Goal: Task Accomplishment & Management: Complete application form

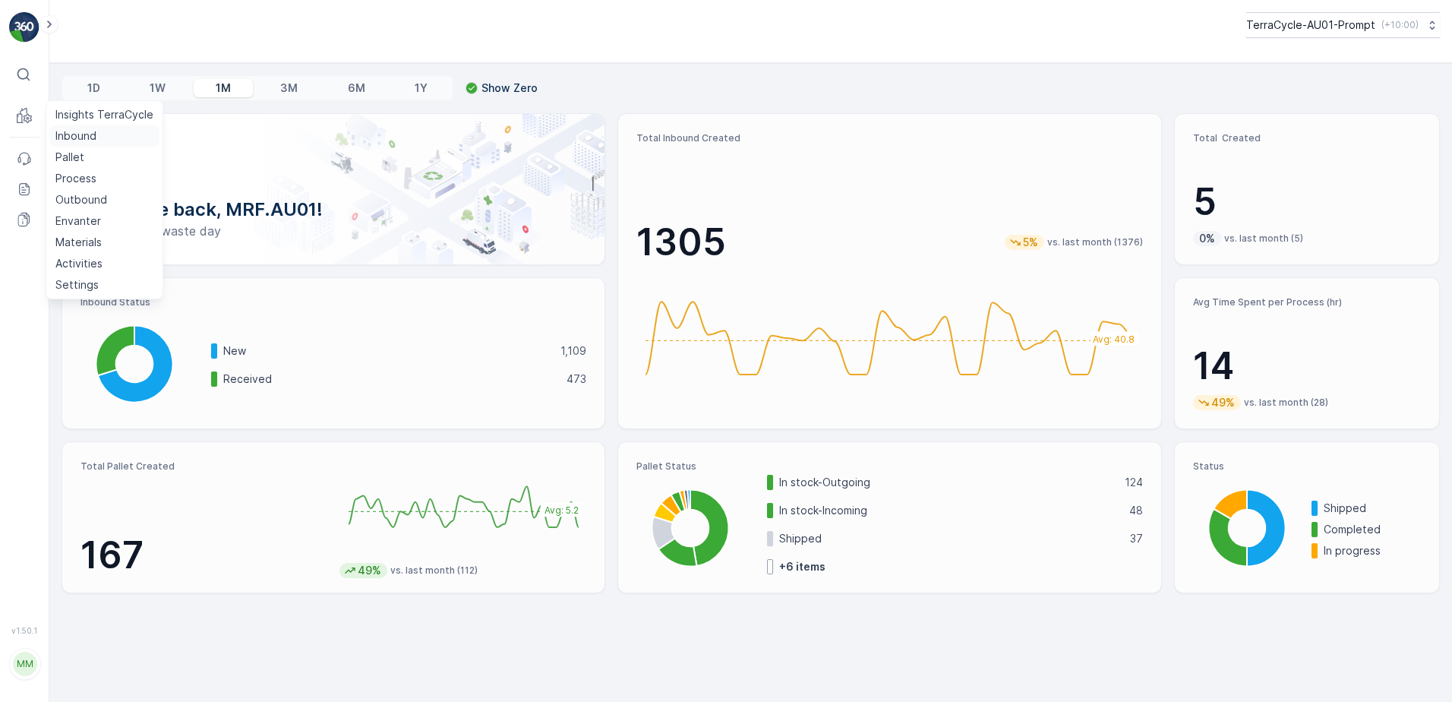
click at [80, 143] on p "Inbound" at bounding box center [75, 135] width 41 height 15
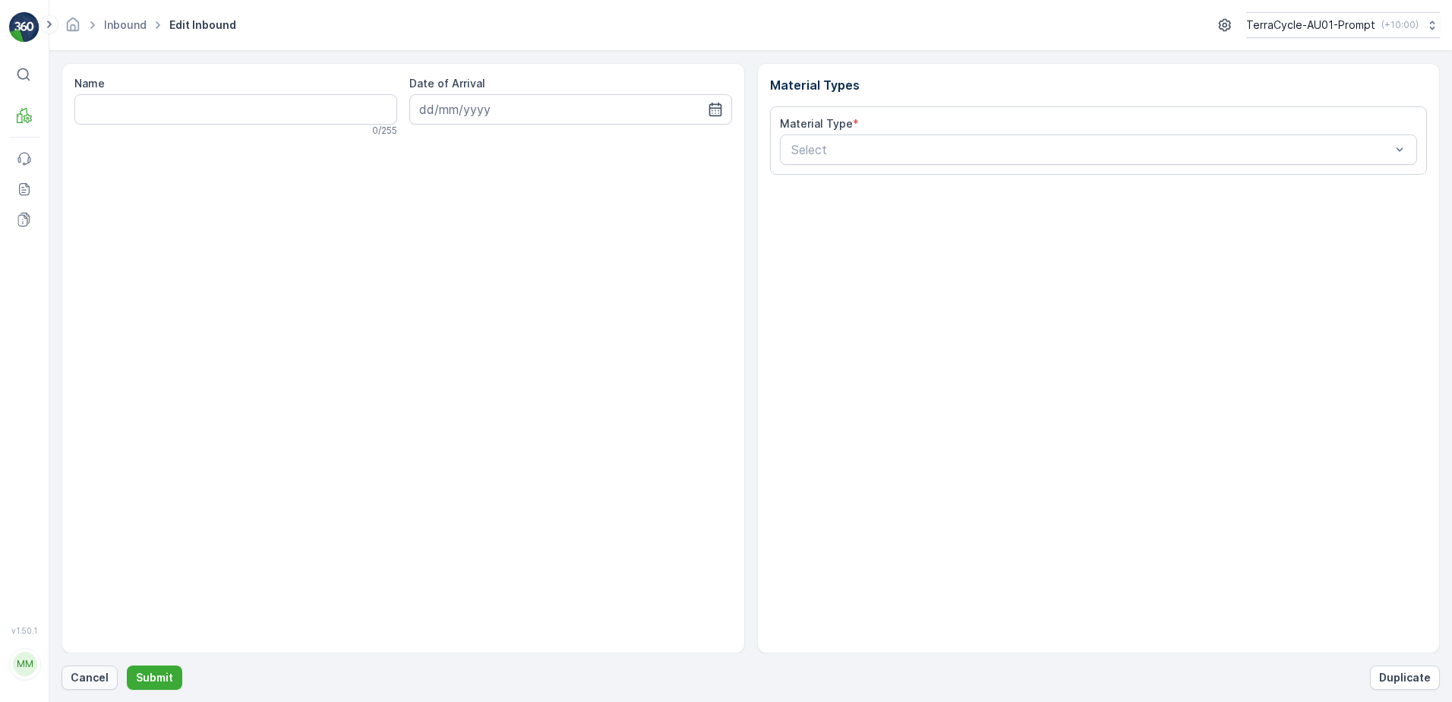
click at [95, 677] on p "Cancel" at bounding box center [90, 677] width 38 height 15
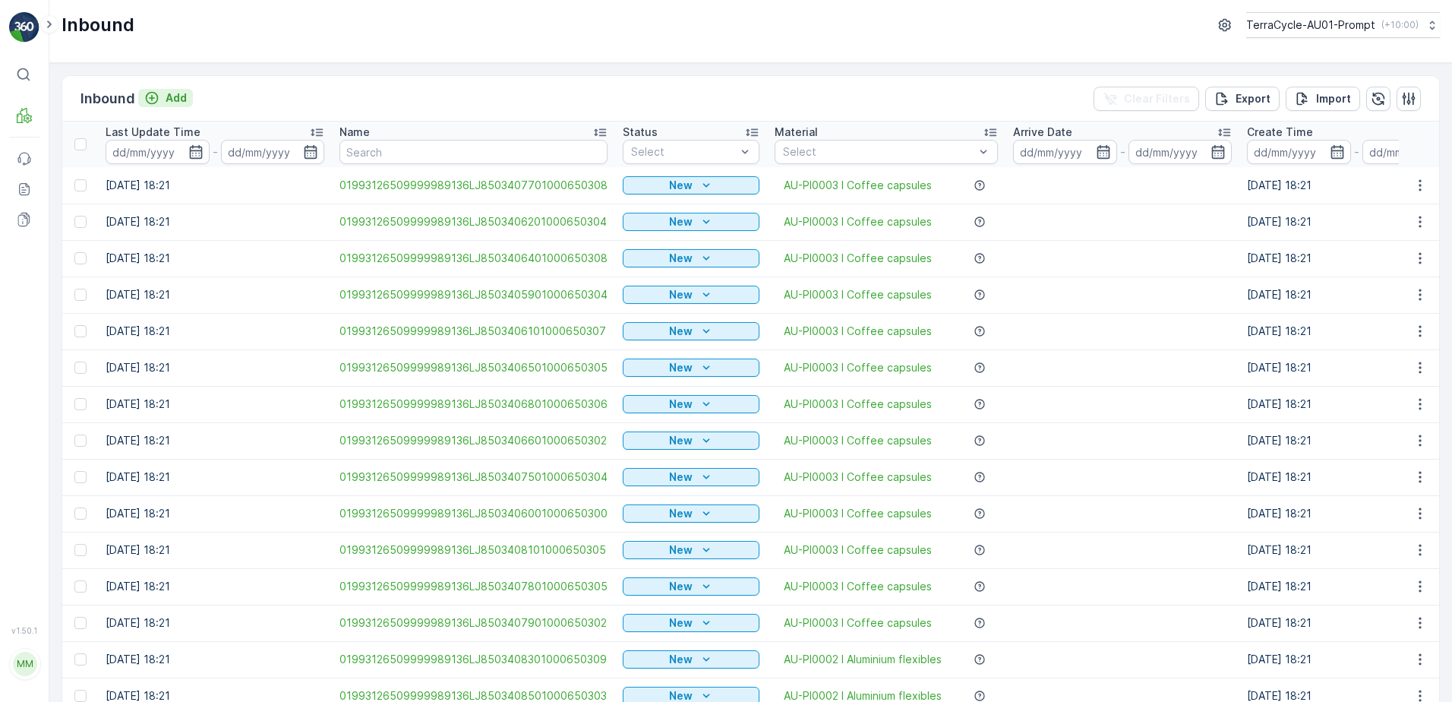
click at [176, 100] on p "Add" at bounding box center [176, 97] width 21 height 15
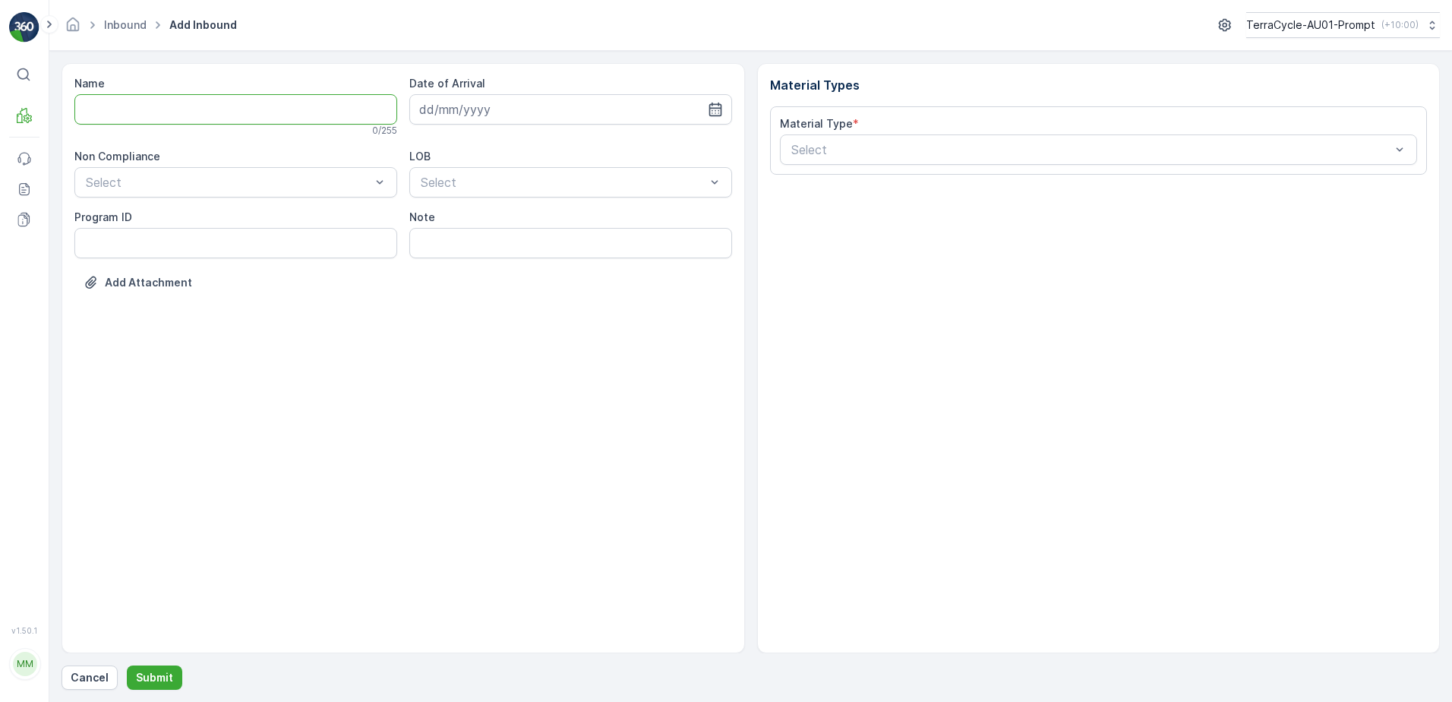
click at [168, 110] on input "Name" at bounding box center [235, 109] width 323 height 30
type input "01993126509999989136LJ8503418001000650305"
click at [127, 665] on button "Submit" at bounding box center [154, 677] width 55 height 24
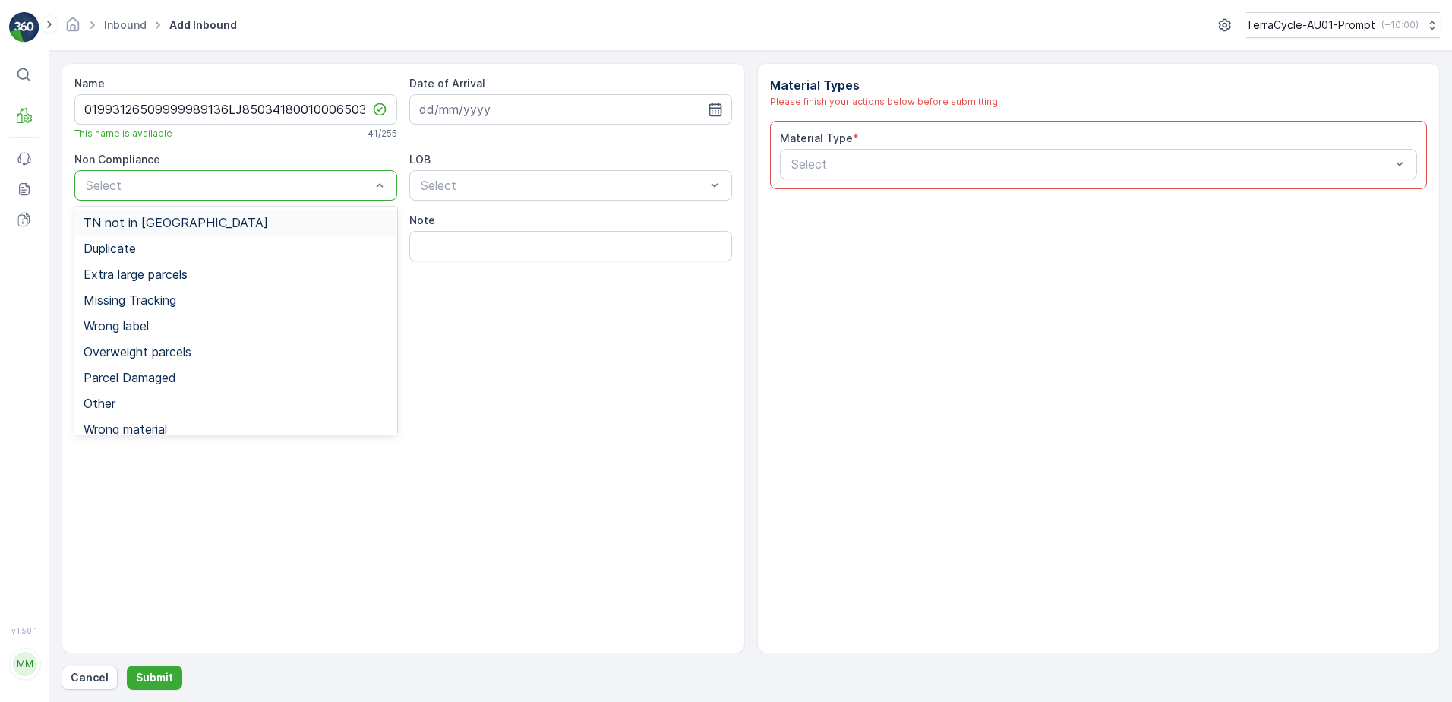
click at [197, 227] on div "TN not in [GEOGRAPHIC_DATA]" at bounding box center [236, 223] width 305 height 14
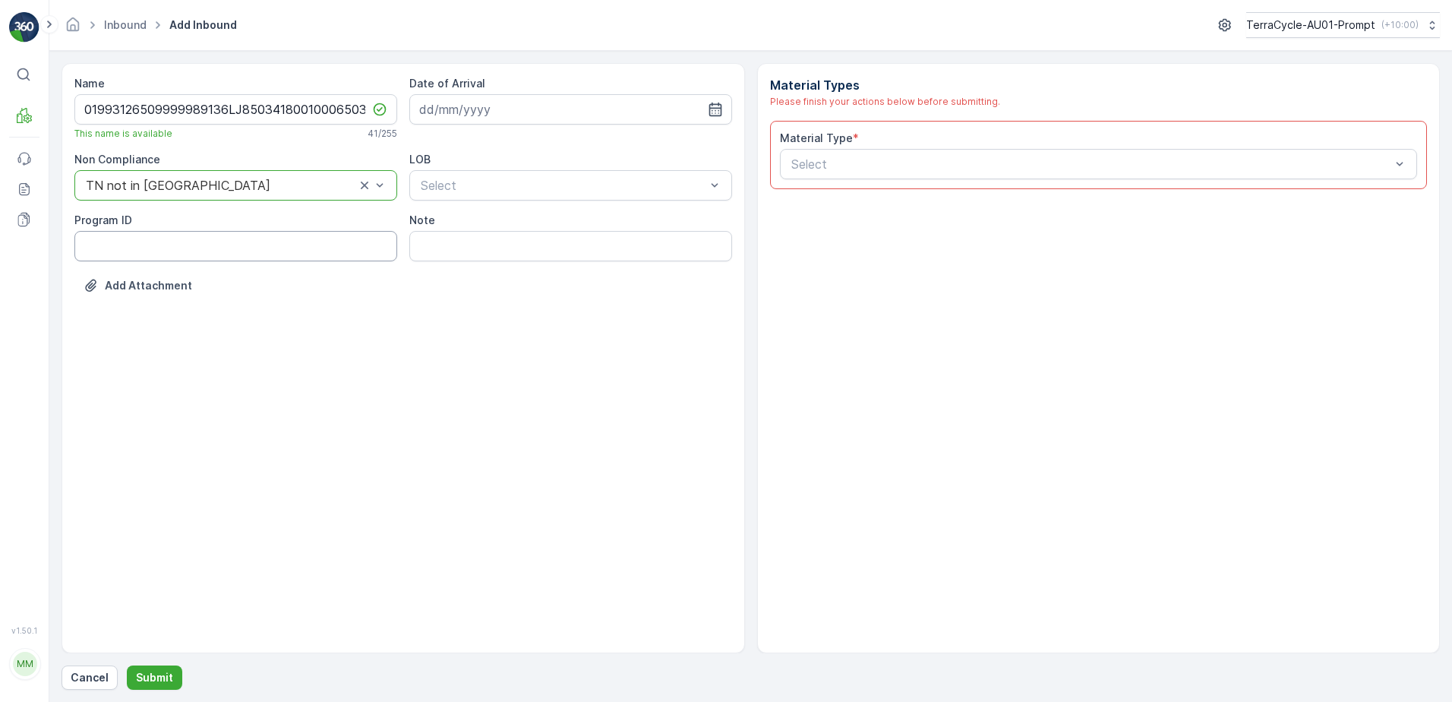
click at [163, 253] on ID "Program ID" at bounding box center [235, 246] width 323 height 30
type ID "2269"
drag, startPoint x: 563, startPoint y: 104, endPoint x: 612, endPoint y: 122, distance: 51.6
click at [571, 105] on input at bounding box center [570, 109] width 323 height 30
click at [537, 237] on div "11" at bounding box center [544, 236] width 24 height 24
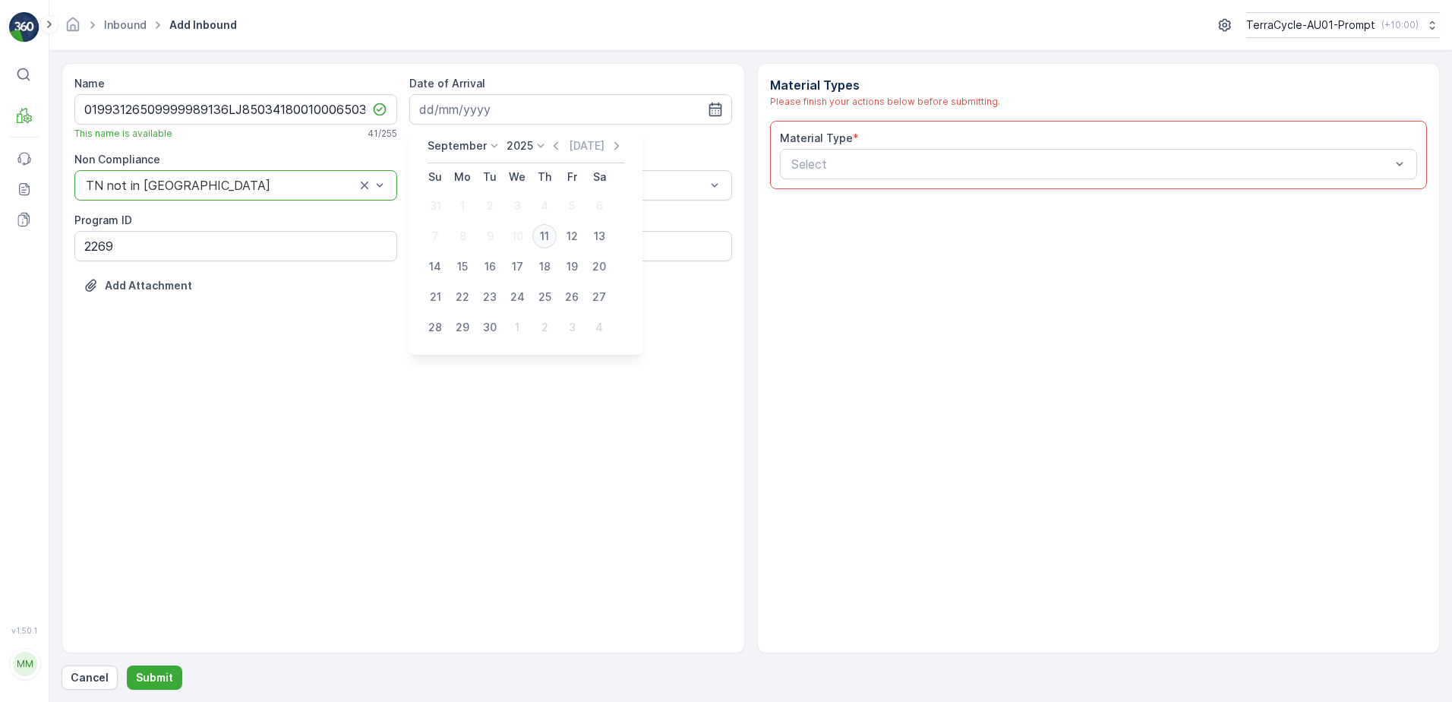
type input "[DATE]"
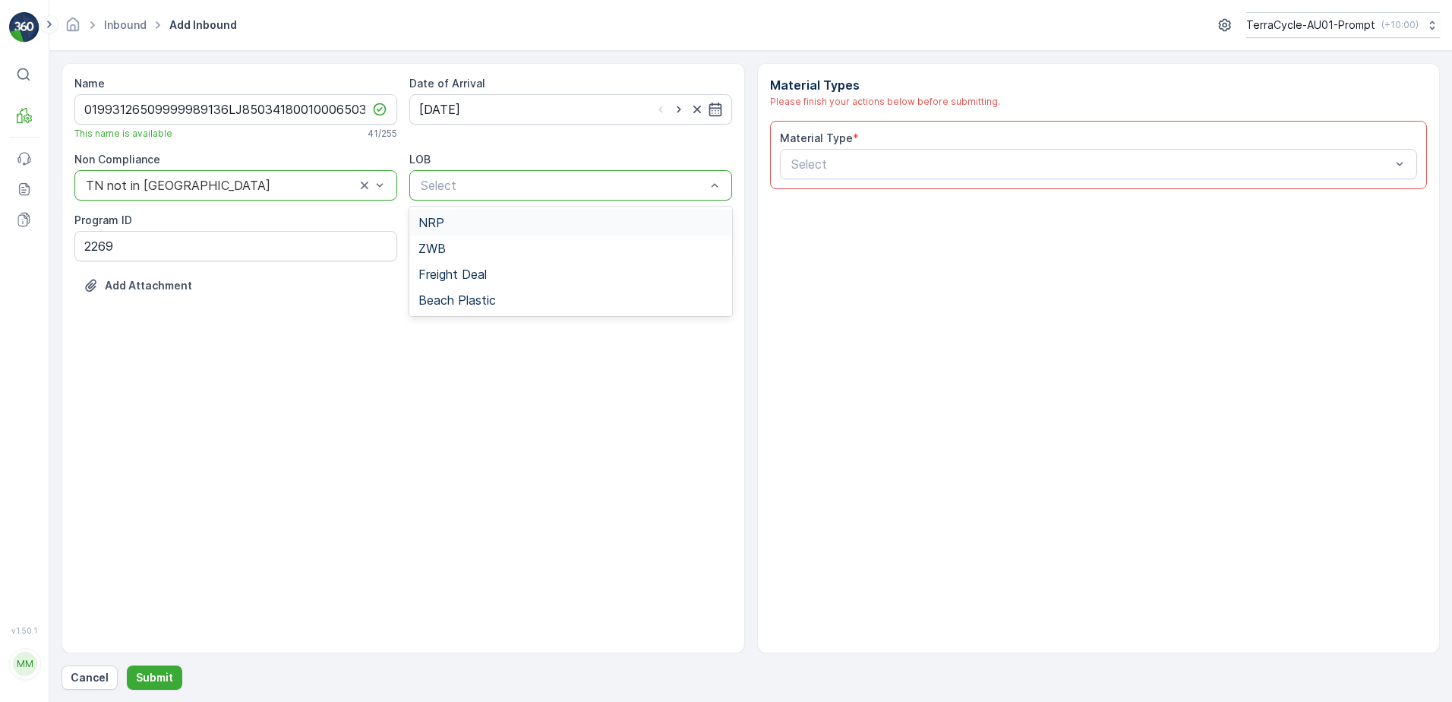
click at [529, 226] on div "NRP" at bounding box center [570, 223] width 305 height 14
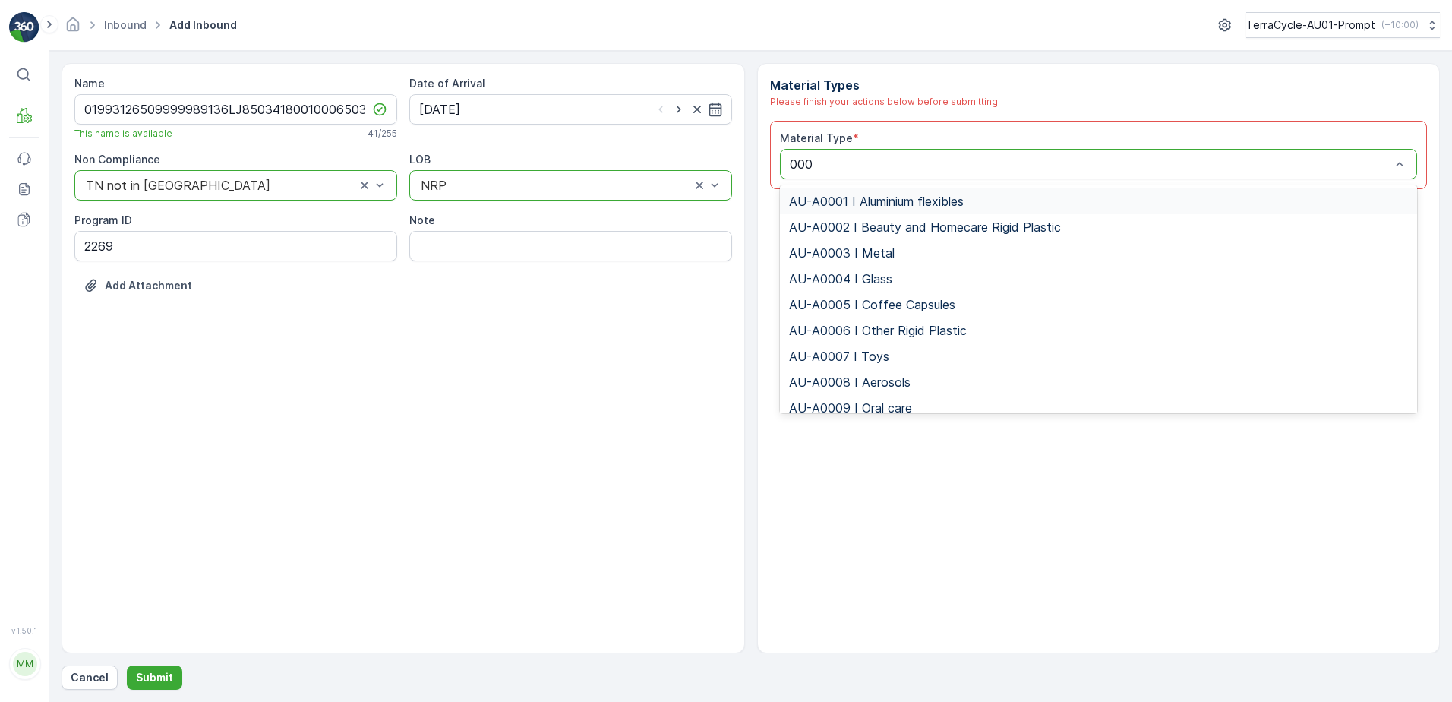
type input "0002"
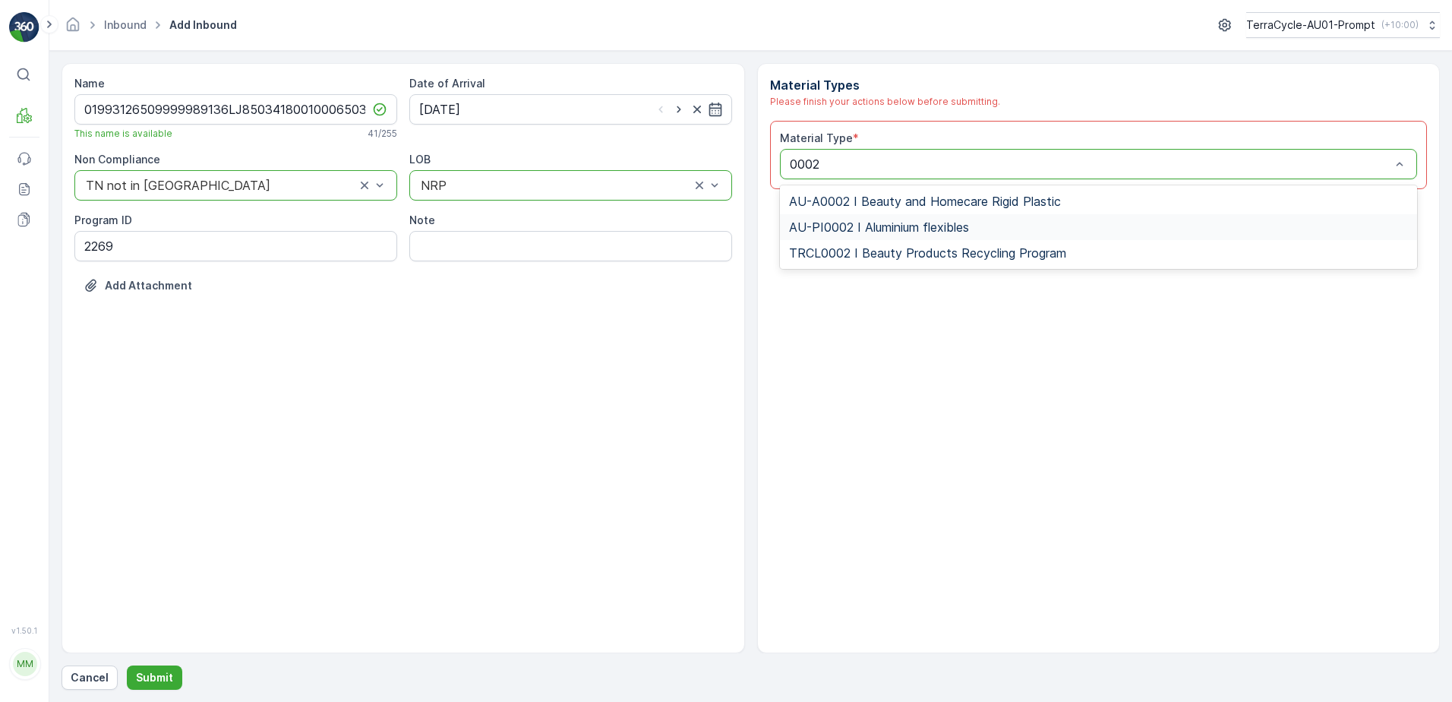
click at [911, 222] on span "AU-PI0002 I Aluminium flexibles" at bounding box center [879, 227] width 180 height 14
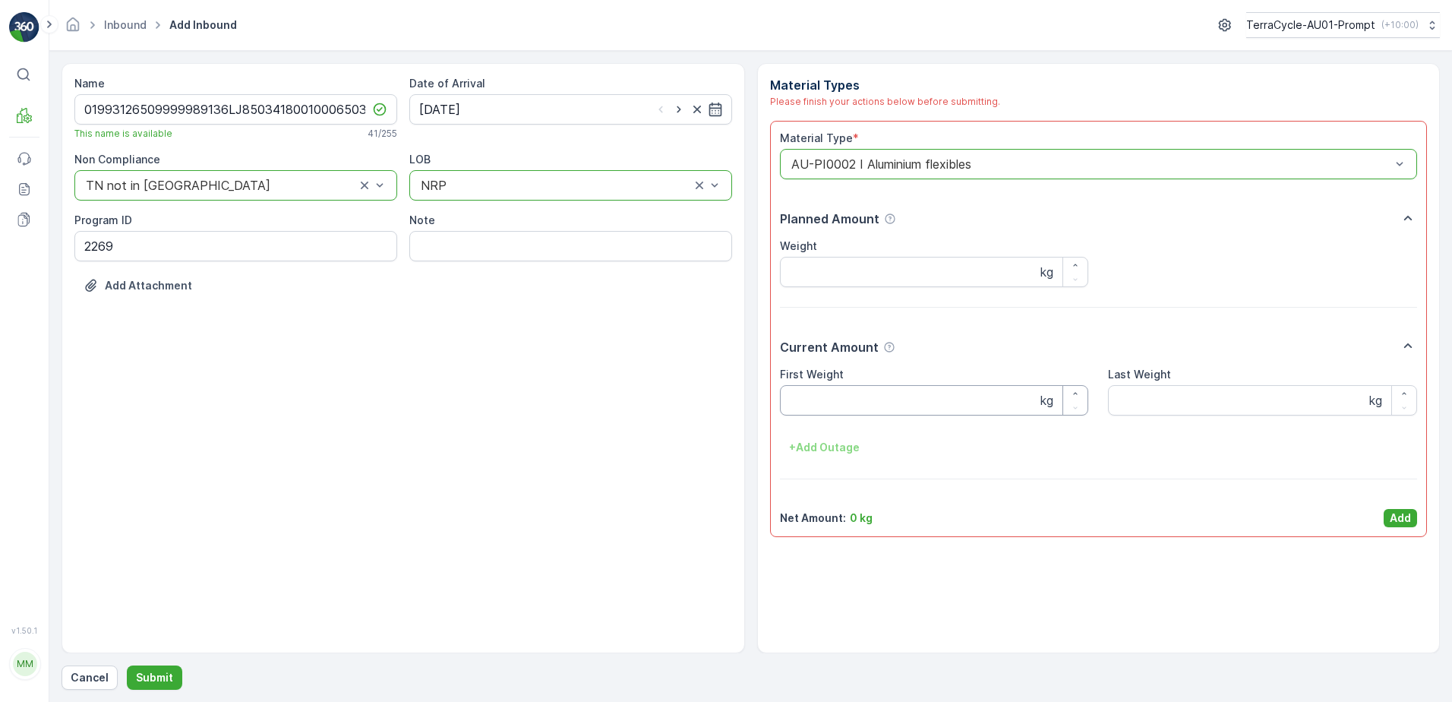
click at [845, 399] on Weight "First Weight" at bounding box center [934, 400] width 309 height 30
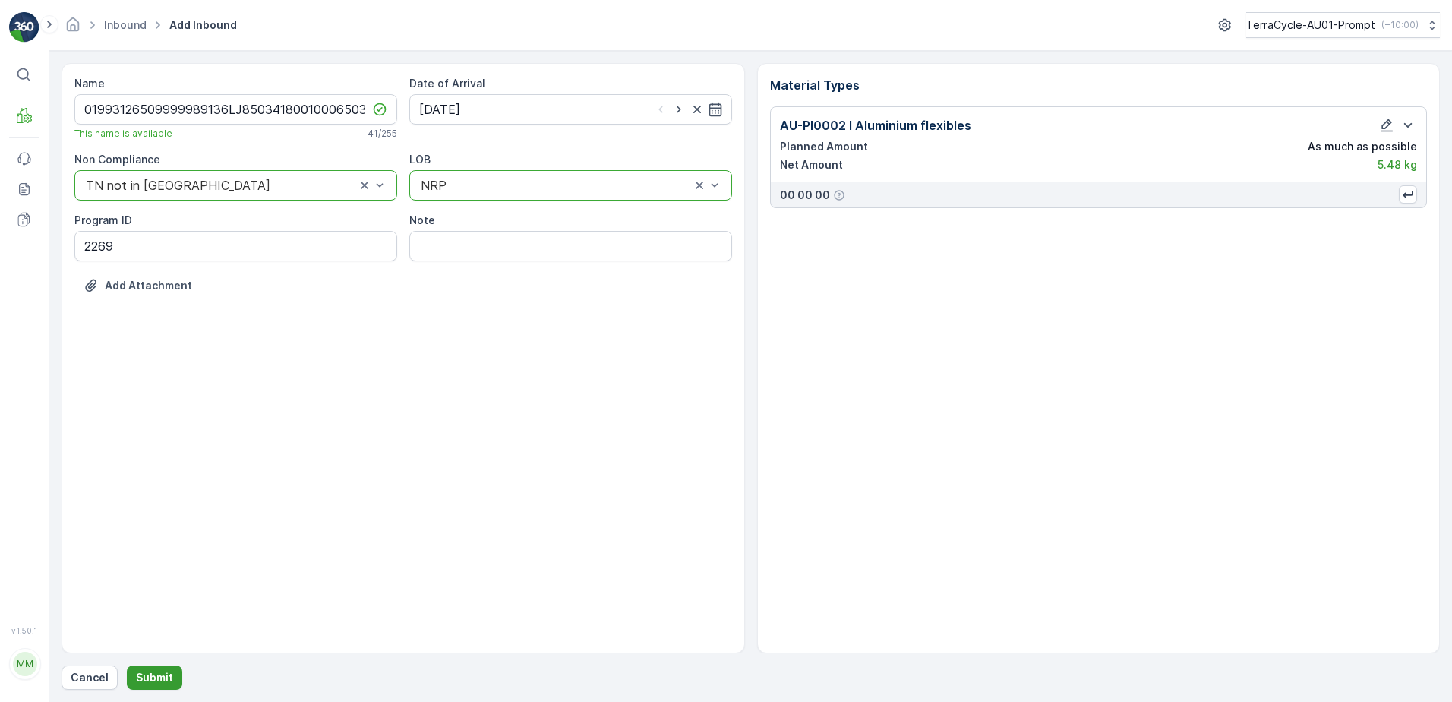
click at [162, 671] on p "Submit" at bounding box center [154, 677] width 37 height 15
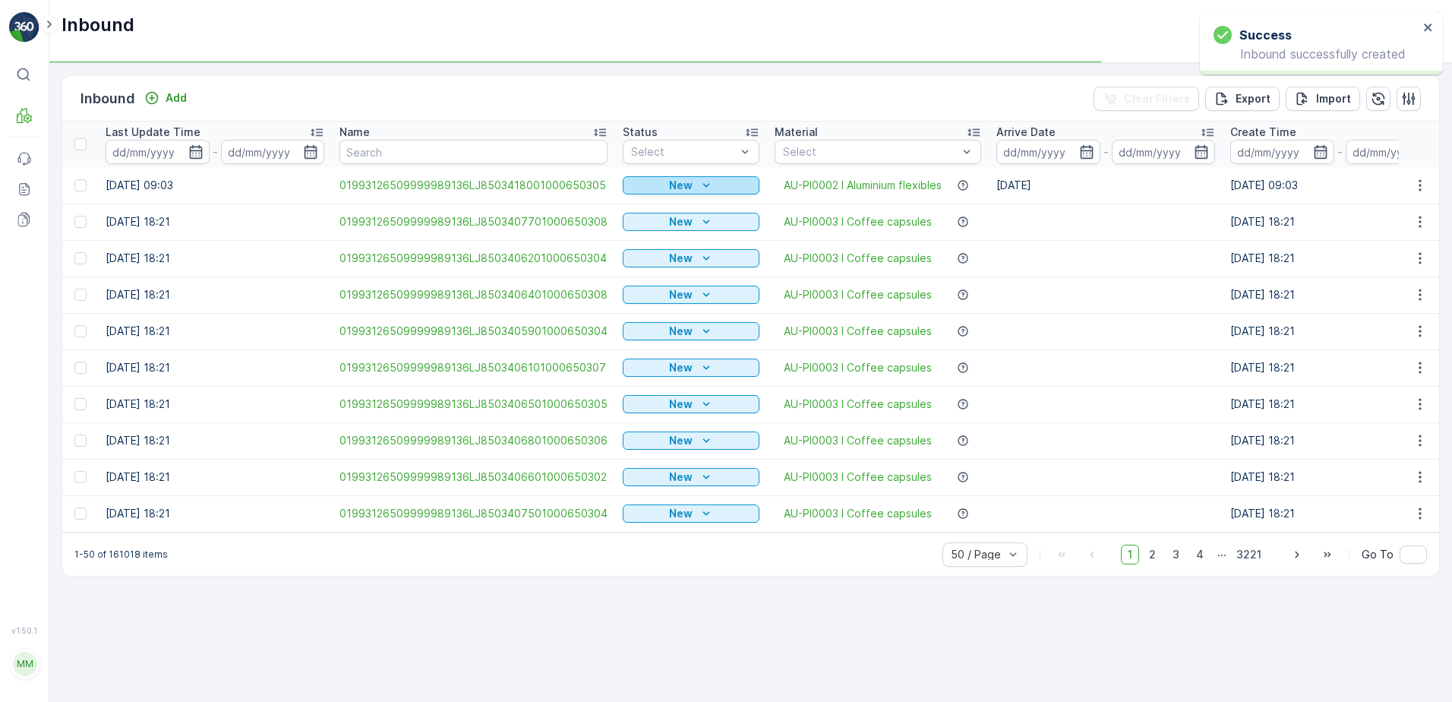
click at [721, 182] on div "New" at bounding box center [691, 185] width 125 height 15
click at [646, 229] on span "Scanned" at bounding box center [649, 229] width 45 height 15
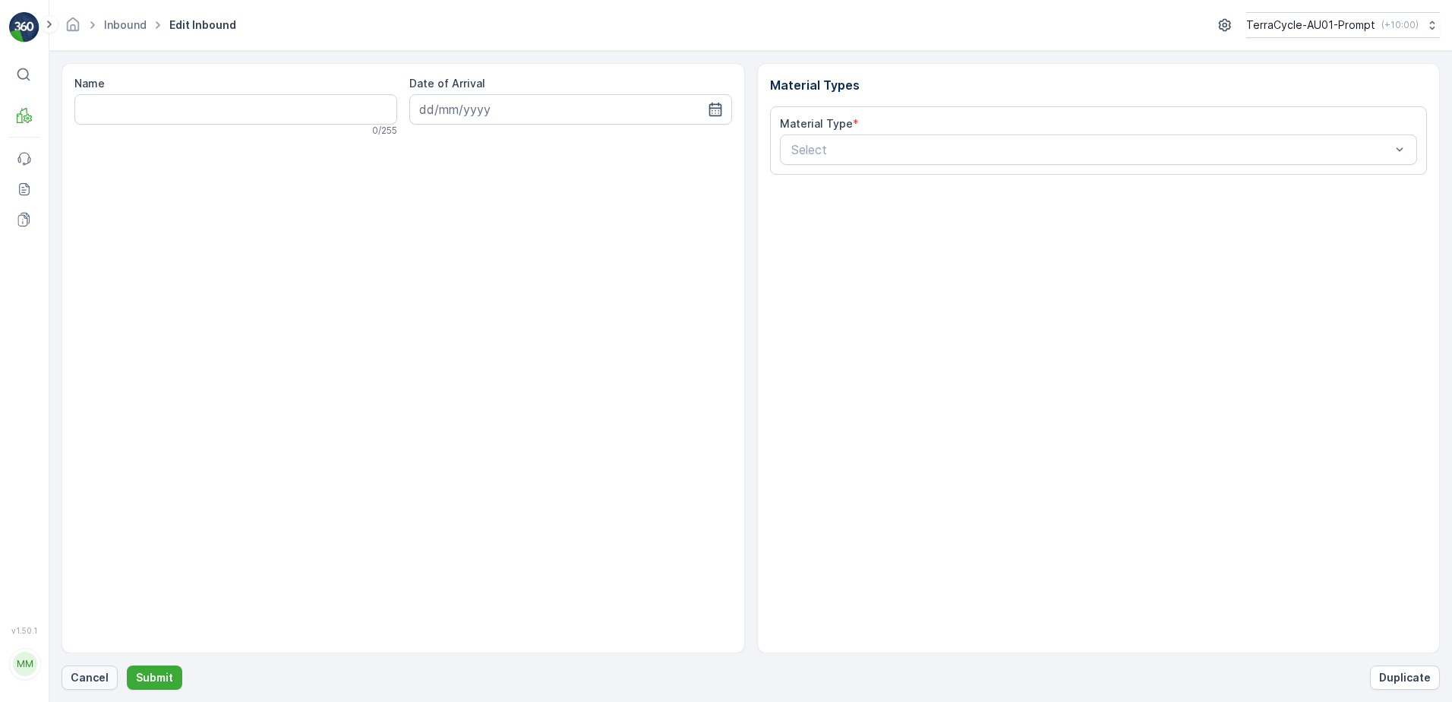
click at [86, 682] on p "Cancel" at bounding box center [90, 677] width 38 height 15
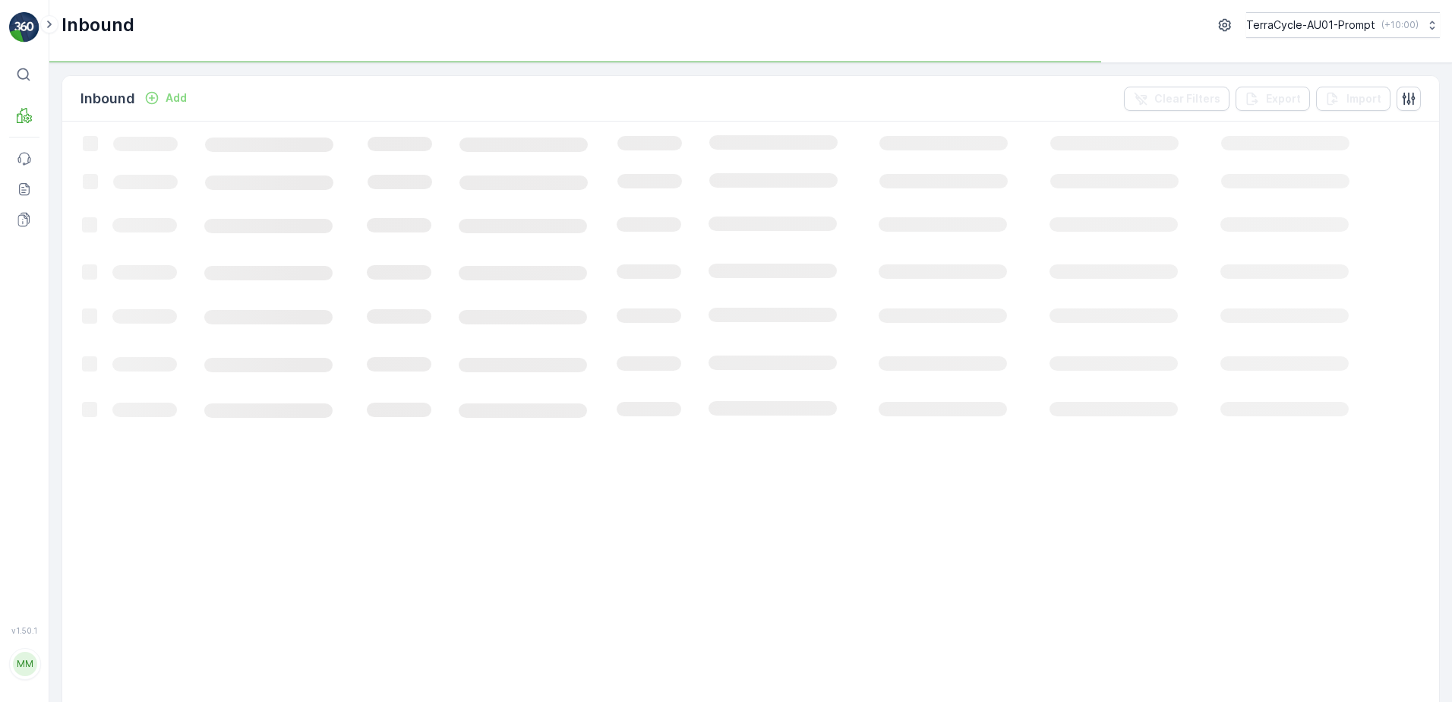
click at [168, 98] on p "Add" at bounding box center [176, 97] width 21 height 15
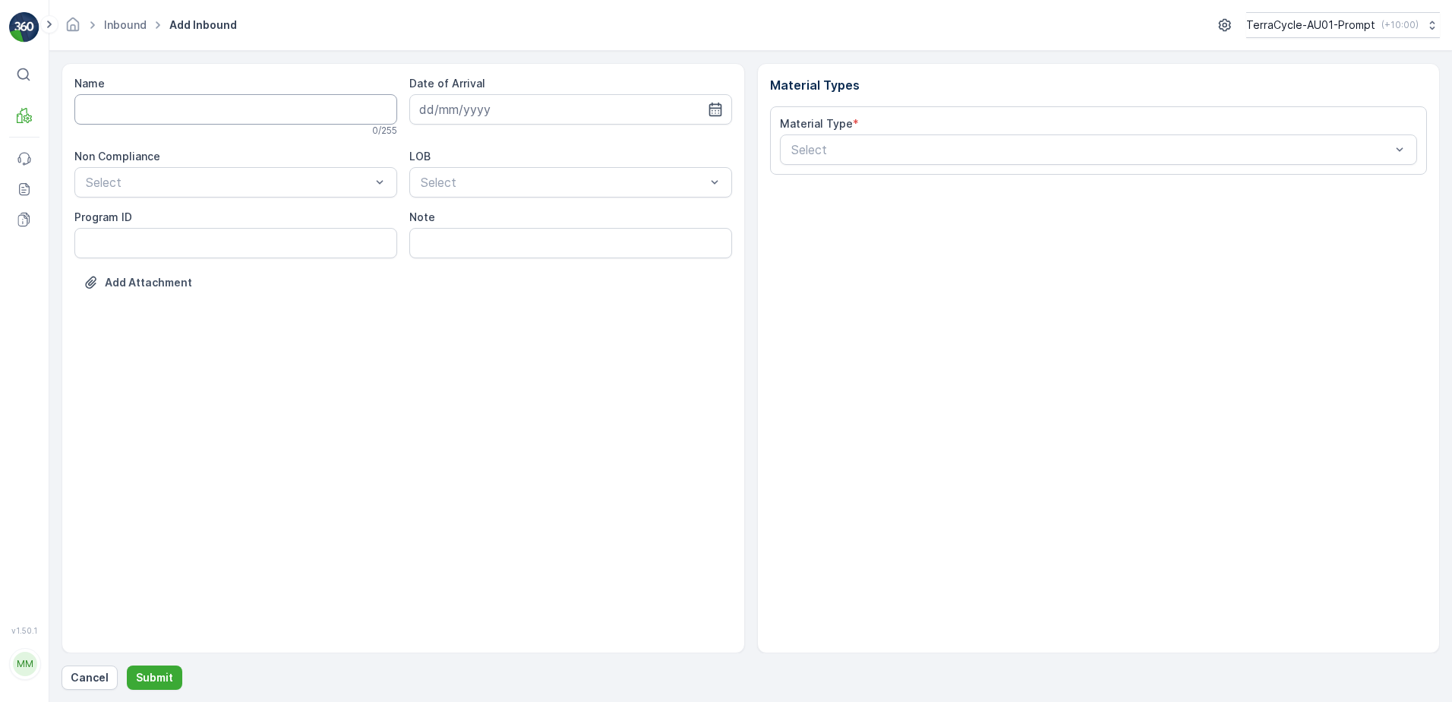
click at [166, 107] on input "Name" at bounding box center [235, 109] width 323 height 30
type input "01993126509999989136LJ8503417101000650303"
click at [127, 665] on button "Submit" at bounding box center [154, 677] width 55 height 24
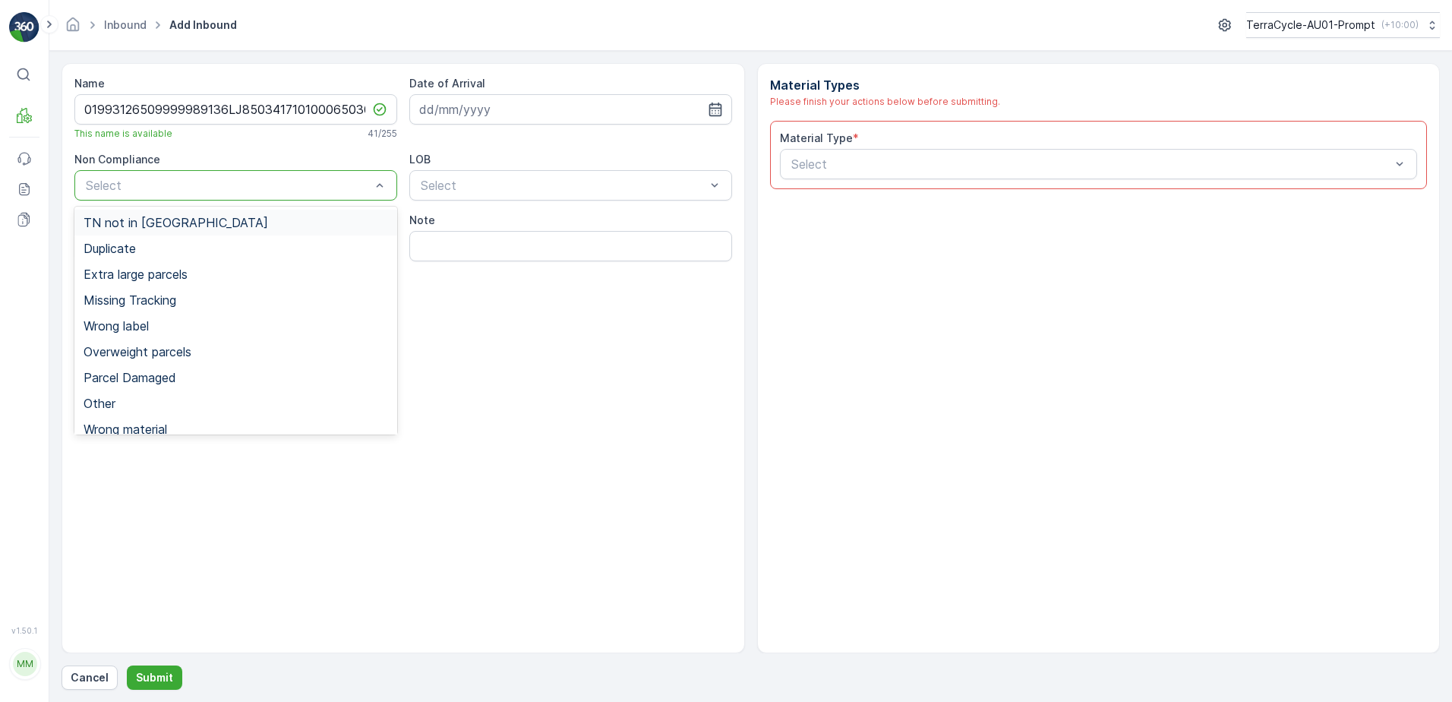
click at [159, 226] on span "TN not in [GEOGRAPHIC_DATA]" at bounding box center [176, 223] width 185 height 14
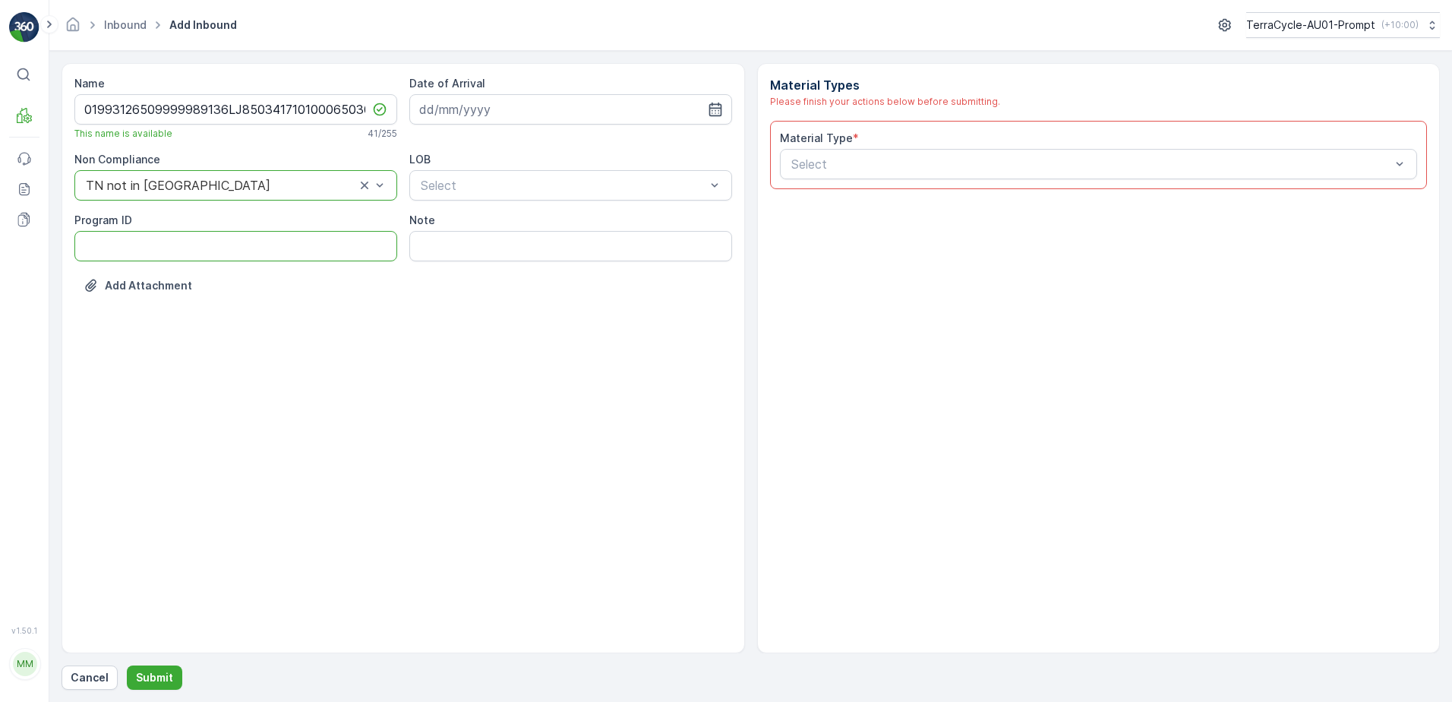
click at [139, 246] on ID "Program ID" at bounding box center [235, 246] width 323 height 30
type ID "1219"
click at [592, 110] on input at bounding box center [570, 109] width 323 height 30
drag, startPoint x: 543, startPoint y: 238, endPoint x: 548, endPoint y: 204, distance: 34.6
click at [544, 238] on div "11" at bounding box center [544, 236] width 24 height 24
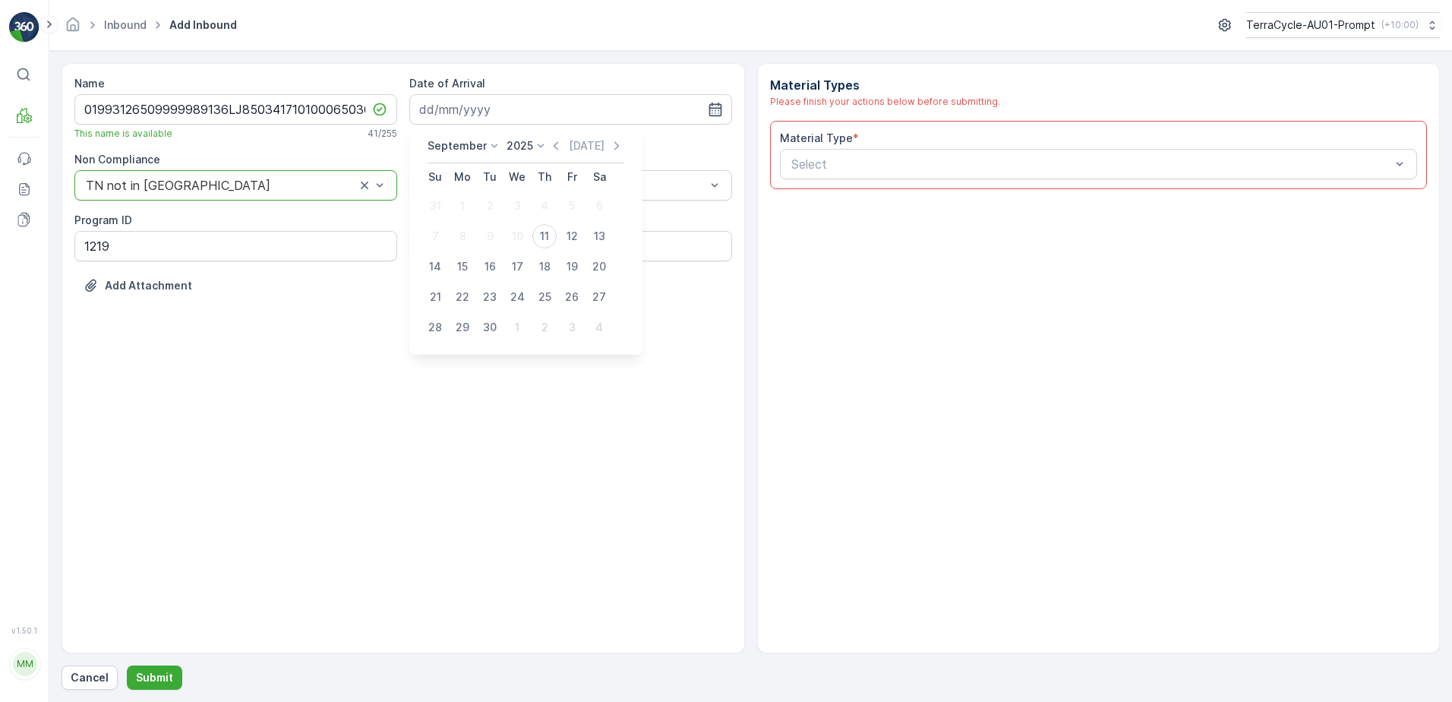
type input "[DATE]"
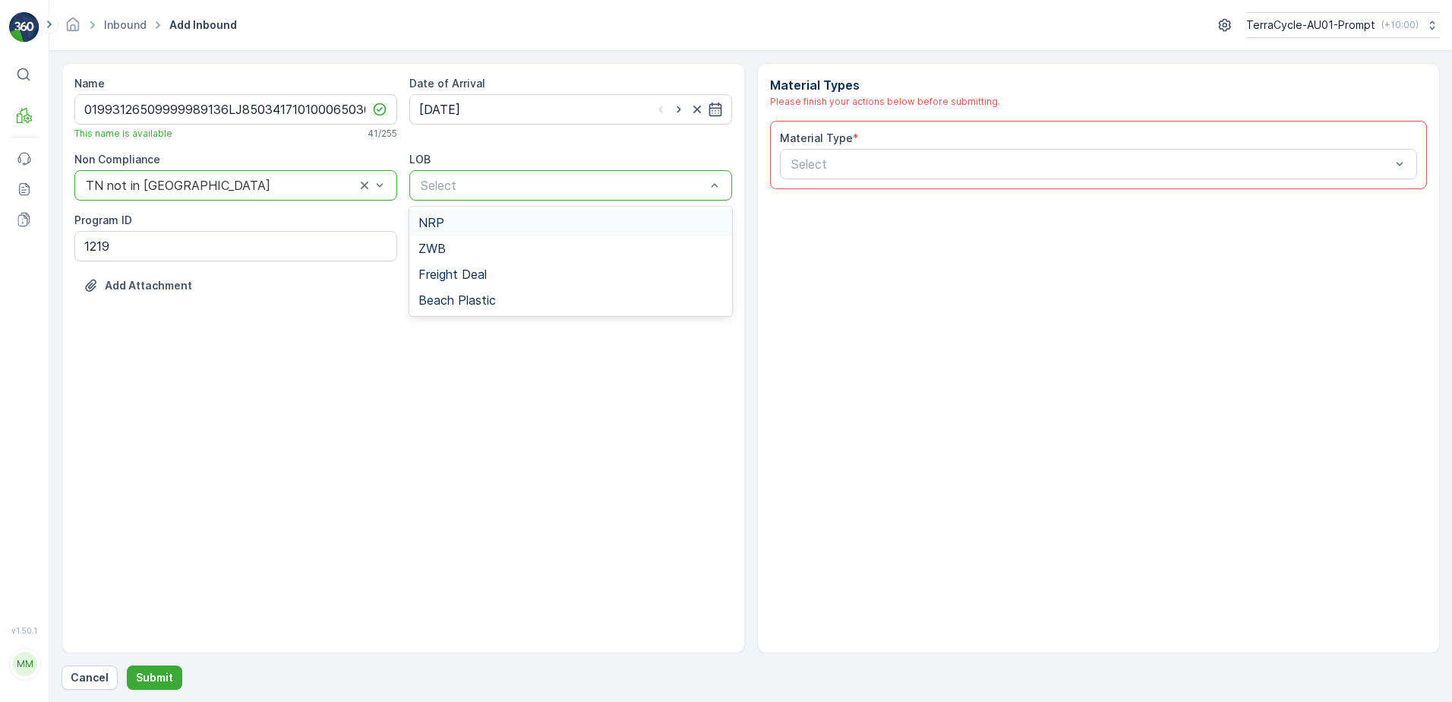
drag, startPoint x: 551, startPoint y: 182, endPoint x: 550, endPoint y: 193, distance: 10.7
click at [538, 226] on div "NRP" at bounding box center [570, 223] width 305 height 14
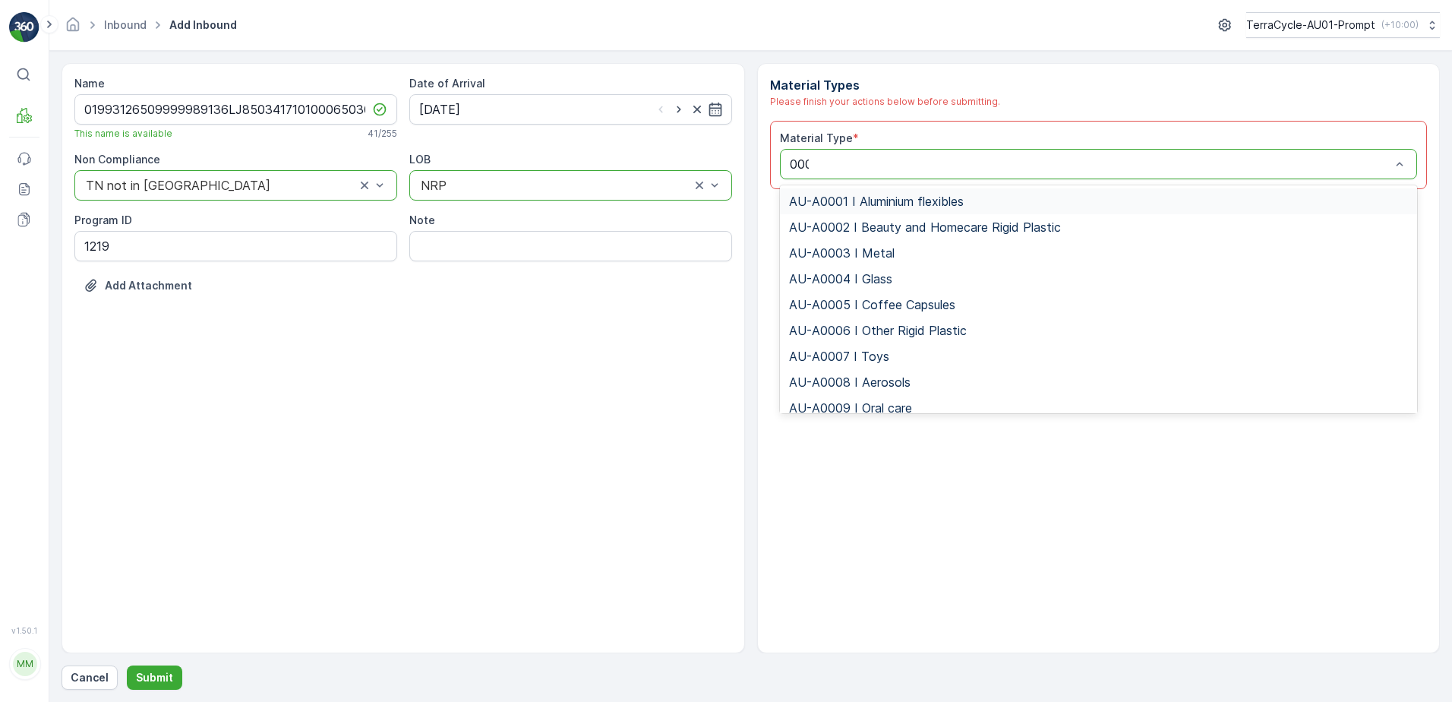
type input "0002"
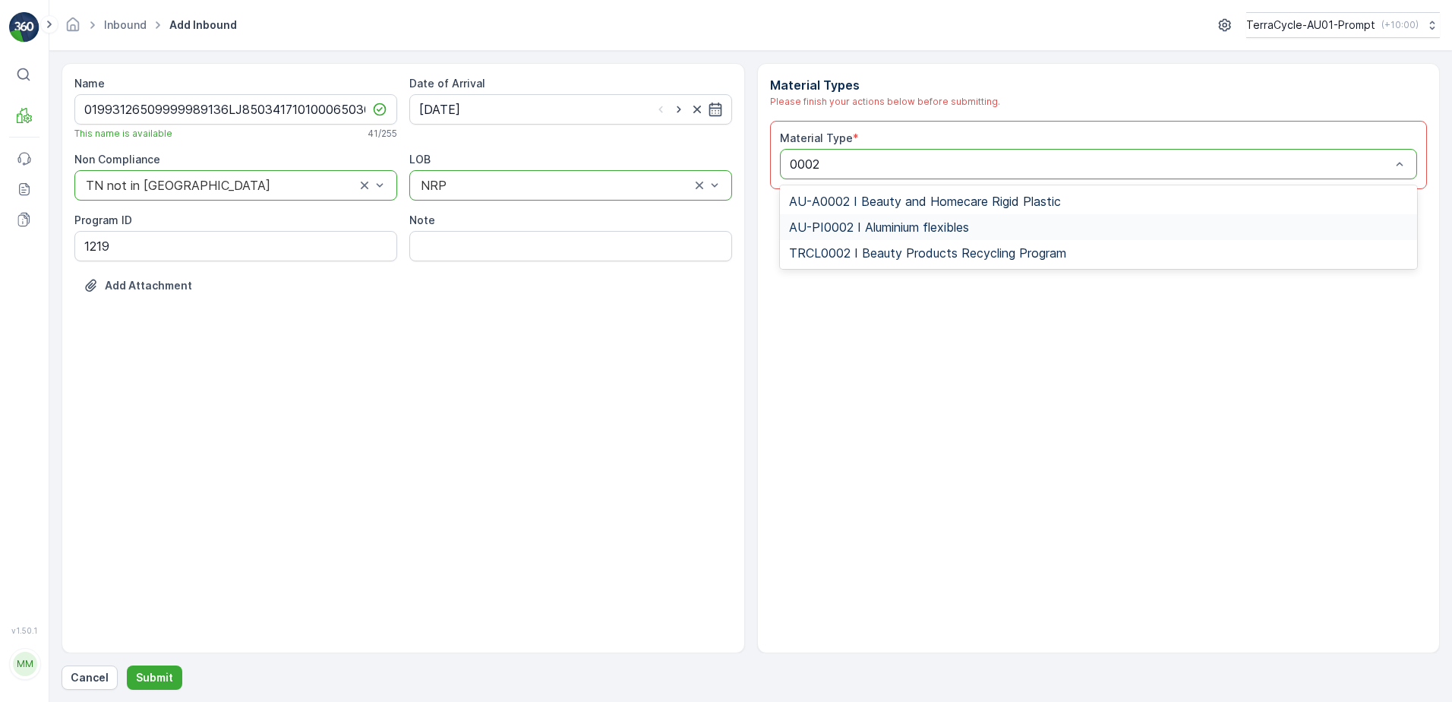
click at [927, 219] on div "AU-PI0002 I Aluminium flexibles" at bounding box center [1099, 227] width 638 height 26
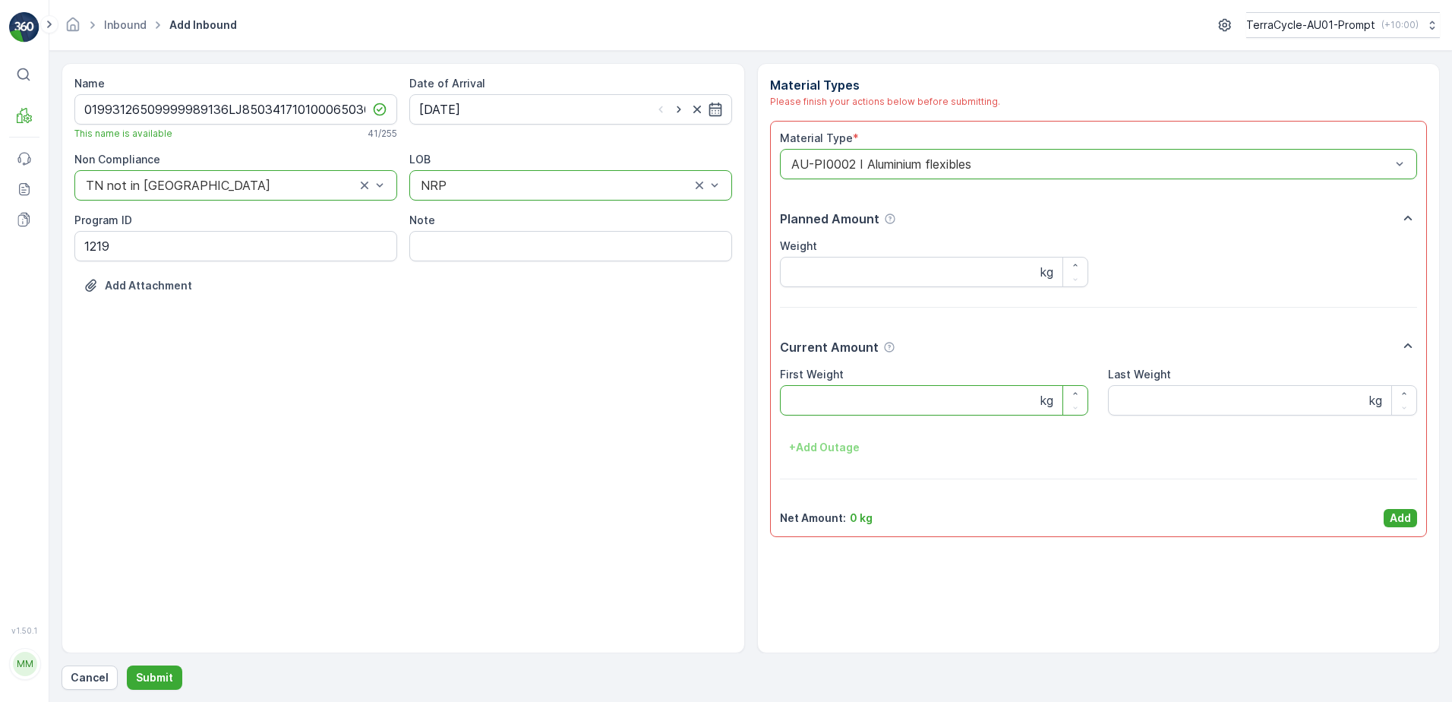
click at [886, 409] on Weight "First Weight" at bounding box center [934, 400] width 309 height 30
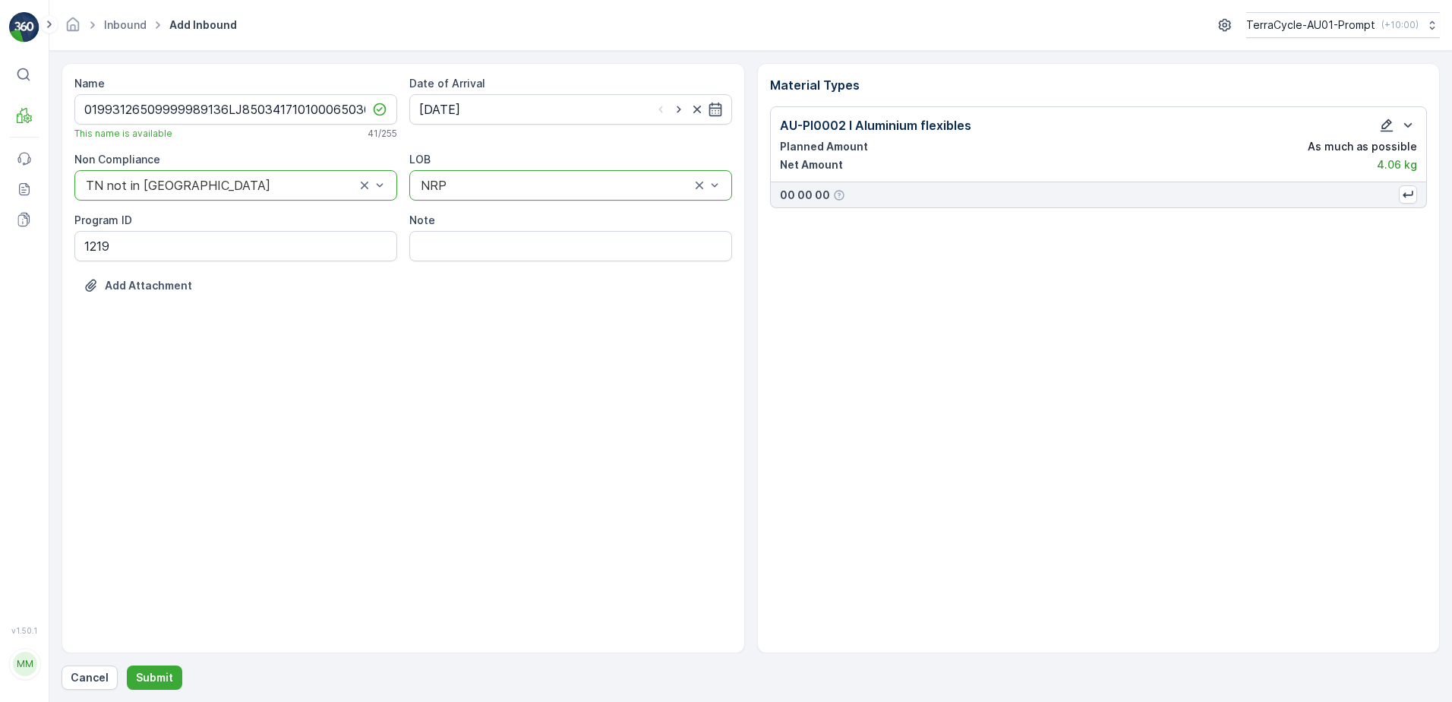
click at [1384, 132] on icon "button" at bounding box center [1386, 125] width 15 height 15
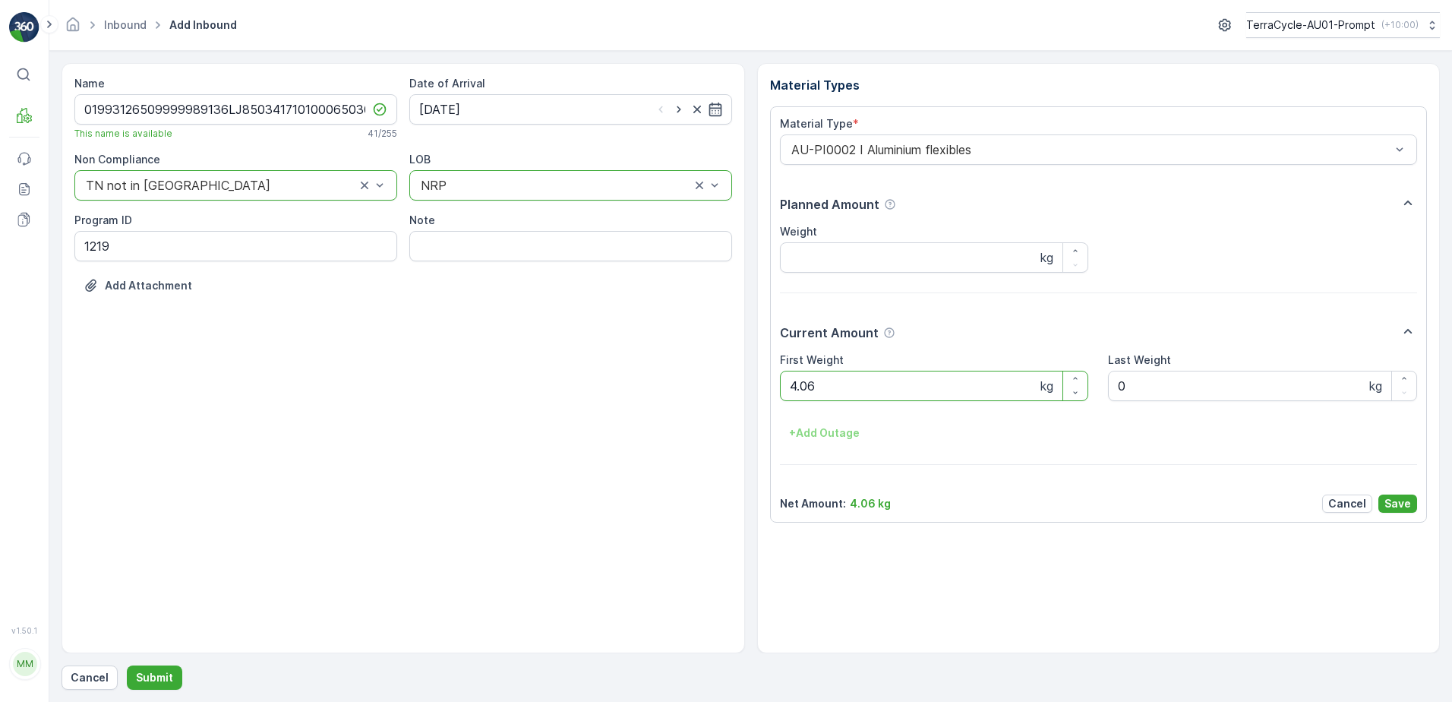
click at [841, 391] on Weight "4.06" at bounding box center [934, 386] width 309 height 30
type Weight "4.08"
click at [1397, 499] on p "Save" at bounding box center [1397, 503] width 27 height 15
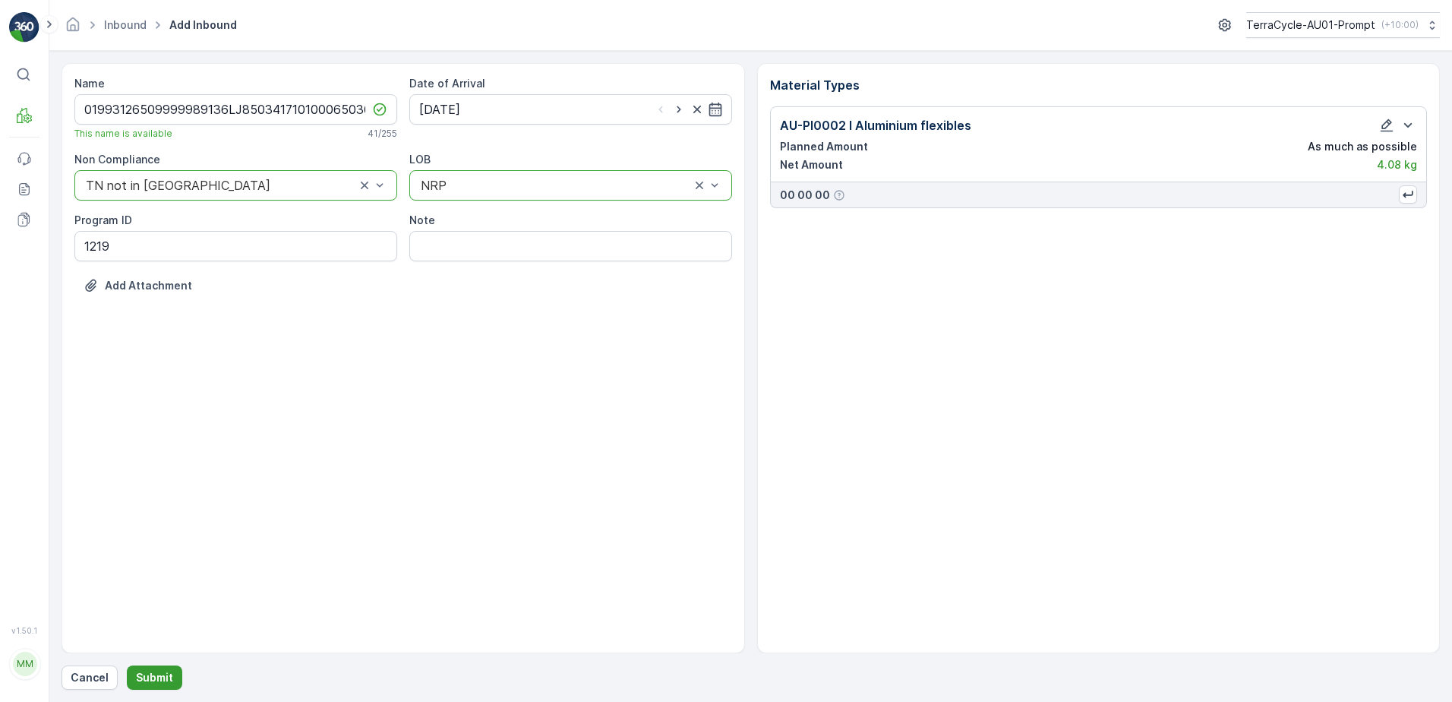
click at [173, 678] on button "Submit" at bounding box center [154, 677] width 55 height 24
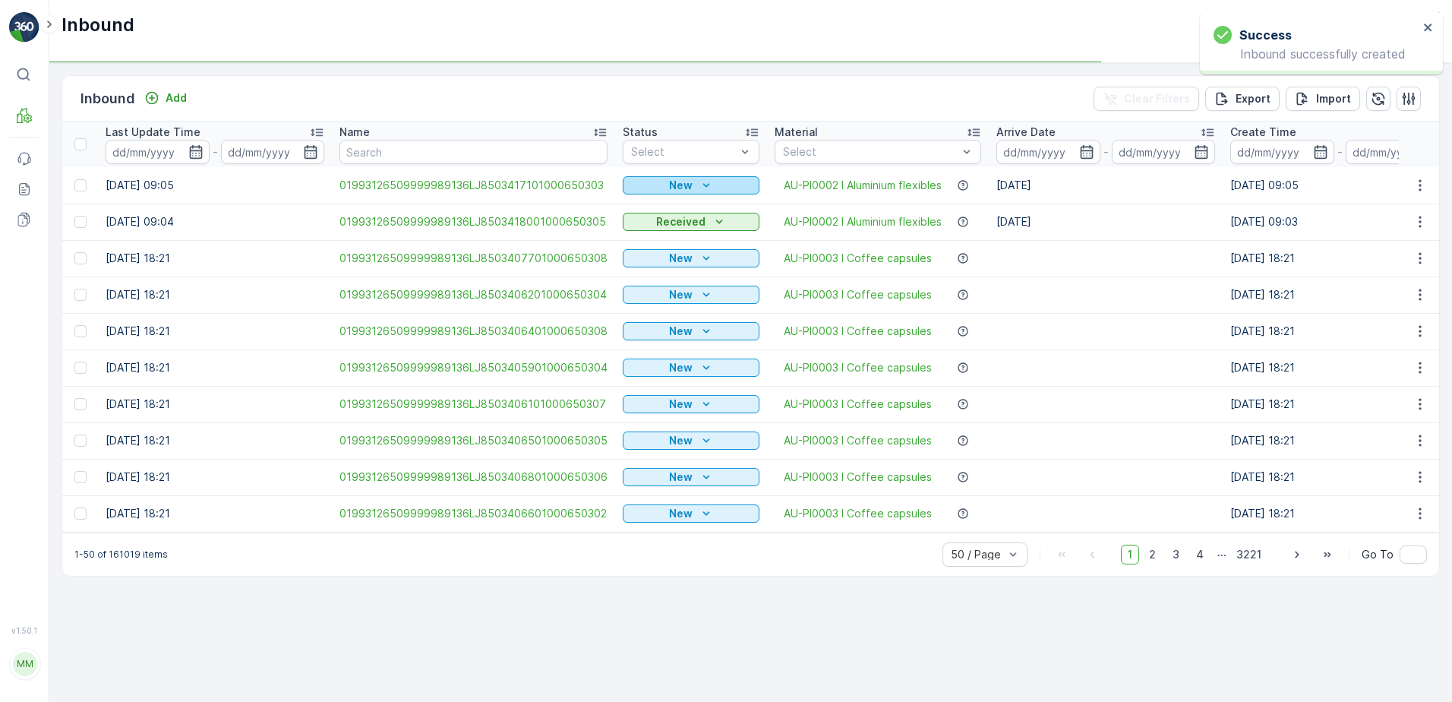
click at [682, 182] on p "New" at bounding box center [681, 185] width 24 height 15
click at [658, 229] on span "Scanned" at bounding box center [649, 229] width 45 height 15
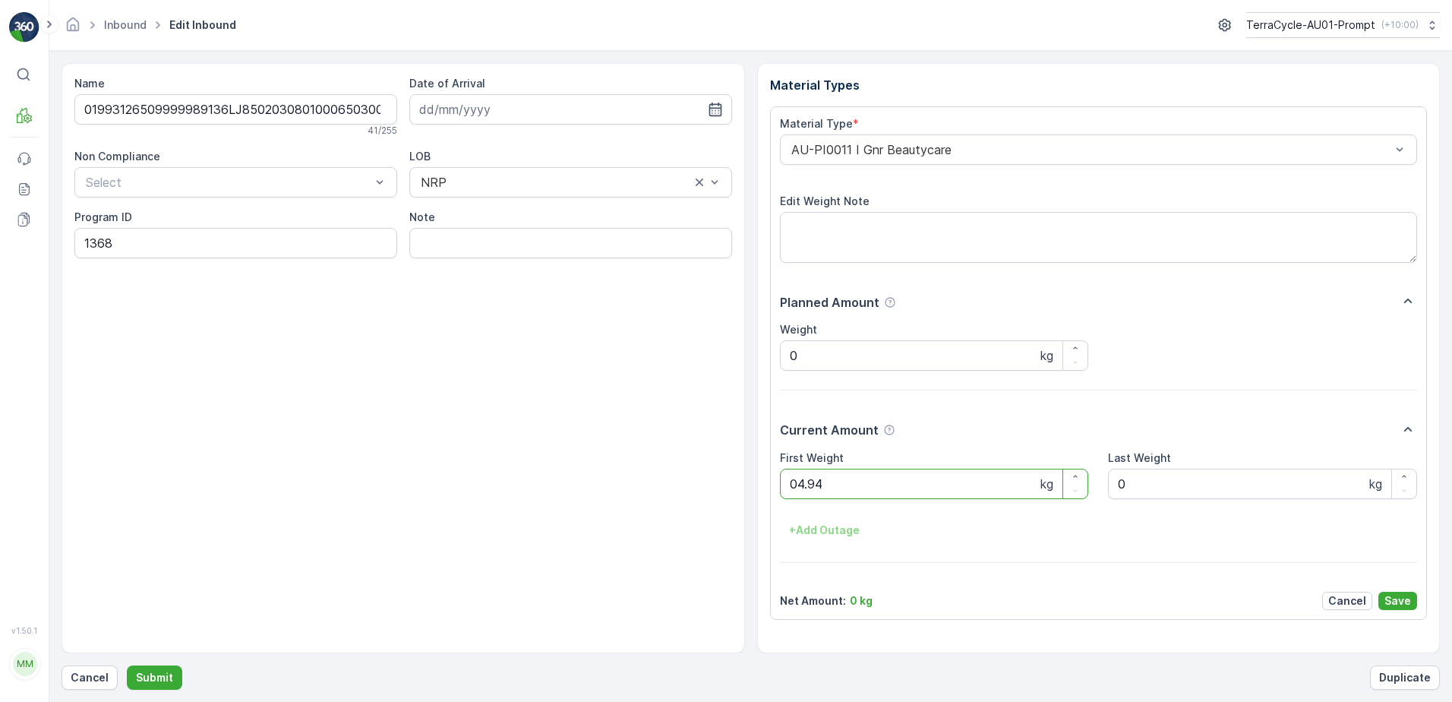
click at [127, 665] on button "Submit" at bounding box center [154, 677] width 55 height 24
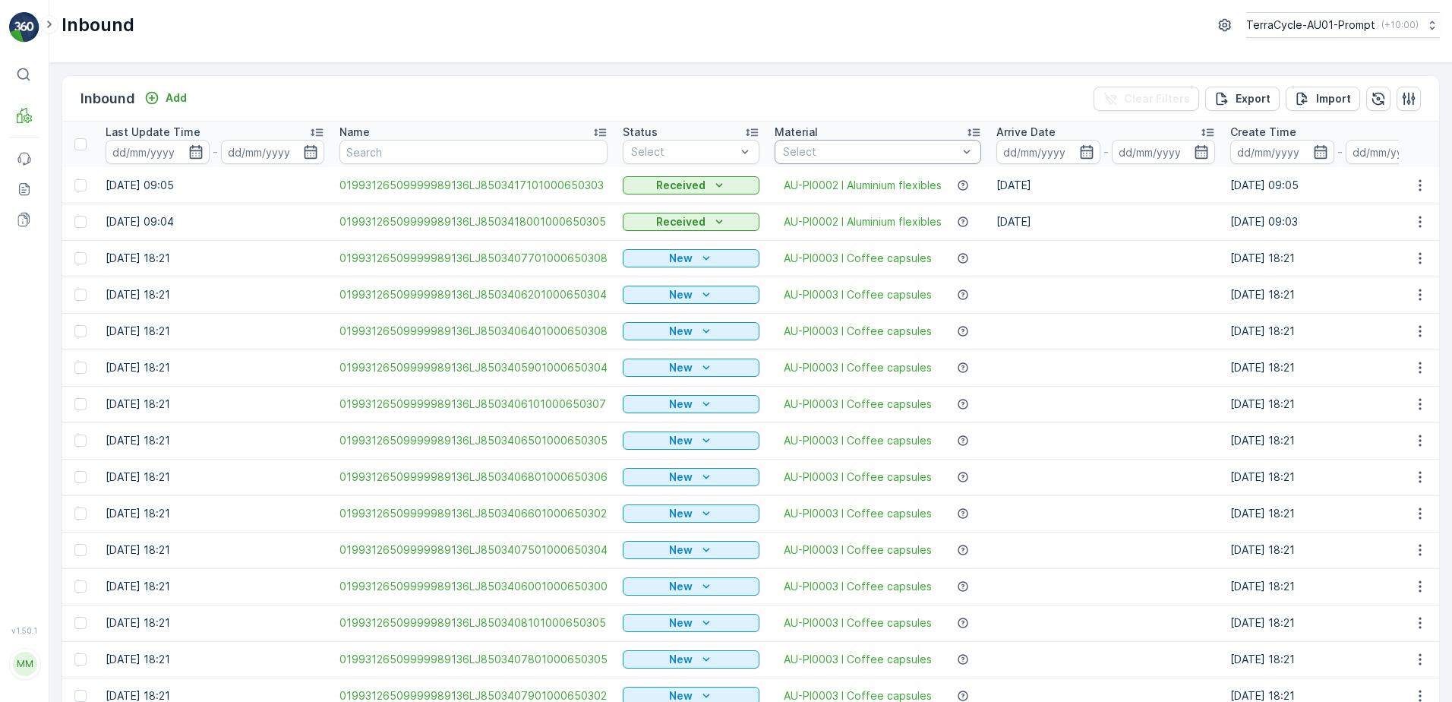
click at [832, 140] on div "Select" at bounding box center [878, 152] width 207 height 24
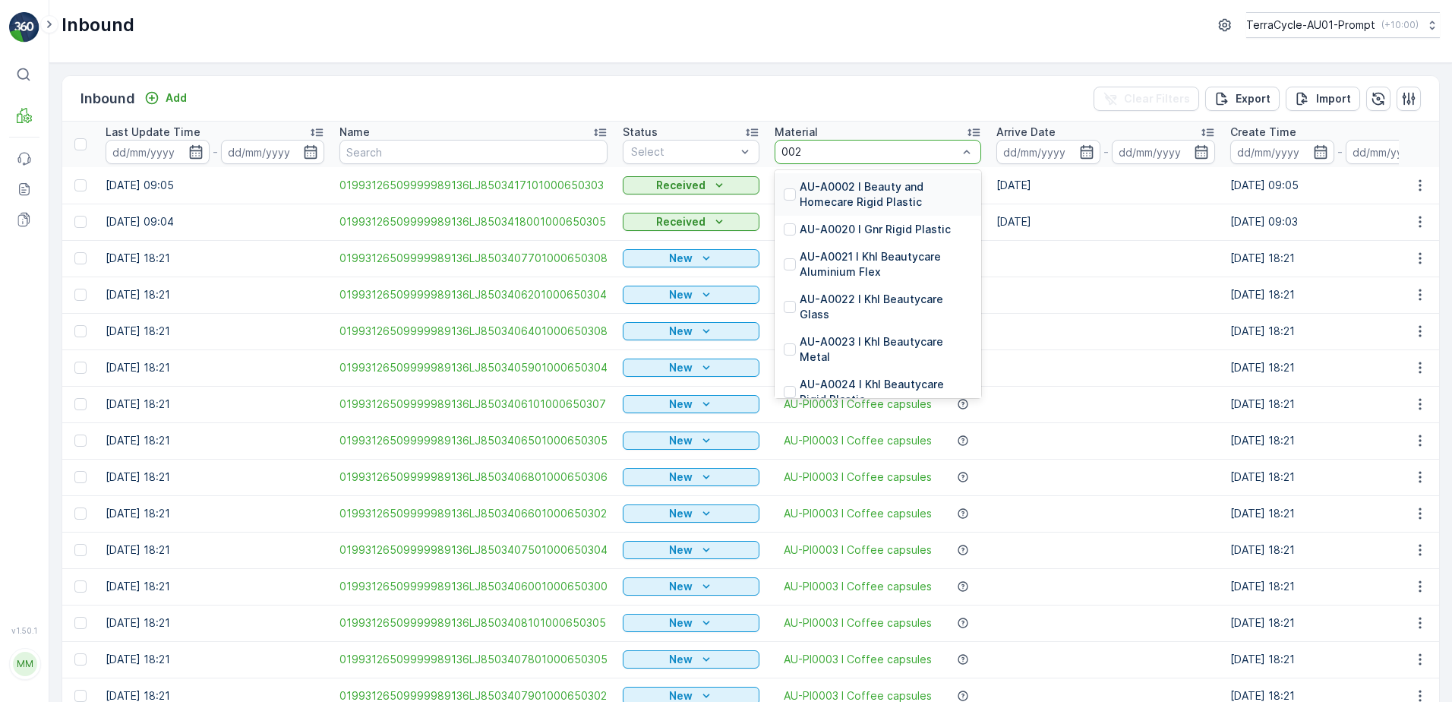
type input "0020"
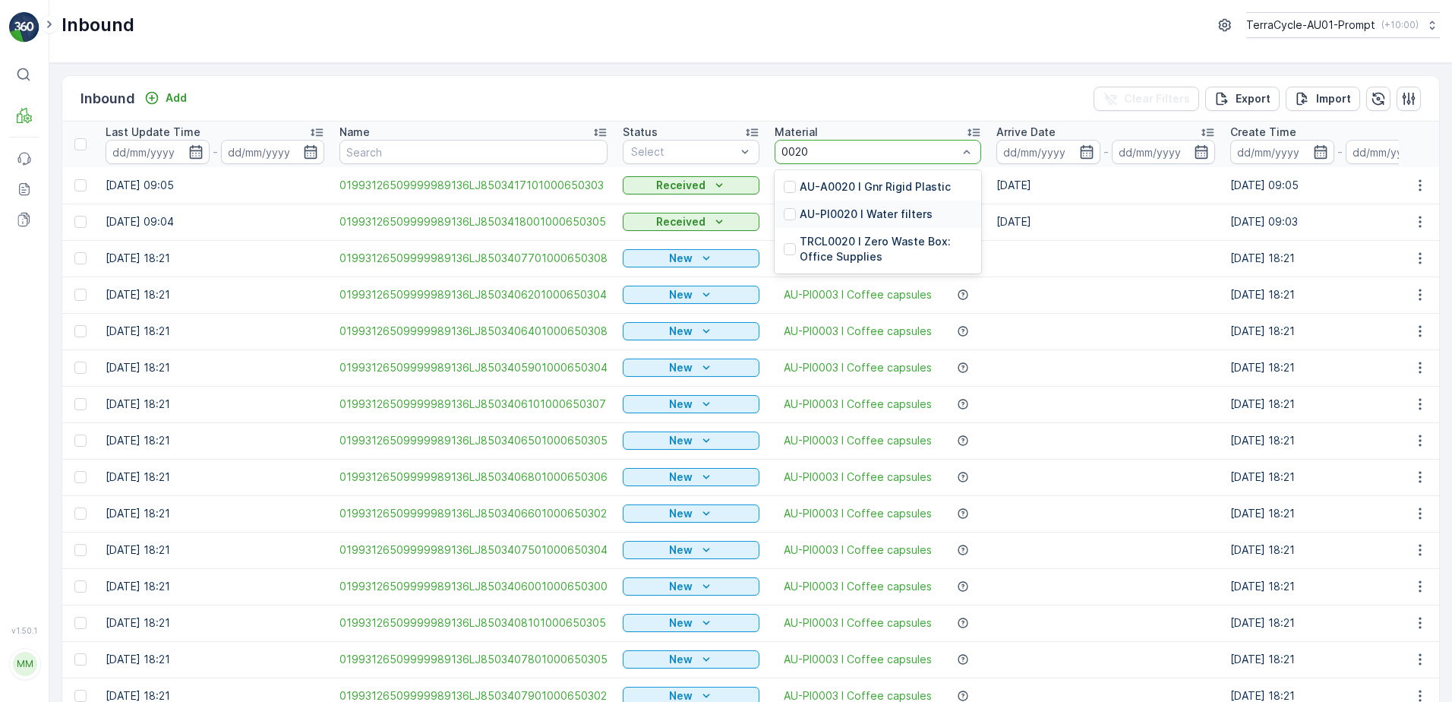
click at [884, 203] on div "AU-PI0020 I Water filters" at bounding box center [878, 213] width 207 height 27
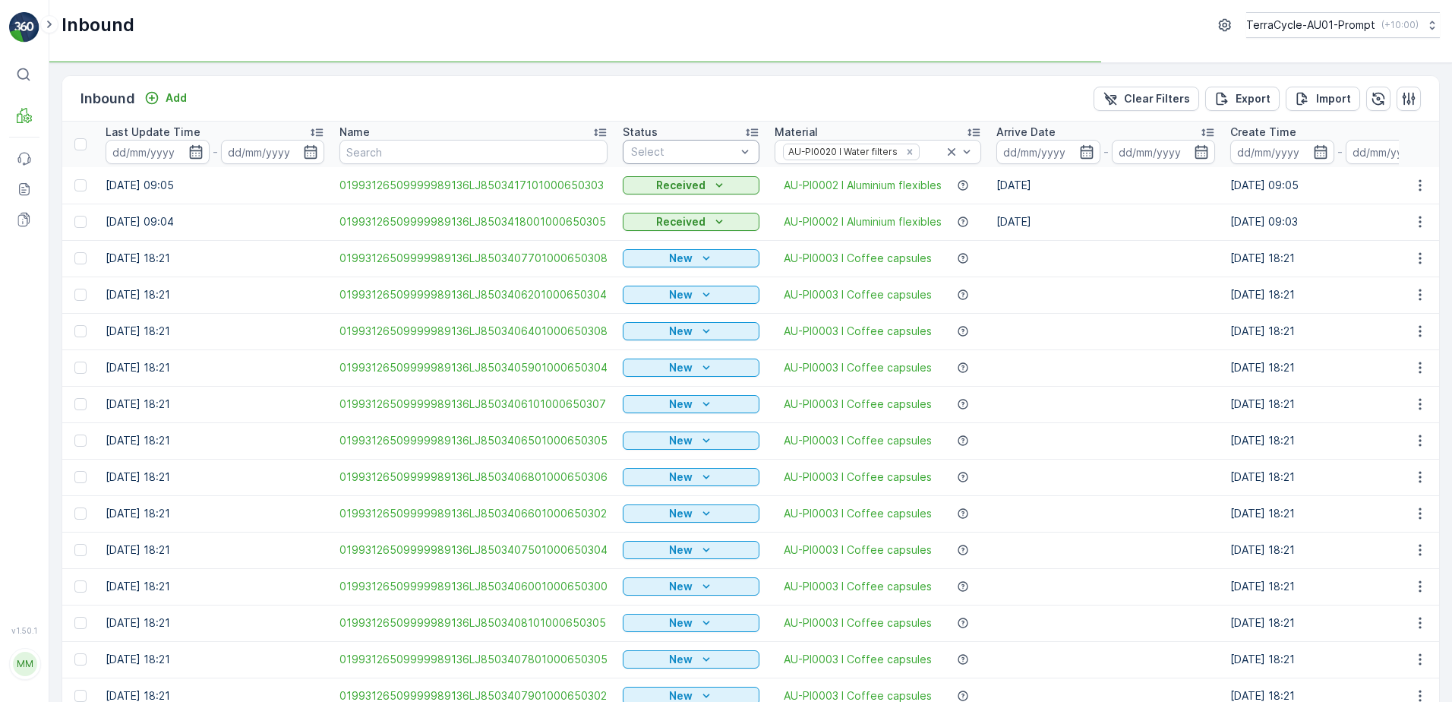
click at [706, 144] on div "Select" at bounding box center [691, 152] width 137 height 24
click at [670, 211] on span "Scanned" at bounding box center [654, 210] width 45 height 12
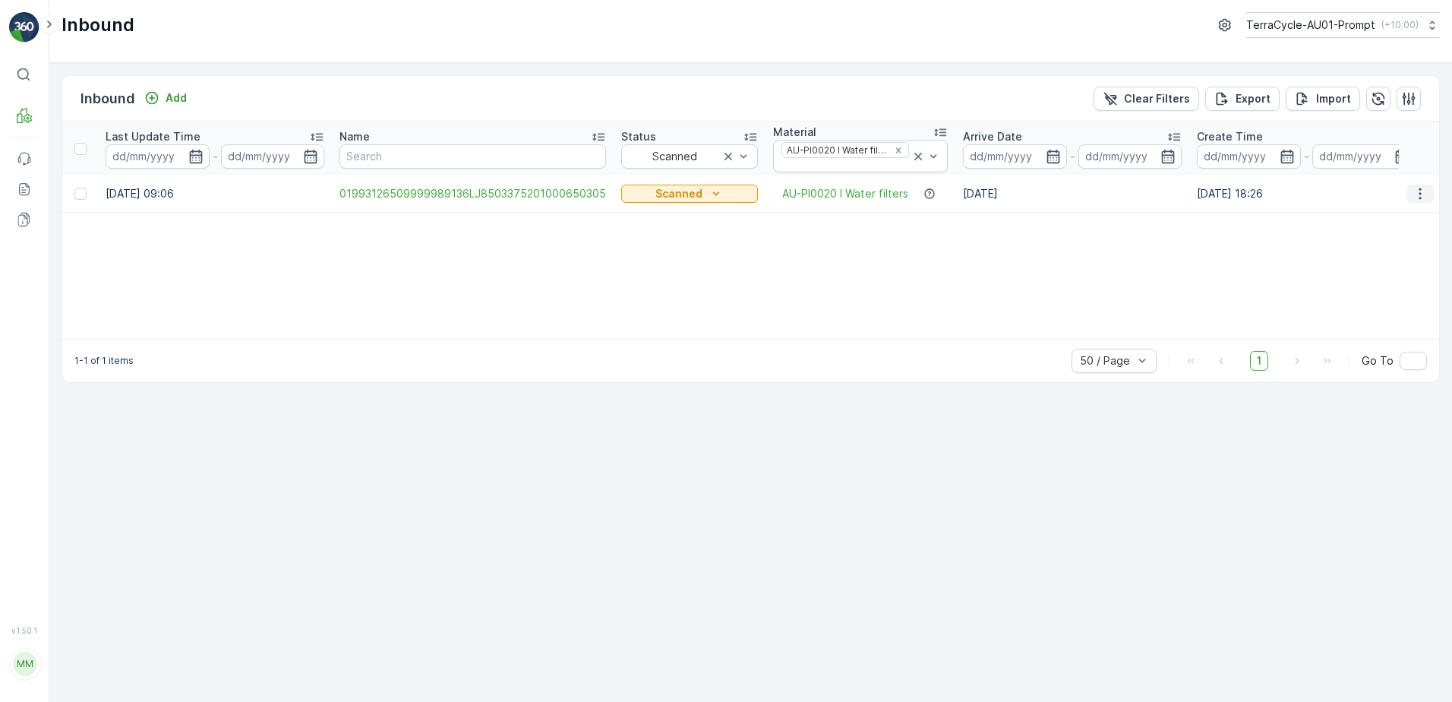
click at [1422, 196] on icon "button" at bounding box center [1420, 193] width 15 height 15
click at [1372, 304] on span "Print QR" at bounding box center [1359, 301] width 42 height 15
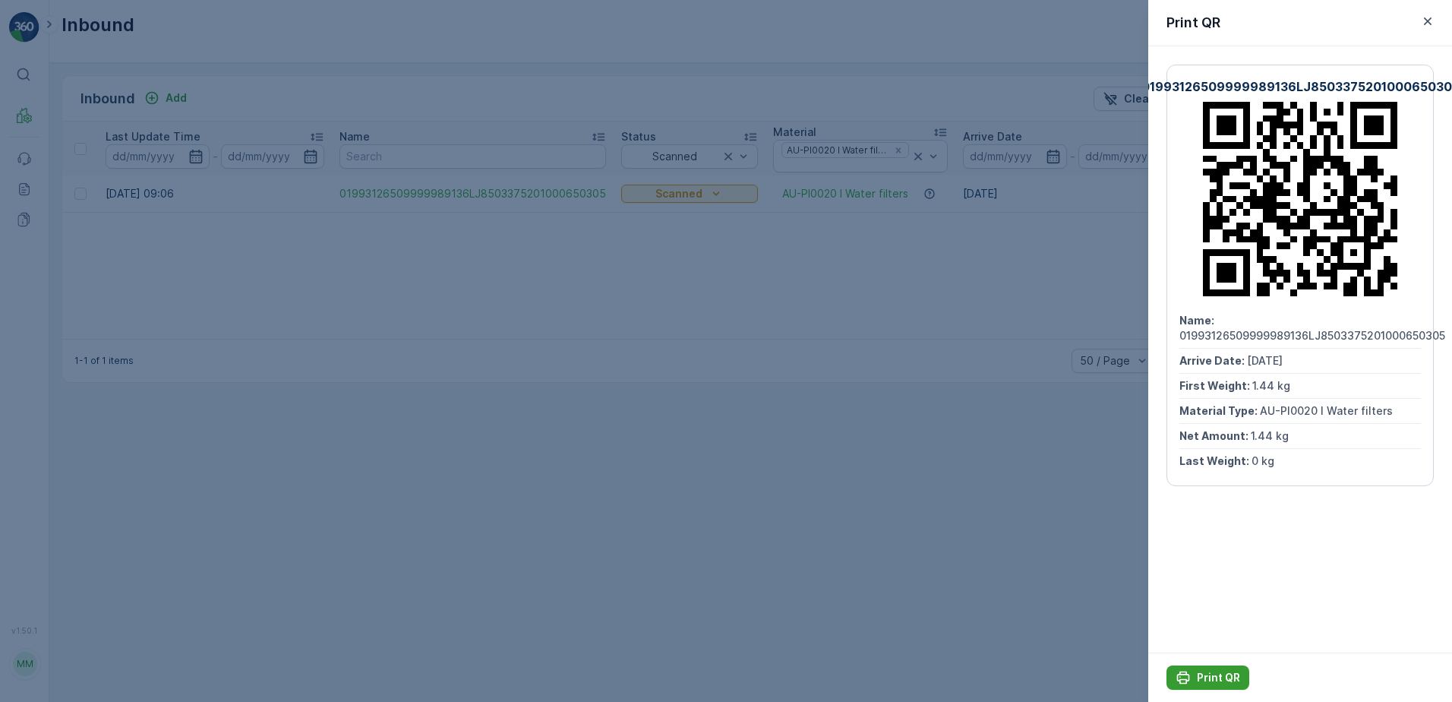
click at [1204, 677] on p "Print QR" at bounding box center [1218, 677] width 43 height 15
click at [1430, 24] on icon "button" at bounding box center [1428, 21] width 8 height 8
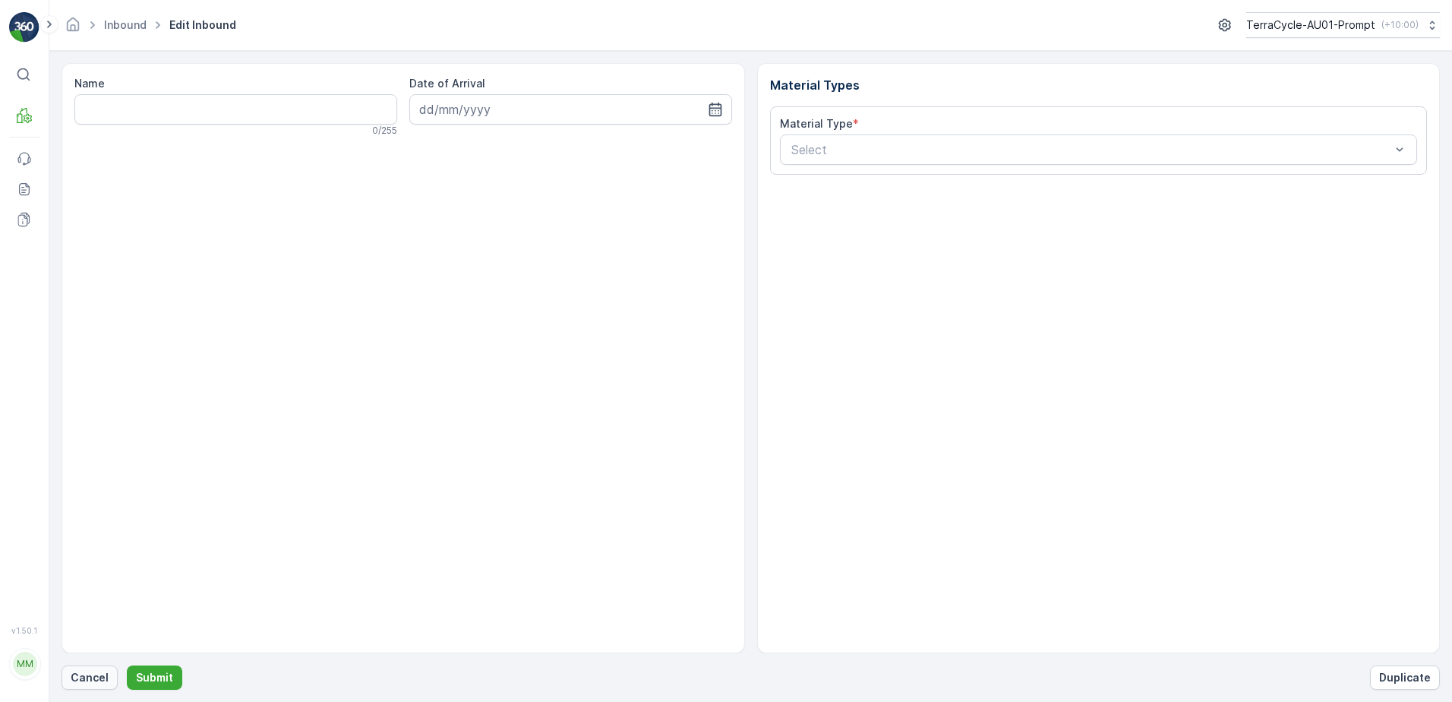
click at [112, 671] on button "Cancel" at bounding box center [90, 677] width 56 height 24
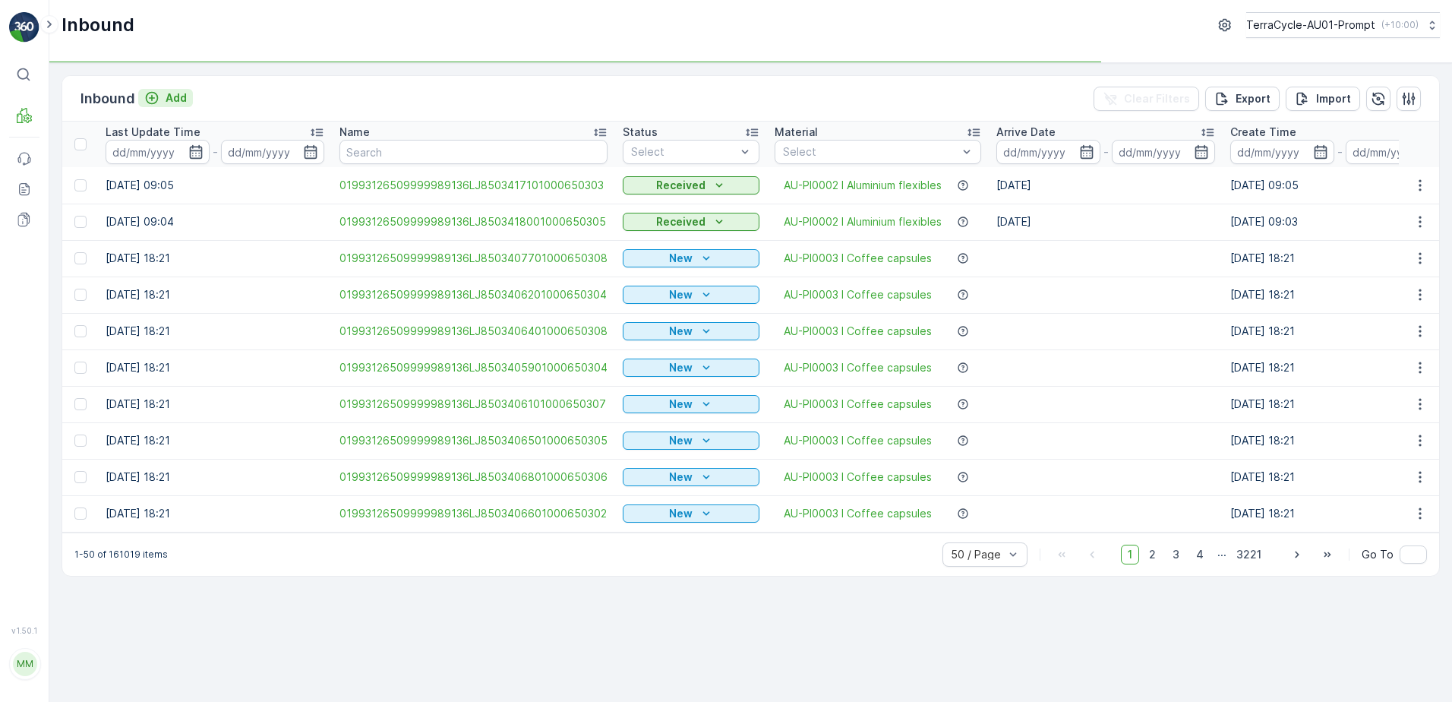
click at [182, 102] on p "Add" at bounding box center [176, 97] width 21 height 15
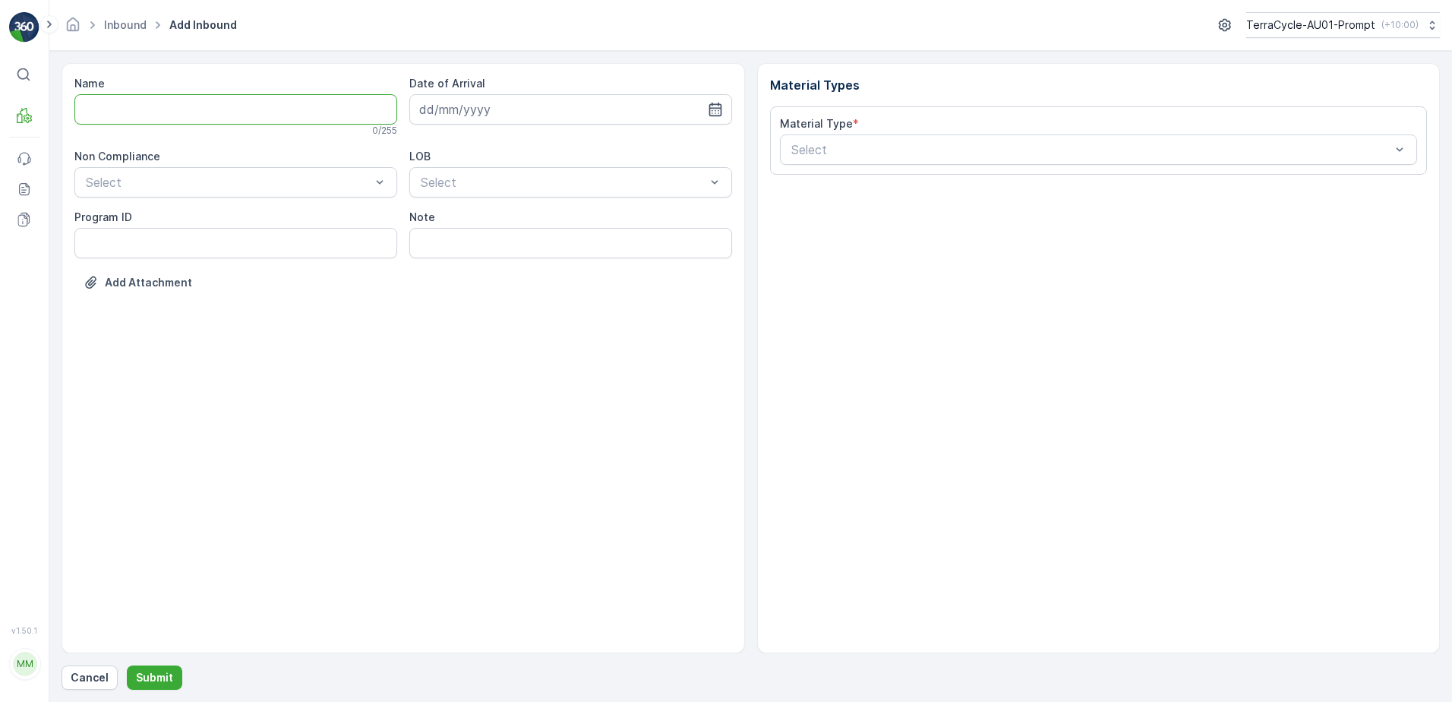
drag, startPoint x: 182, startPoint y: 103, endPoint x: 185, endPoint y: 93, distance: 10.6
click at [182, 103] on input "Name" at bounding box center [235, 109] width 323 height 30
type input "01993126509999989136LJ8503417901000650309"
click at [127, 665] on button "Submit" at bounding box center [154, 677] width 55 height 24
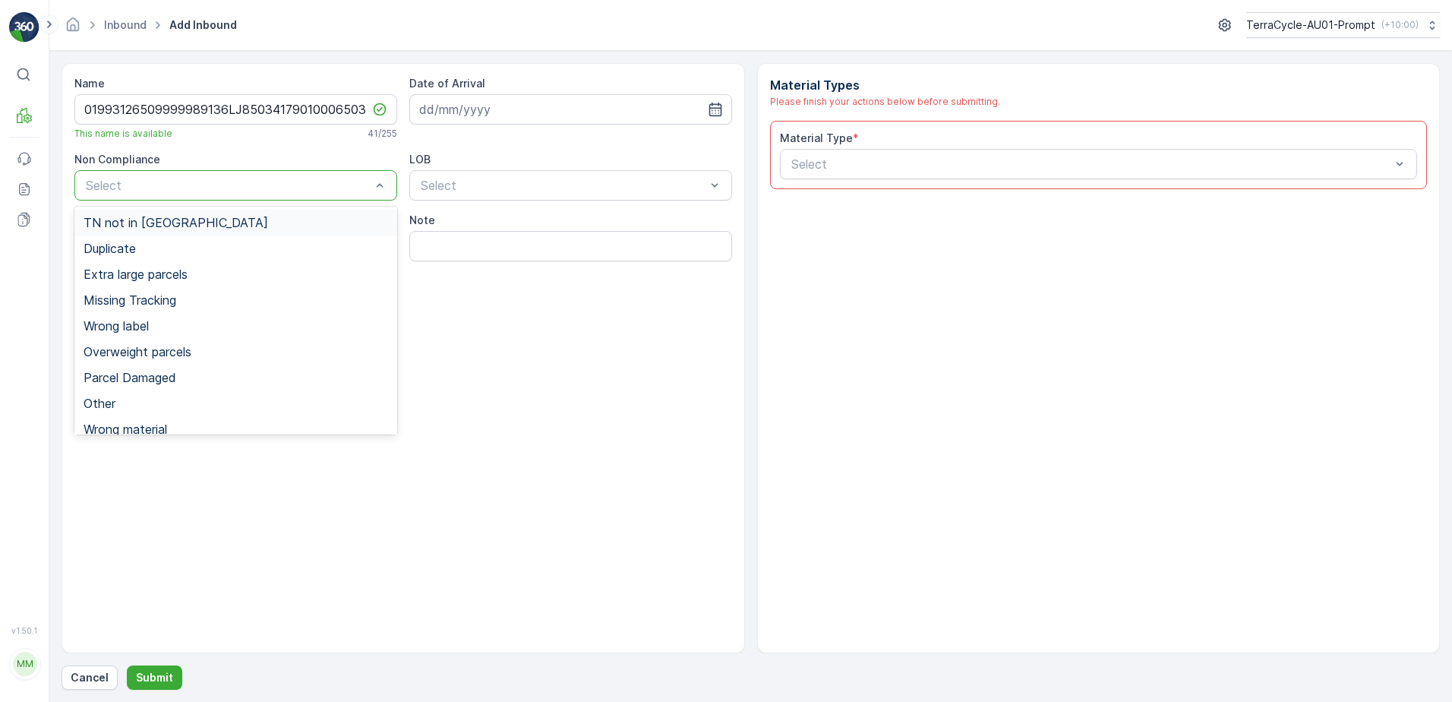
click at [159, 221] on span "TN not in [GEOGRAPHIC_DATA]" at bounding box center [176, 223] width 185 height 14
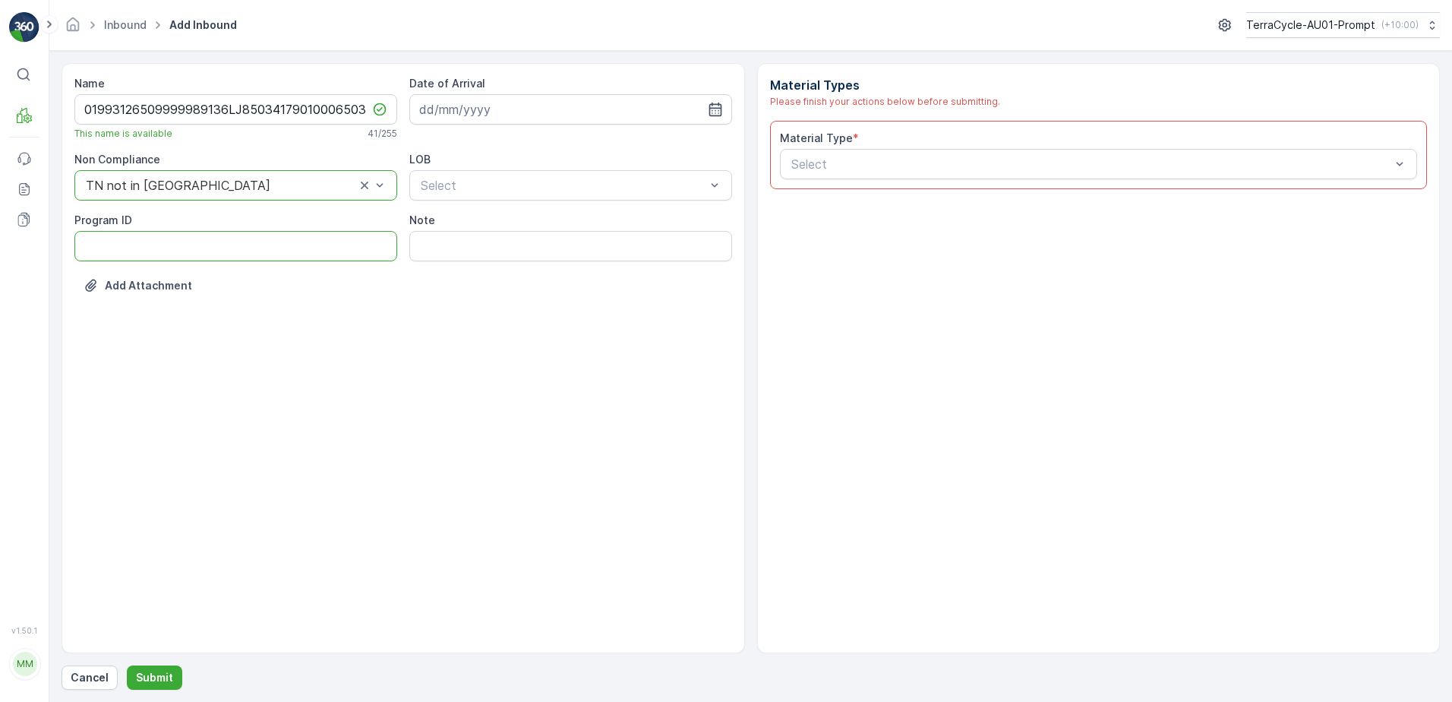
click at [143, 253] on ID "Program ID" at bounding box center [235, 246] width 323 height 30
type ID "2269"
drag, startPoint x: 518, startPoint y: 103, endPoint x: 563, endPoint y: 119, distance: 47.8
click at [524, 102] on input at bounding box center [570, 109] width 323 height 30
click at [542, 238] on div "11" at bounding box center [544, 236] width 24 height 24
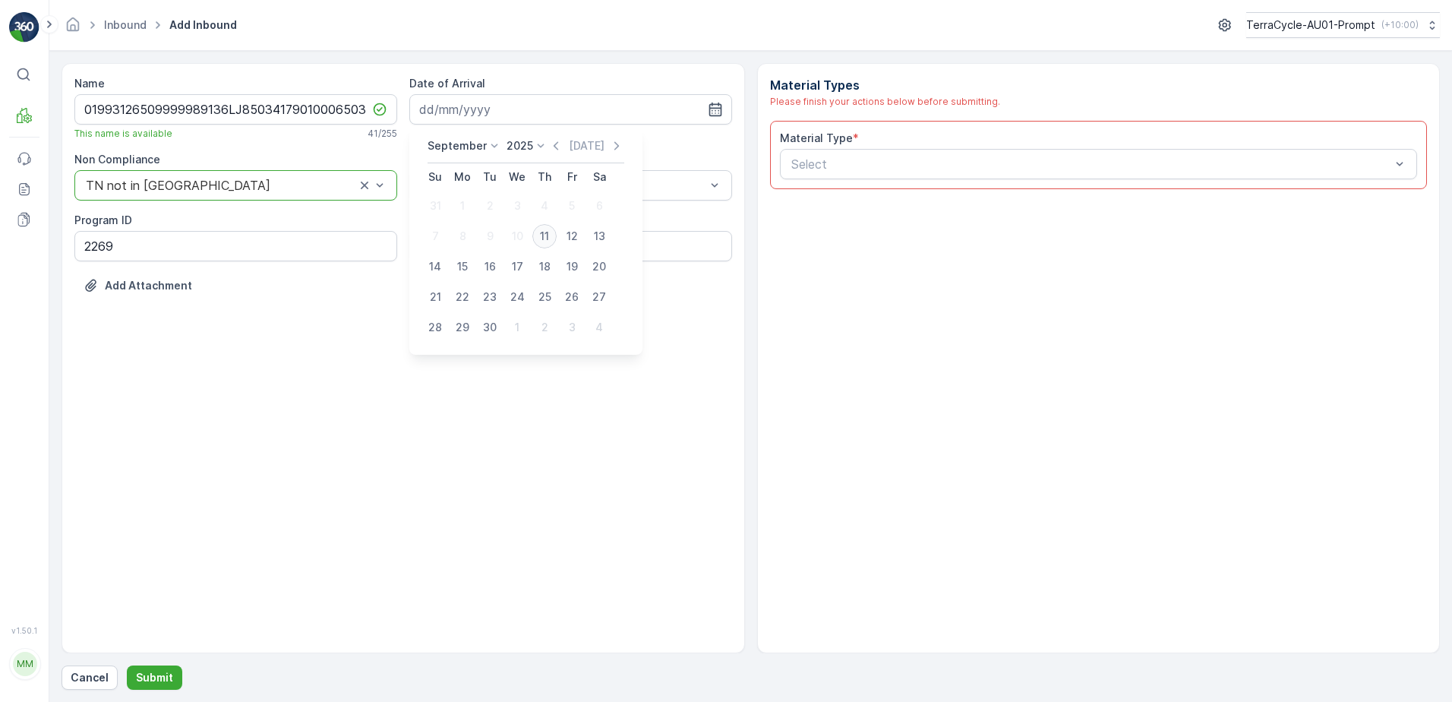
type input "[DATE]"
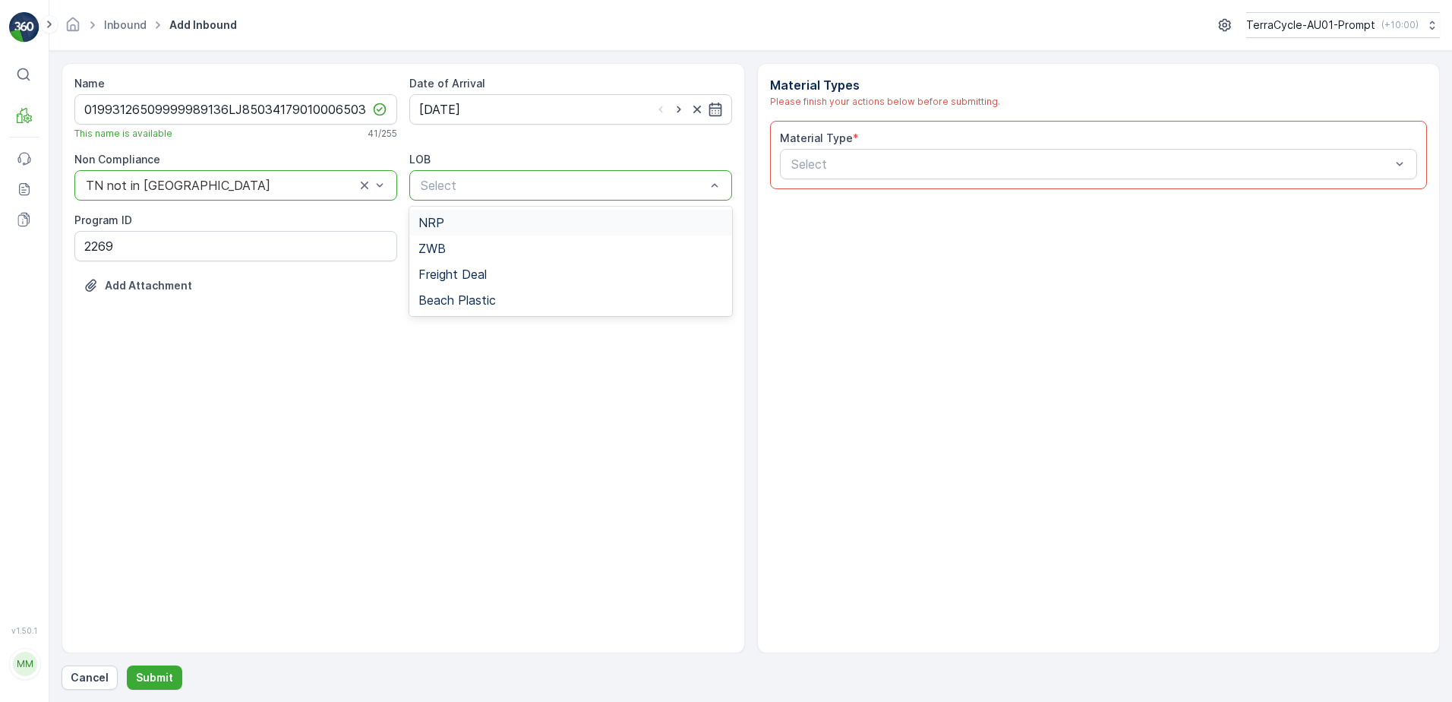
click at [499, 231] on div "NRP" at bounding box center [570, 223] width 323 height 26
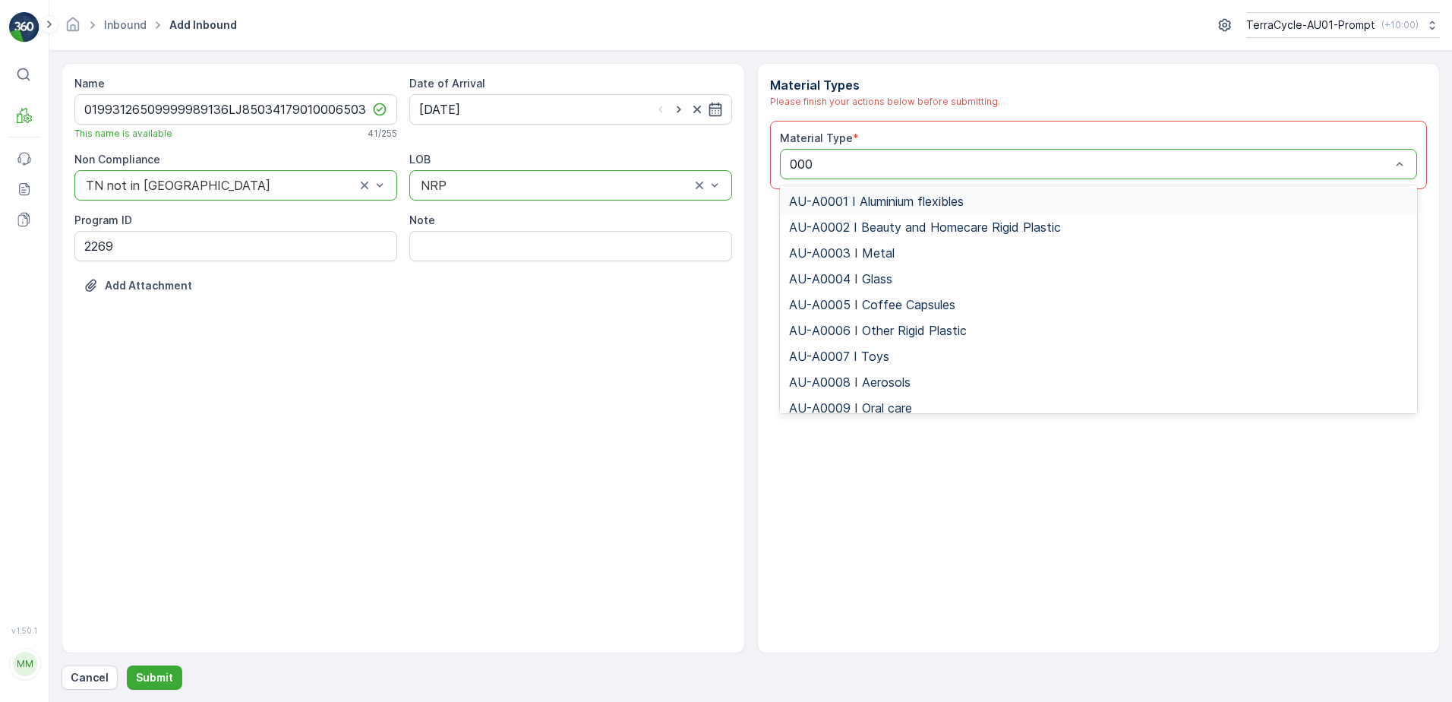
type input "0002"
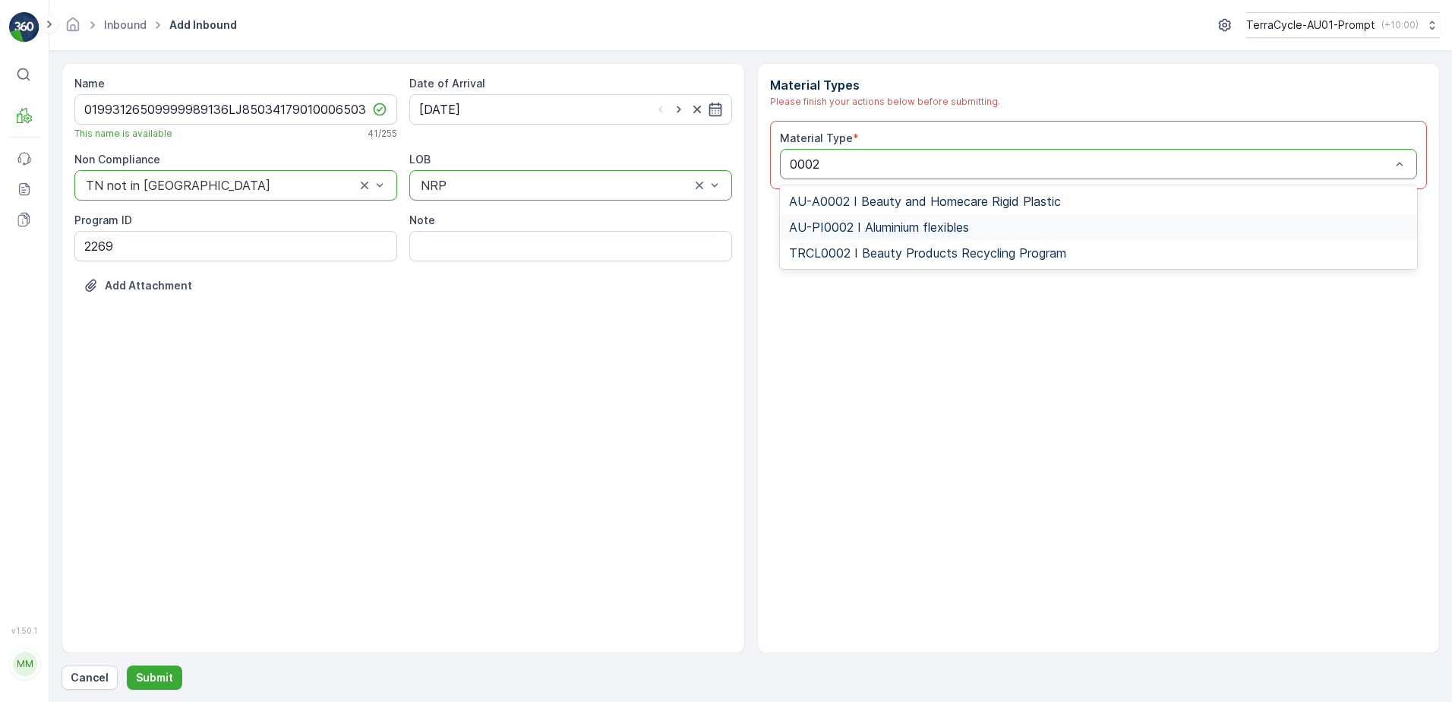
click at [983, 229] on div "AU-PI0002 I Aluminium flexibles" at bounding box center [1099, 227] width 620 height 14
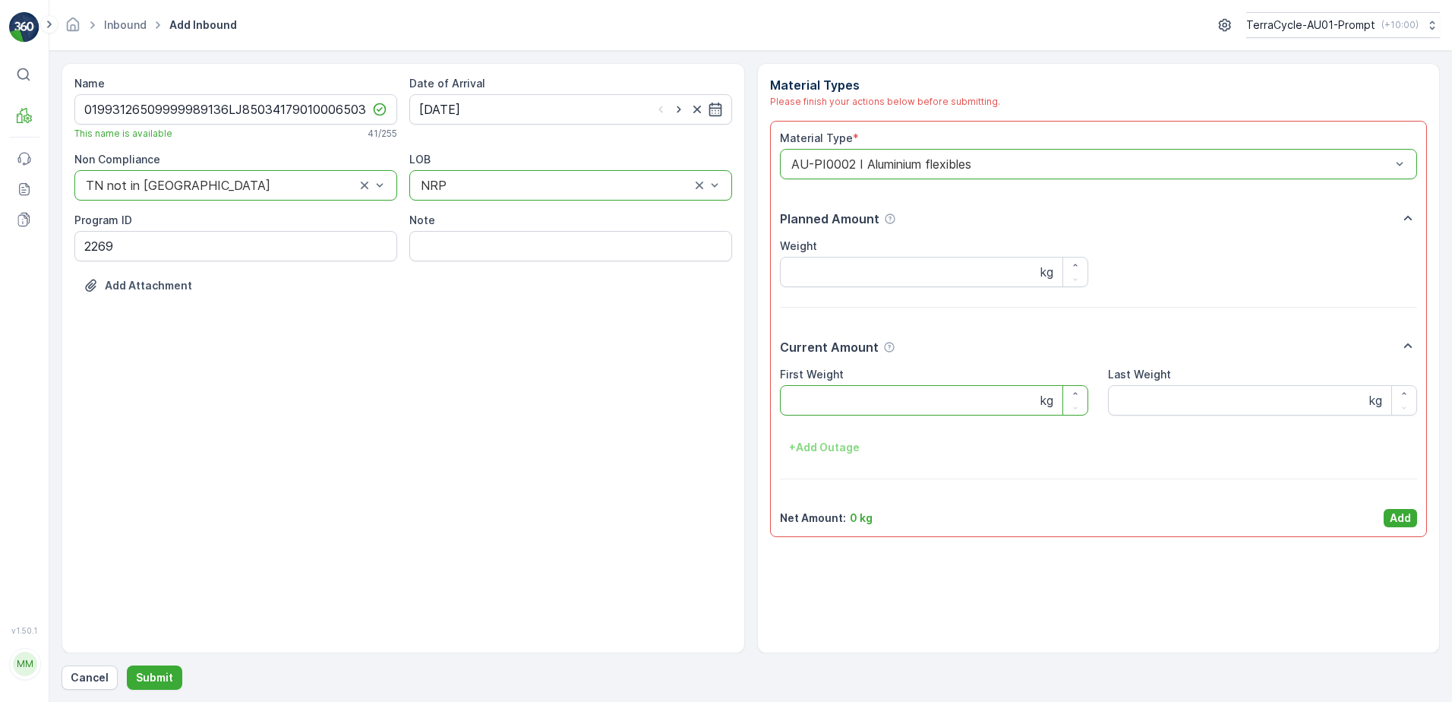
click at [917, 401] on Weight "First Weight" at bounding box center [934, 400] width 309 height 30
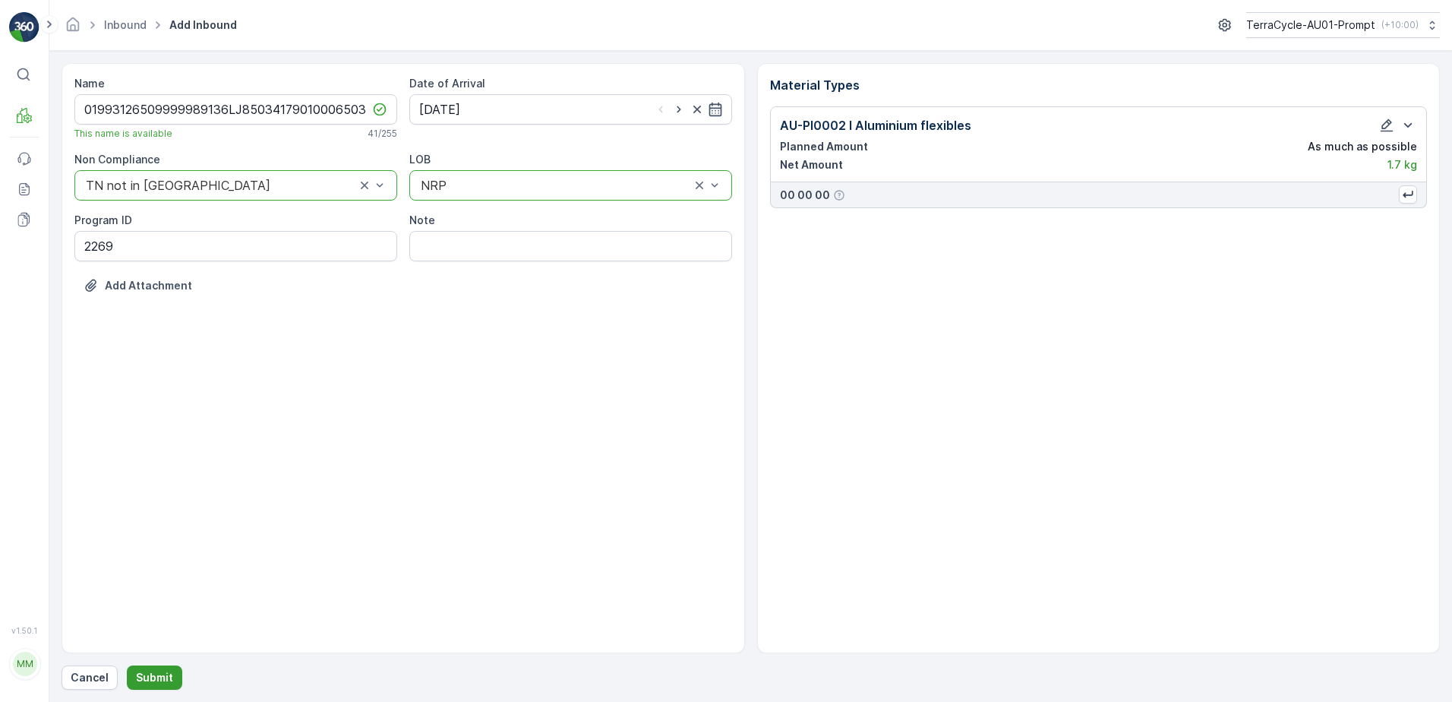
click at [161, 677] on p "Submit" at bounding box center [154, 677] width 37 height 15
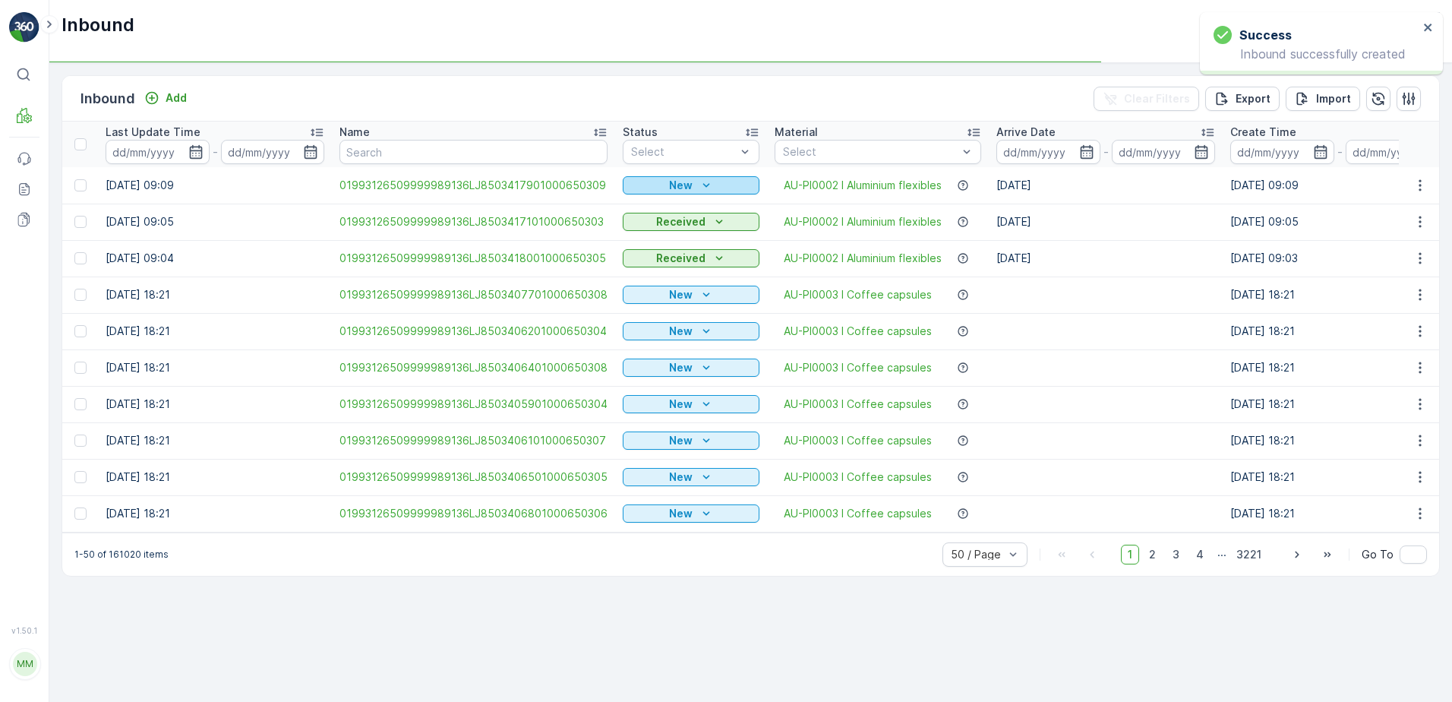
click at [662, 182] on div "New" at bounding box center [691, 185] width 125 height 15
click at [645, 229] on span "Scanned" at bounding box center [649, 229] width 45 height 15
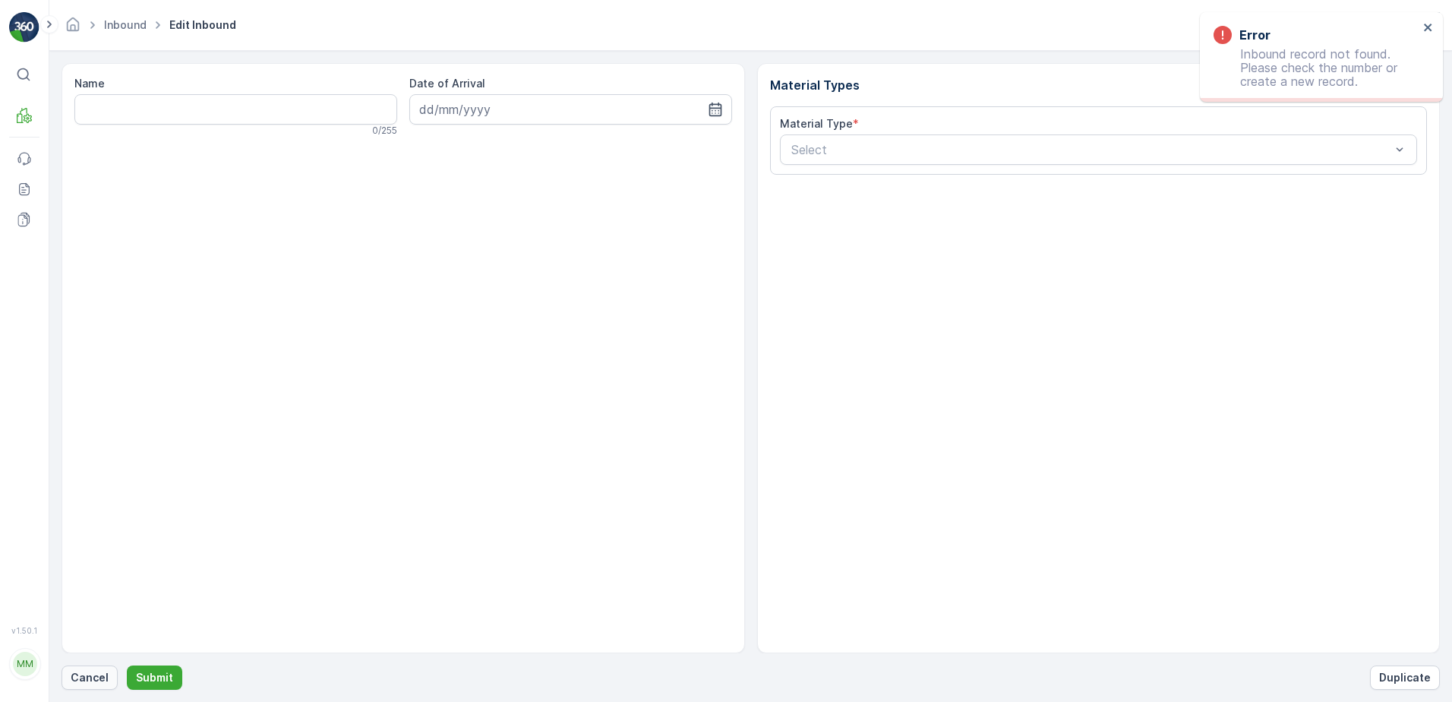
click at [77, 674] on p "Cancel" at bounding box center [90, 677] width 38 height 15
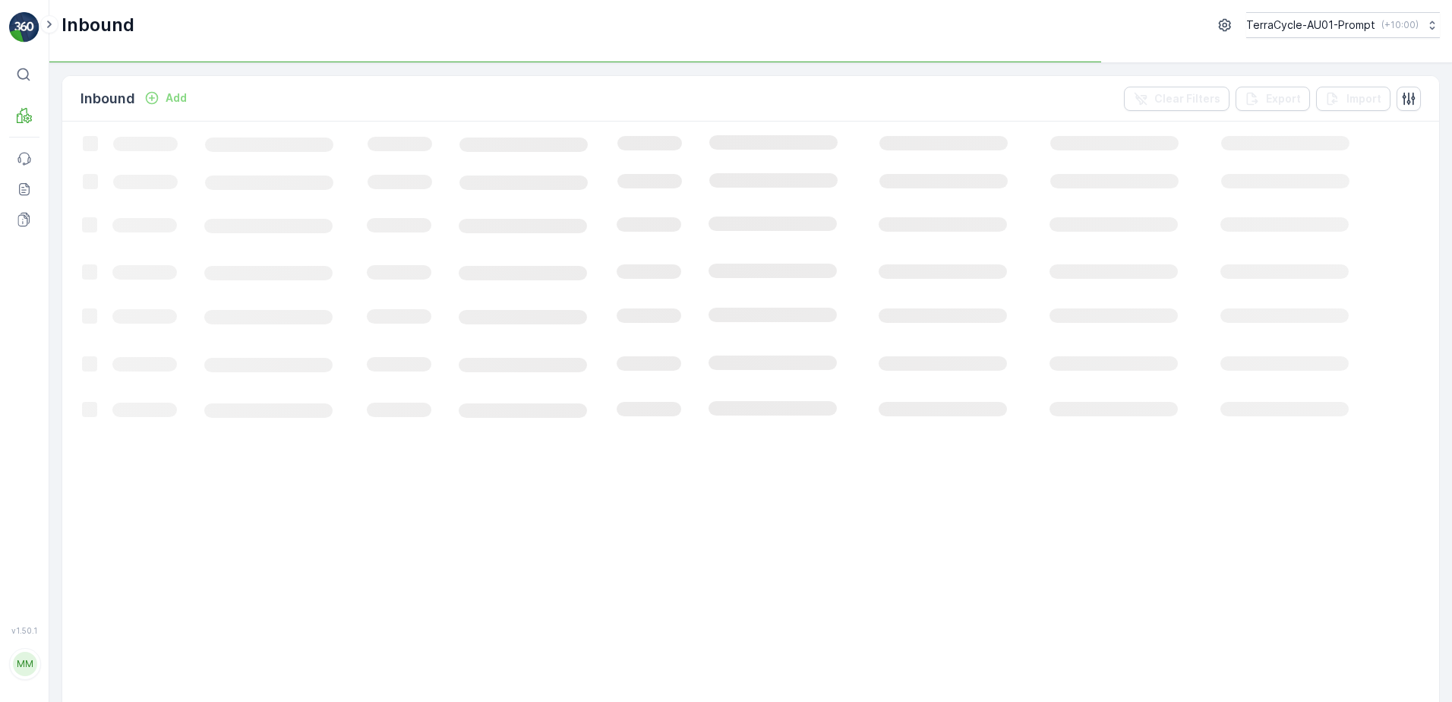
click at [181, 97] on p "Add" at bounding box center [176, 97] width 21 height 15
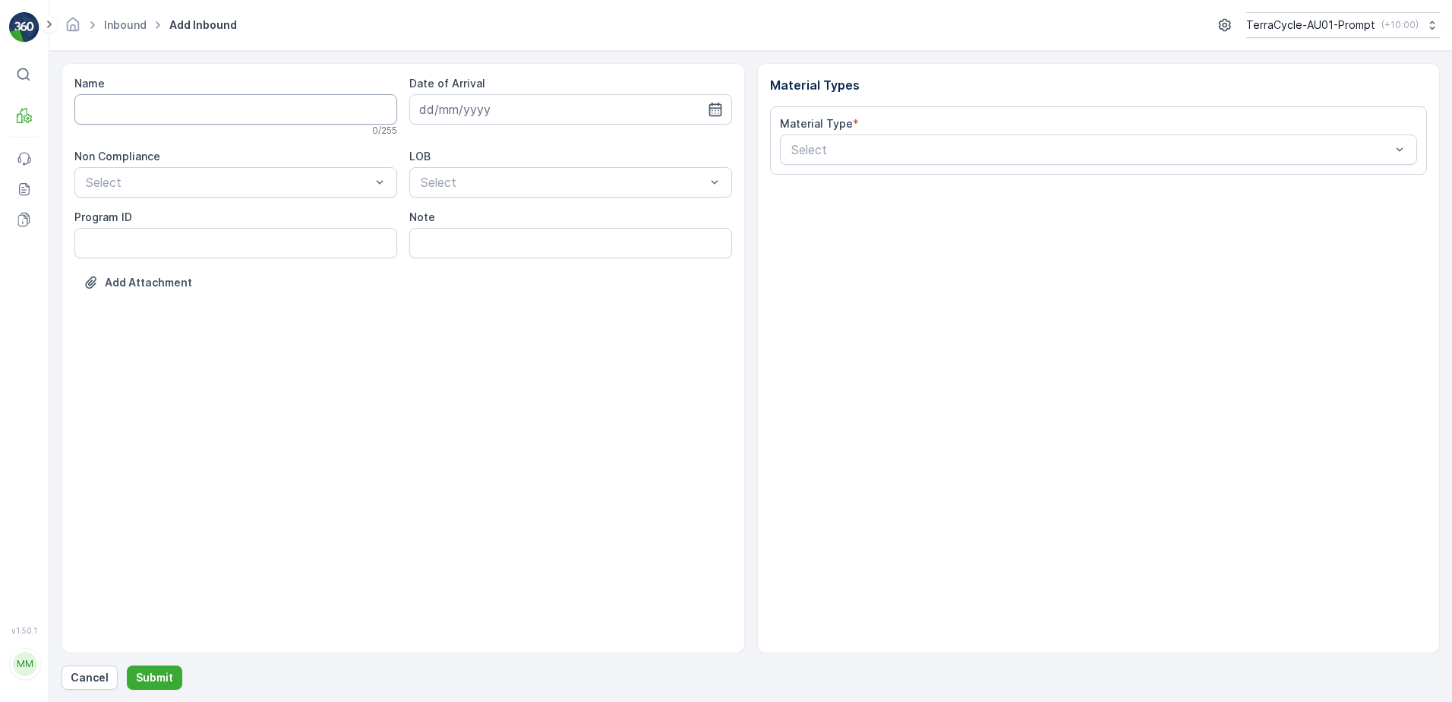
click at [179, 115] on input "Name" at bounding box center [235, 109] width 323 height 30
type input "01993126509999989136LJ8503418401000650303"
click at [127, 665] on button "Submit" at bounding box center [154, 677] width 55 height 24
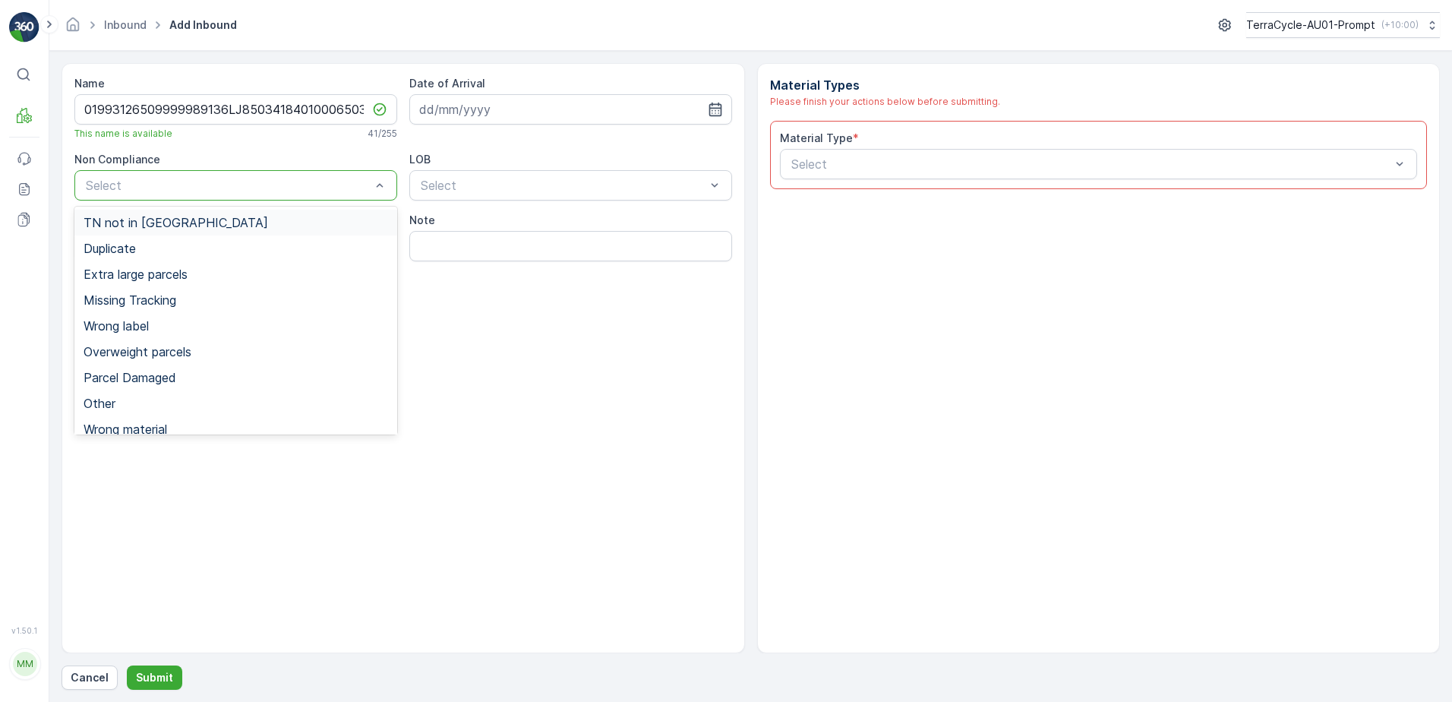
click at [176, 218] on span "TN not in [GEOGRAPHIC_DATA]" at bounding box center [176, 223] width 185 height 14
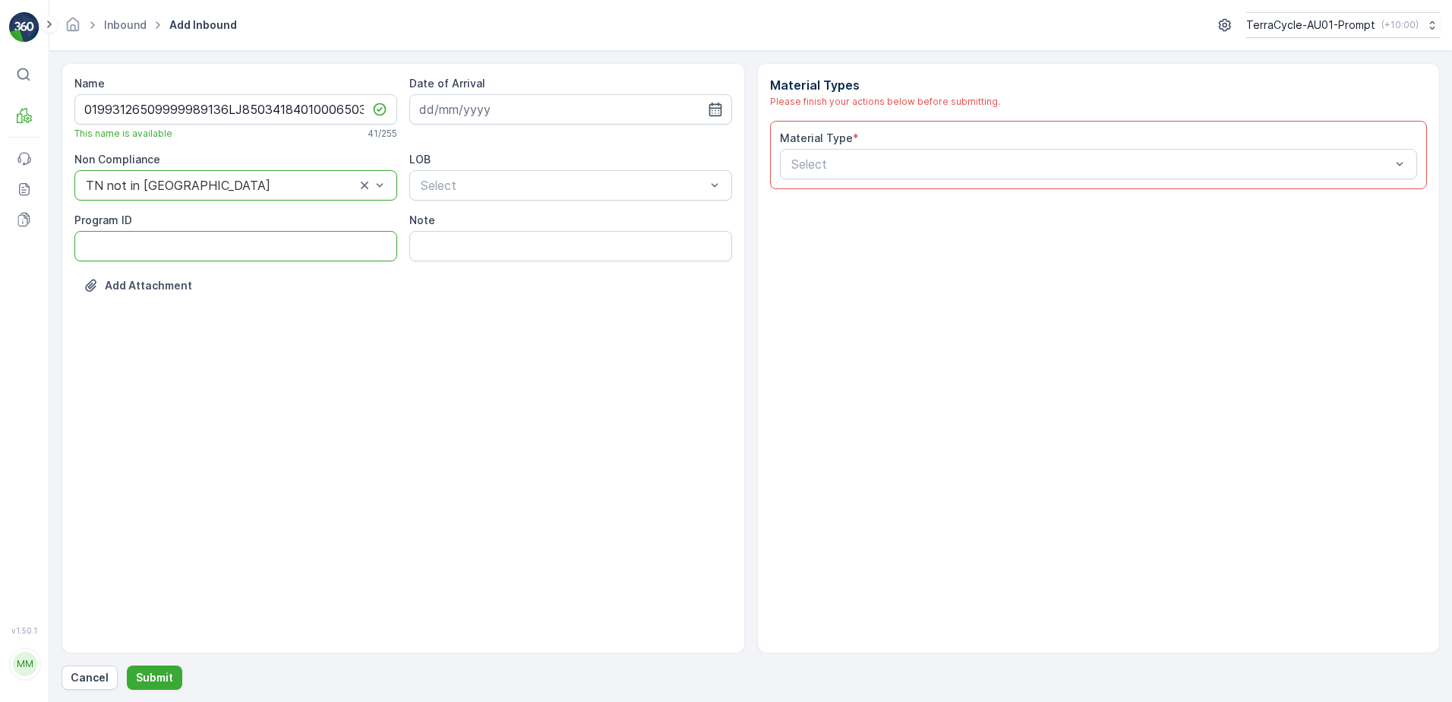
click at [156, 244] on ID "Program ID" at bounding box center [235, 246] width 323 height 30
type ID "2269"
drag, startPoint x: 497, startPoint y: 109, endPoint x: 518, endPoint y: 125, distance: 26.6
click at [500, 109] on input at bounding box center [570, 109] width 323 height 30
click at [535, 238] on div "11" at bounding box center [544, 236] width 24 height 24
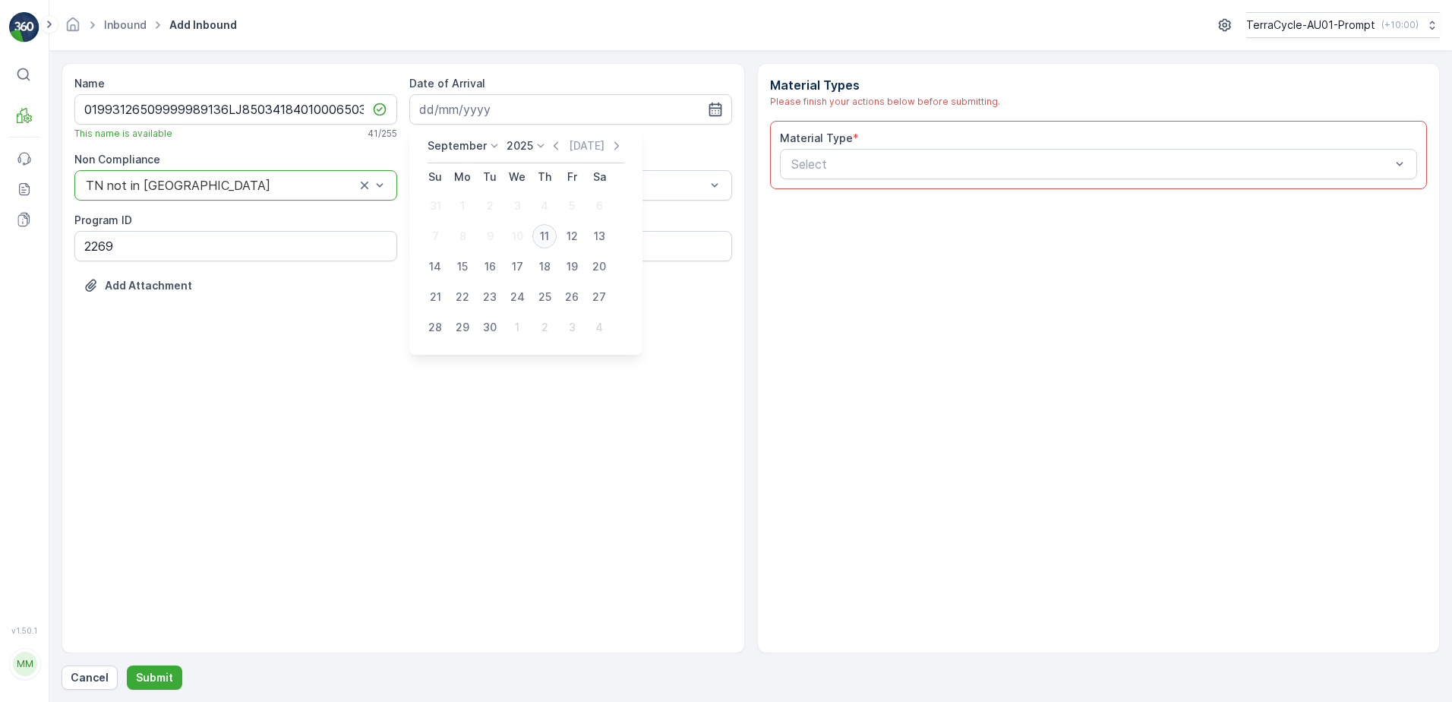
type input "[DATE]"
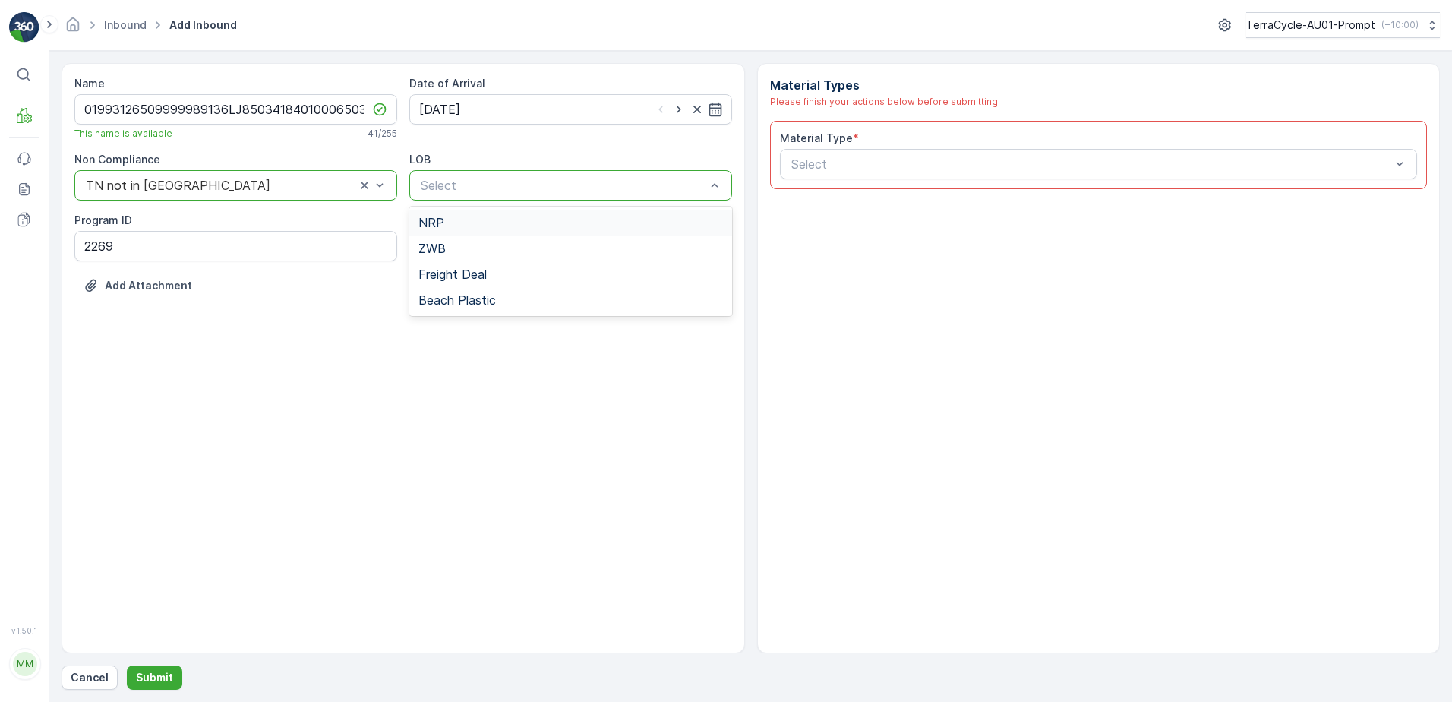
click at [515, 229] on div "NRP" at bounding box center [570, 223] width 323 height 26
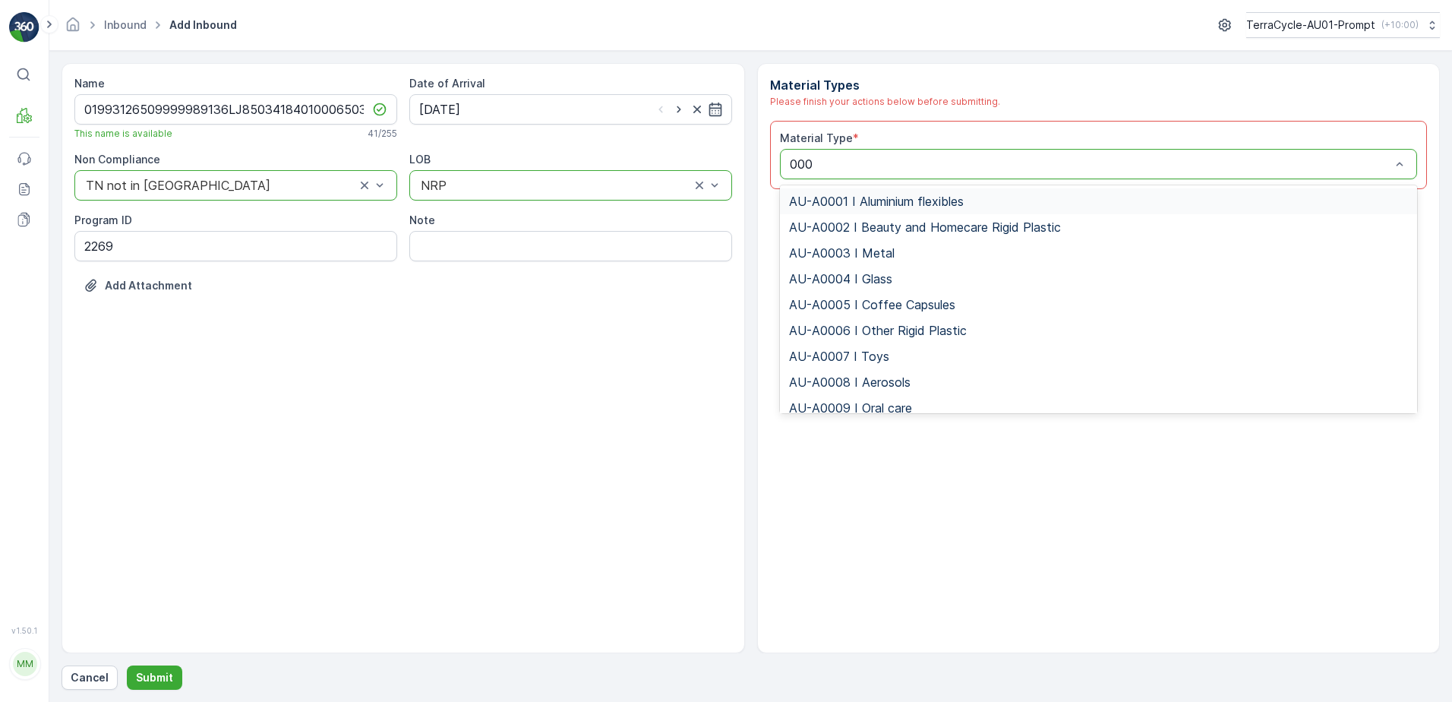
type input "0002"
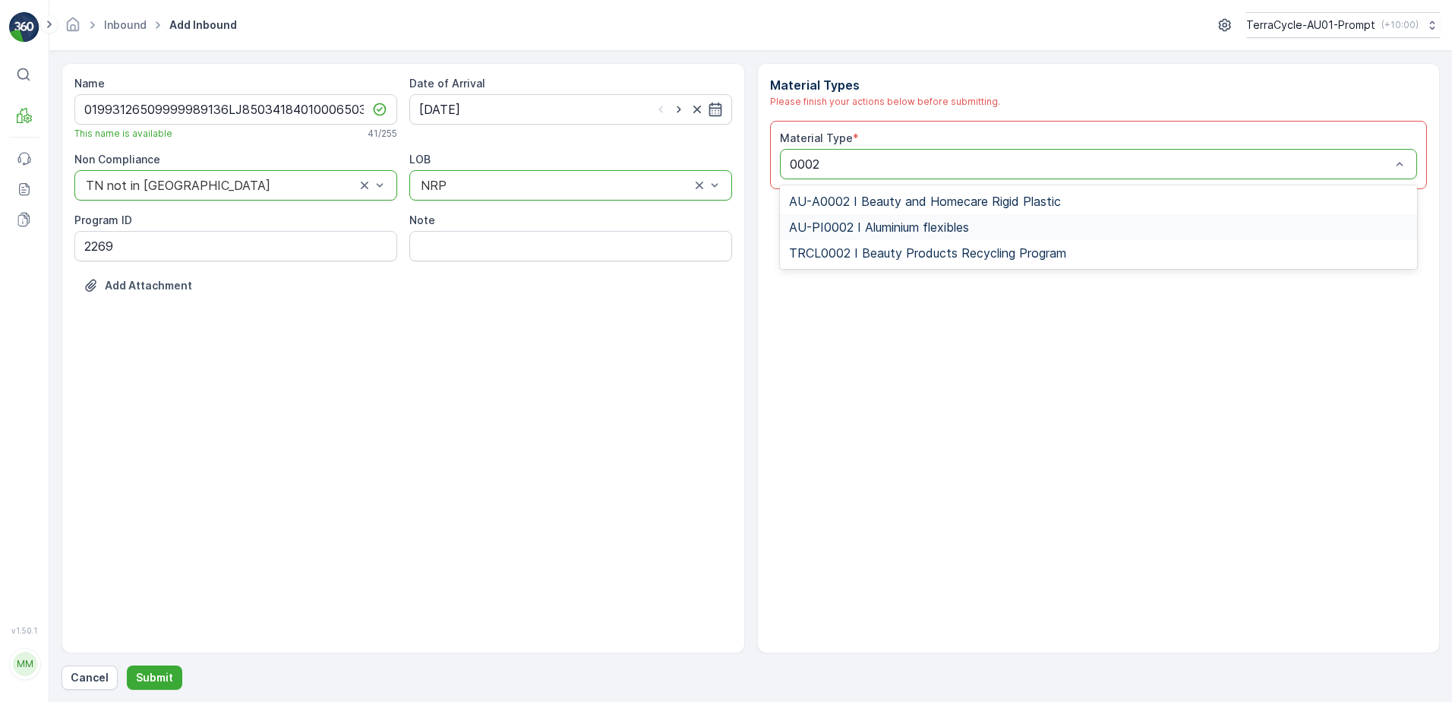
click at [911, 230] on span "AU-PI0002 I Aluminium flexibles" at bounding box center [879, 227] width 180 height 14
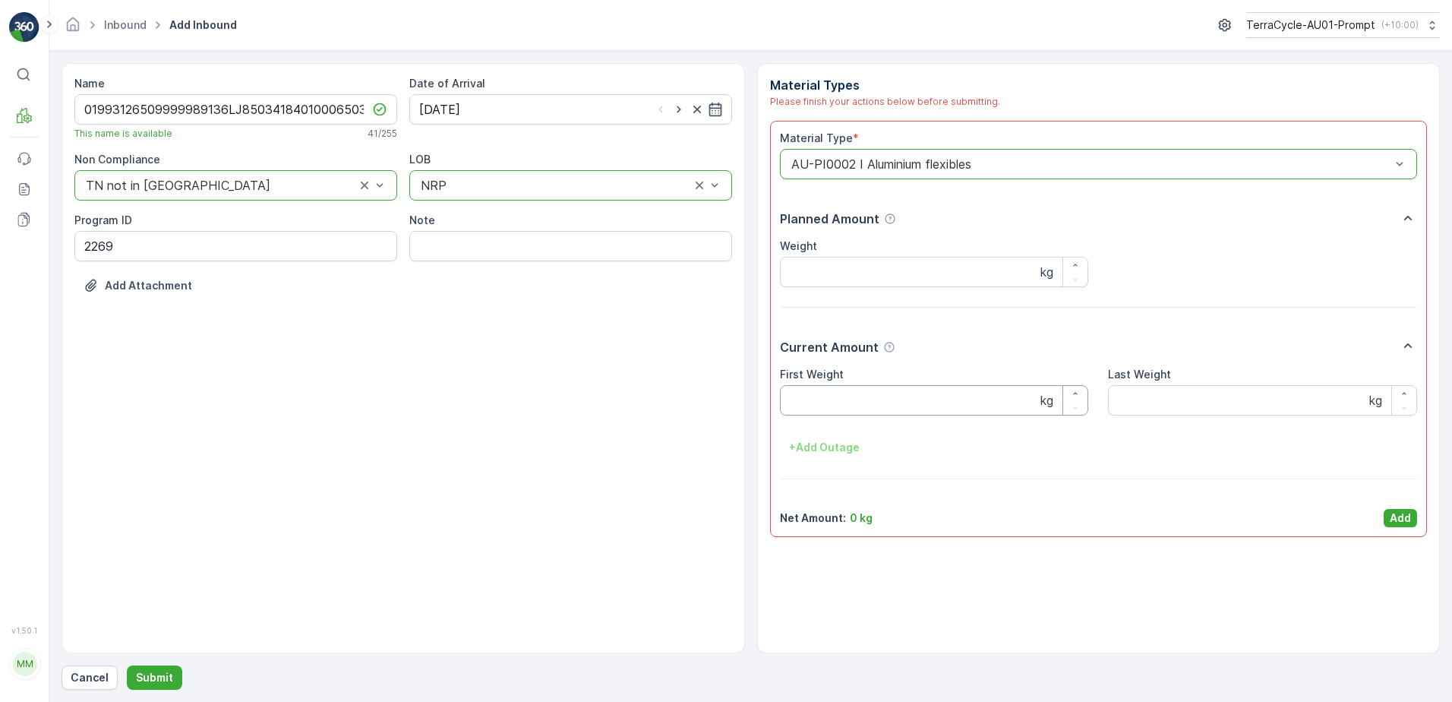
click at [848, 391] on Weight "First Weight" at bounding box center [934, 400] width 309 height 30
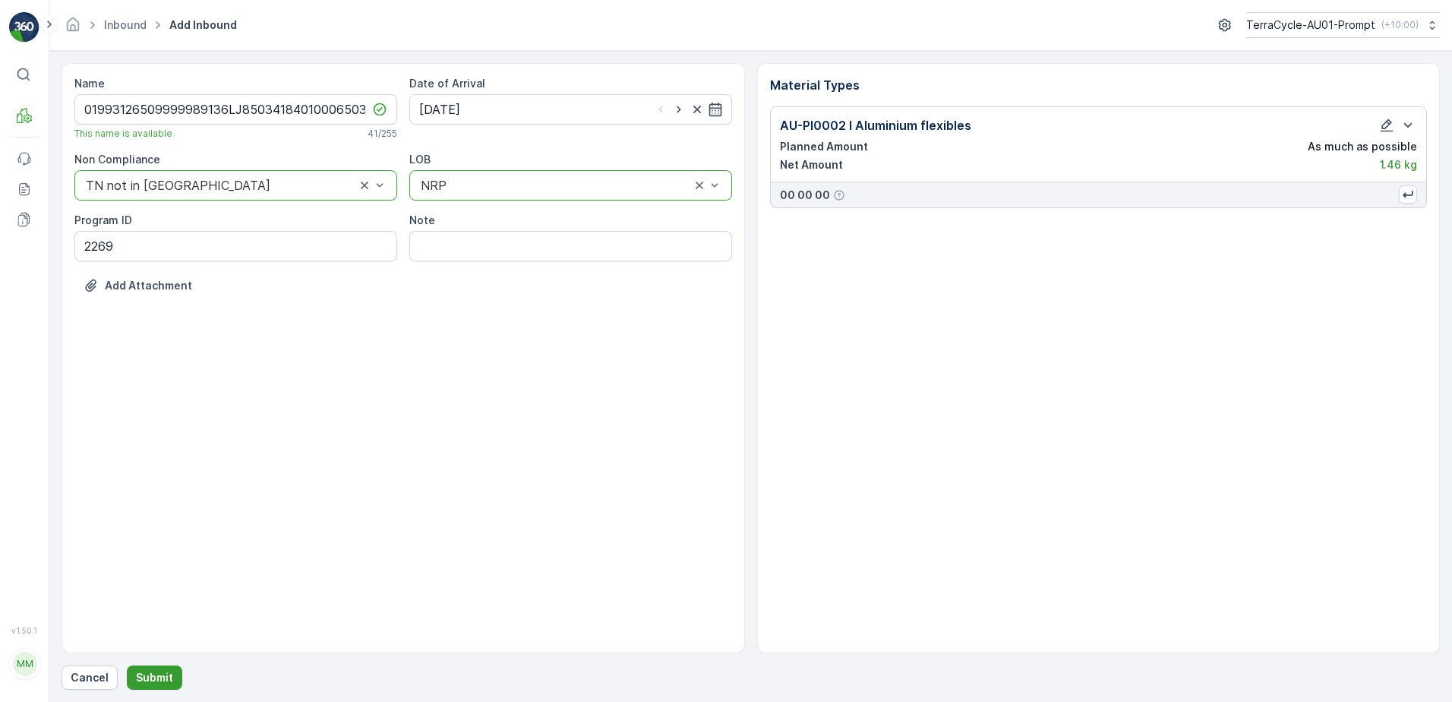
click at [164, 676] on p "Submit" at bounding box center [154, 677] width 37 height 15
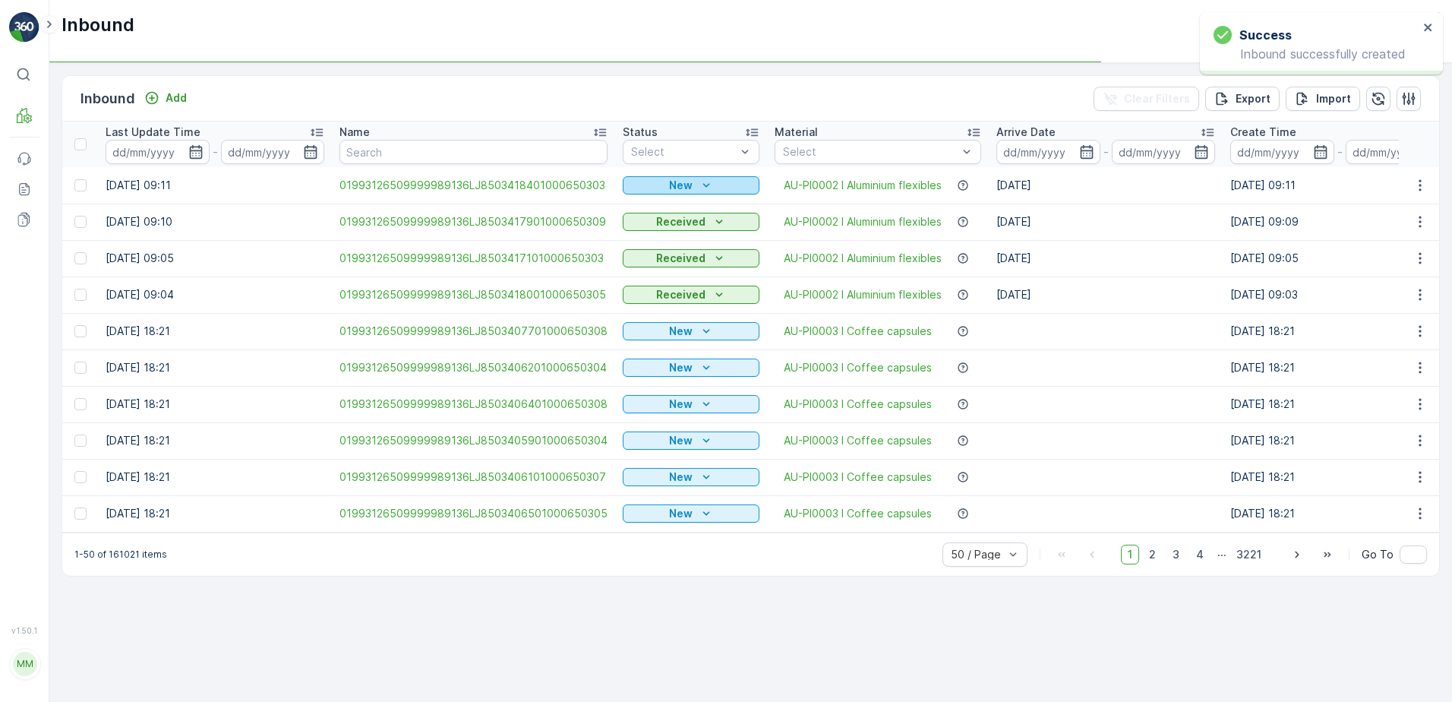
click at [699, 182] on icon "New" at bounding box center [706, 185] width 15 height 15
click at [668, 230] on span "Scanned" at bounding box center [649, 229] width 45 height 15
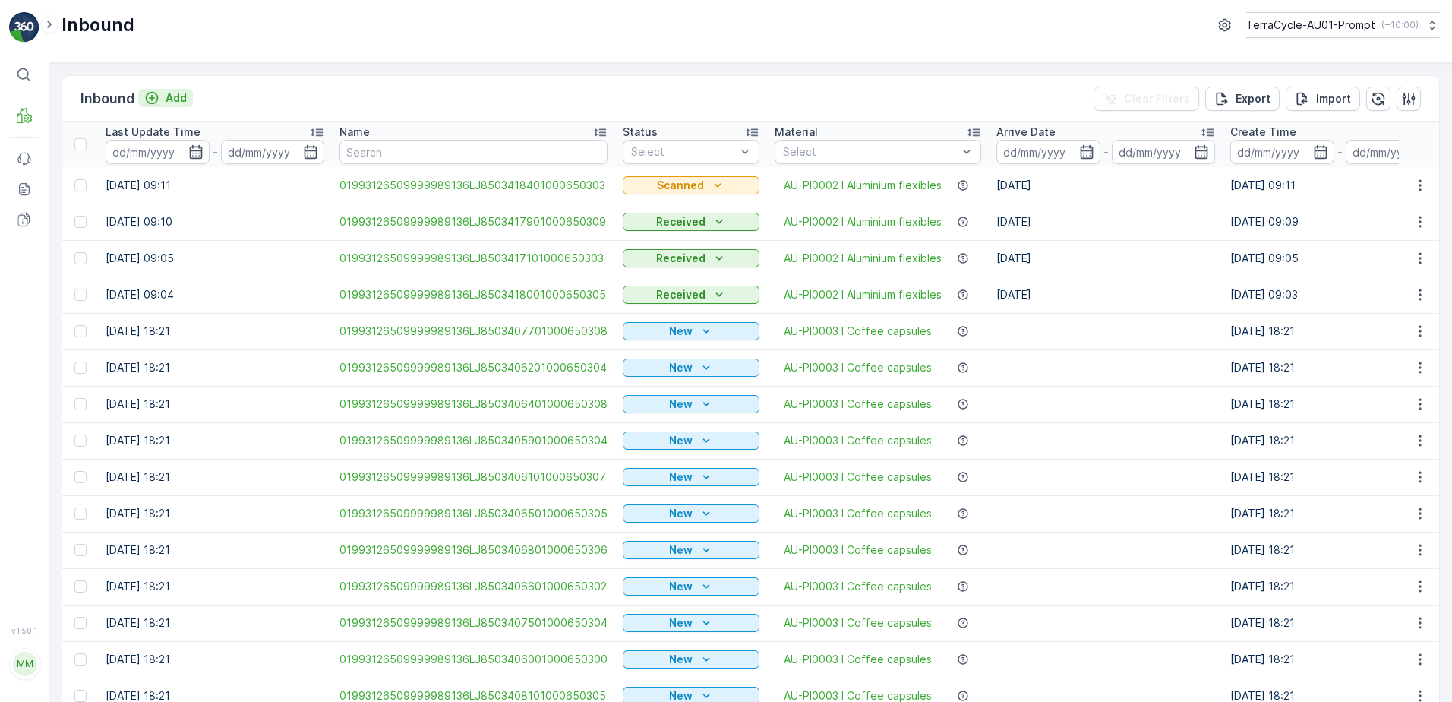
click at [181, 92] on p "Add" at bounding box center [176, 97] width 21 height 15
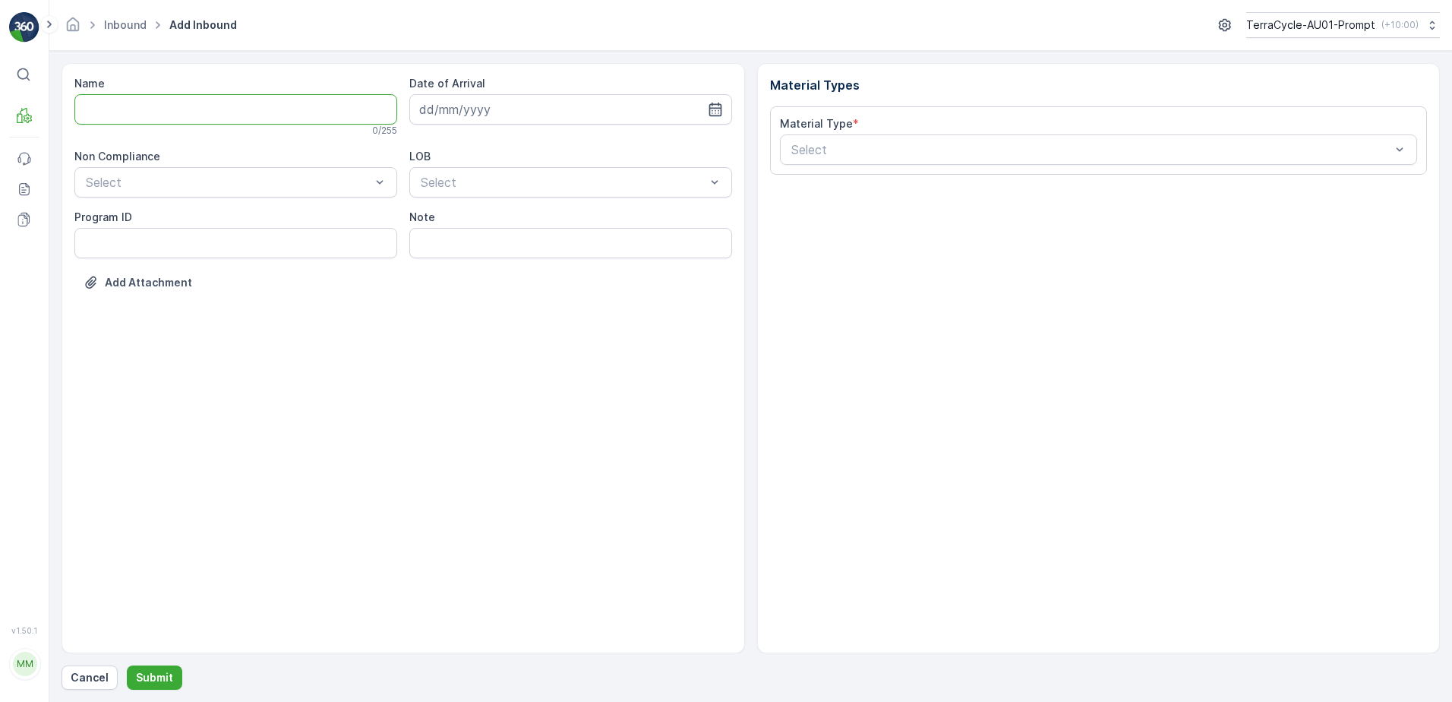
click at [184, 104] on input "Name" at bounding box center [235, 109] width 323 height 30
type input "01993126509999989136LJ8503417801000650302"
click at [127, 665] on button "Submit" at bounding box center [154, 677] width 55 height 24
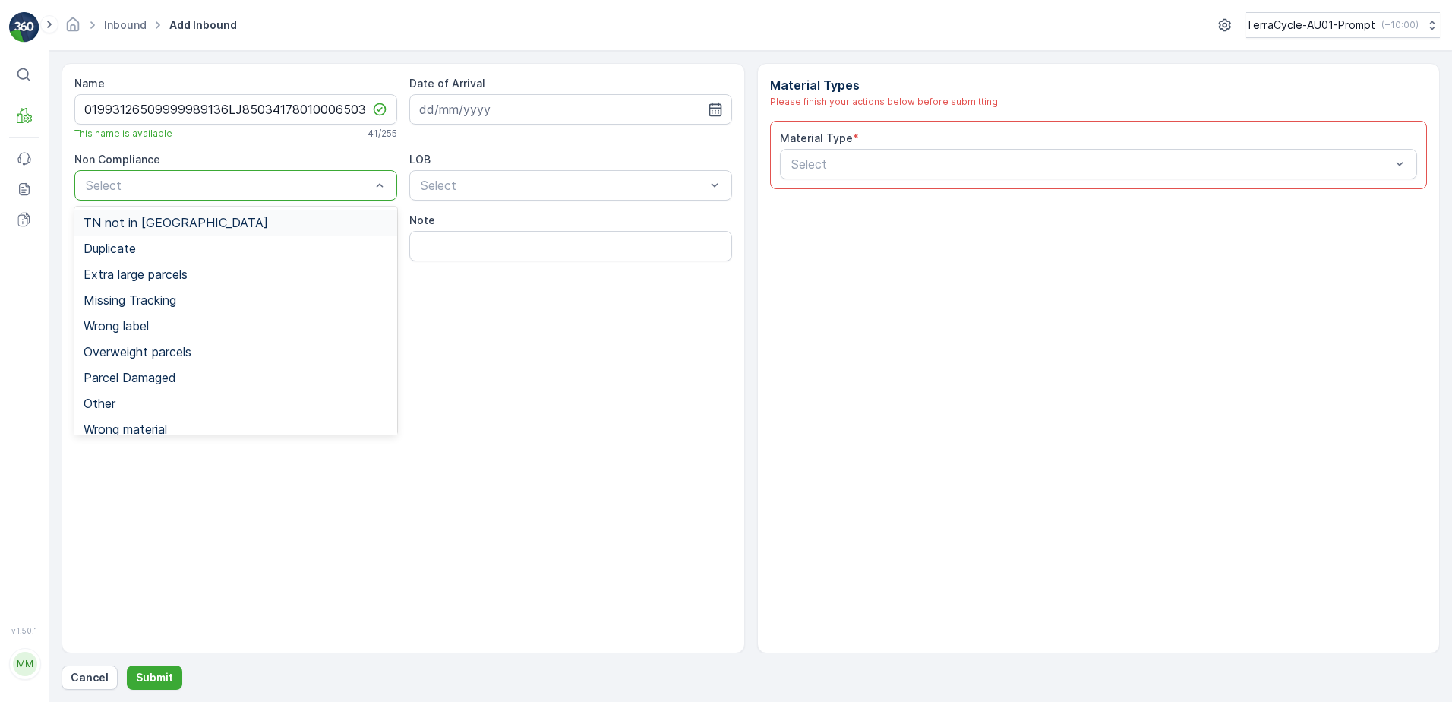
drag, startPoint x: 223, startPoint y: 225, endPoint x: 216, endPoint y: 233, distance: 11.3
click at [223, 224] on div "TN not in [GEOGRAPHIC_DATA]" at bounding box center [236, 223] width 305 height 14
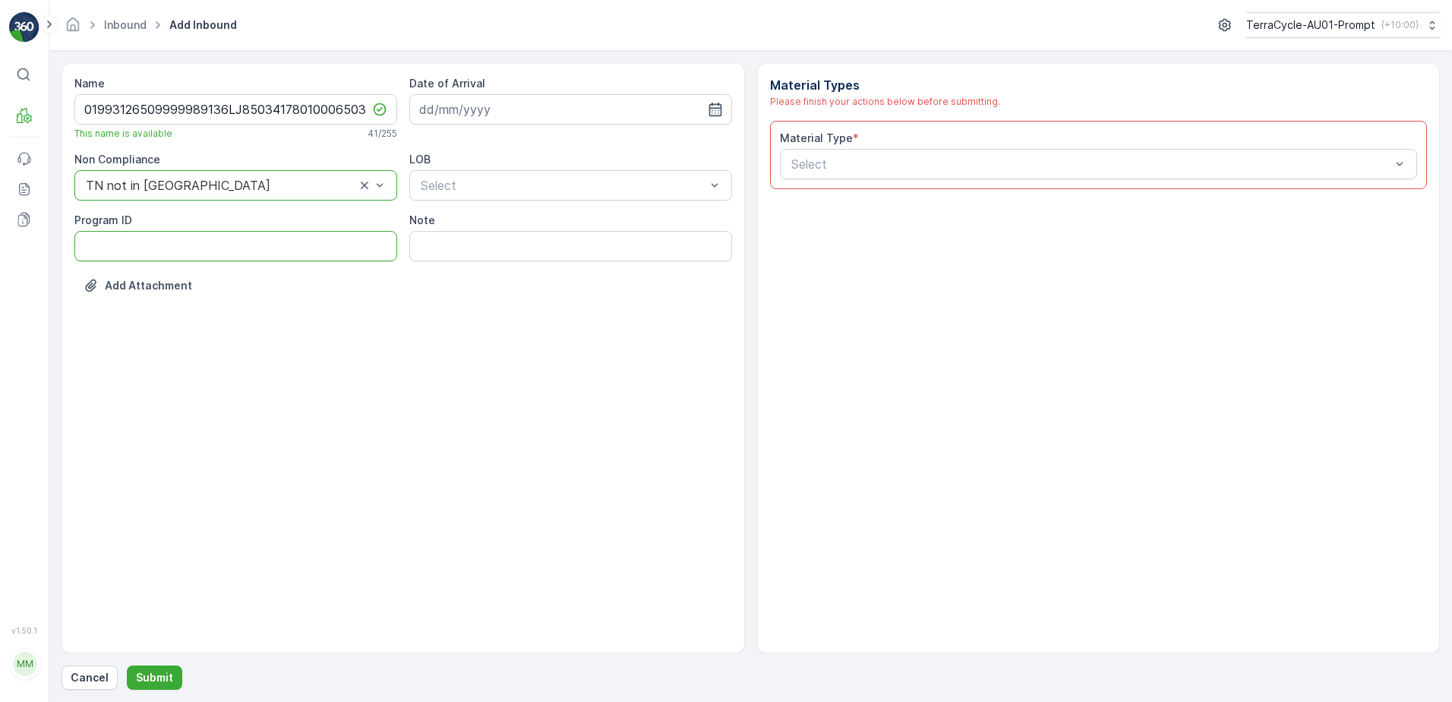
click at [197, 251] on ID "Program ID" at bounding box center [235, 246] width 323 height 30
type ID "2269"
click at [623, 115] on input at bounding box center [570, 109] width 323 height 30
click at [545, 236] on div "11" at bounding box center [544, 236] width 24 height 24
type input "[DATE]"
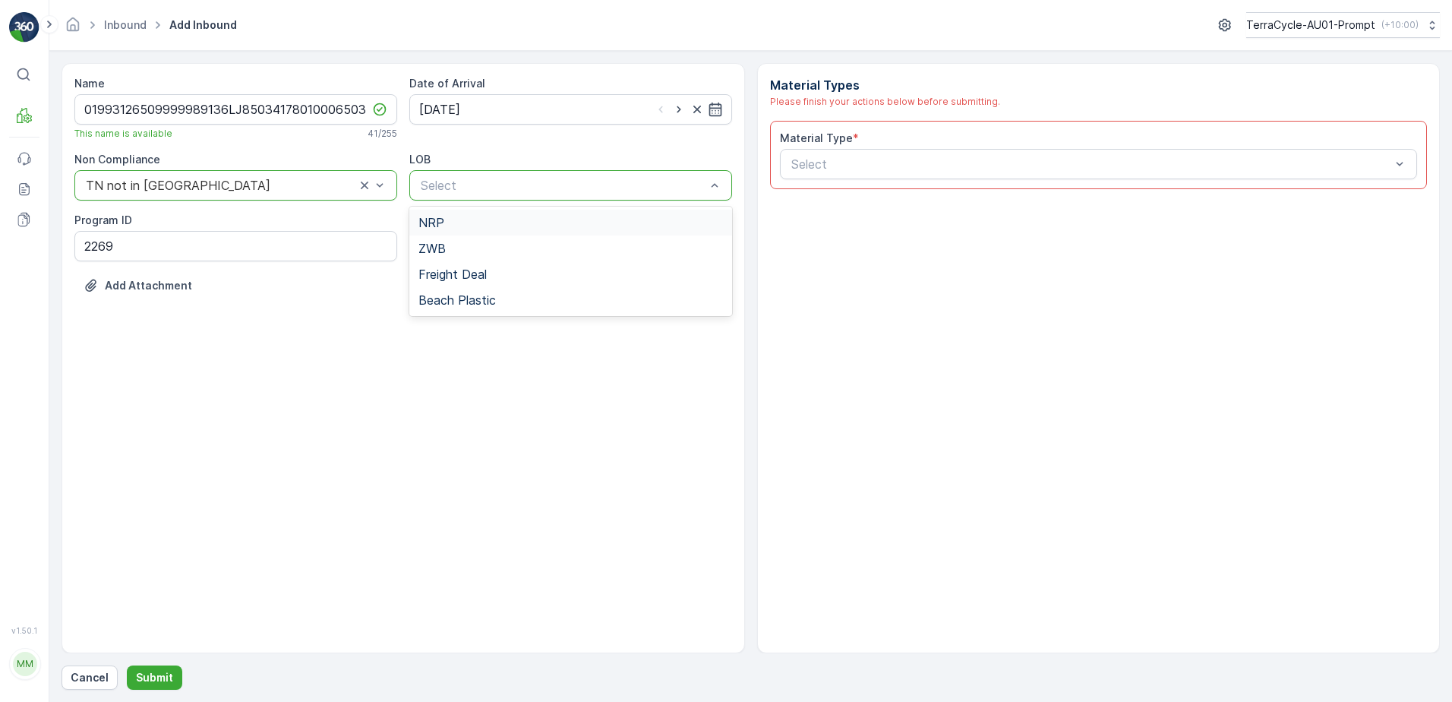
click at [543, 218] on div "NRP" at bounding box center [570, 223] width 305 height 14
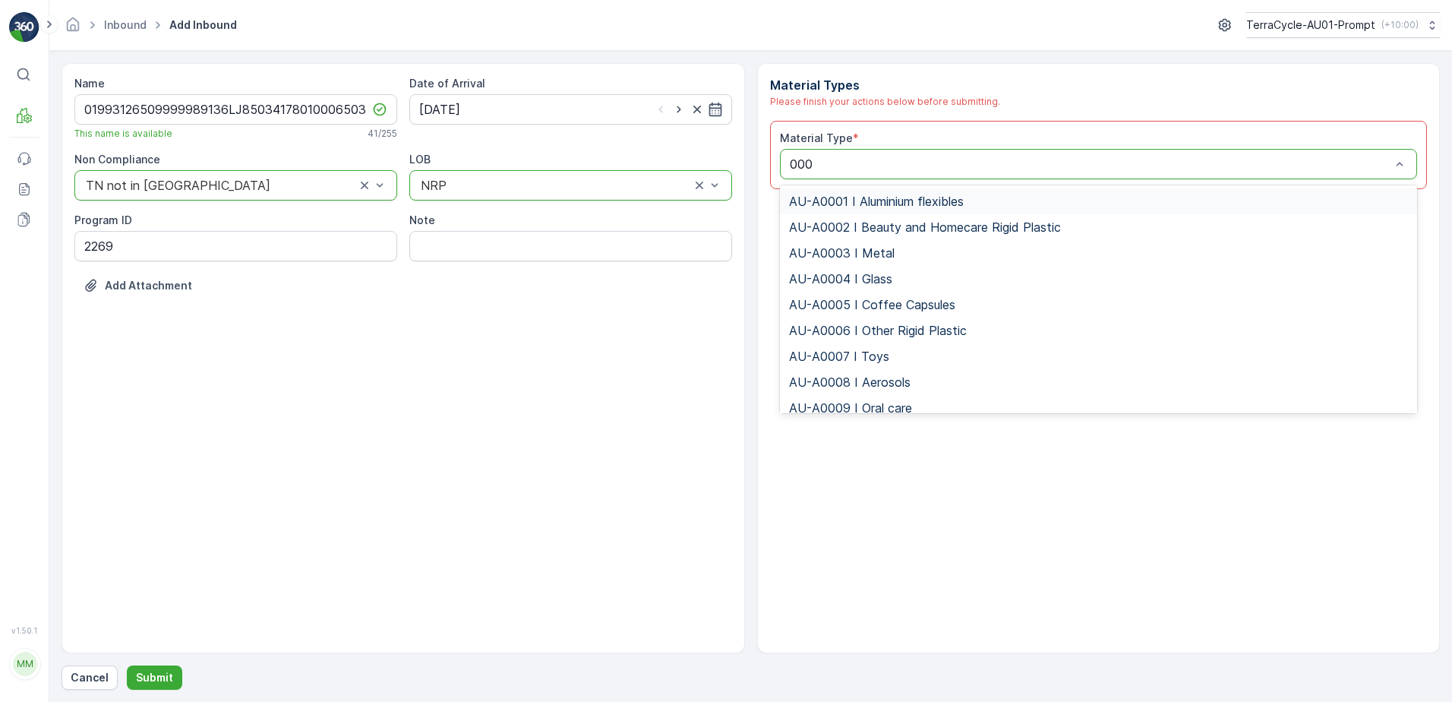
type input "0002"
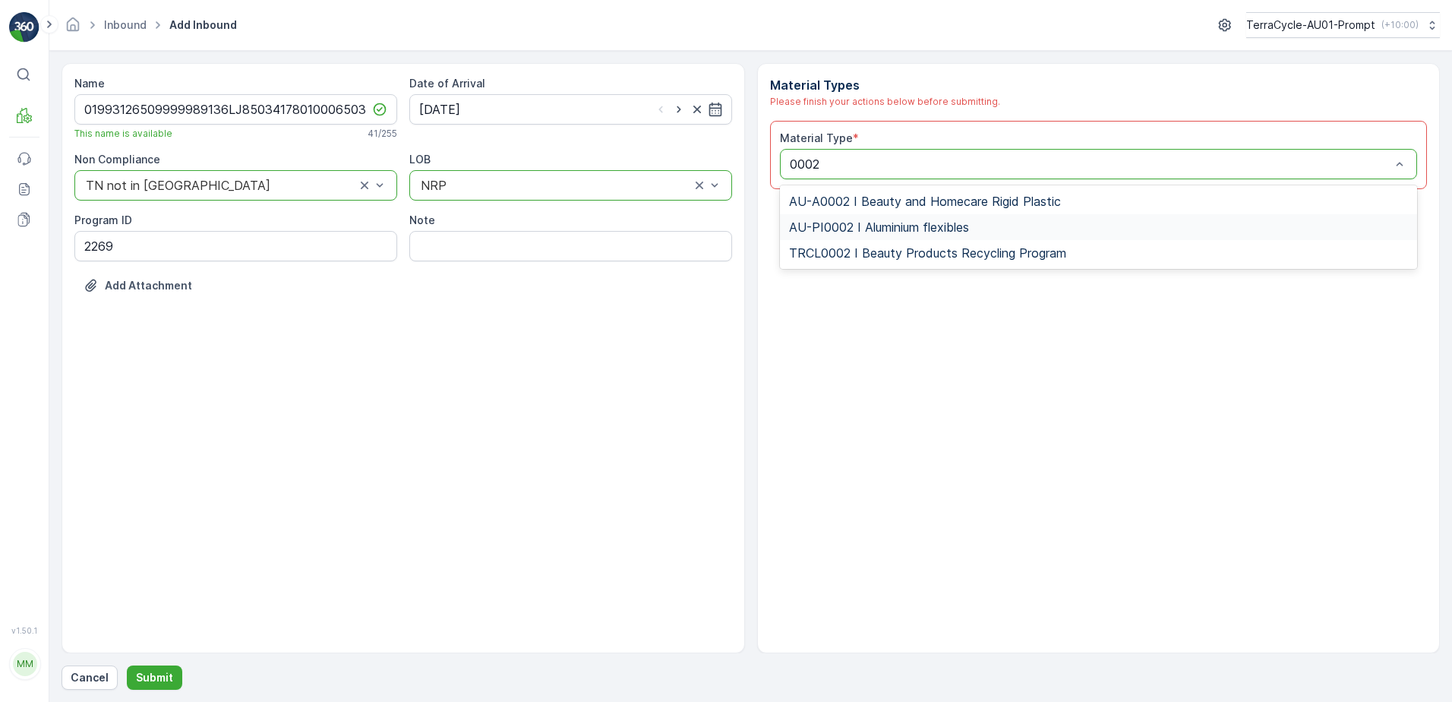
click at [920, 219] on div "AU-PI0002 I Aluminium flexibles" at bounding box center [1099, 227] width 638 height 26
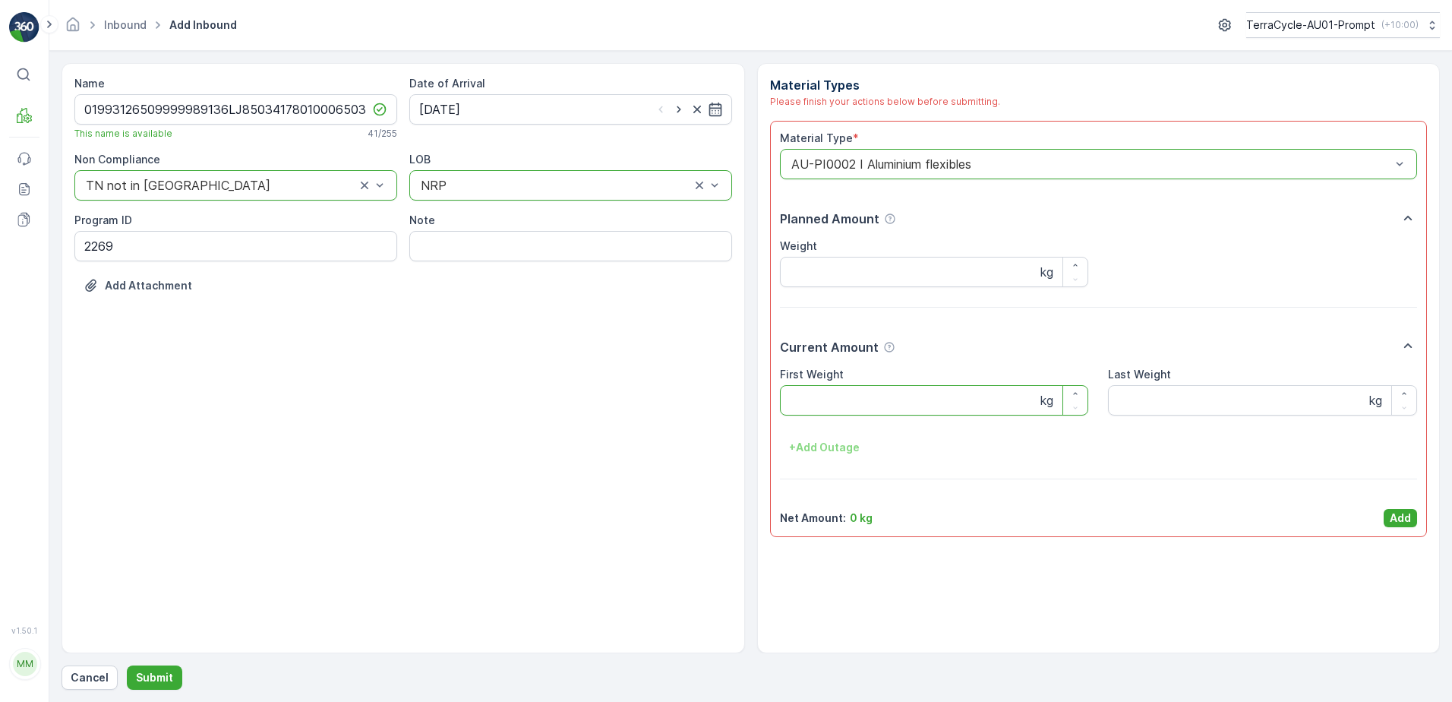
click at [835, 392] on Weight "First Weight" at bounding box center [934, 400] width 309 height 30
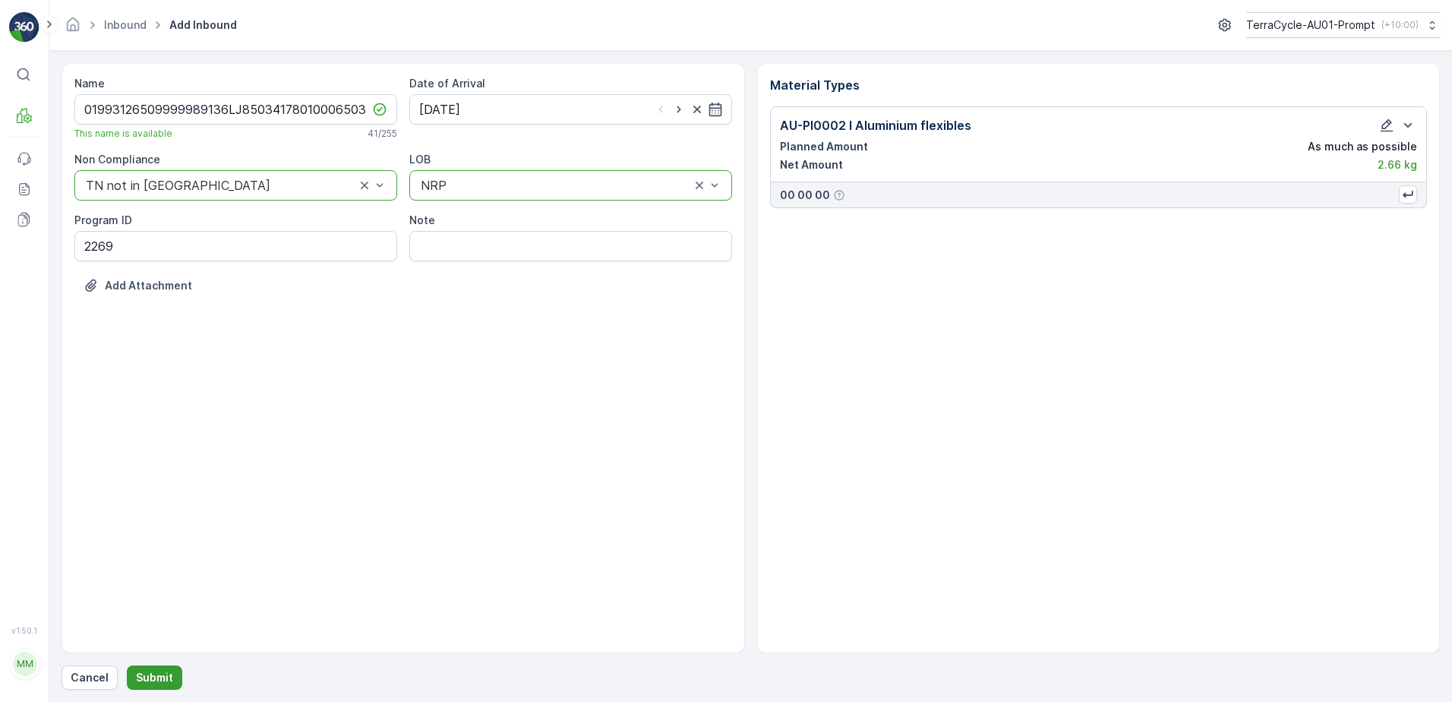
click at [176, 679] on button "Submit" at bounding box center [154, 677] width 55 height 24
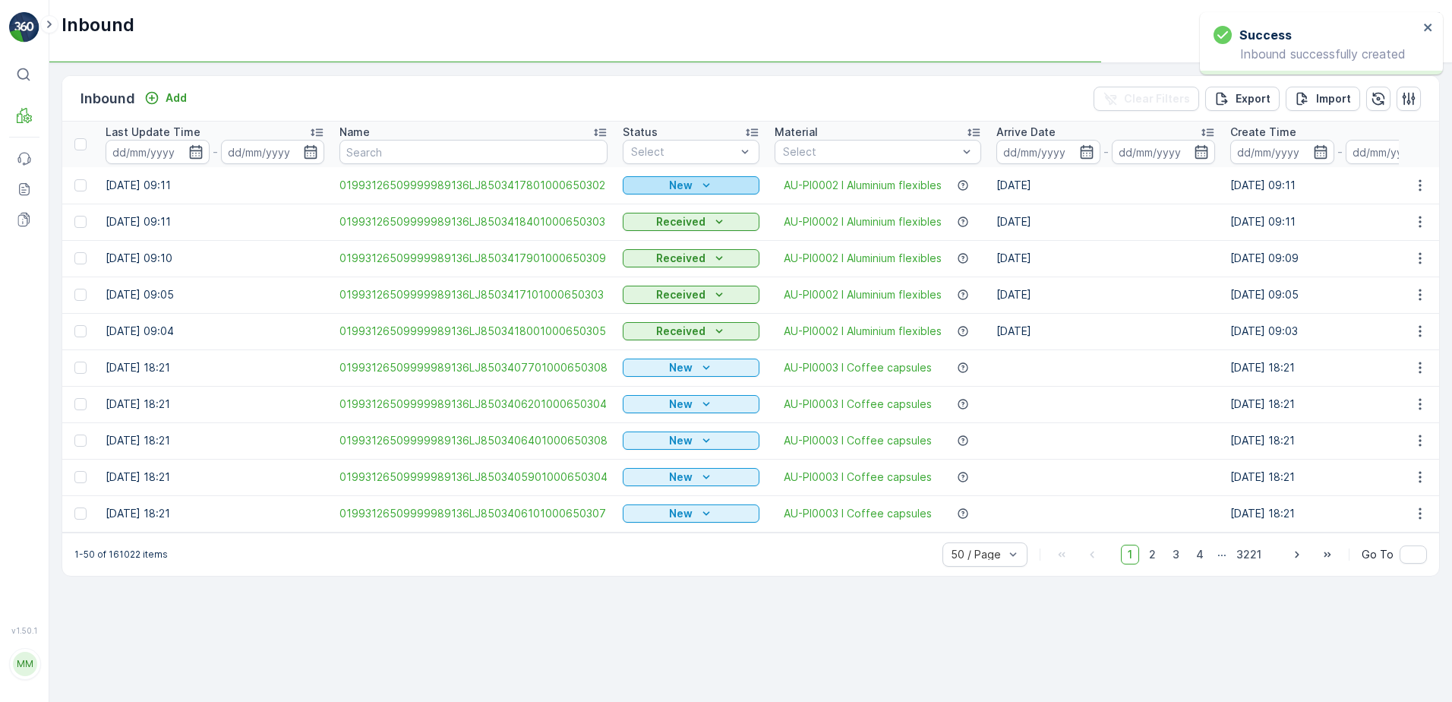
click at [700, 181] on icon "New" at bounding box center [706, 185] width 15 height 15
click at [652, 234] on span "Scanned" at bounding box center [649, 229] width 45 height 15
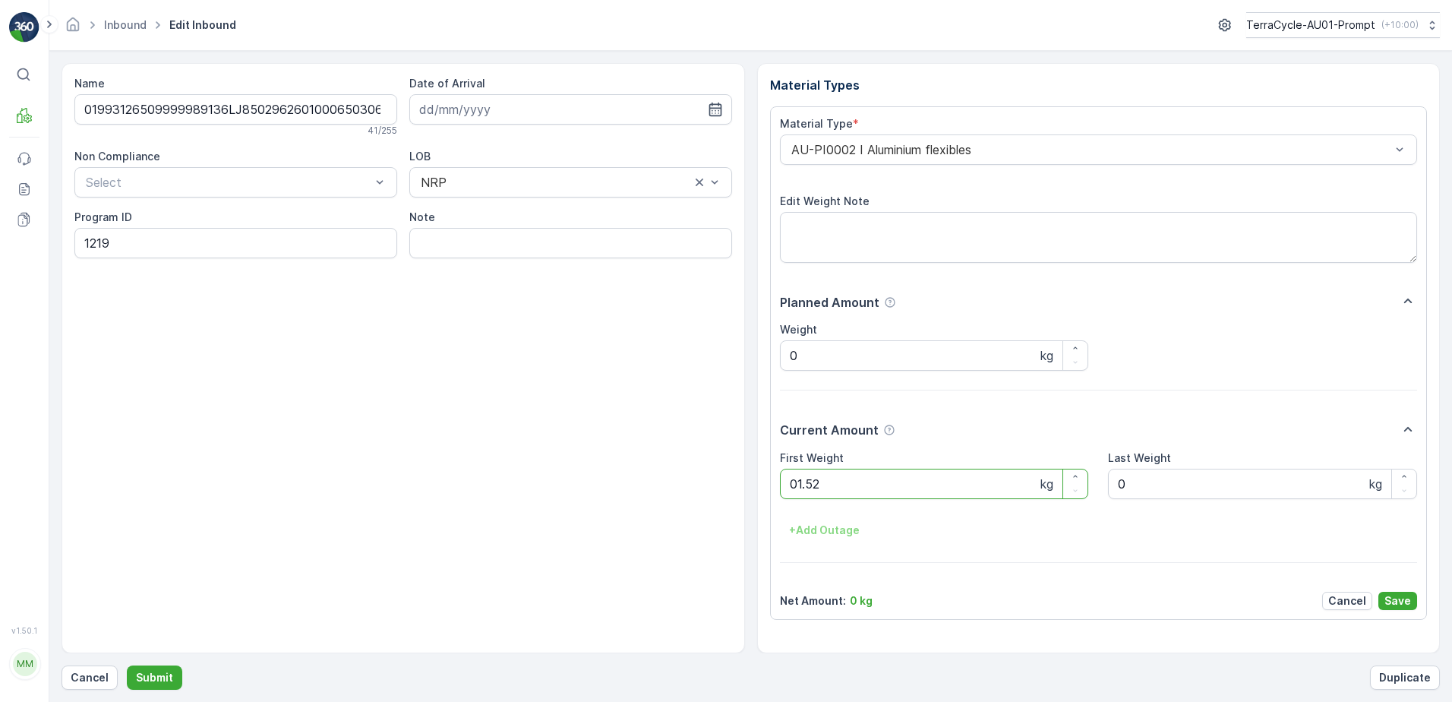
click at [127, 665] on button "Submit" at bounding box center [154, 677] width 55 height 24
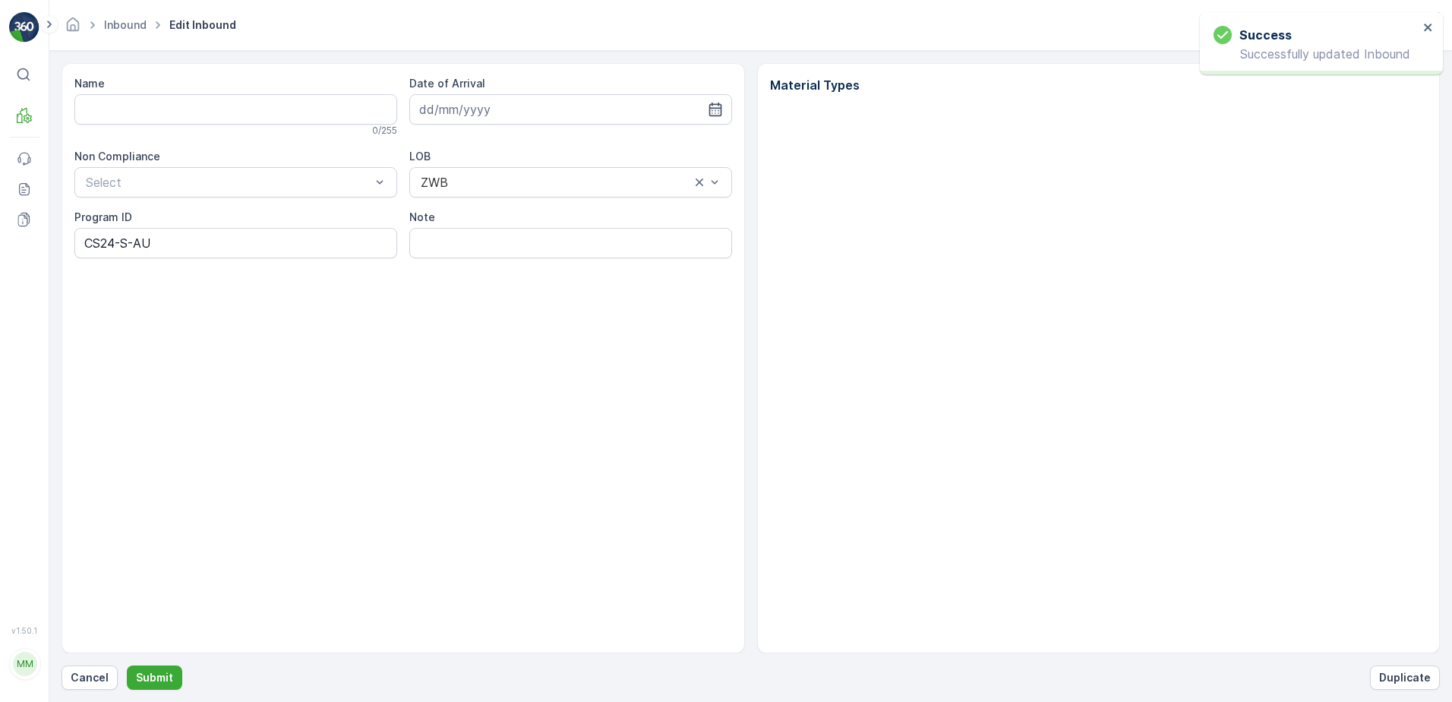
type input "01993126509999989136LJ8502558401000650303"
type input "[DATE]"
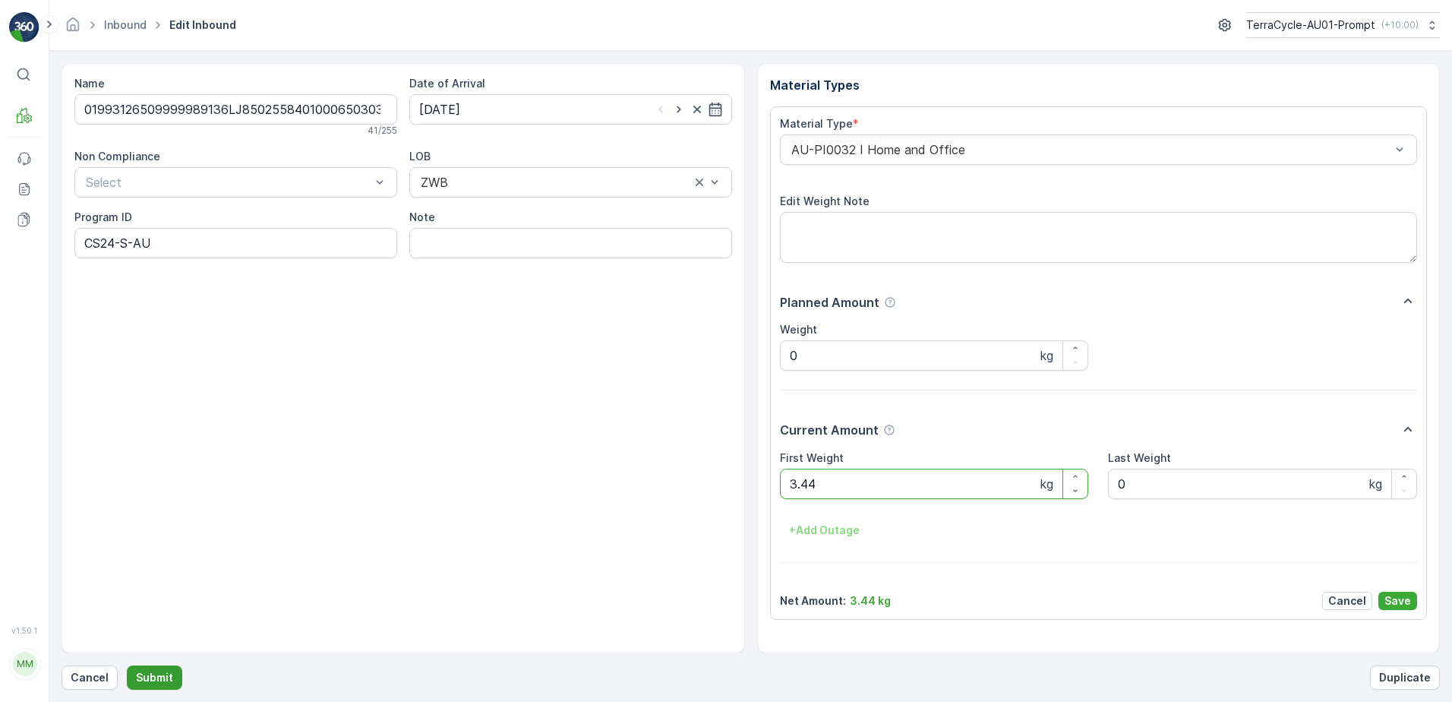
click at [156, 683] on p "Submit" at bounding box center [154, 677] width 37 height 15
click at [127, 665] on button "Submit" at bounding box center [154, 677] width 55 height 24
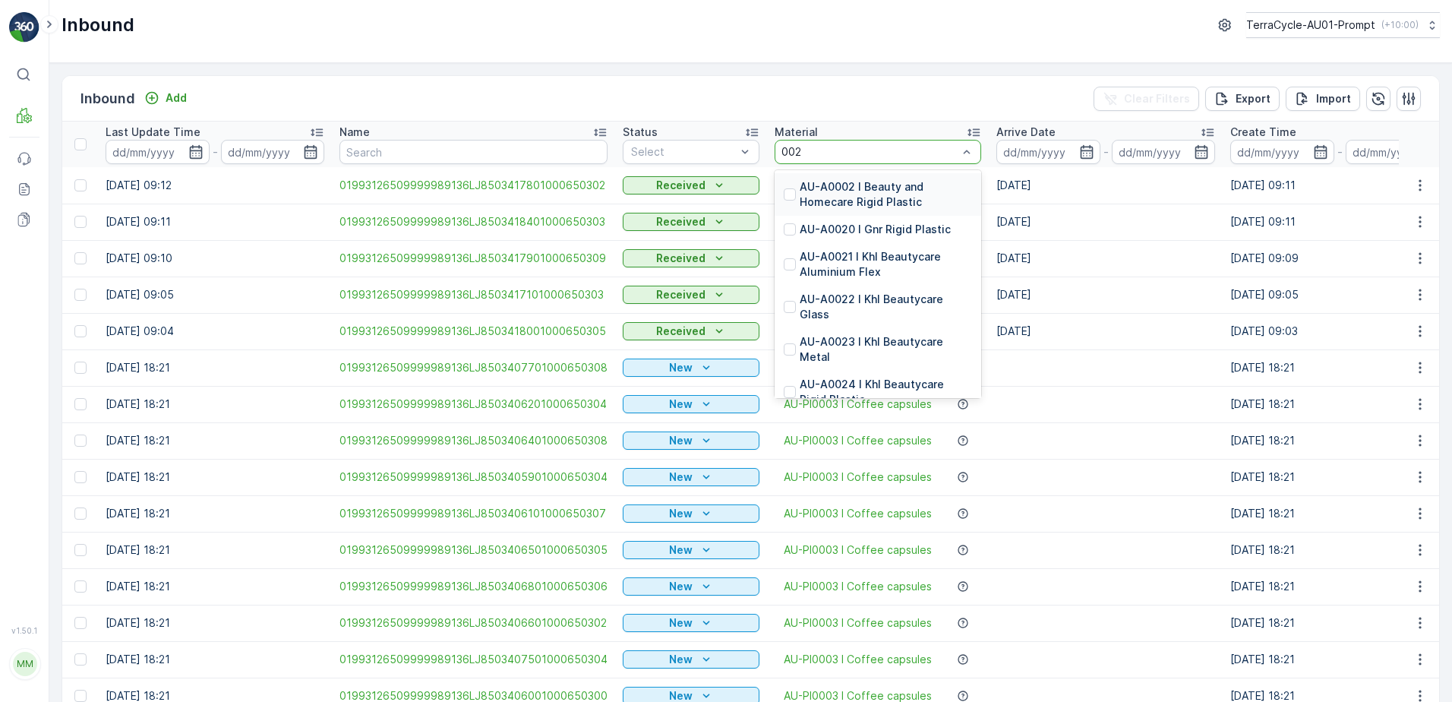
type input "0020"
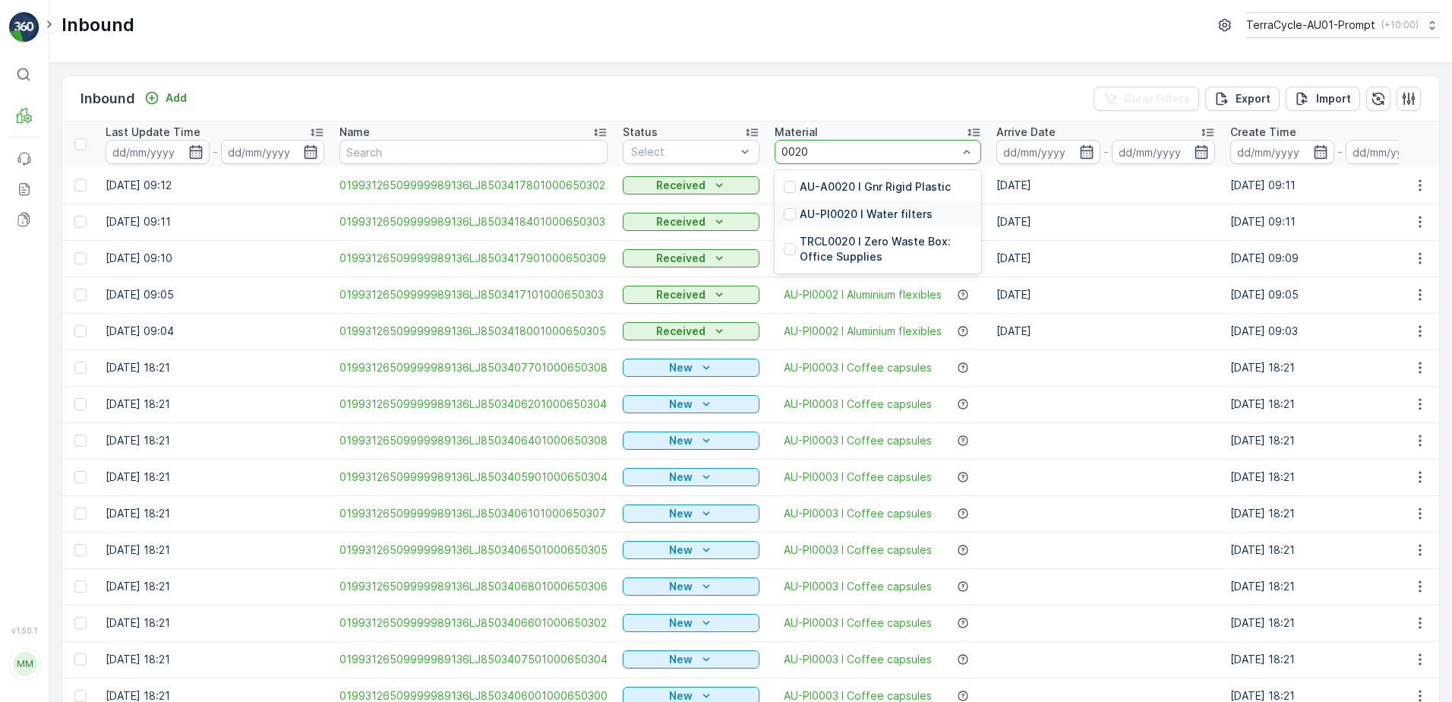
click at [871, 216] on p "AU-PI0020 I Water filters" at bounding box center [866, 214] width 133 height 15
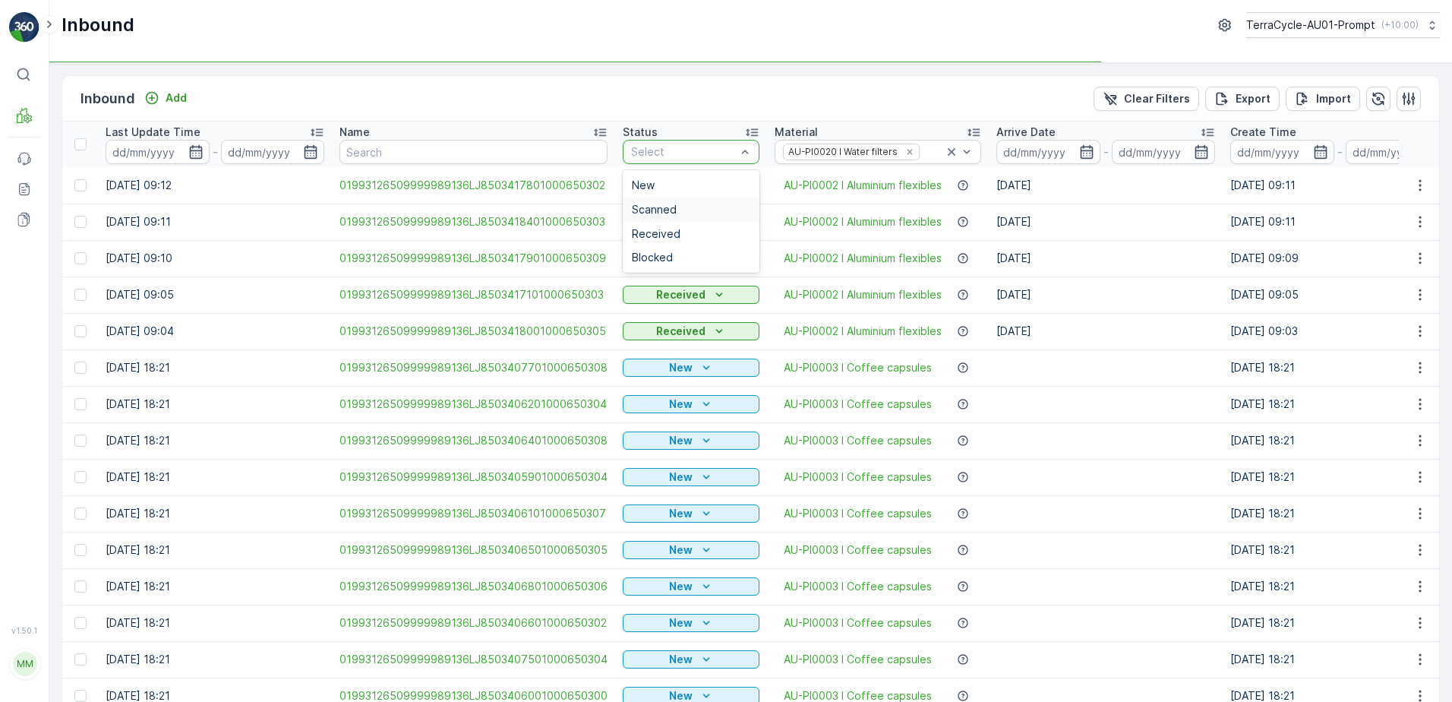
drag, startPoint x: 679, startPoint y: 204, endPoint x: 712, endPoint y: 206, distance: 33.4
click at [680, 204] on div "Scanned" at bounding box center [691, 210] width 118 height 12
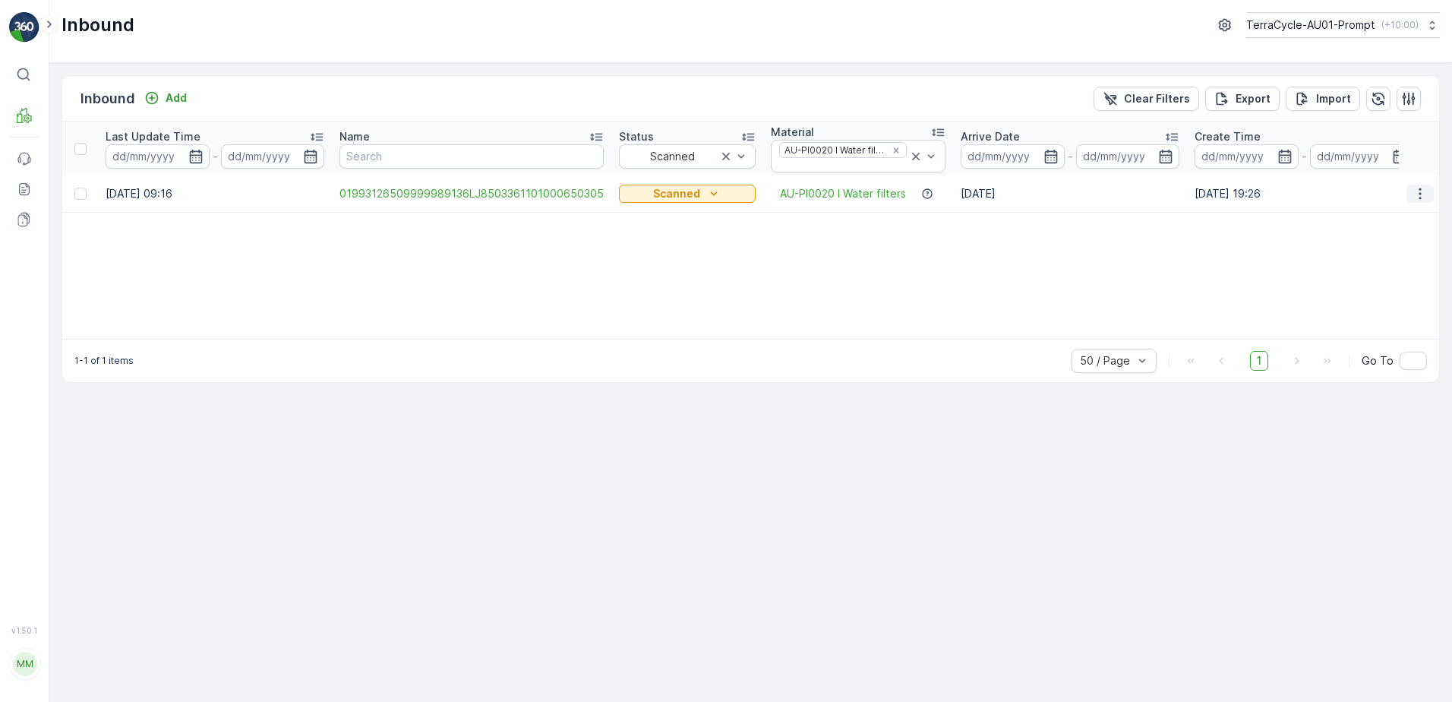
click at [1419, 191] on icon "button" at bounding box center [1420, 193] width 15 height 15
click at [1368, 299] on span "Print QR" at bounding box center [1359, 301] width 42 height 15
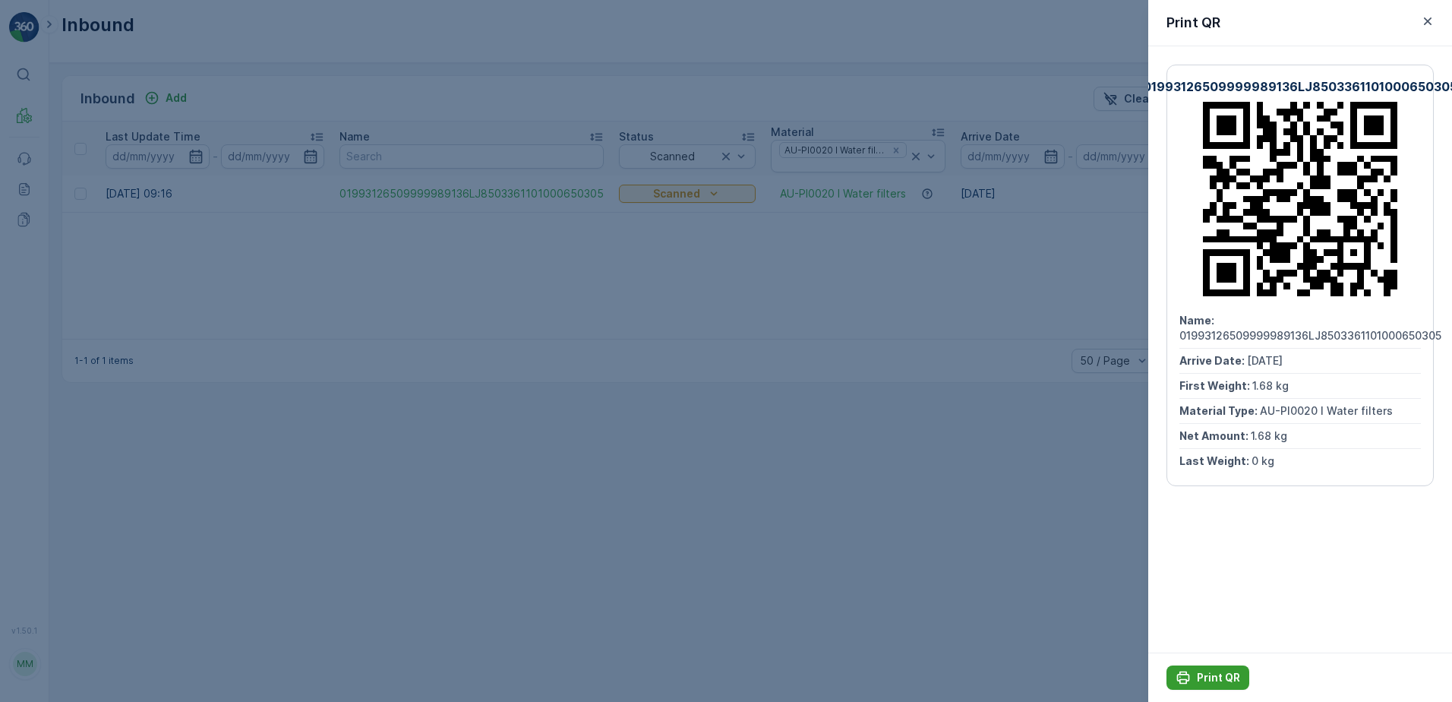
click at [1197, 680] on p "Print QR" at bounding box center [1218, 677] width 43 height 15
click at [1428, 21] on icon "button" at bounding box center [1428, 21] width 8 height 8
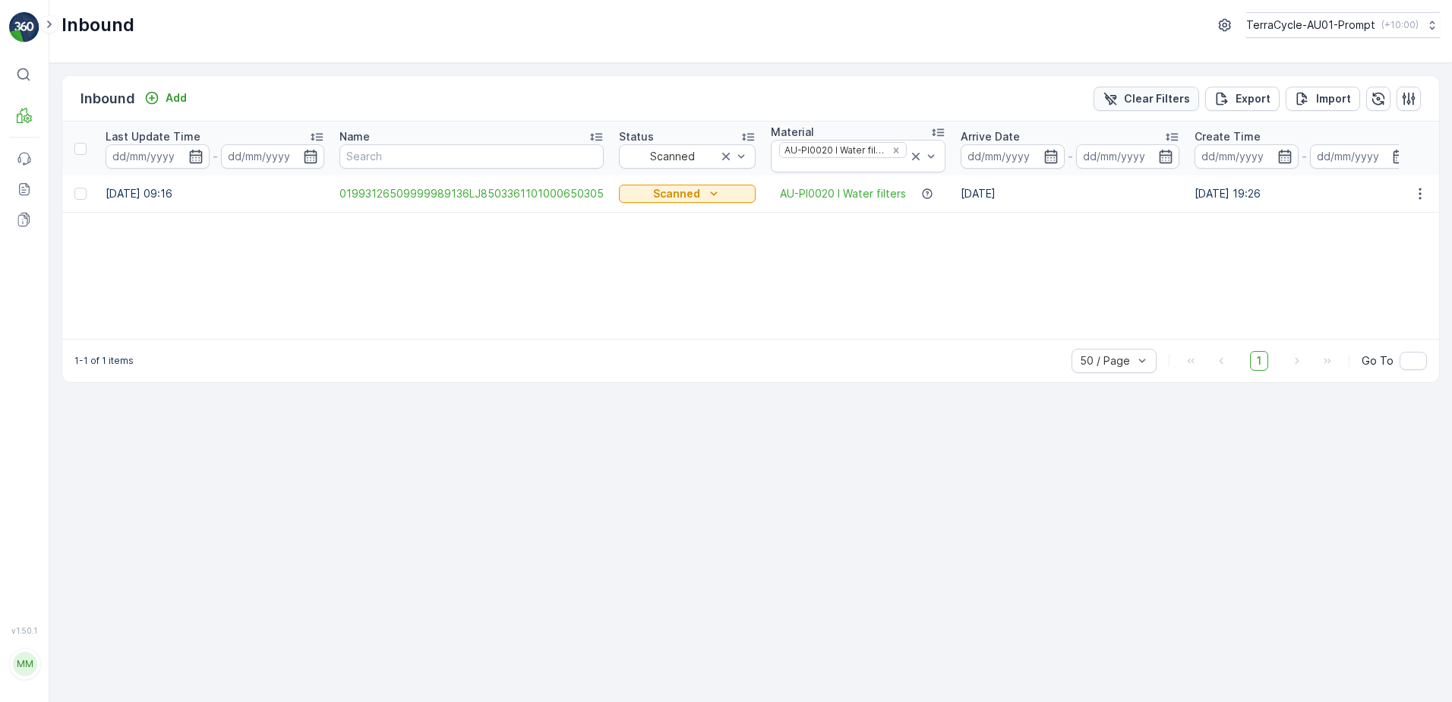
click at [1174, 99] on p "Clear Filters" at bounding box center [1157, 98] width 66 height 15
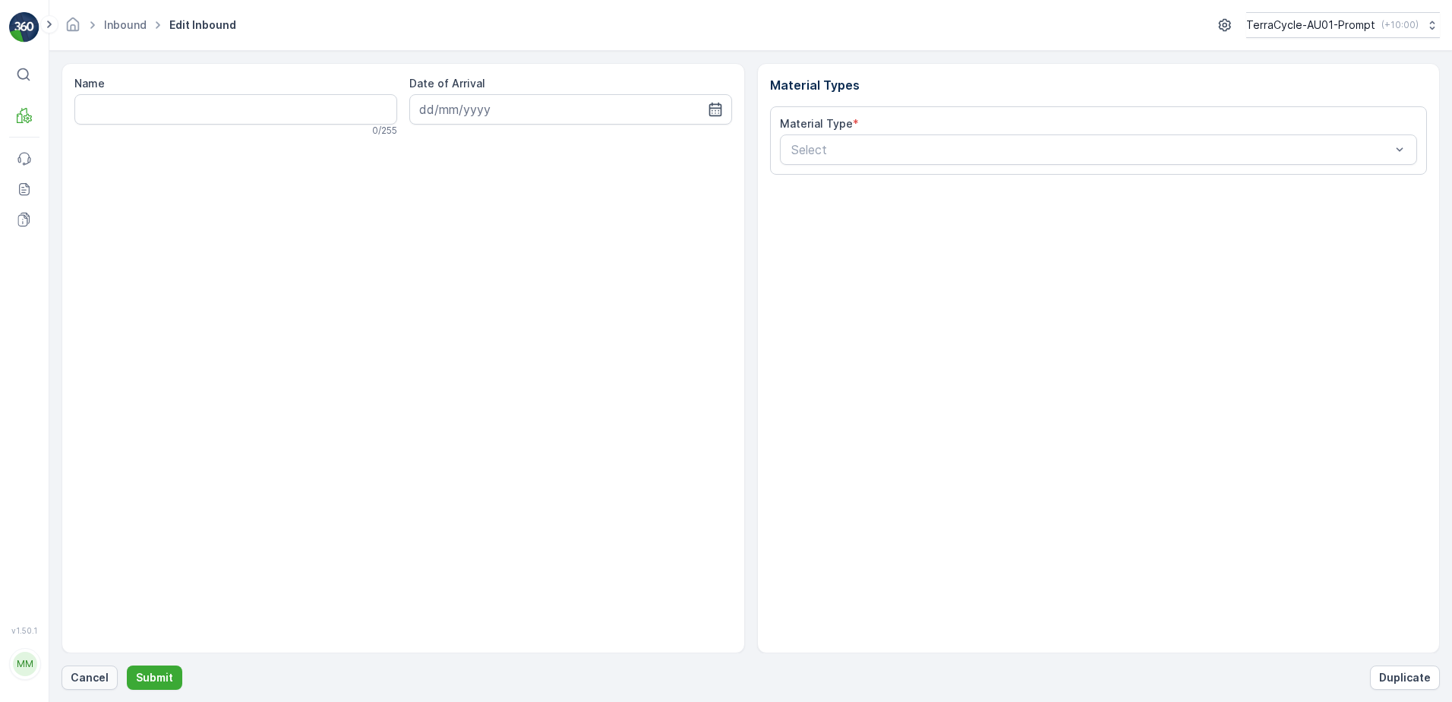
click at [96, 671] on p "Cancel" at bounding box center [90, 677] width 38 height 15
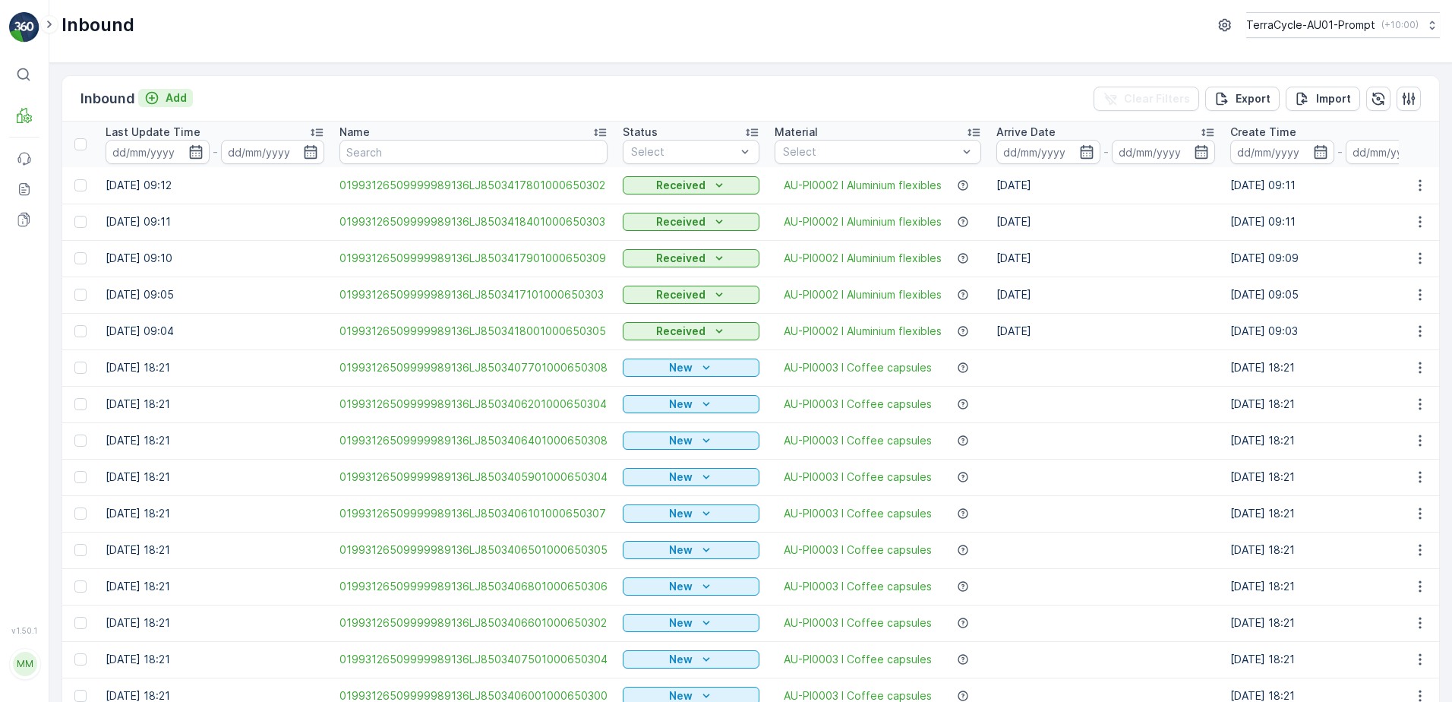
click at [170, 99] on p "Add" at bounding box center [176, 97] width 21 height 15
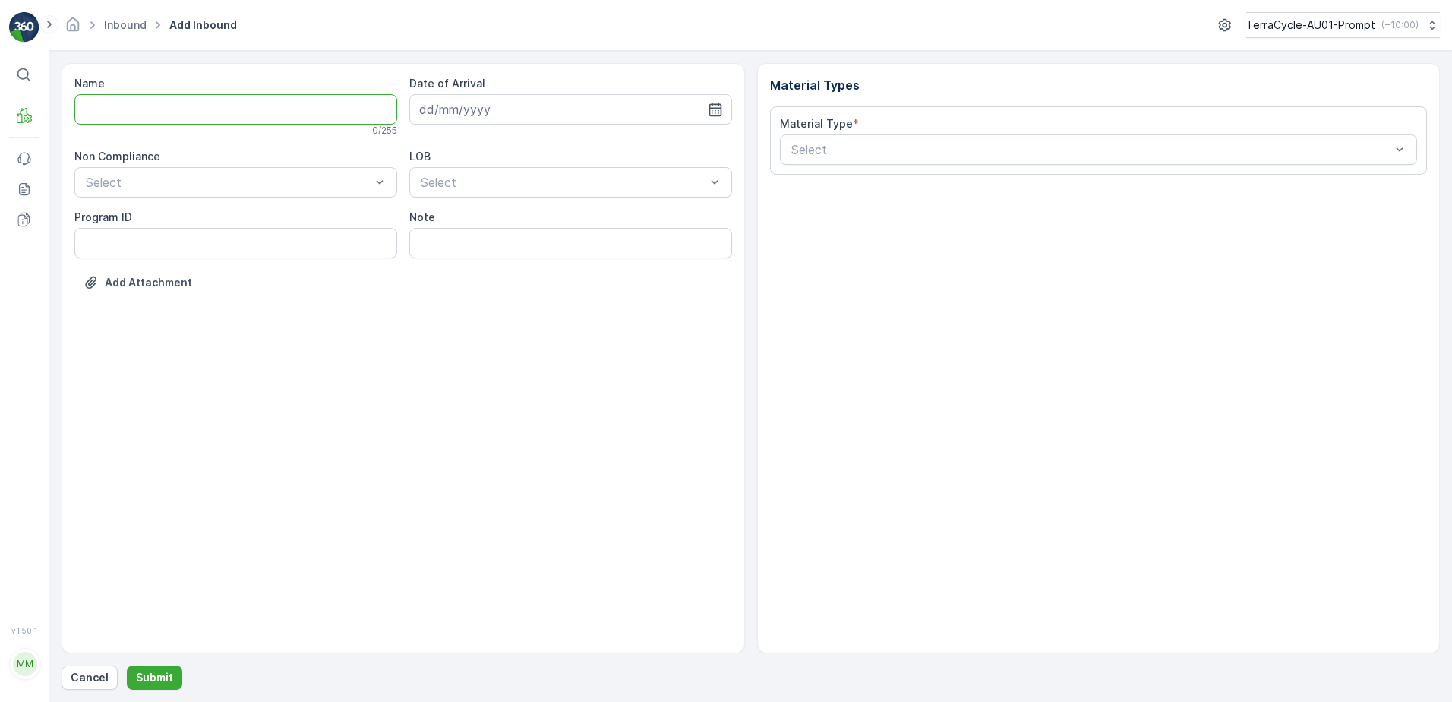
click at [170, 112] on input "Name" at bounding box center [235, 109] width 323 height 30
type input "01993126509999989136LJ8503418101000650302"
click at [127, 665] on button "Submit" at bounding box center [154, 677] width 55 height 24
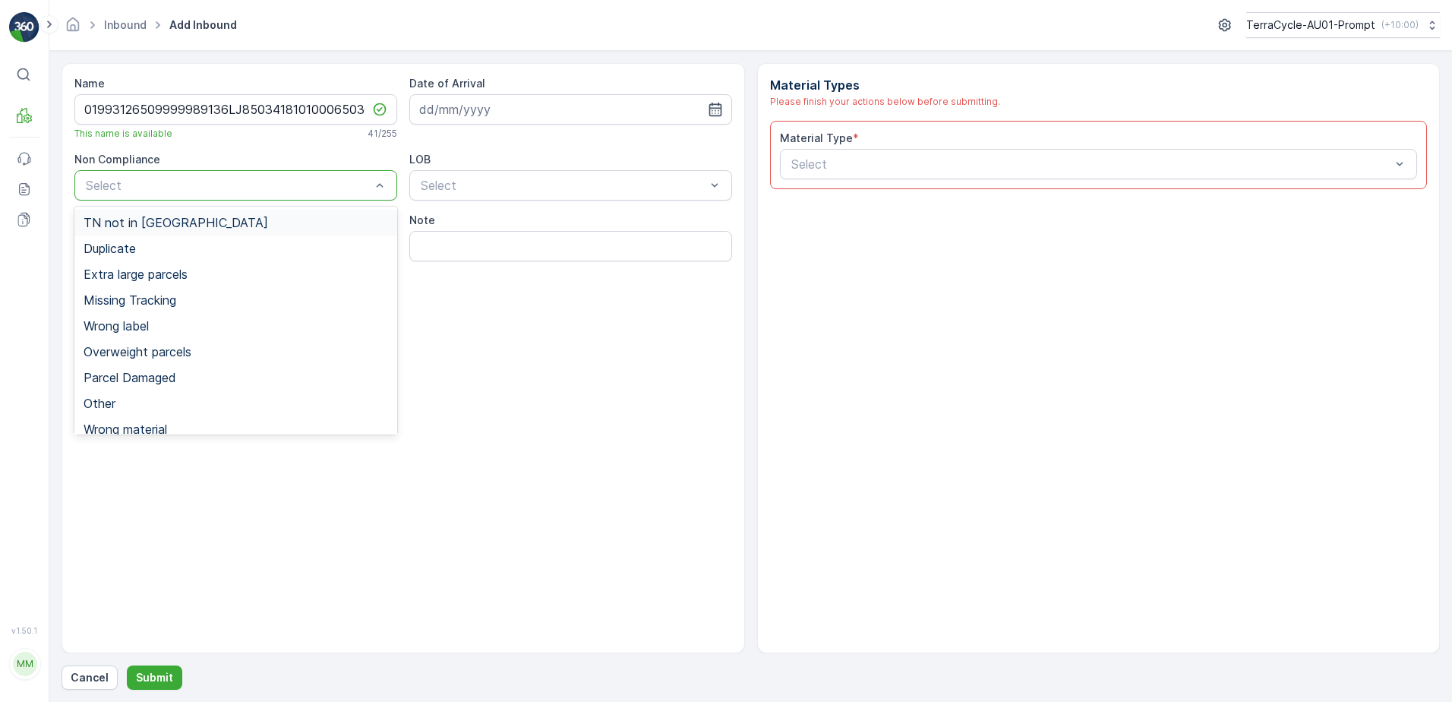
click at [239, 218] on div "TN not in [GEOGRAPHIC_DATA]" at bounding box center [236, 223] width 305 height 14
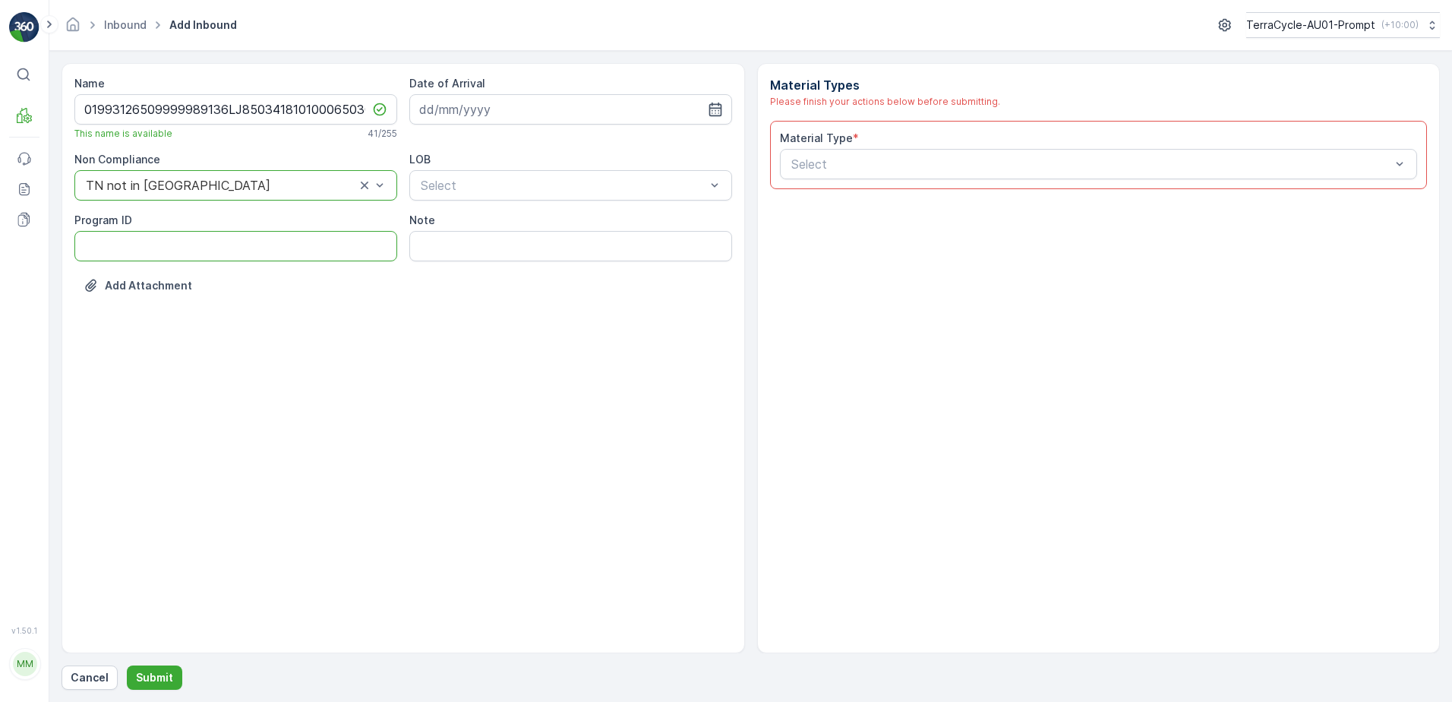
click at [147, 245] on ID "Program ID" at bounding box center [235, 246] width 323 height 30
type ID "2269"
click at [517, 115] on input at bounding box center [570, 109] width 323 height 30
click at [539, 236] on div "11" at bounding box center [544, 236] width 24 height 24
type input "[DATE]"
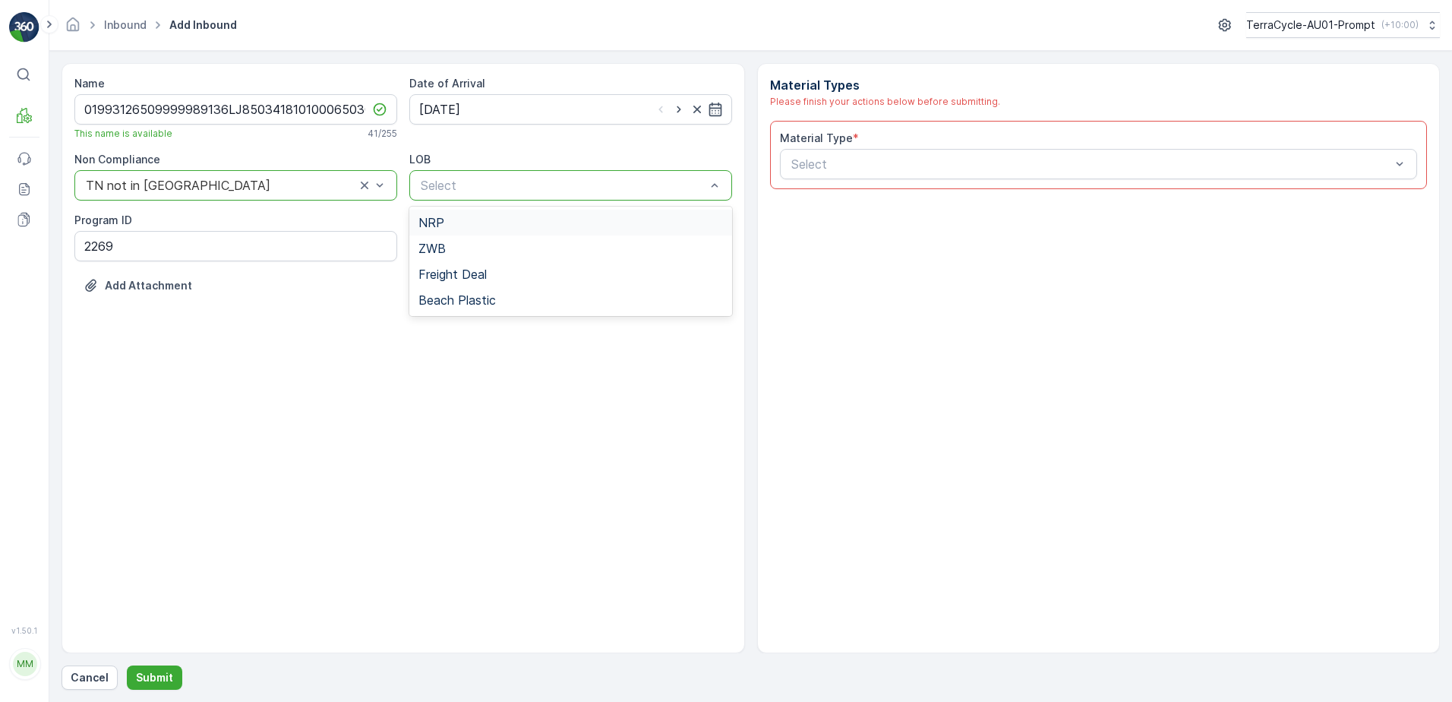
click at [510, 219] on div "NRP" at bounding box center [570, 223] width 305 height 14
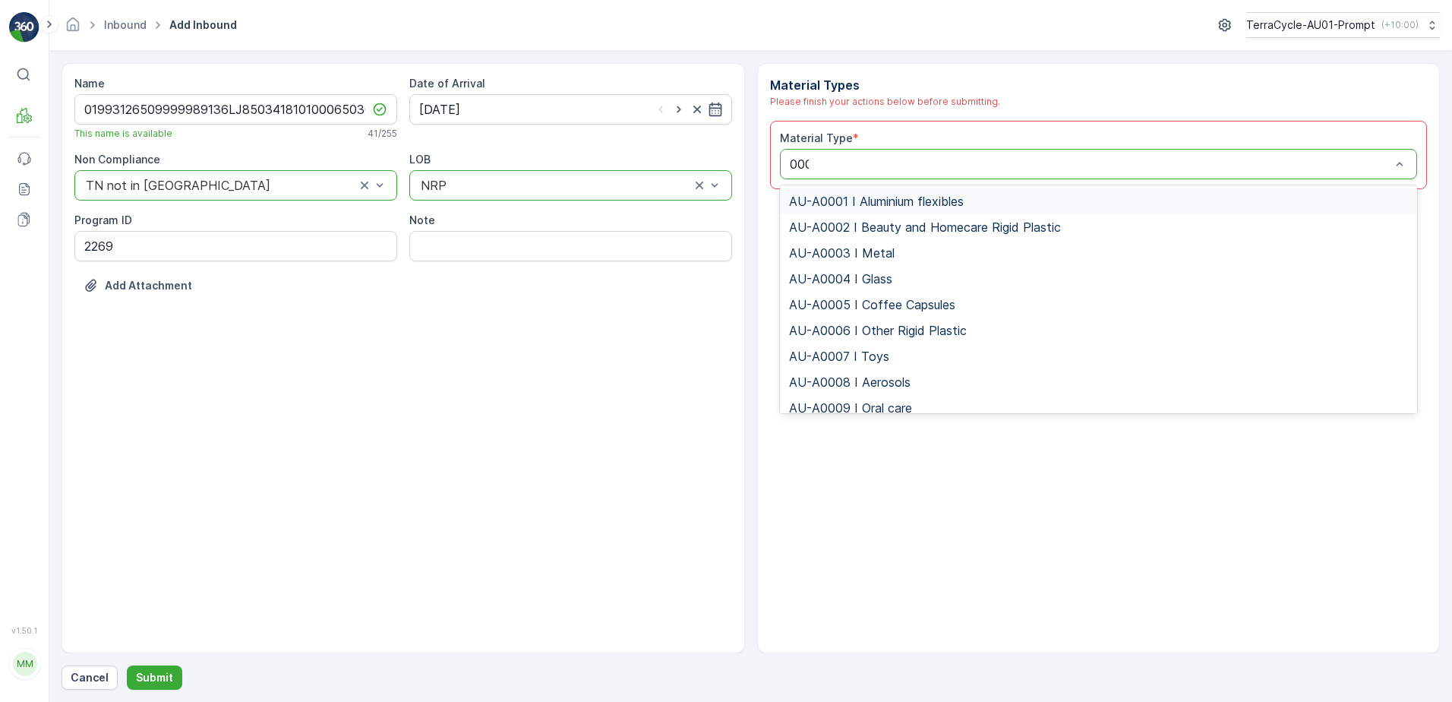
type input "0002"
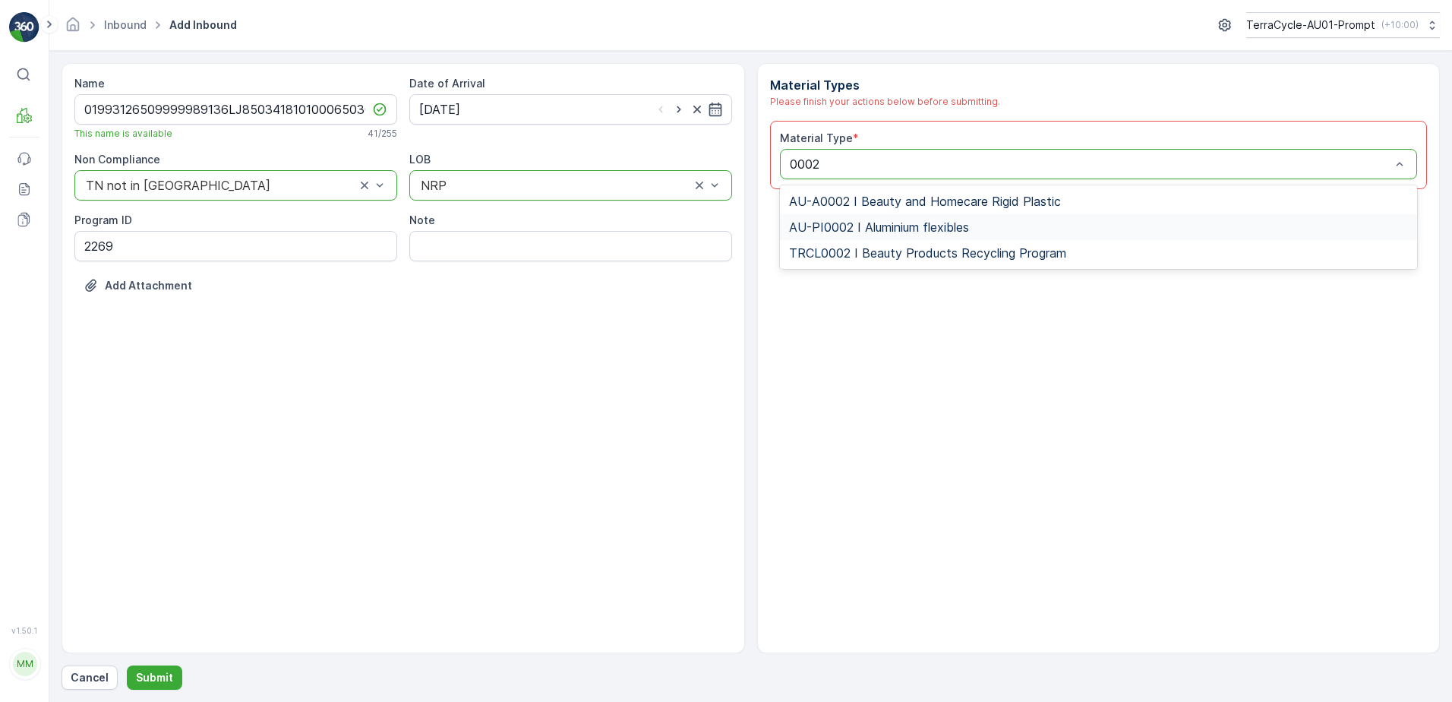
click at [939, 233] on span "AU-PI0002 I Aluminium flexibles" at bounding box center [879, 227] width 180 height 14
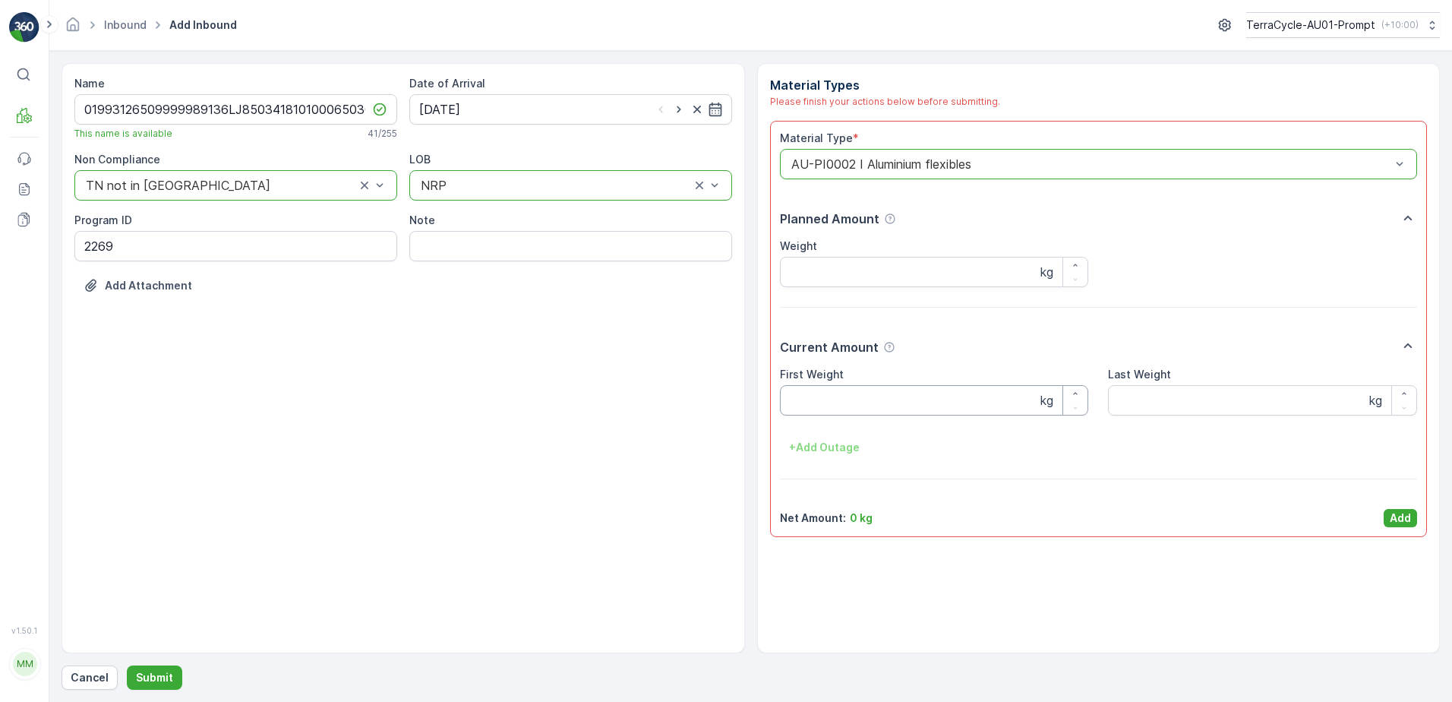
click at [889, 393] on Weight "First Weight" at bounding box center [934, 400] width 309 height 30
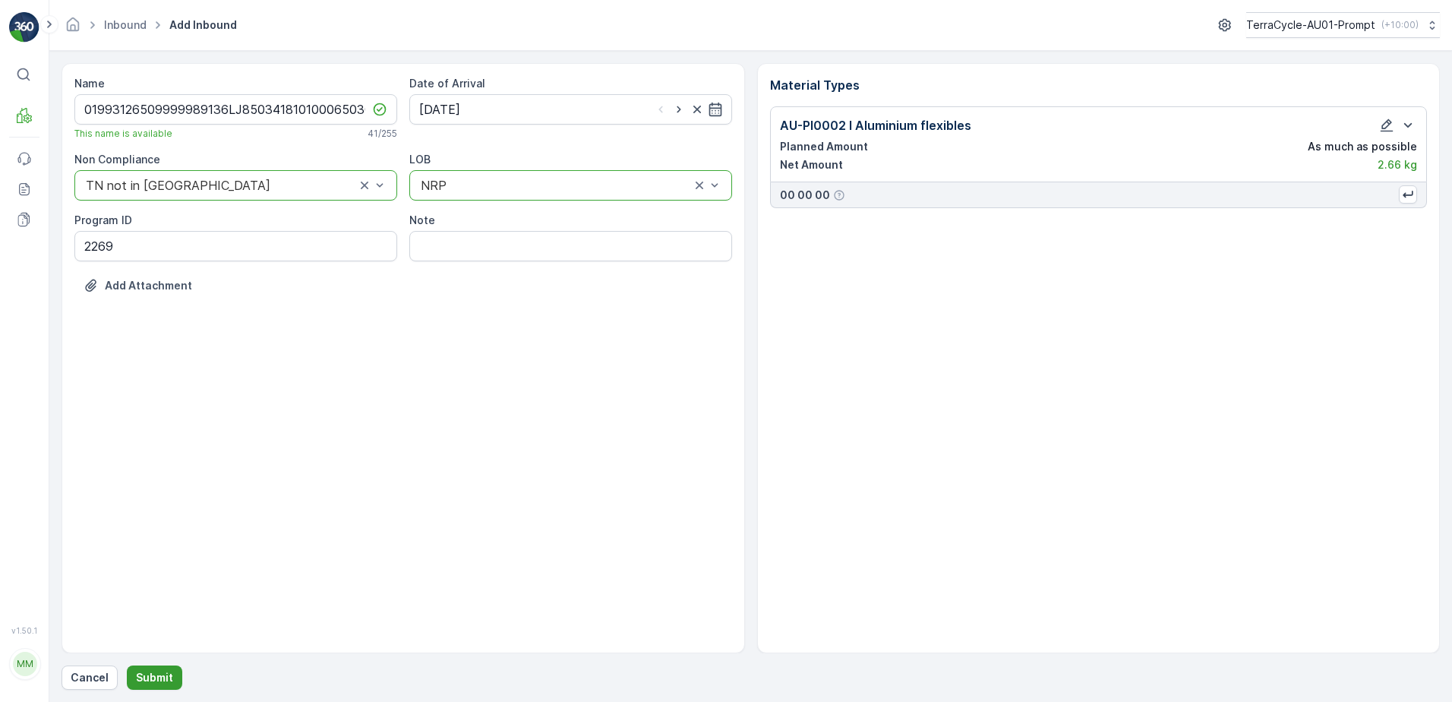
click at [151, 679] on p "Submit" at bounding box center [154, 677] width 37 height 15
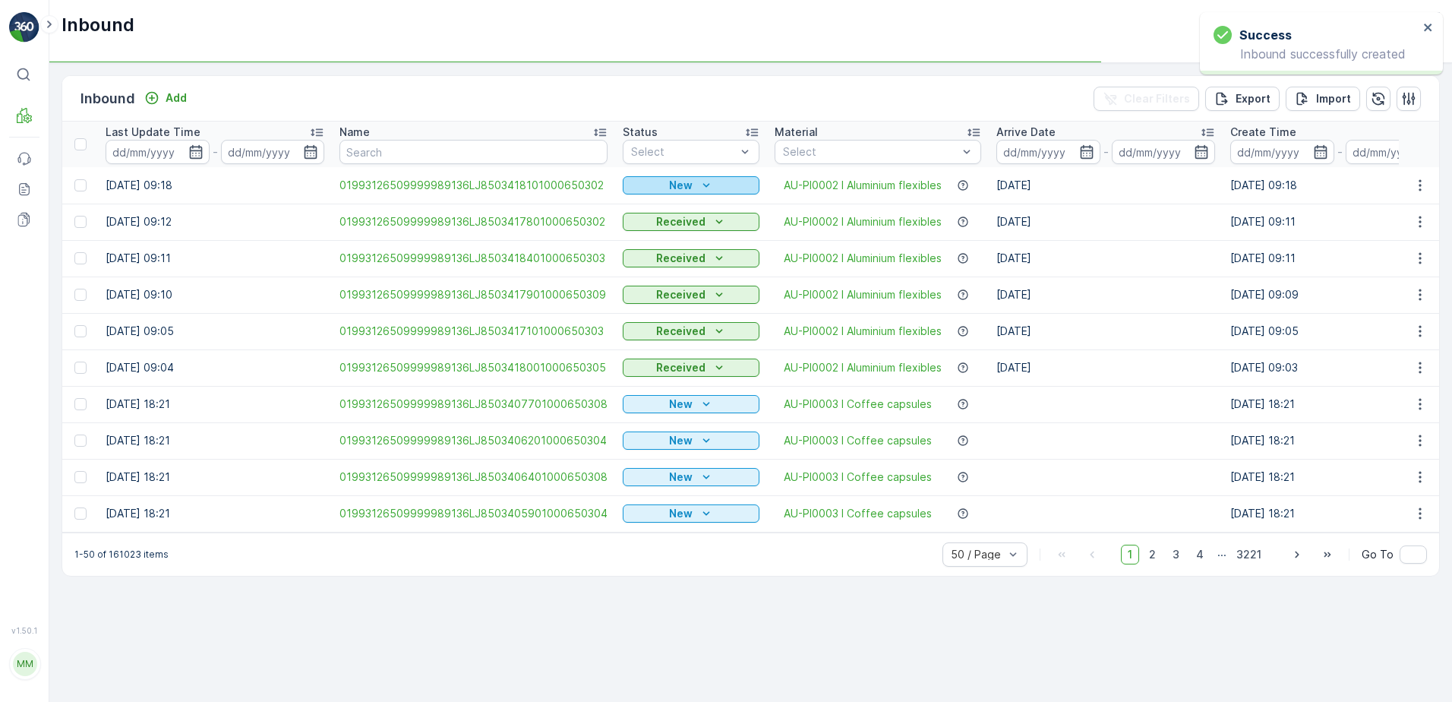
click at [699, 182] on icon "New" at bounding box center [706, 185] width 15 height 15
click at [659, 228] on span "Scanned" at bounding box center [649, 229] width 45 height 15
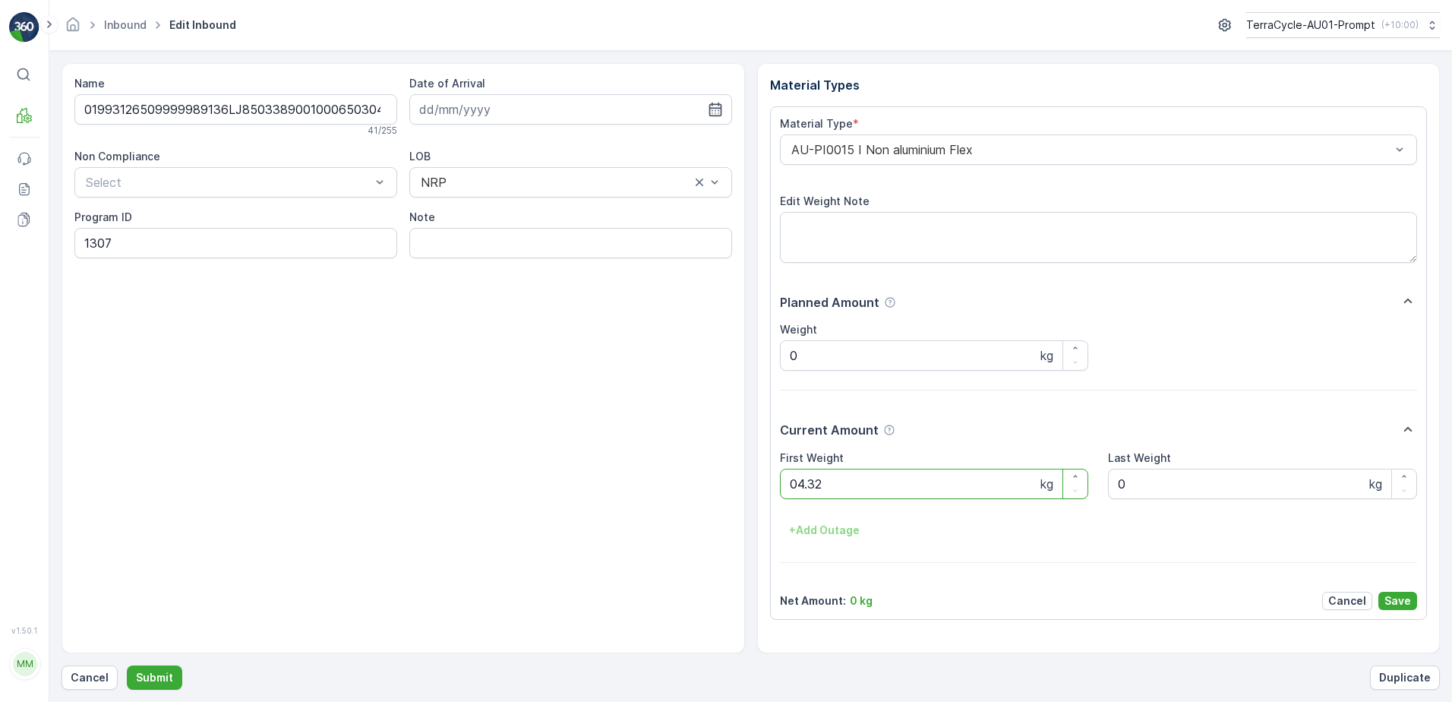
click button "Submit" at bounding box center [154, 677] width 55 height 24
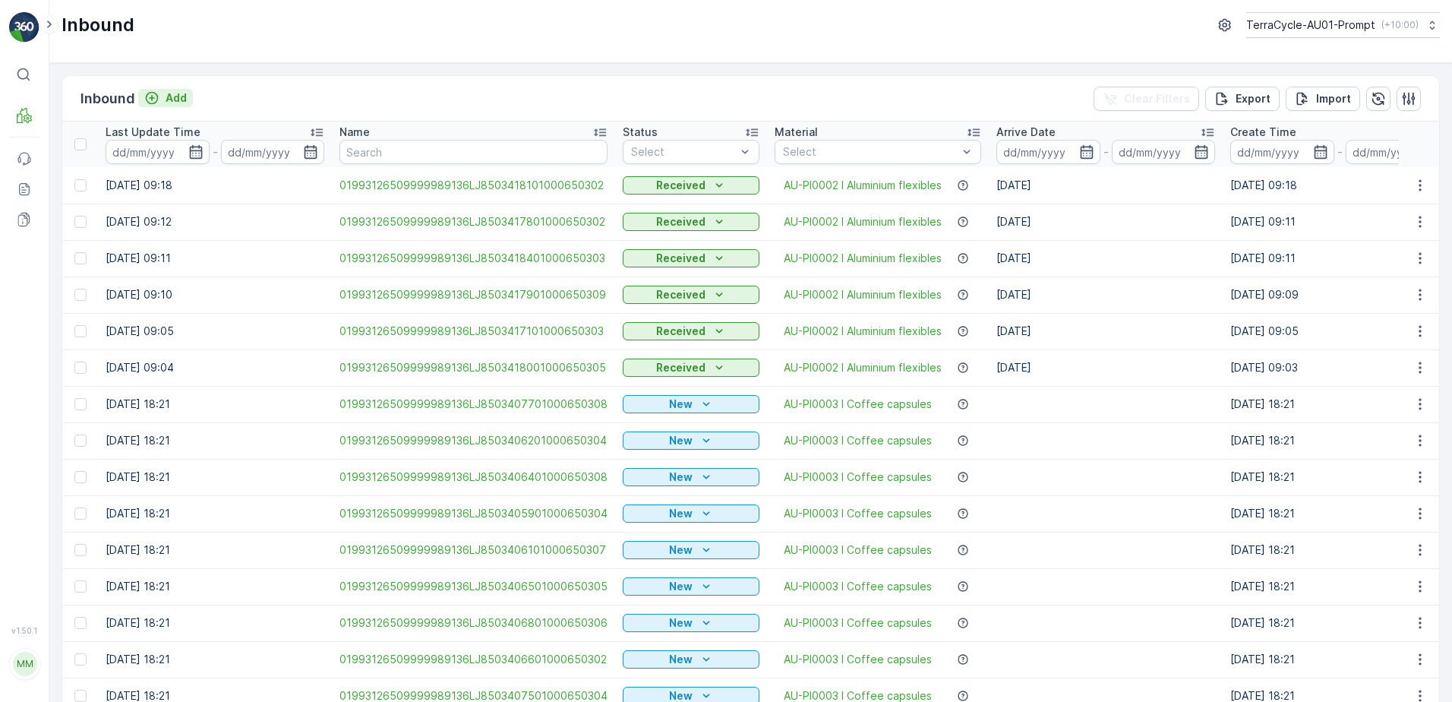
click at [186, 96] on p "Add" at bounding box center [176, 97] width 21 height 15
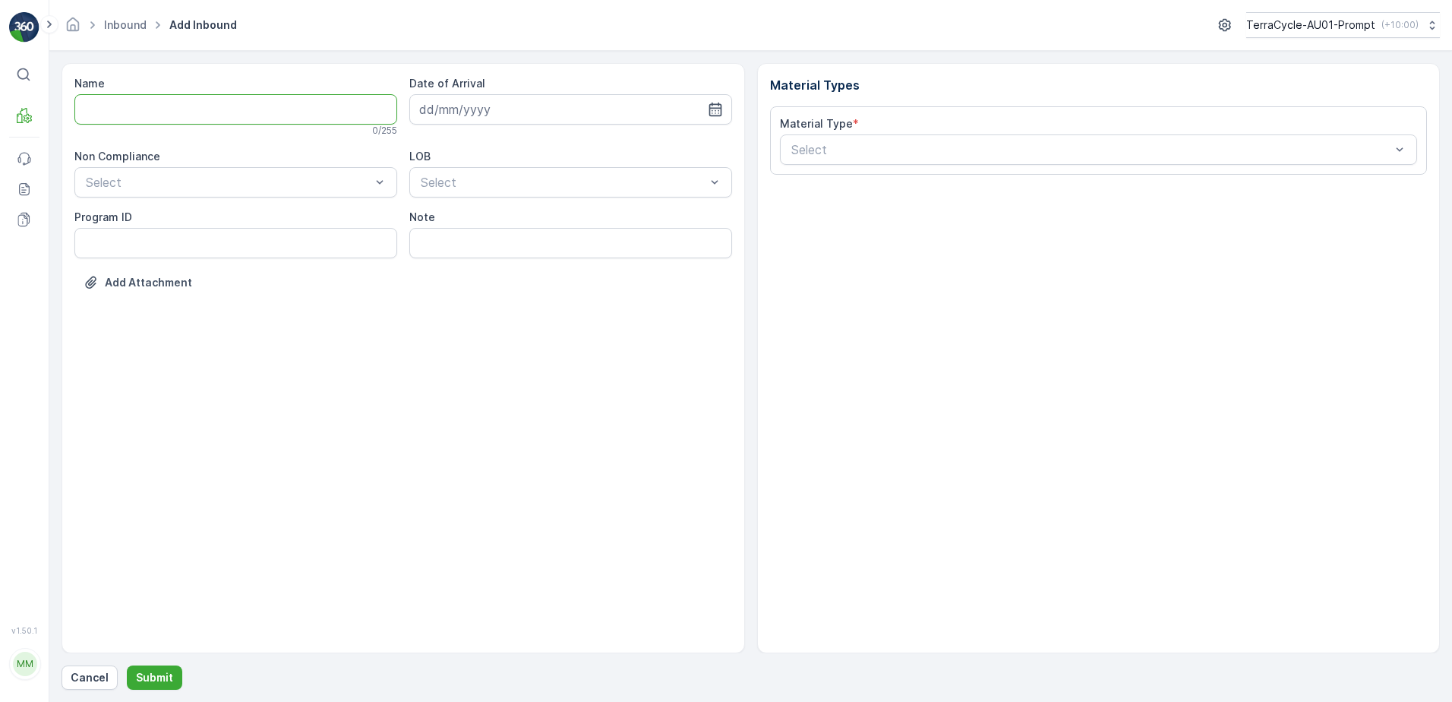
click at [185, 100] on input "Name" at bounding box center [235, 109] width 323 height 30
type input "01993126509999989136LJ8503418201000650309"
click at [127, 665] on button "Submit" at bounding box center [154, 677] width 55 height 24
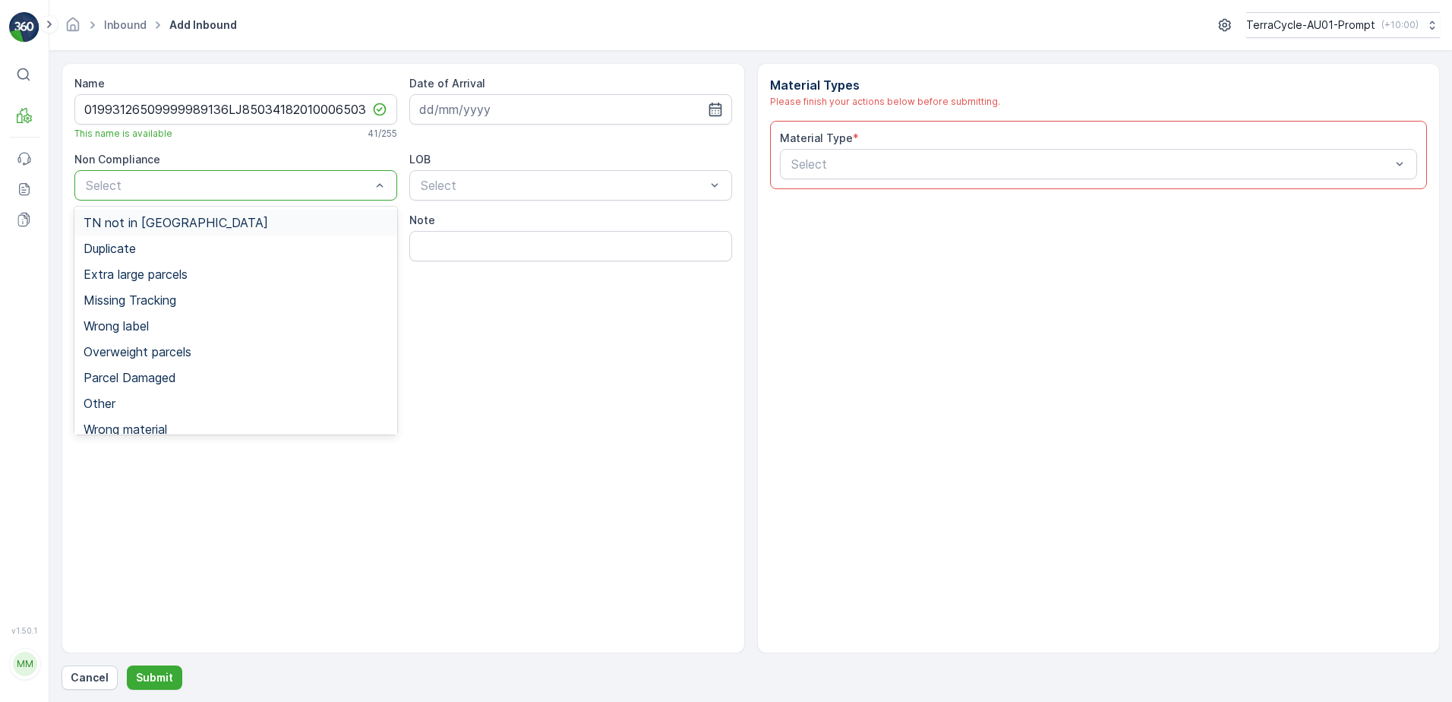
click at [210, 225] on div "TN not in [GEOGRAPHIC_DATA]" at bounding box center [236, 223] width 305 height 14
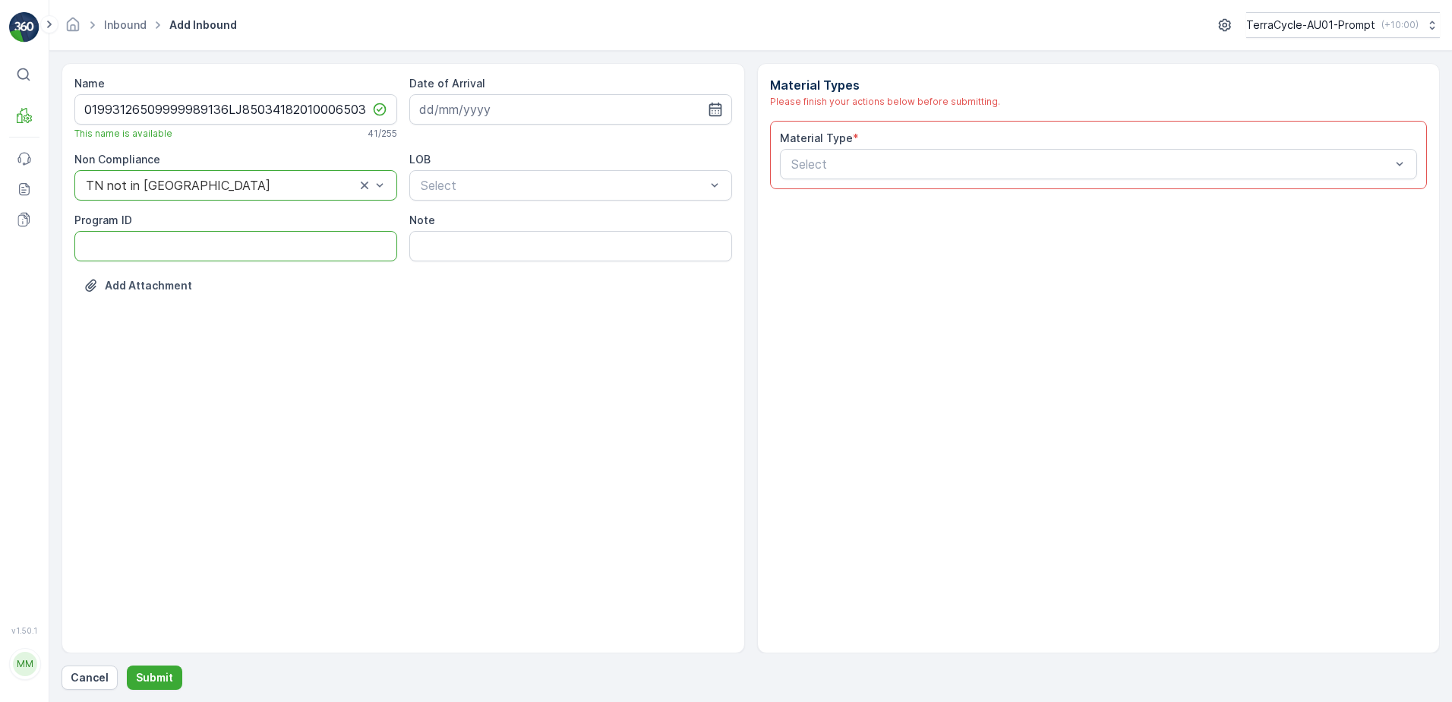
click at [188, 251] on ID "Program ID" at bounding box center [235, 246] width 323 height 30
type ID "2269"
click at [572, 113] on input at bounding box center [570, 109] width 323 height 30
drag, startPoint x: 545, startPoint y: 240, endPoint x: 545, endPoint y: 230, distance: 9.9
click at [545, 238] on div "11" at bounding box center [544, 236] width 24 height 24
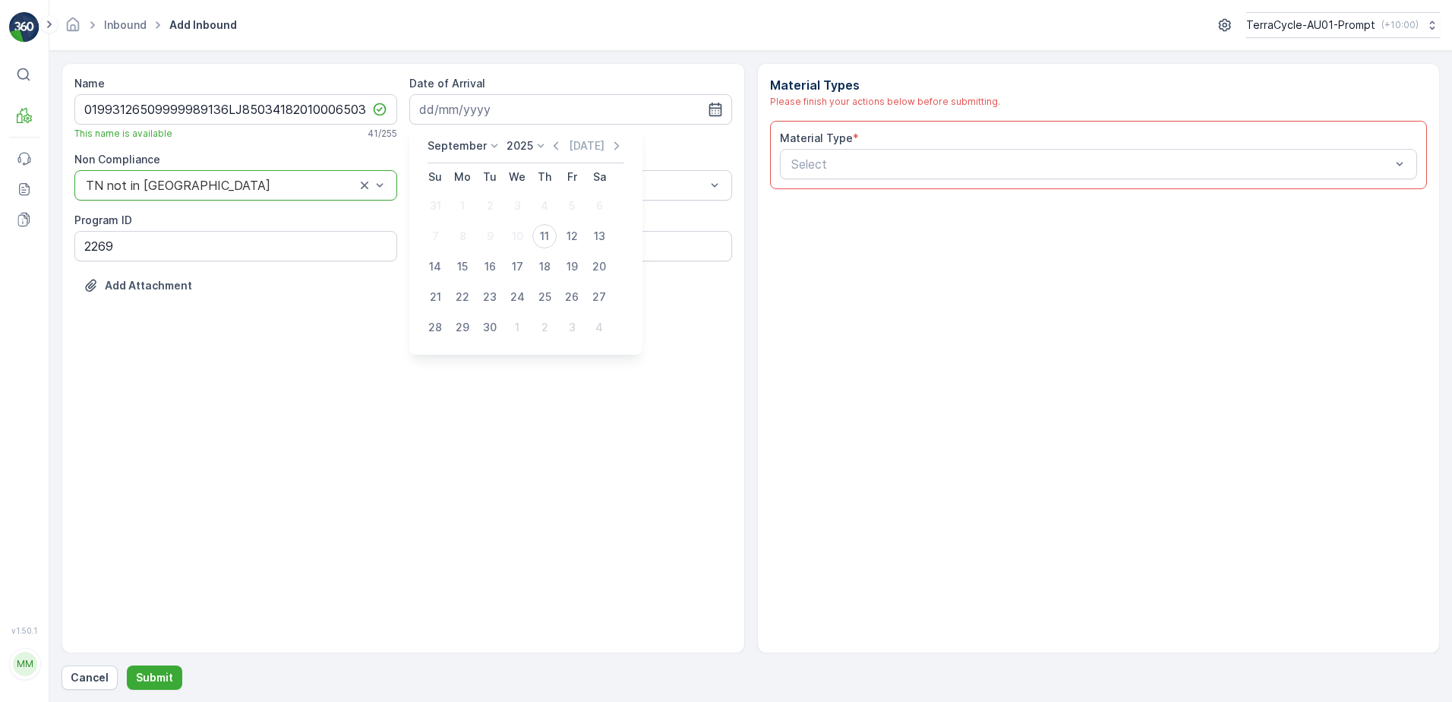
type input "[DATE]"
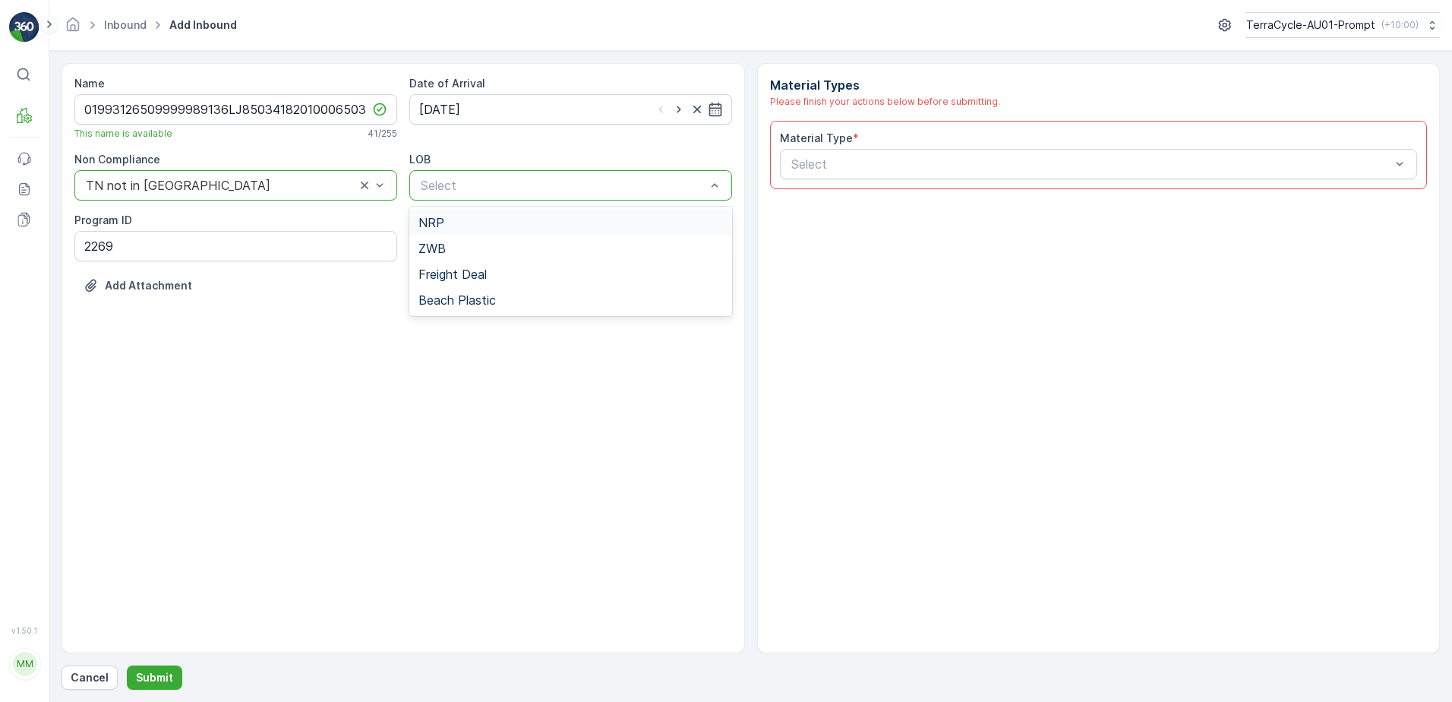
drag, startPoint x: 545, startPoint y: 184, endPoint x: 540, endPoint y: 201, distance: 18.1
drag, startPoint x: 532, startPoint y: 229, endPoint x: 745, endPoint y: 178, distance: 219.2
click at [532, 229] on div "NRP" at bounding box center [570, 223] width 305 height 14
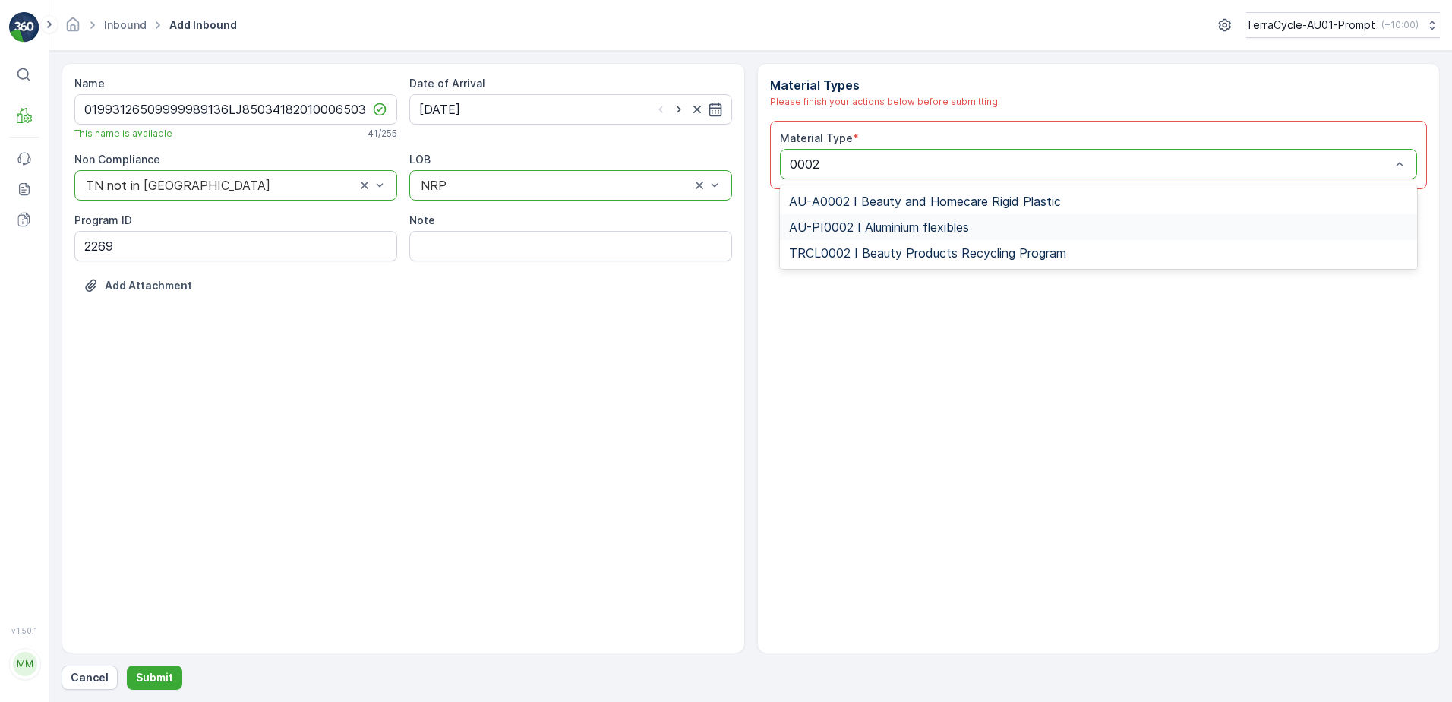
click at [876, 229] on span "AU-PI0002 I Aluminium flexibles" at bounding box center [879, 227] width 180 height 14
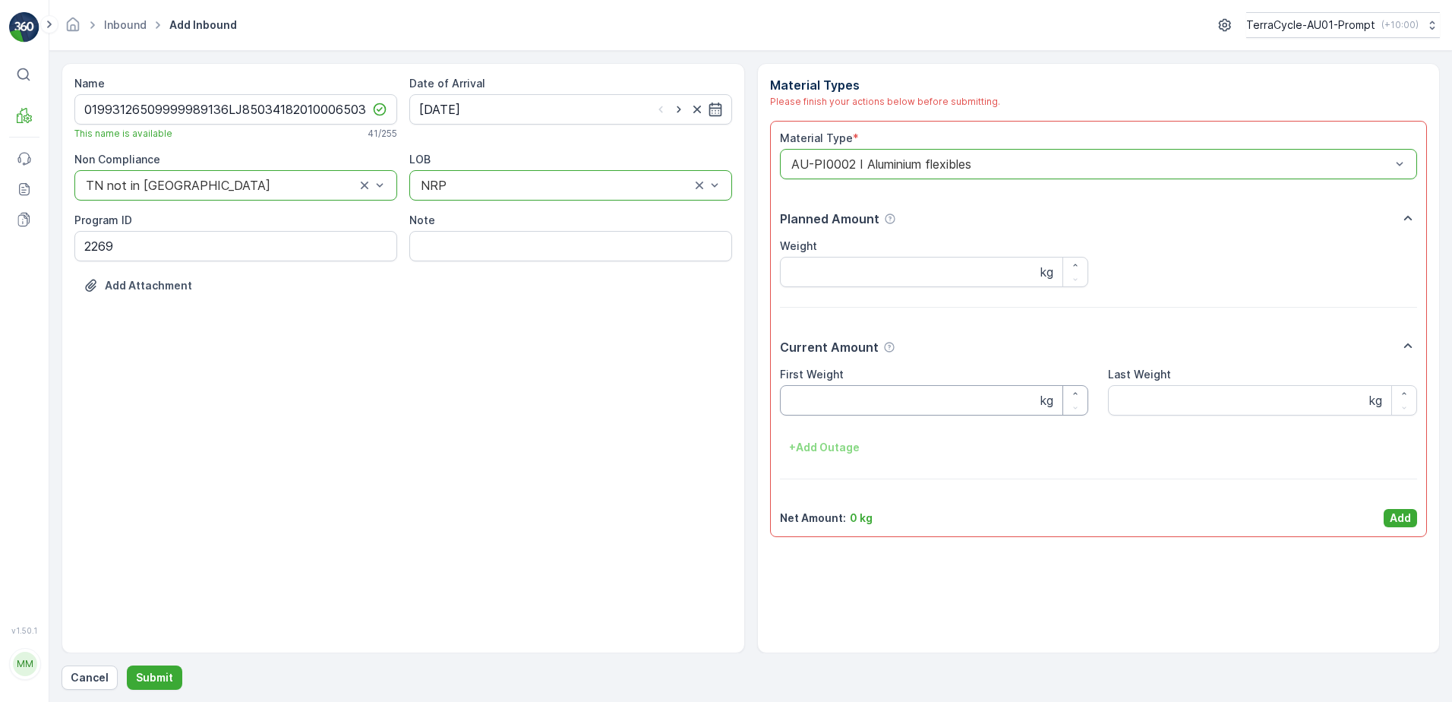
click at [811, 400] on Weight "First Weight" at bounding box center [934, 400] width 309 height 30
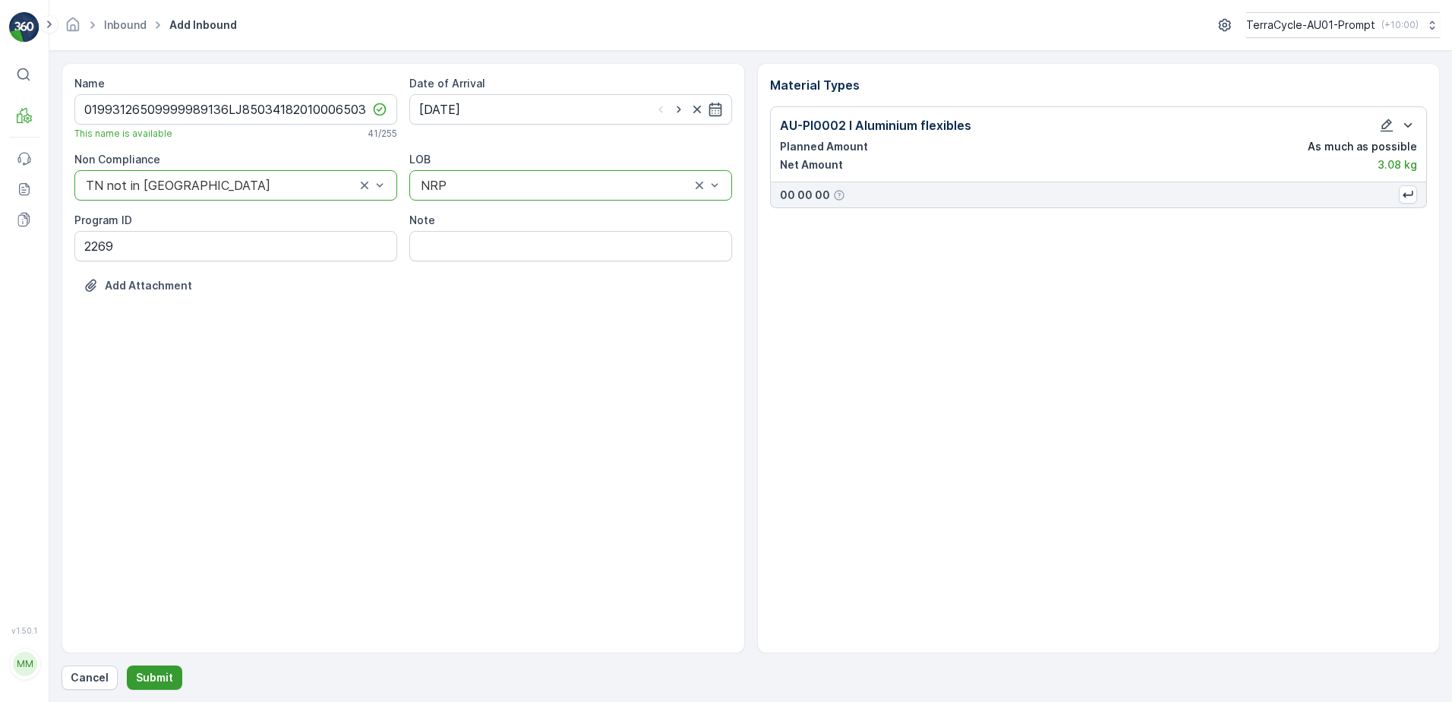
click at [136, 681] on p "Submit" at bounding box center [154, 677] width 37 height 15
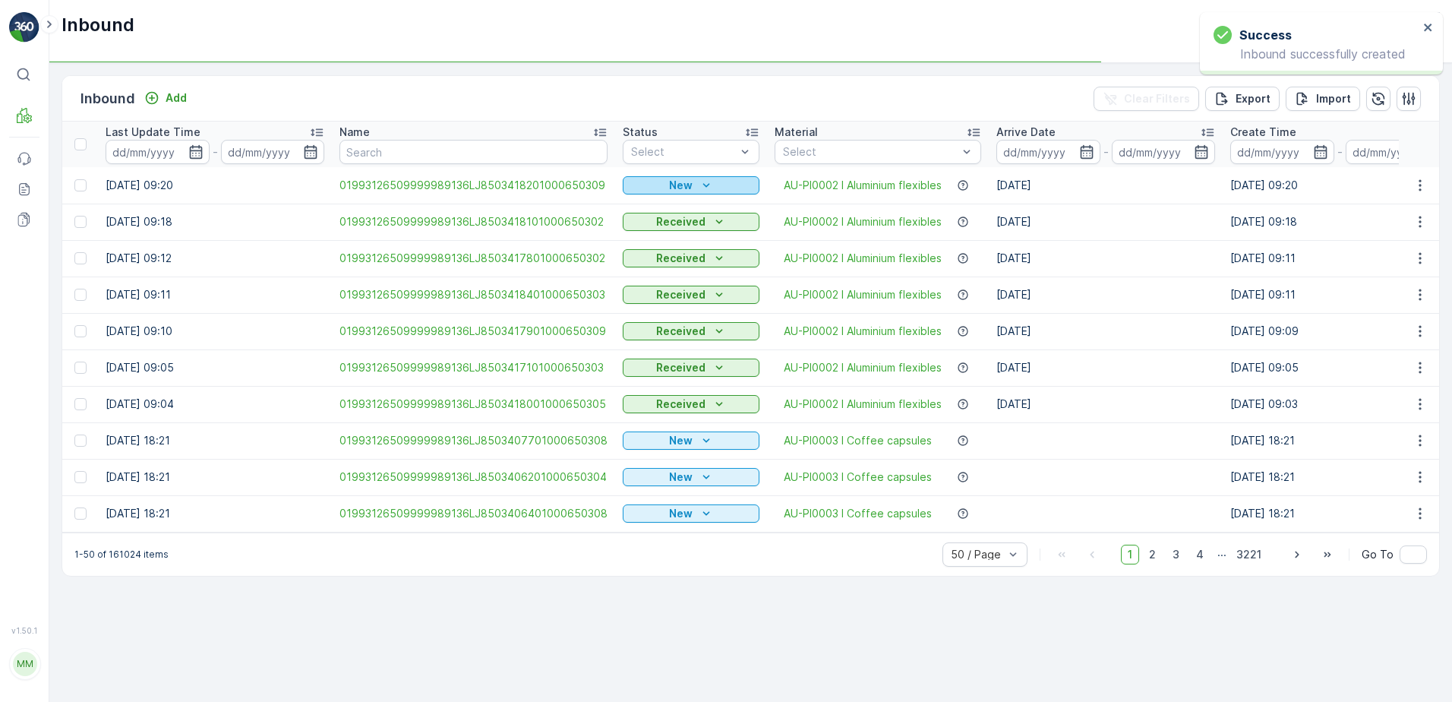
click at [706, 185] on icon "New" at bounding box center [706, 185] width 15 height 15
click at [665, 226] on span "Scanned" at bounding box center [649, 229] width 45 height 15
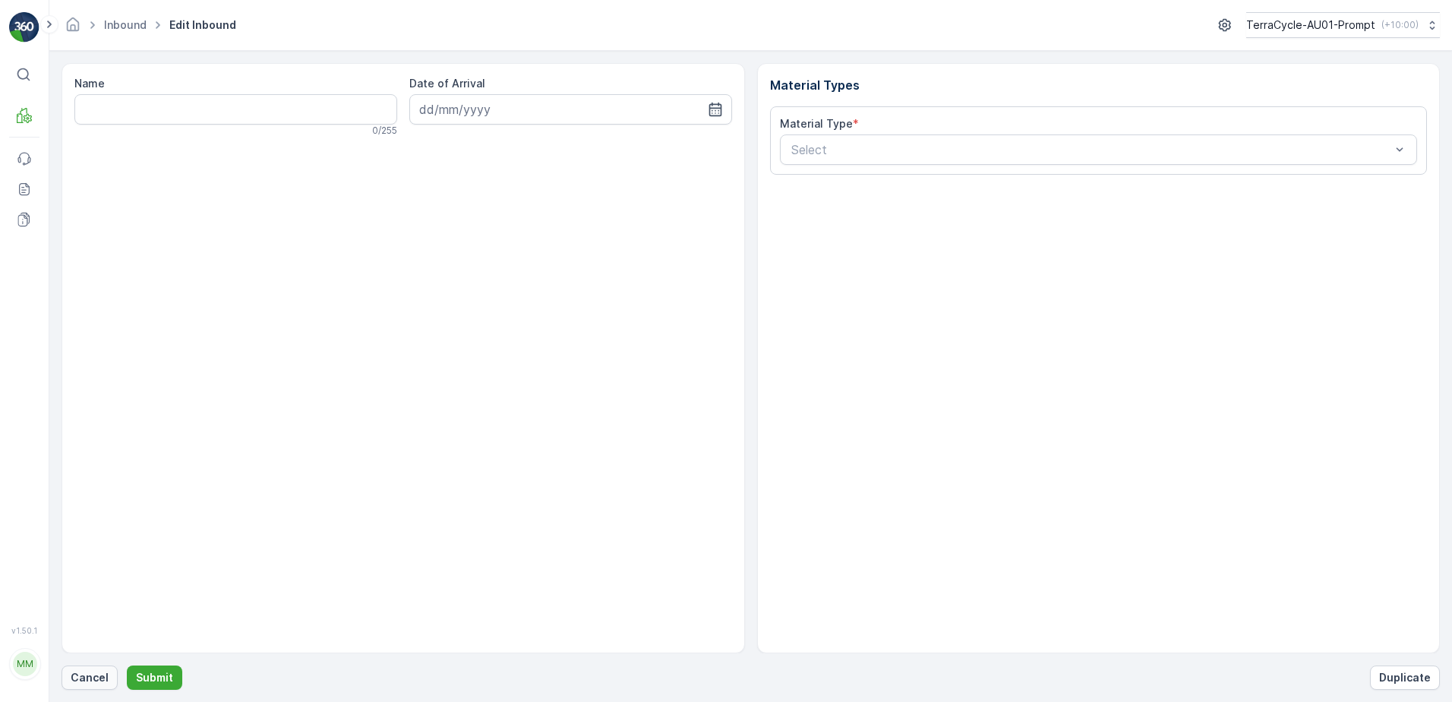
click at [86, 674] on p "Cancel" at bounding box center [90, 677] width 38 height 15
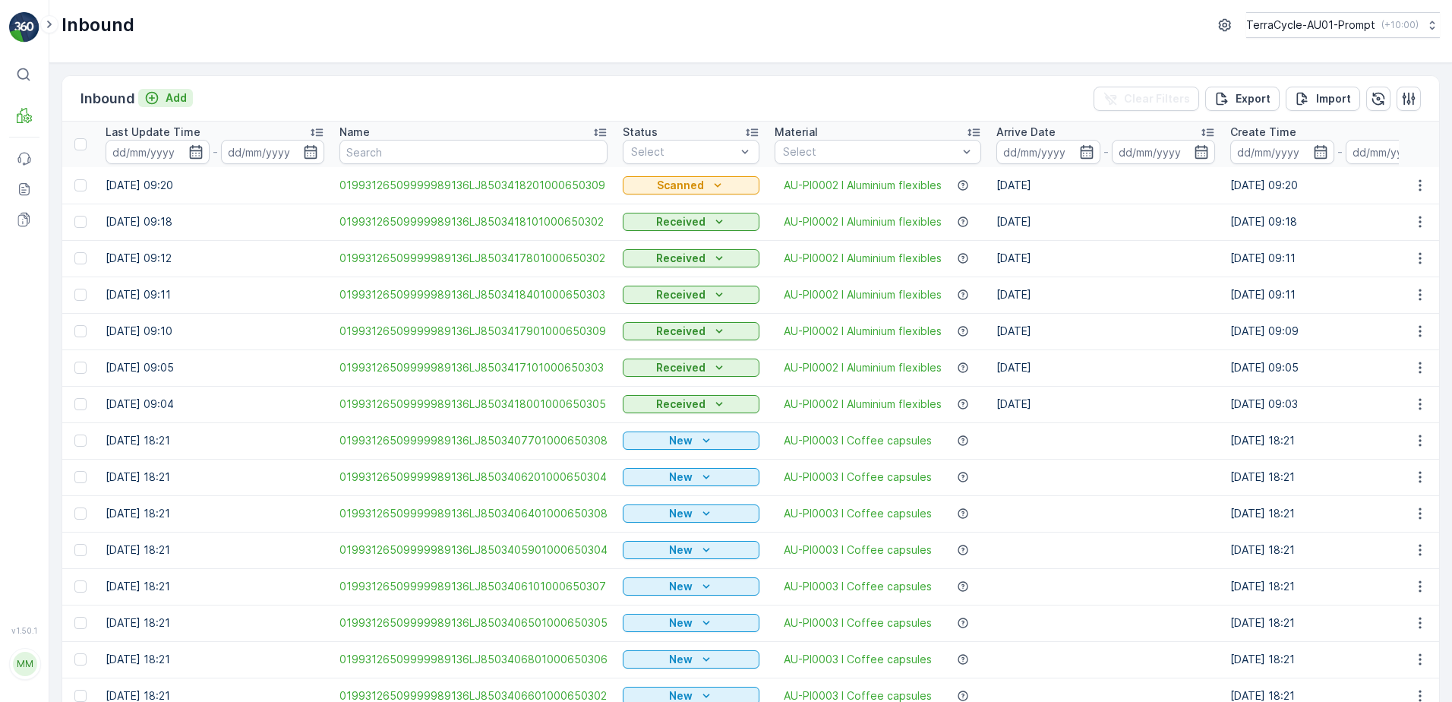
click at [178, 99] on p "Add" at bounding box center [176, 97] width 21 height 15
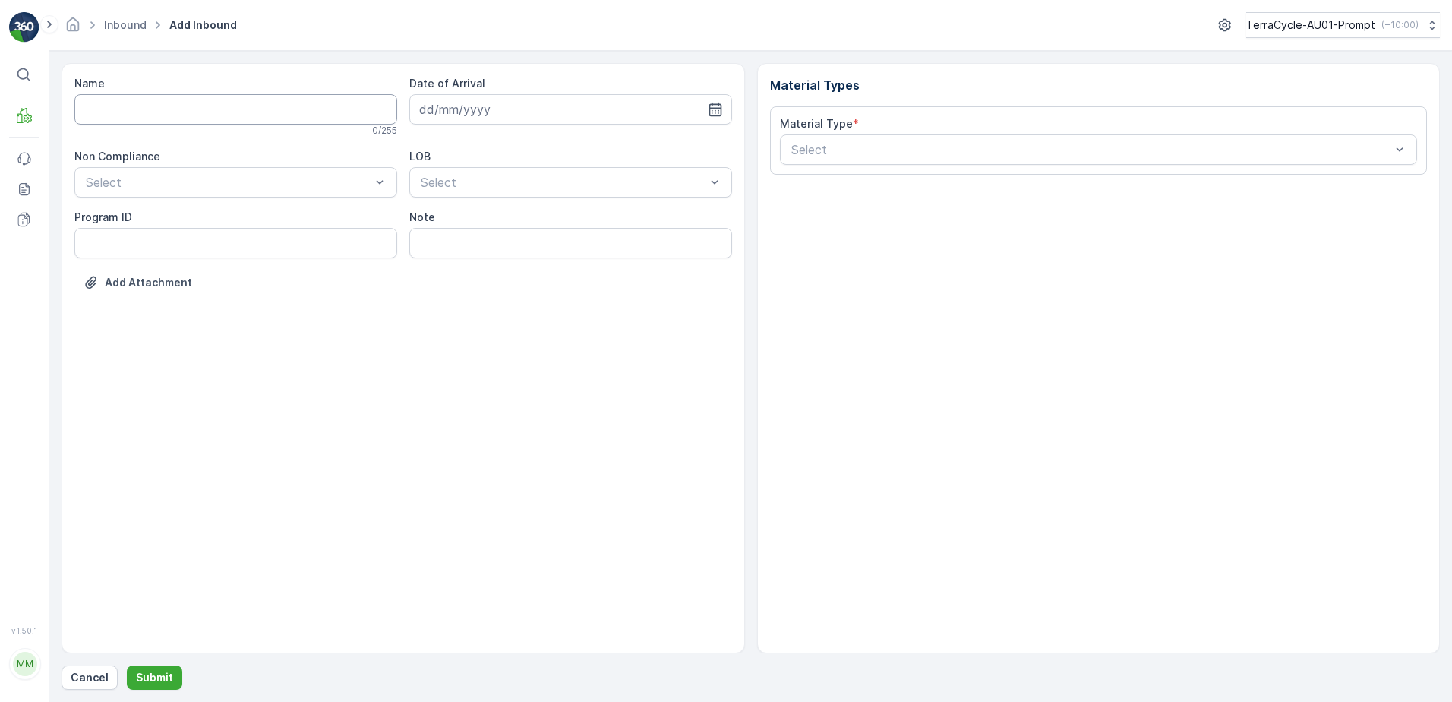
click at [178, 107] on input "Name" at bounding box center [235, 109] width 323 height 30
type input "01993126509999989136LJ8503417701000650305"
click at [127, 665] on button "Submit" at bounding box center [154, 677] width 55 height 24
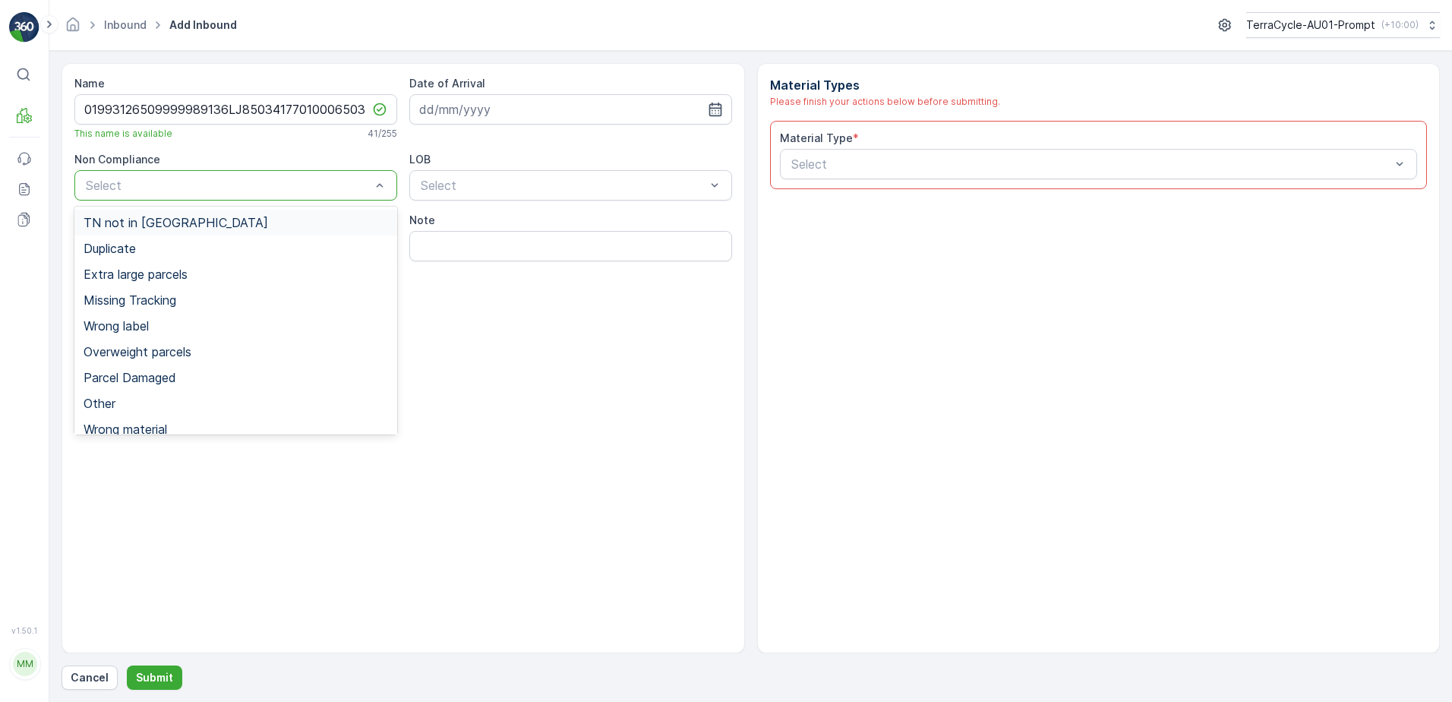
click at [145, 220] on span "TN not in [GEOGRAPHIC_DATA]" at bounding box center [176, 223] width 185 height 14
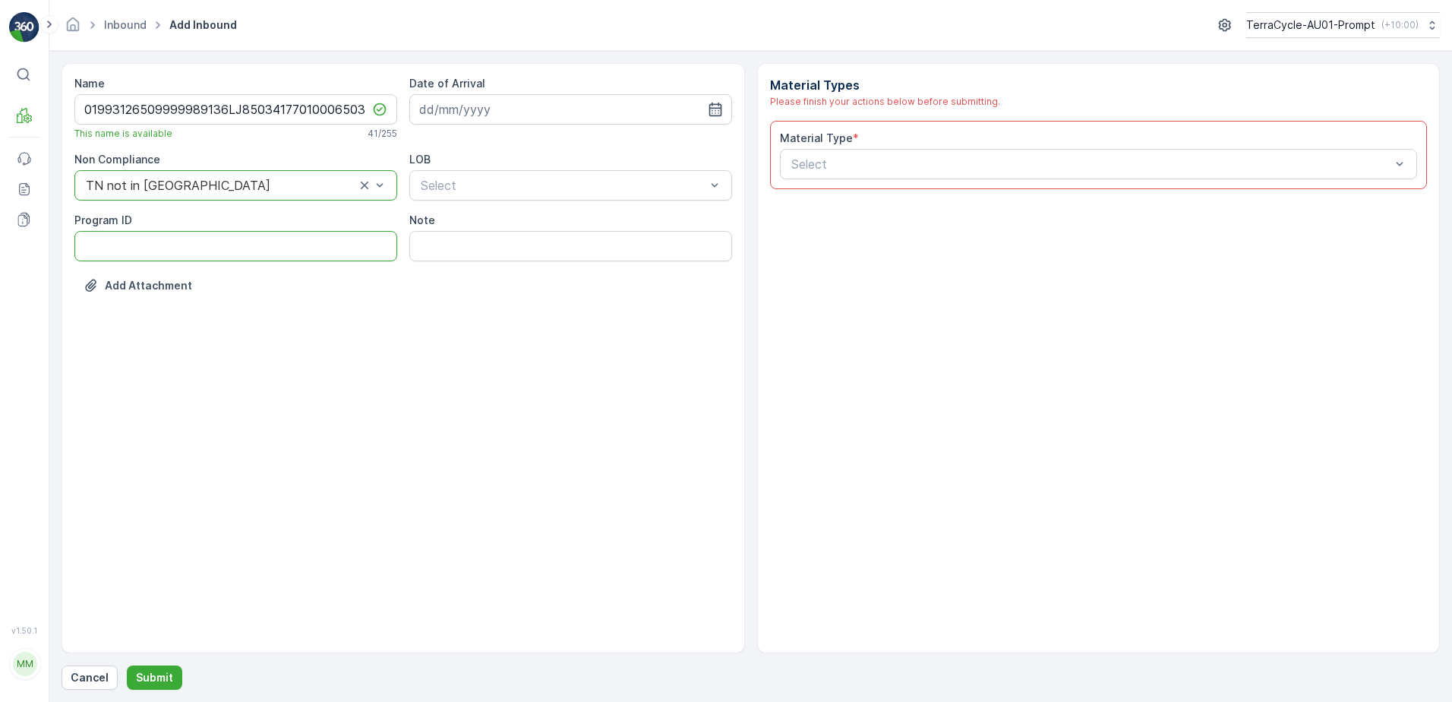
click at [131, 236] on ID "Program ID" at bounding box center [235, 246] width 323 height 30
type ID "2269"
drag, startPoint x: 521, startPoint y: 107, endPoint x: 557, endPoint y: 106, distance: 35.7
click at [525, 106] on input at bounding box center [570, 109] width 323 height 30
click at [538, 242] on div "11" at bounding box center [544, 236] width 24 height 24
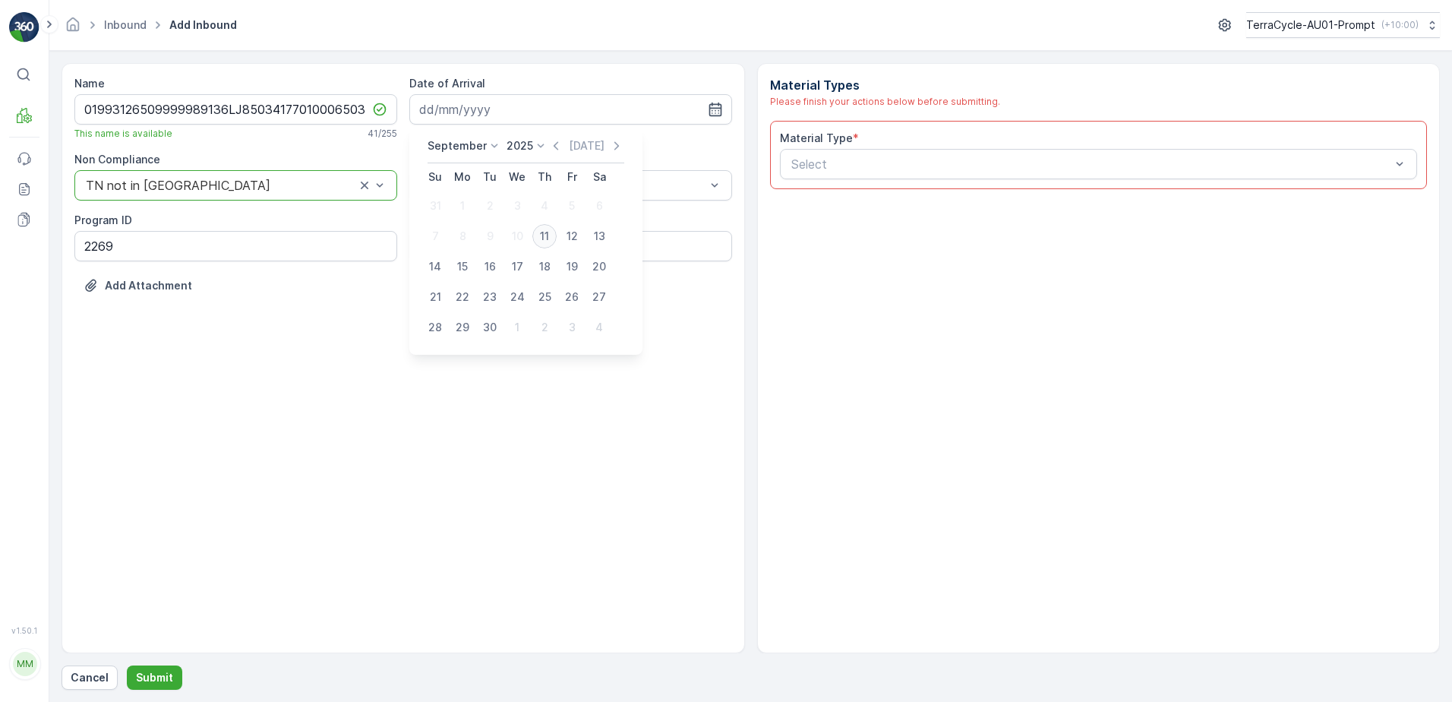
type input "[DATE]"
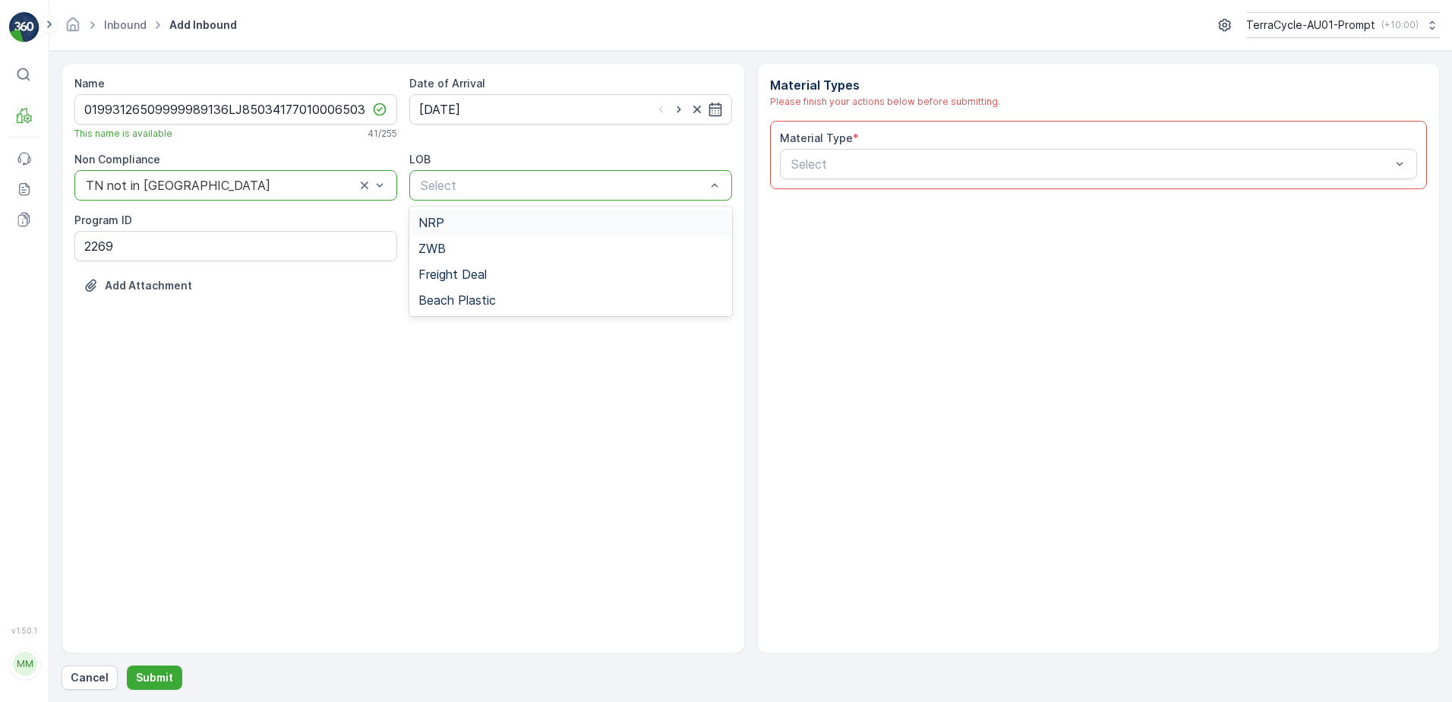
click at [520, 216] on div "NRP" at bounding box center [570, 223] width 305 height 14
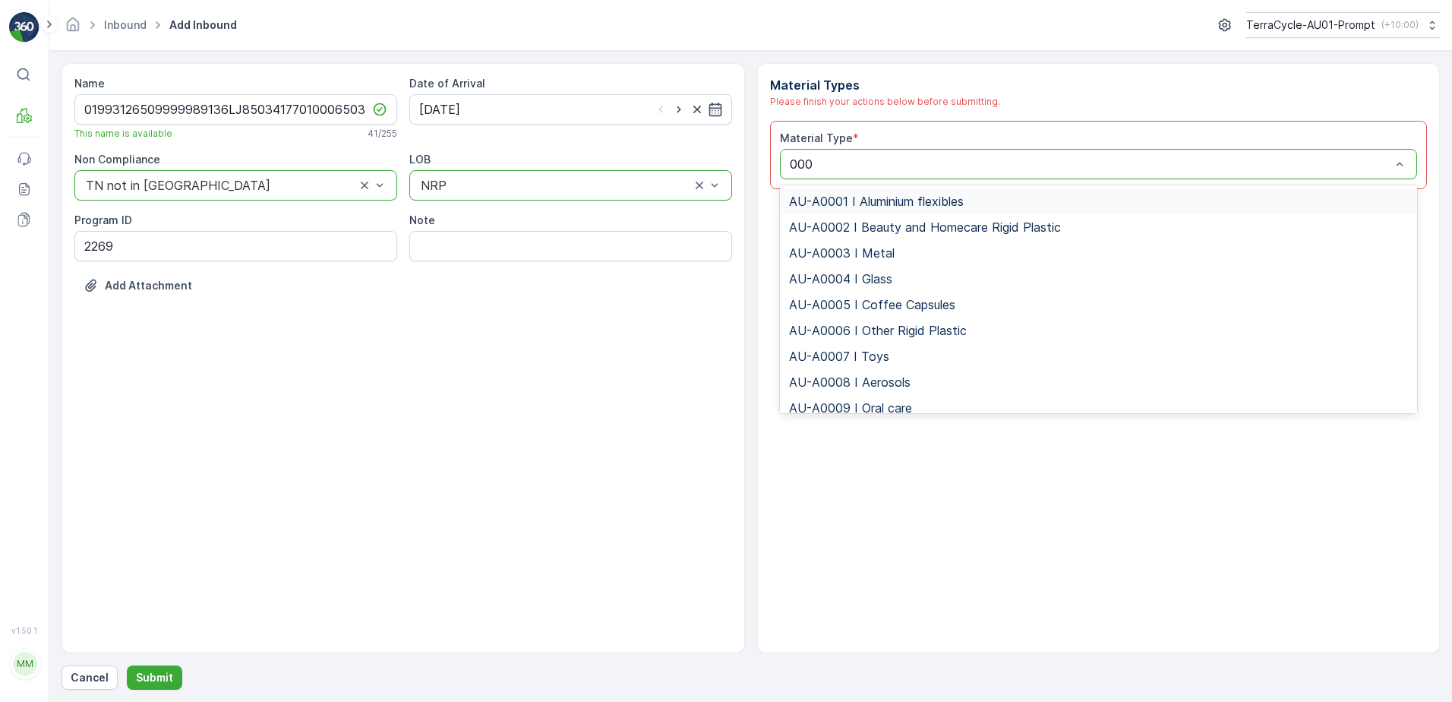
type input "0002"
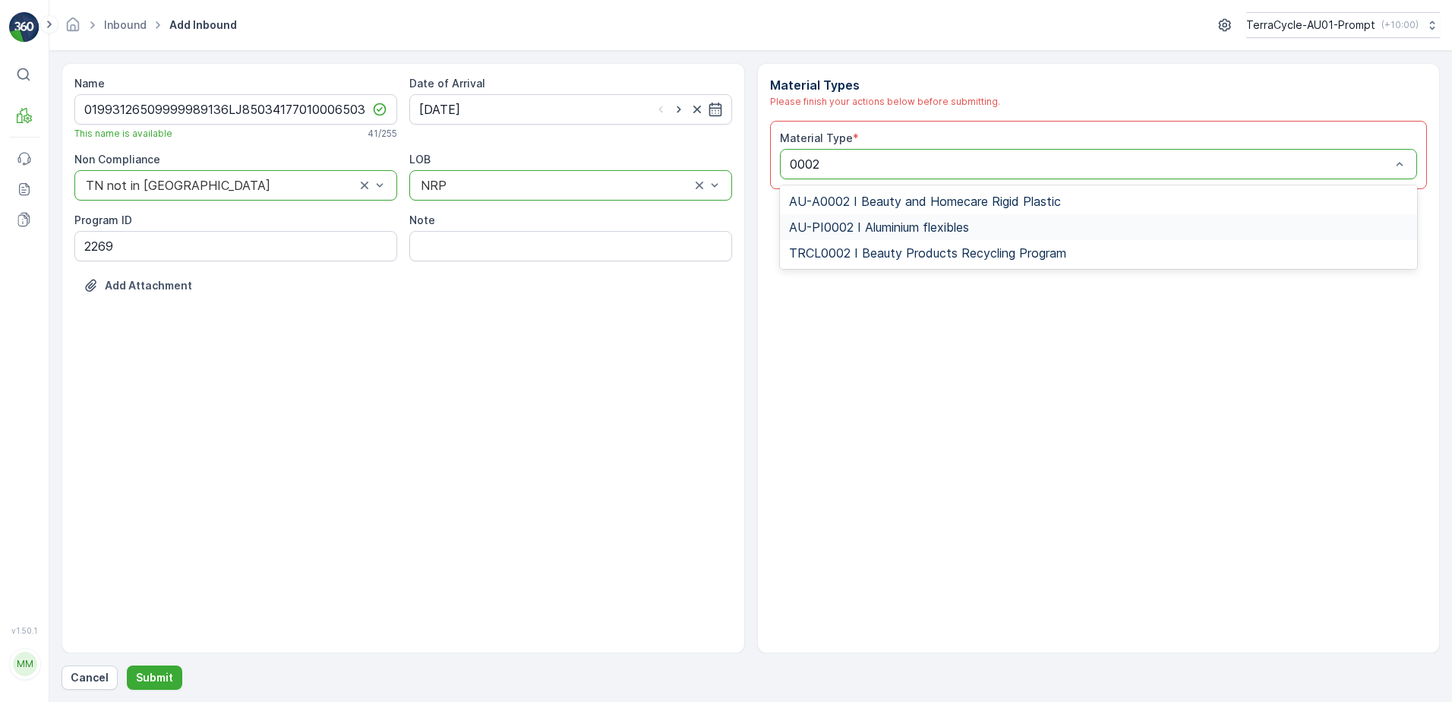
click at [857, 231] on span "AU-PI0002 I Aluminium flexibles" at bounding box center [879, 227] width 180 height 14
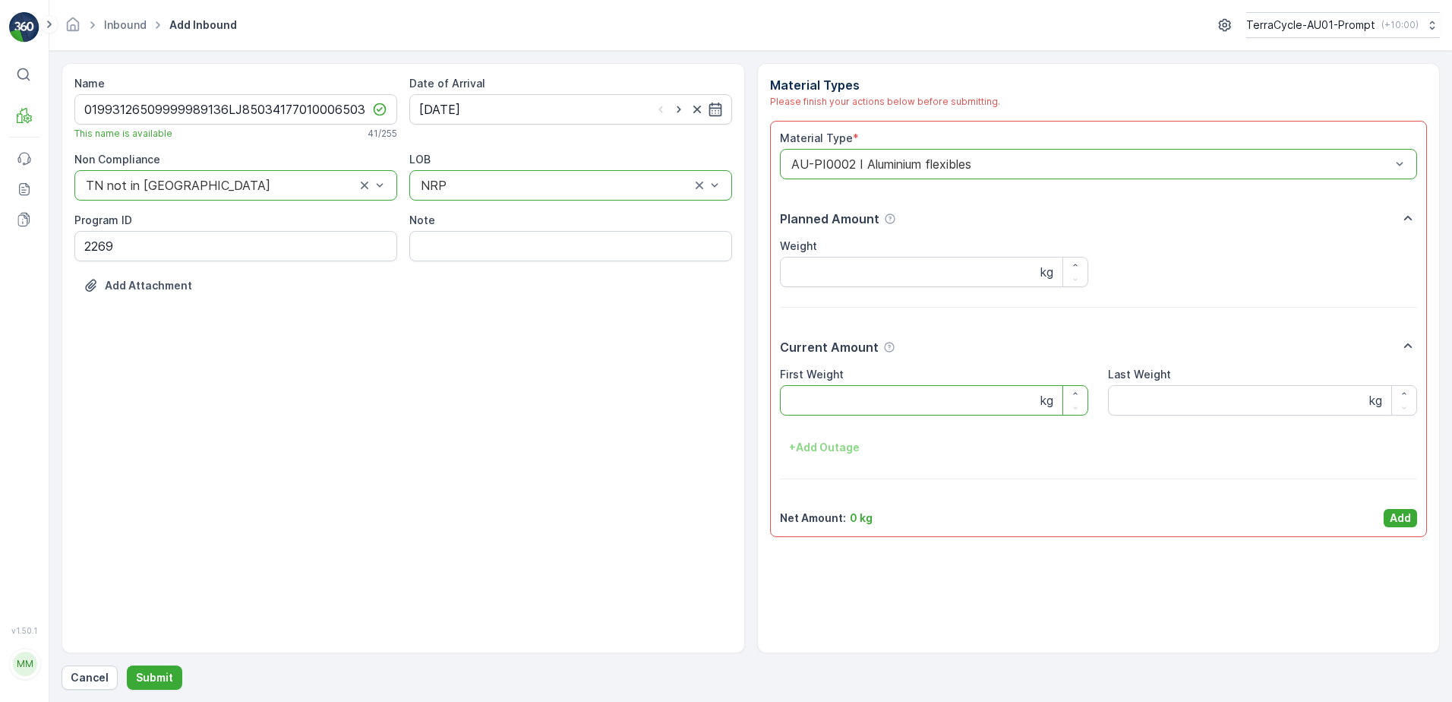
click at [822, 402] on Weight "First Weight" at bounding box center [934, 400] width 309 height 30
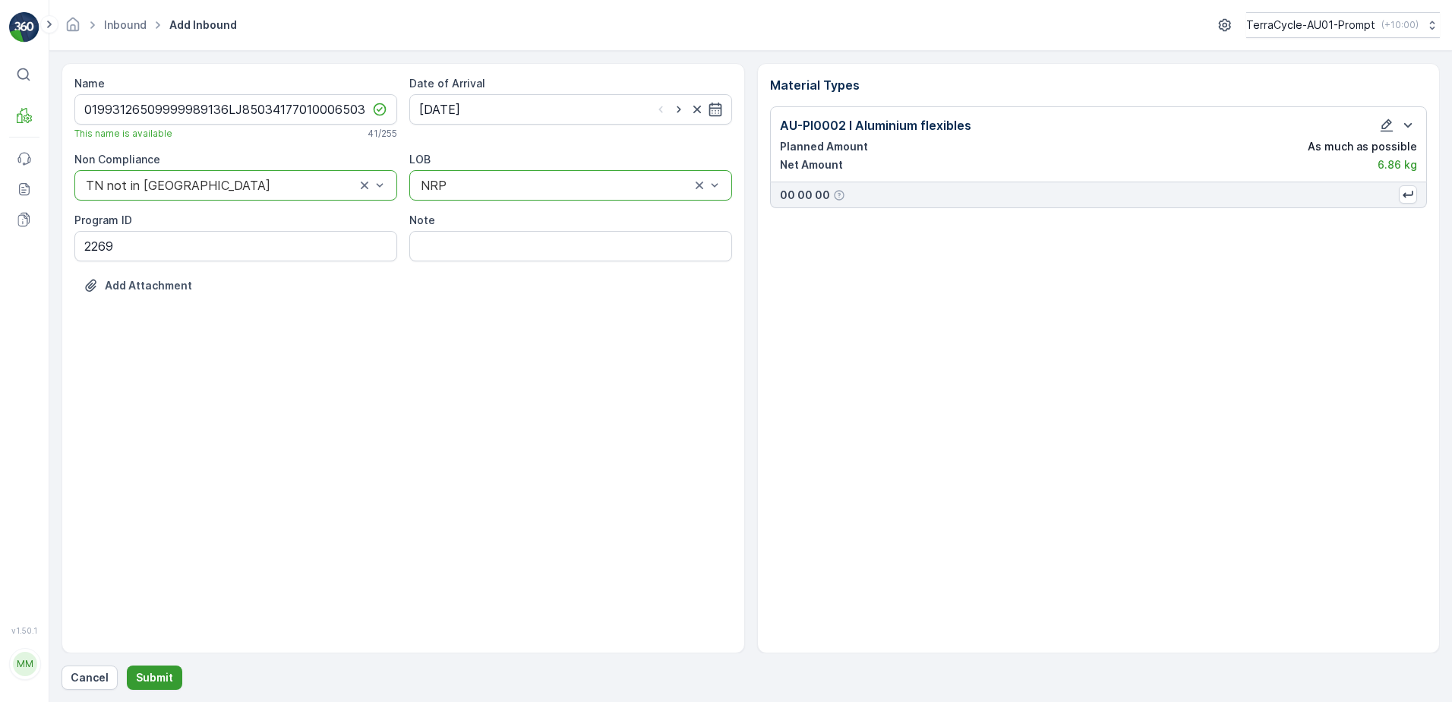
click at [142, 686] on button "Submit" at bounding box center [154, 677] width 55 height 24
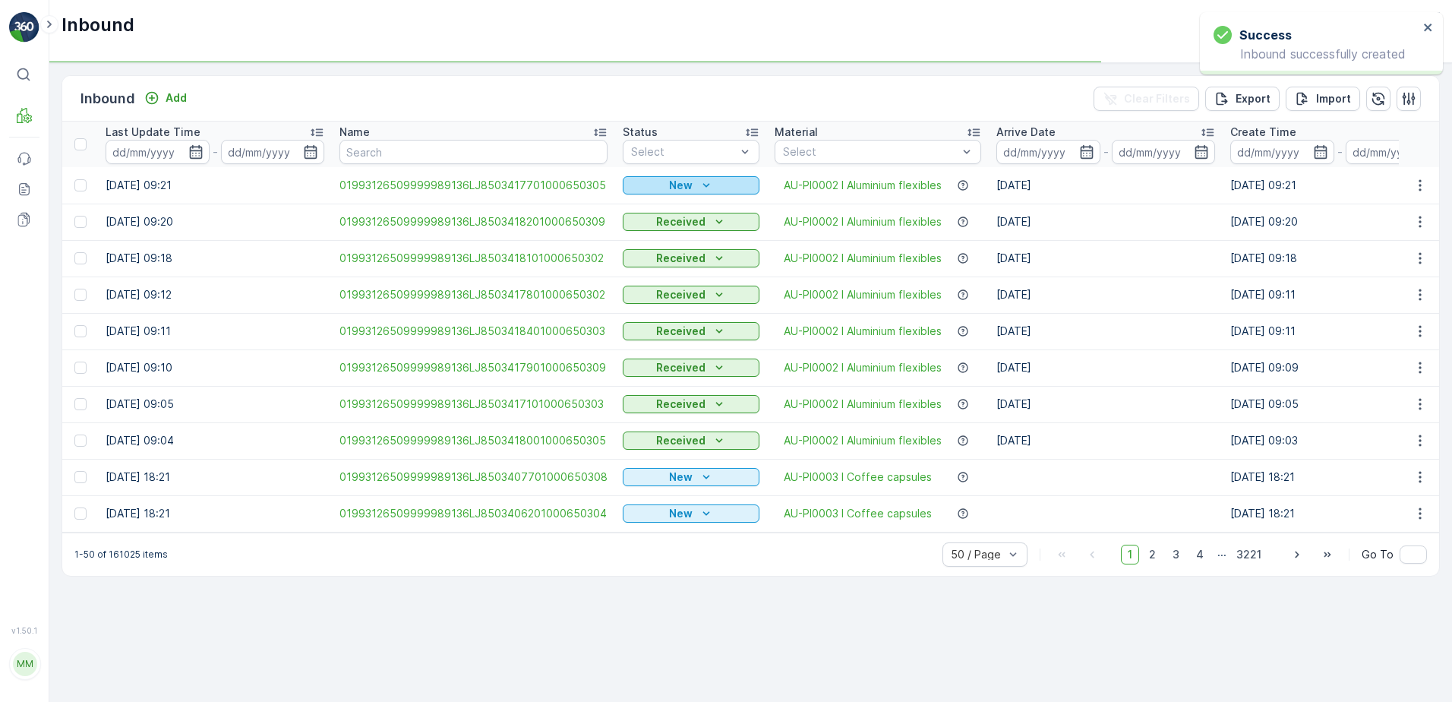
click at [684, 185] on p "New" at bounding box center [681, 185] width 24 height 15
click at [661, 220] on div "Scanned" at bounding box center [651, 229] width 61 height 21
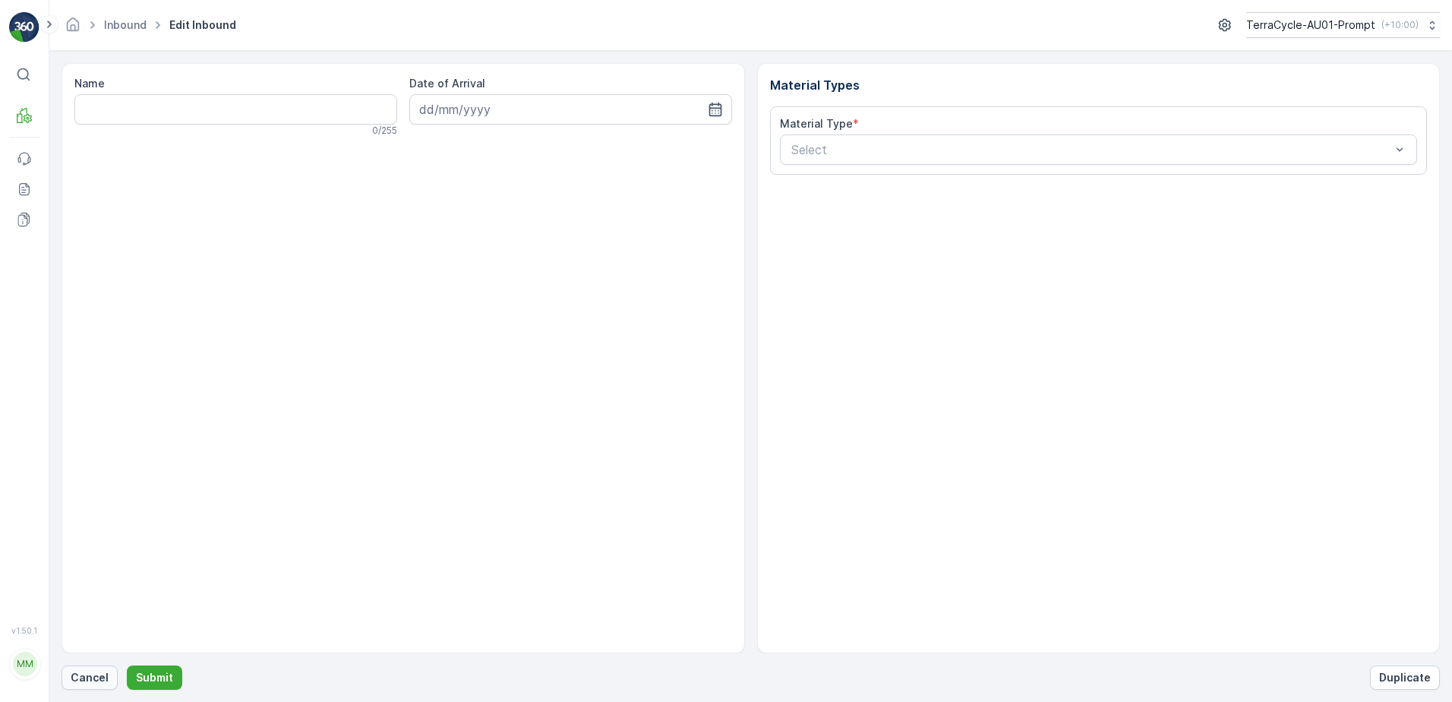
click at [104, 672] on p "Cancel" at bounding box center [90, 677] width 38 height 15
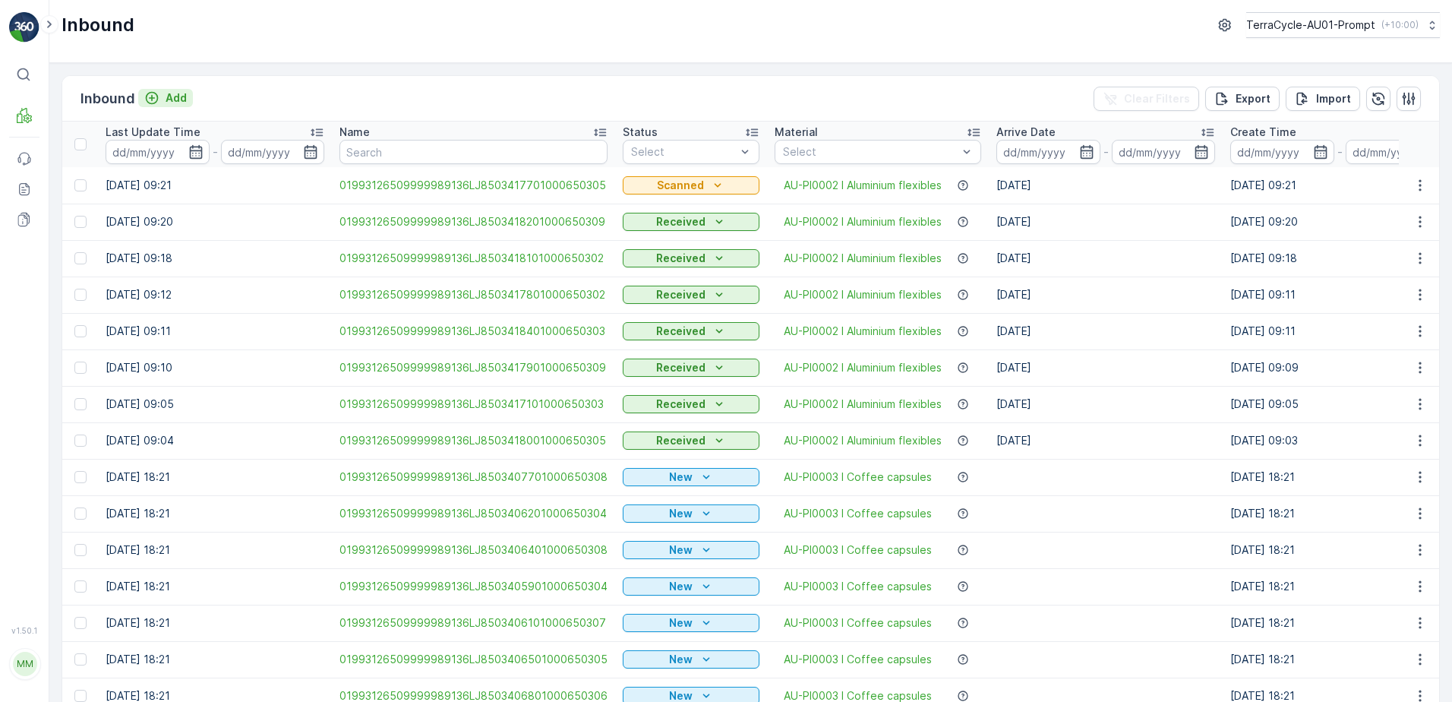
click at [183, 102] on p "Add" at bounding box center [176, 97] width 21 height 15
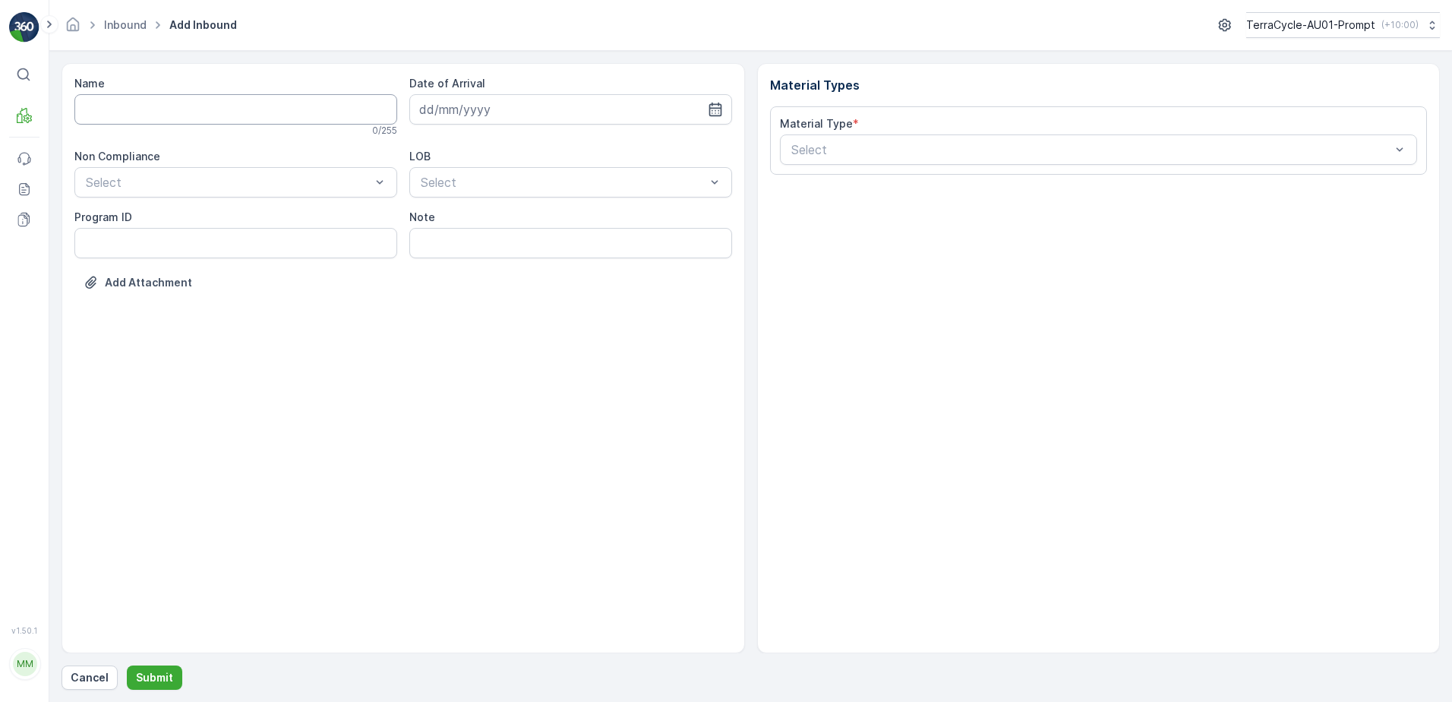
click at [184, 103] on input "Name" at bounding box center [235, 109] width 323 height 30
type input "01993126509999989136LJ8503417401000650304"
click at [127, 665] on button "Submit" at bounding box center [154, 677] width 55 height 24
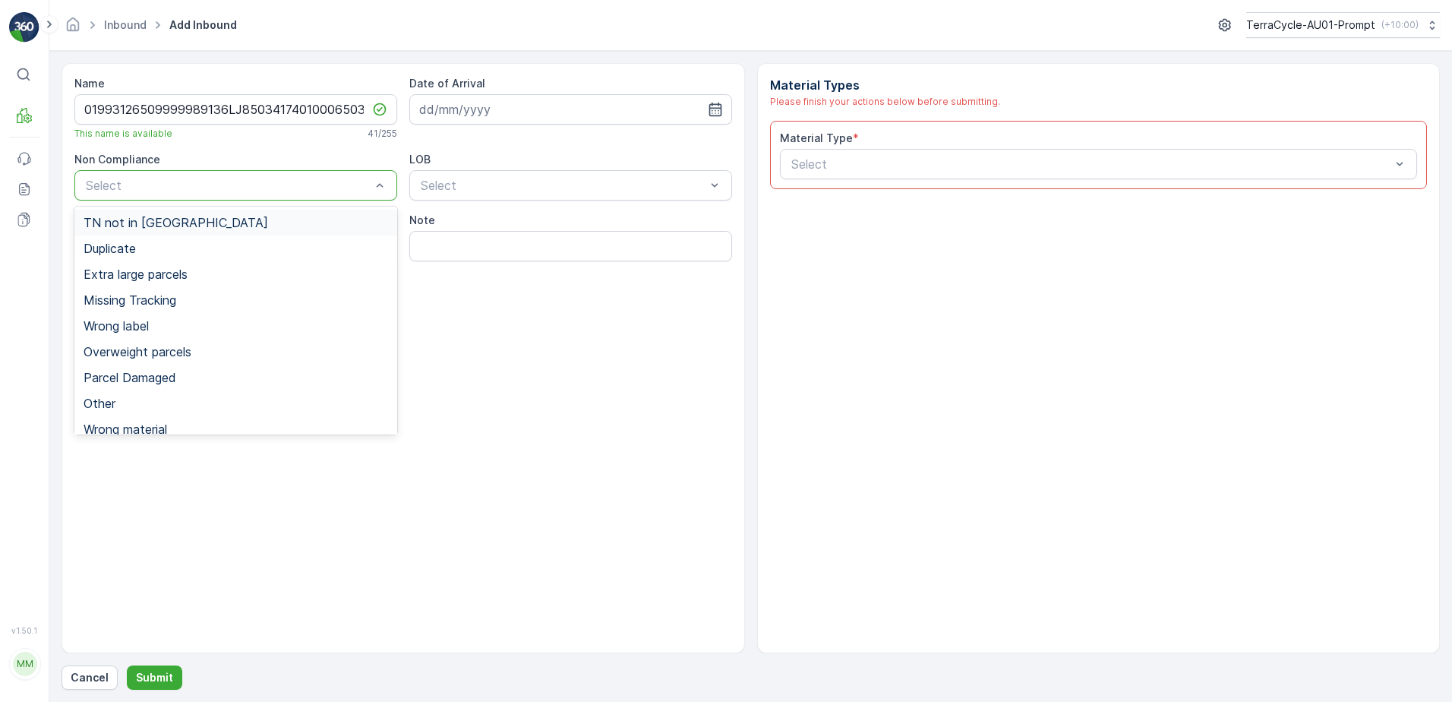
drag, startPoint x: 179, startPoint y: 232, endPoint x: 228, endPoint y: 216, distance: 51.2
click at [179, 231] on div "TN not in [GEOGRAPHIC_DATA]" at bounding box center [235, 223] width 323 height 26
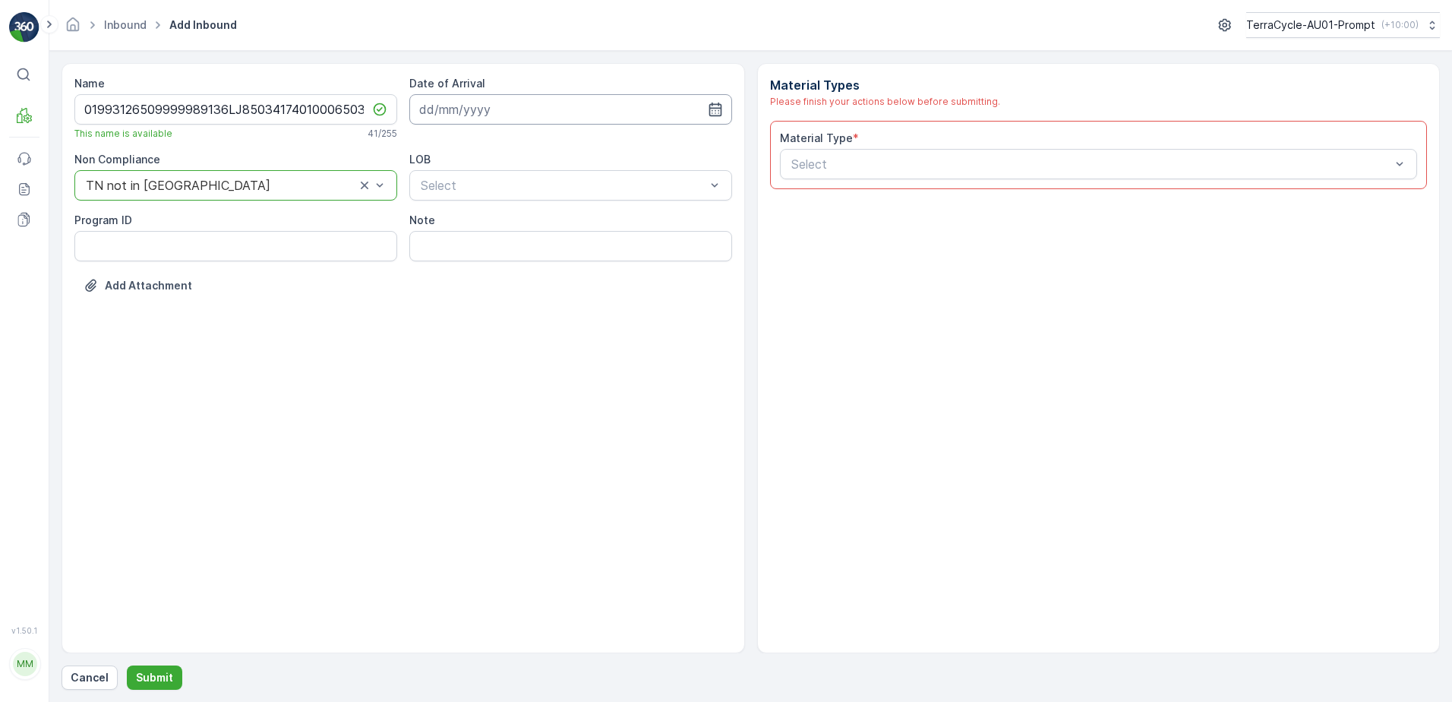
click at [442, 117] on input at bounding box center [570, 109] width 323 height 30
click at [551, 238] on div "11" at bounding box center [544, 236] width 24 height 24
type input "[DATE]"
click at [503, 226] on div "NRP" at bounding box center [570, 223] width 305 height 14
click at [484, 240] on input "Note" at bounding box center [570, 246] width 323 height 30
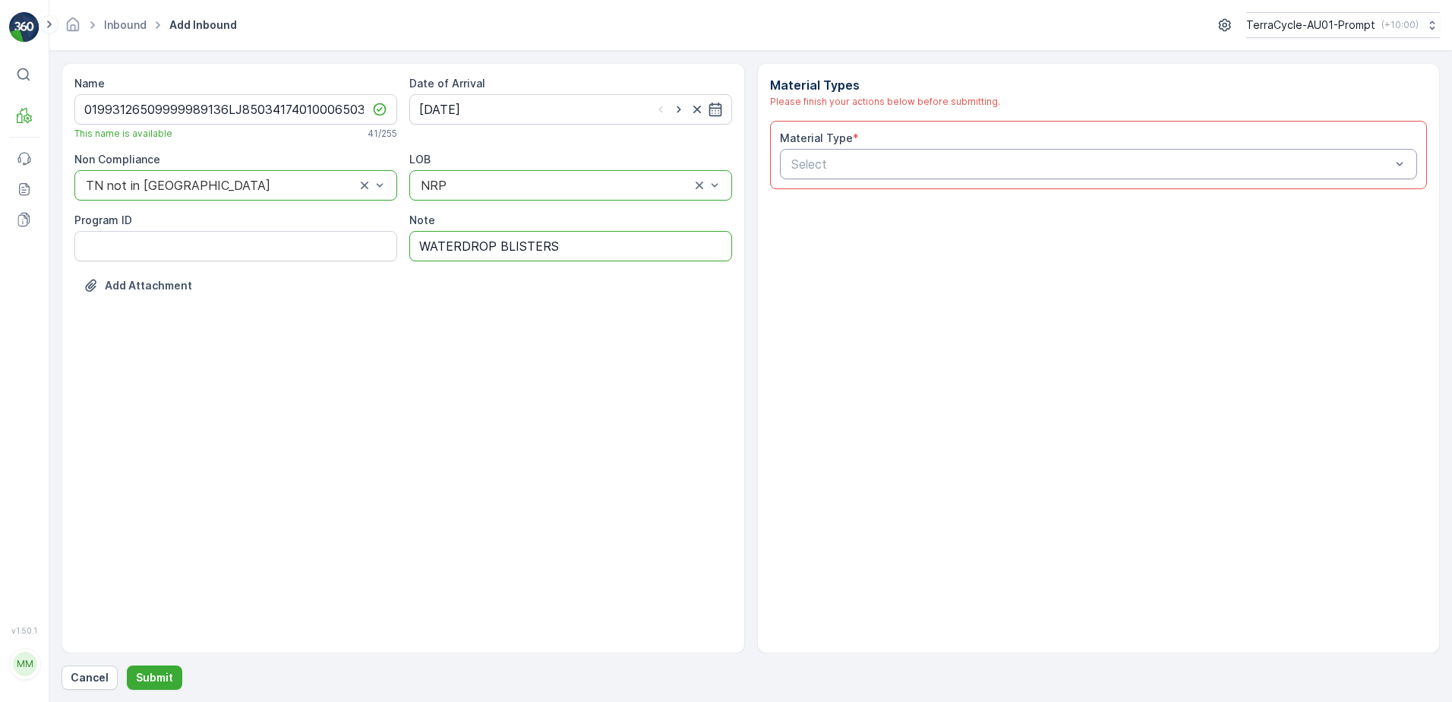
type input "WATERDROP BLISTERS"
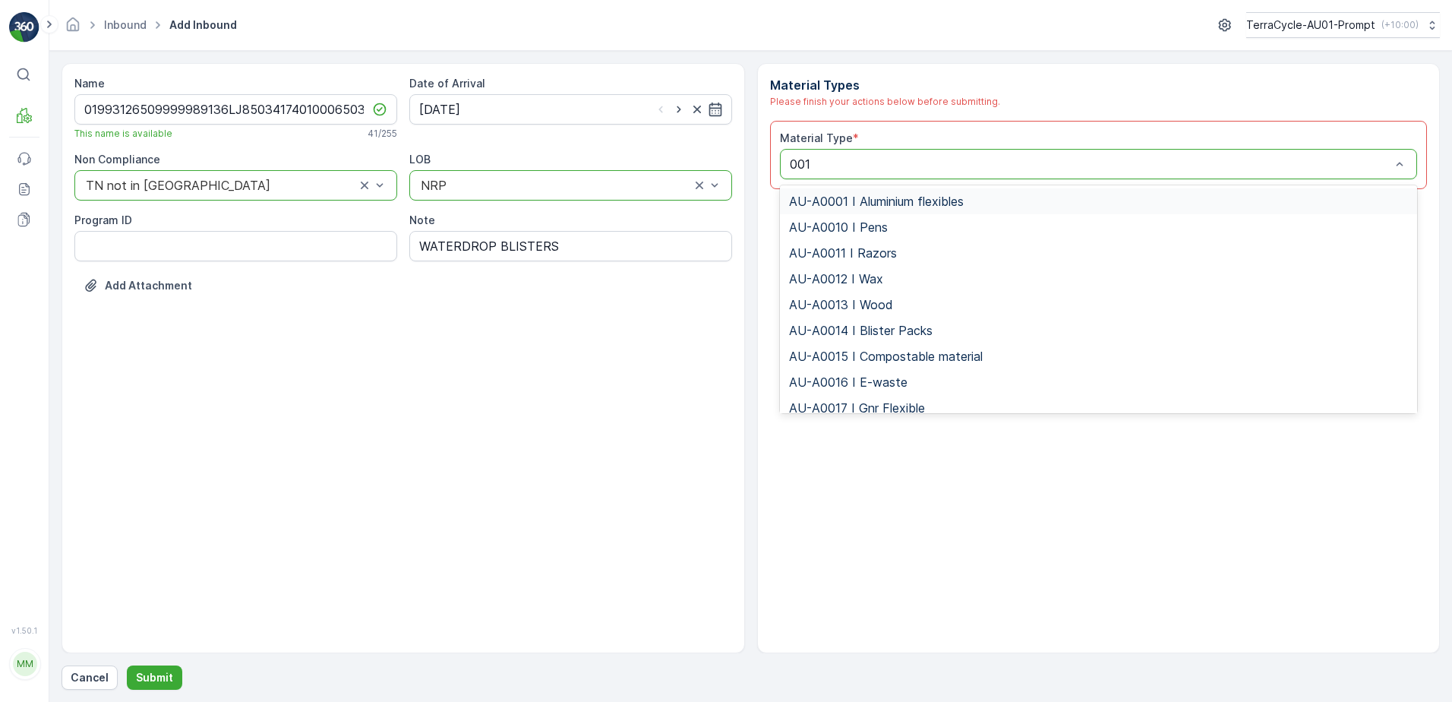
type input "0017"
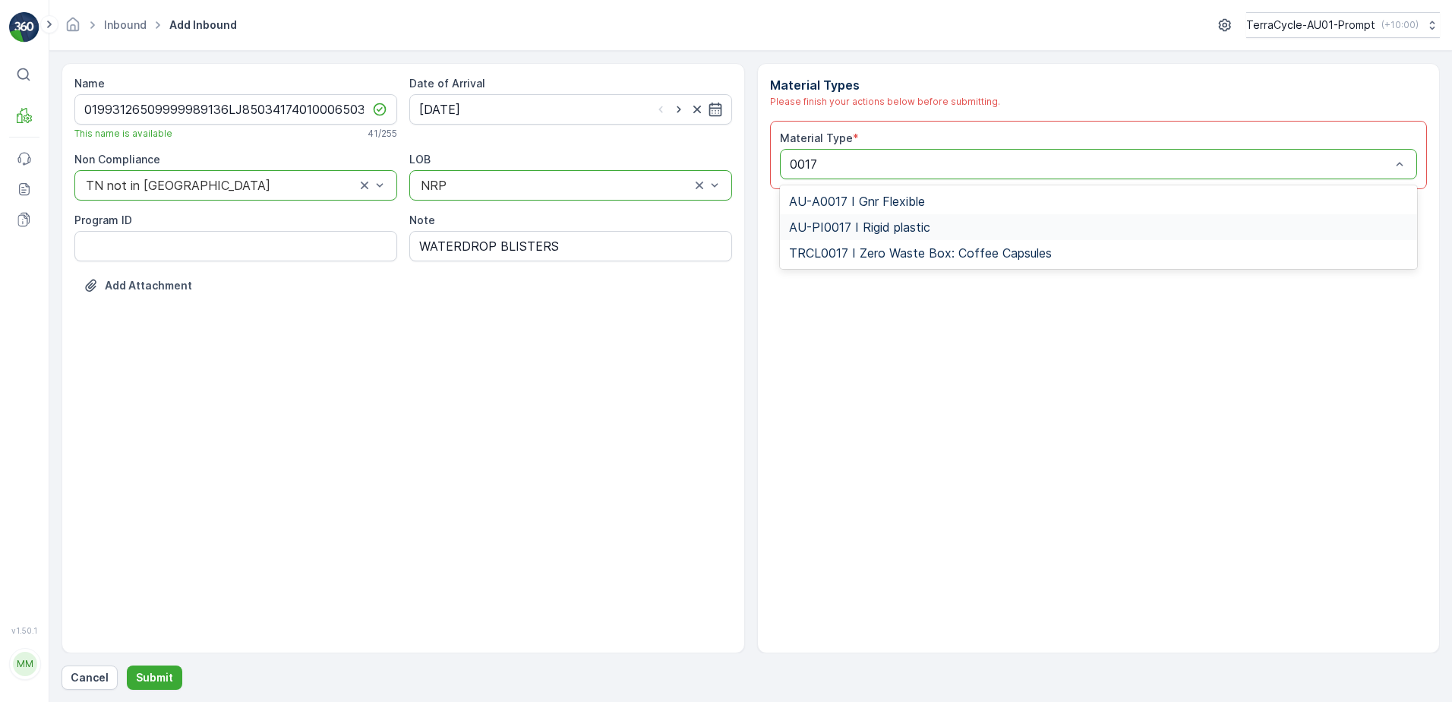
click at [898, 222] on span "AU-PI0017 I Rigid plastic" at bounding box center [859, 227] width 141 height 14
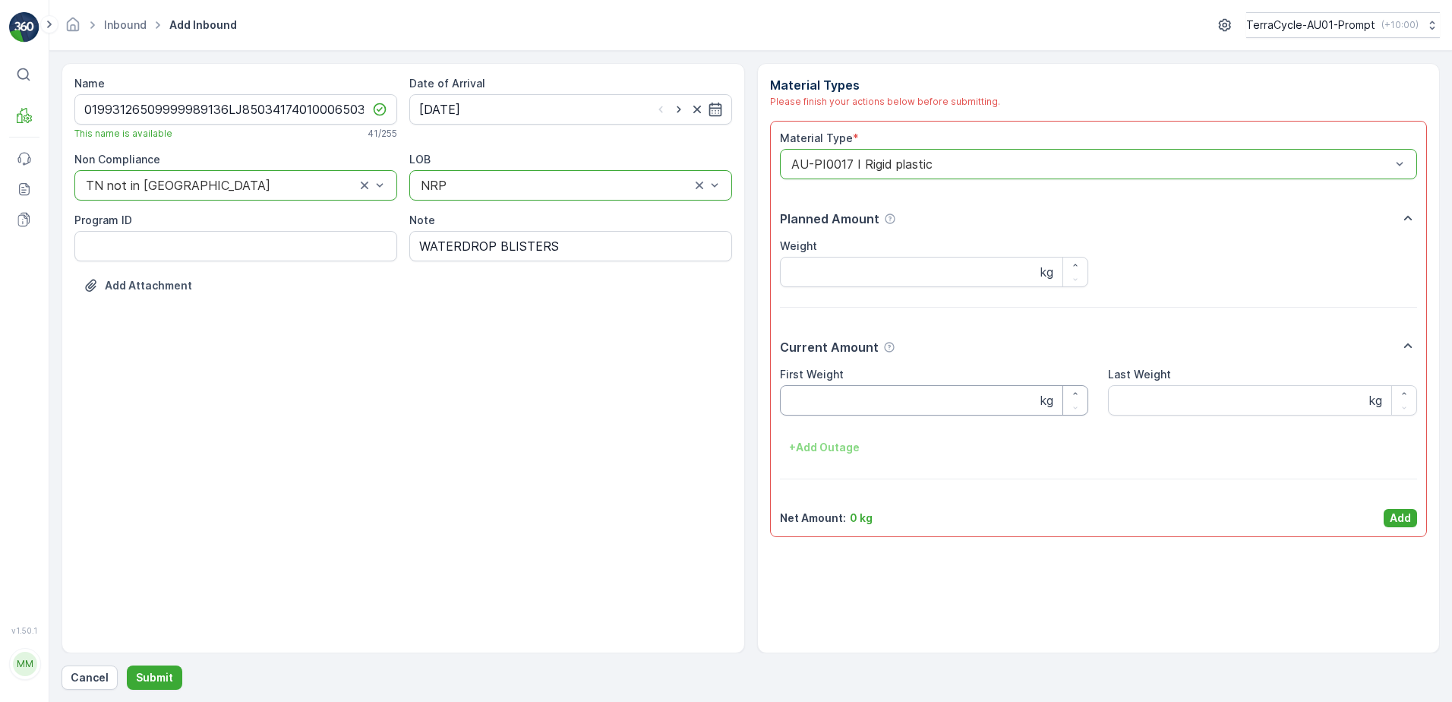
click at [883, 388] on Weight "First Weight" at bounding box center [934, 400] width 309 height 30
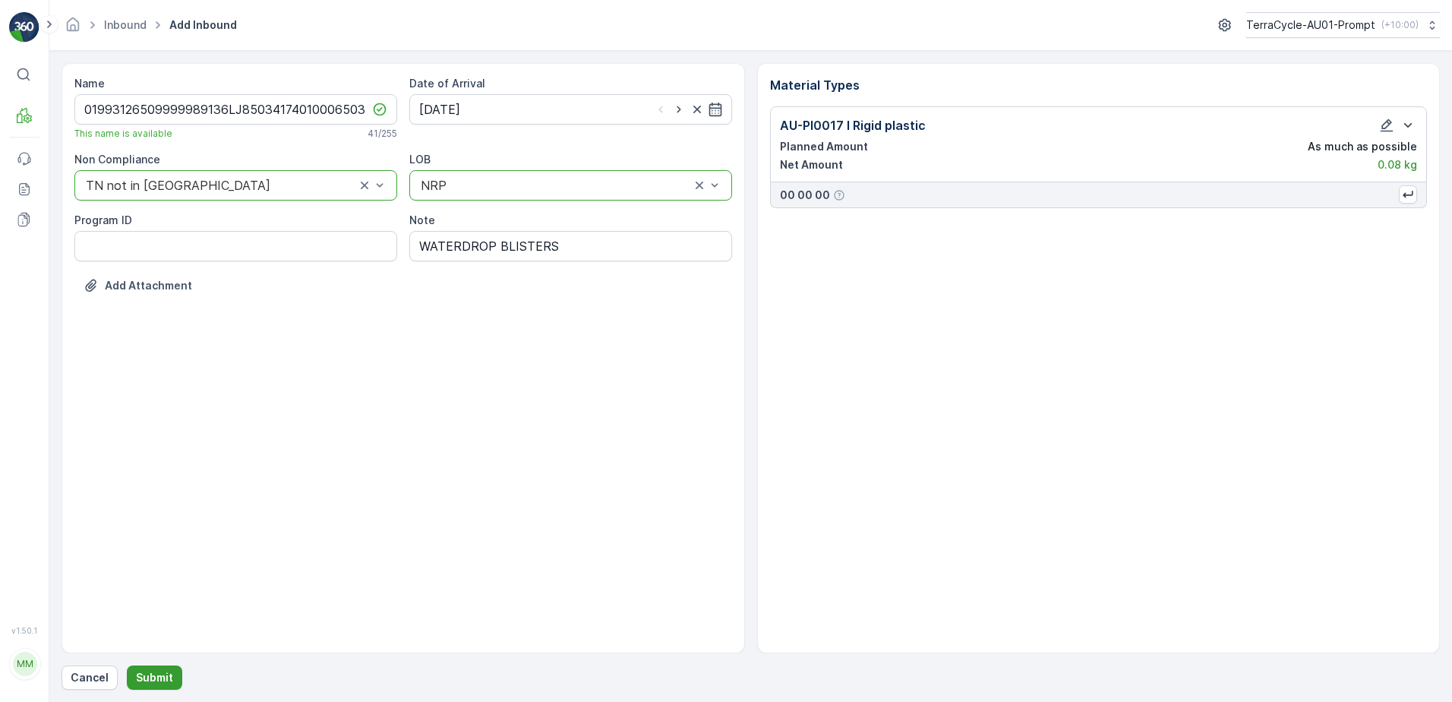
click at [159, 676] on p "Submit" at bounding box center [154, 677] width 37 height 15
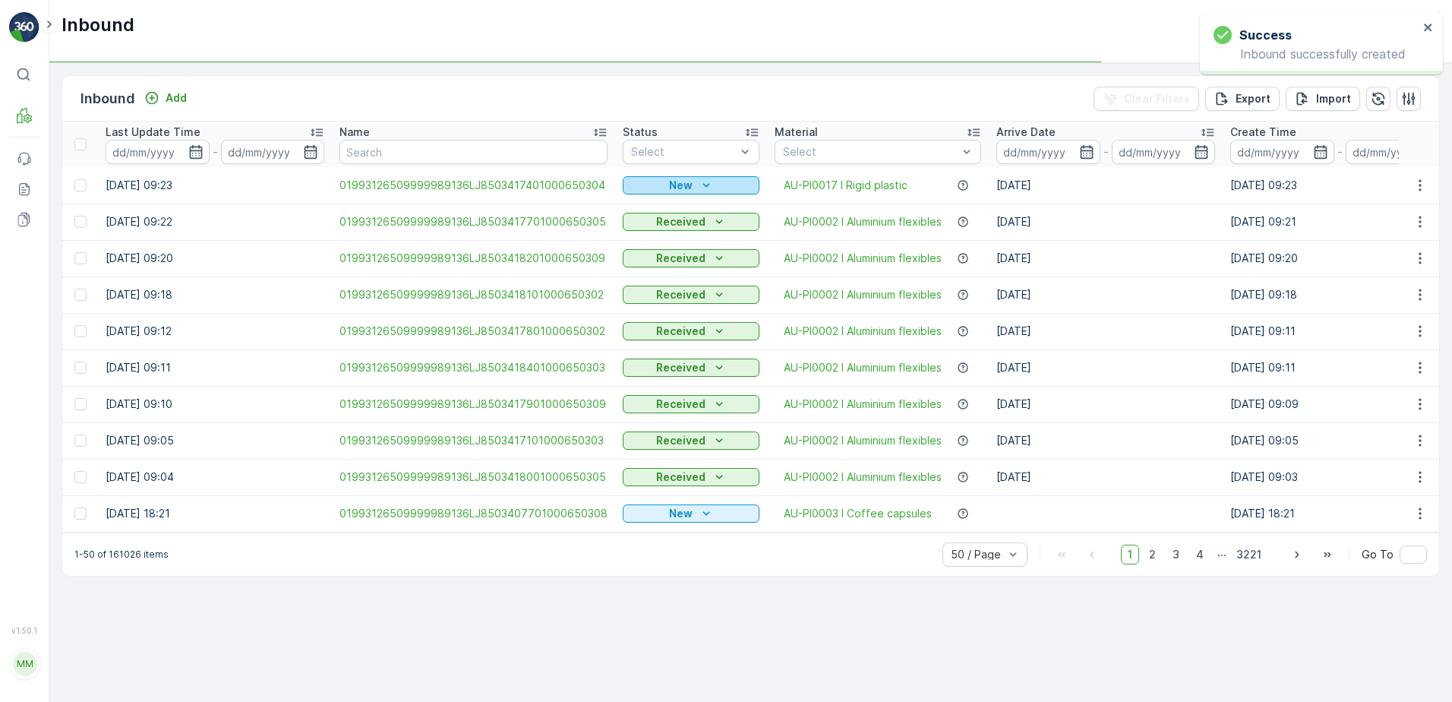
click at [699, 184] on icon "New" at bounding box center [706, 185] width 15 height 15
drag, startPoint x: 670, startPoint y: 233, endPoint x: 694, endPoint y: 196, distance: 44.4
click at [670, 229] on span "Scanned" at bounding box center [648, 229] width 45 height 15
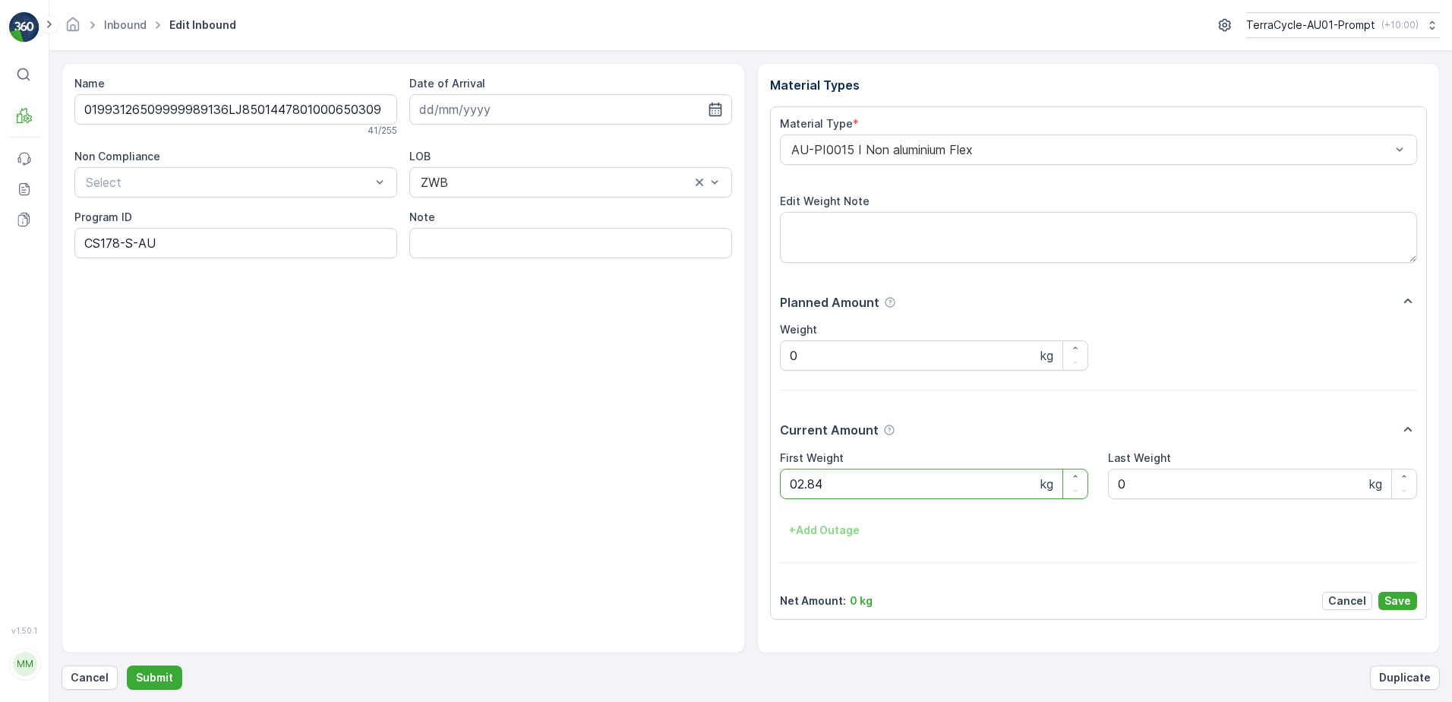
click button "Submit" at bounding box center [154, 677] width 55 height 24
click at [127, 665] on button "Submit" at bounding box center [154, 677] width 55 height 24
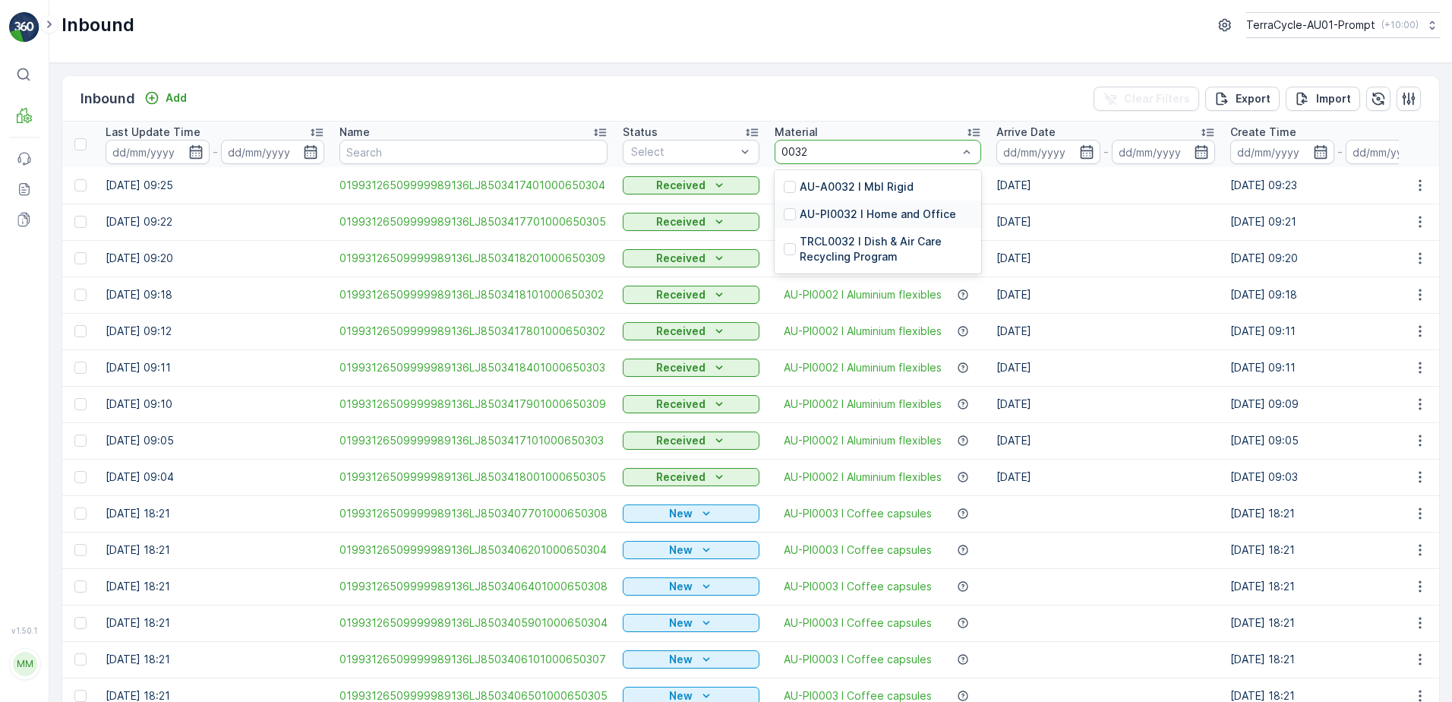
click at [898, 213] on p "AU-PI0032 I Home and Office" at bounding box center [878, 214] width 156 height 15
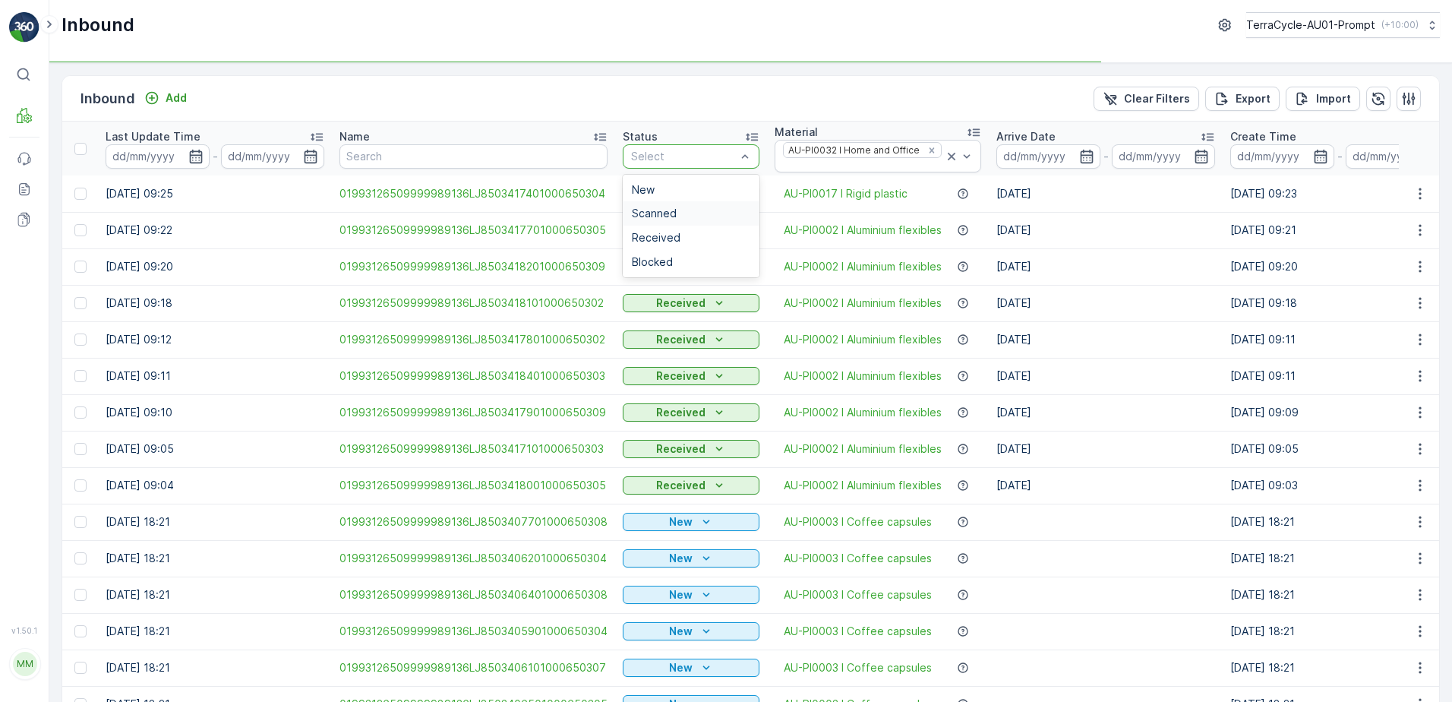
drag, startPoint x: 657, startPoint y: 213, endPoint x: 668, endPoint y: 213, distance: 10.7
click at [665, 213] on span "Scanned" at bounding box center [654, 213] width 45 height 12
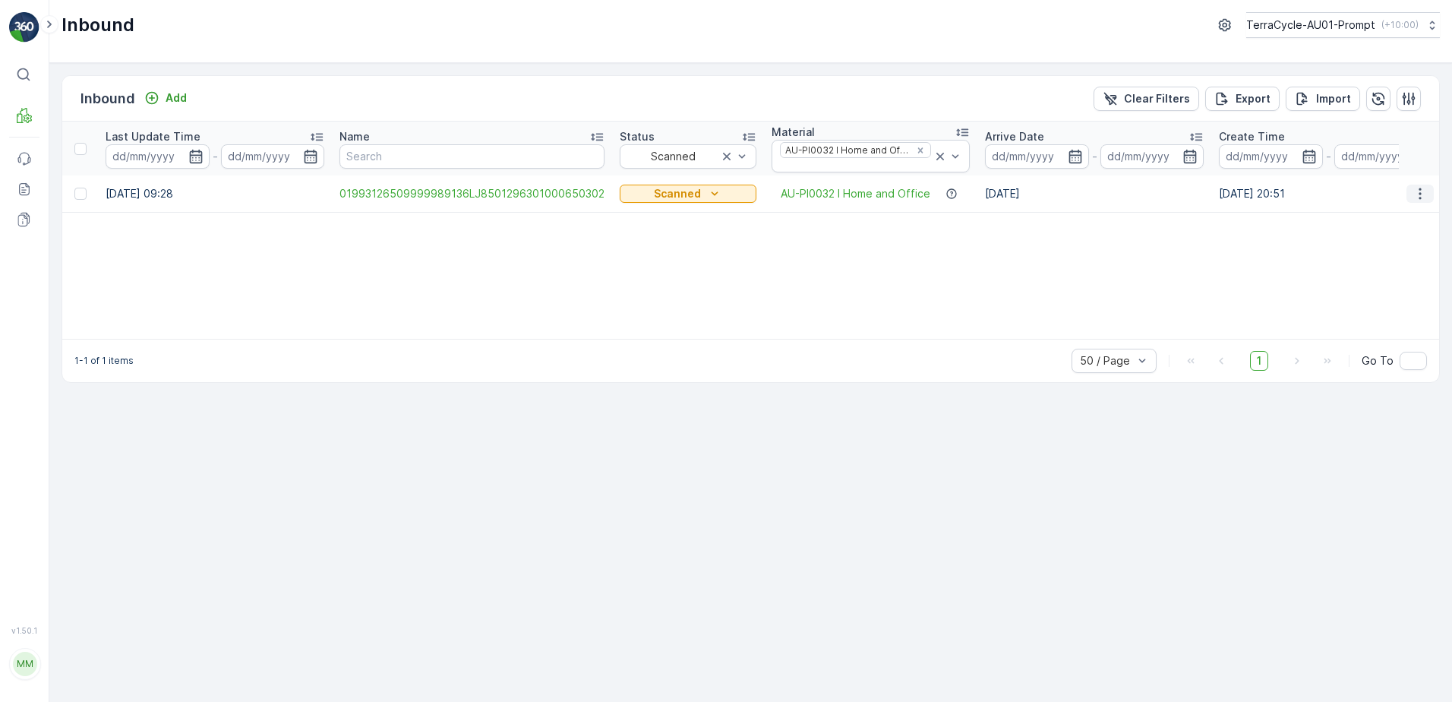
click at [1419, 191] on icon "button" at bounding box center [1420, 193] width 15 height 15
click at [1371, 300] on span "Print QR" at bounding box center [1359, 301] width 42 height 15
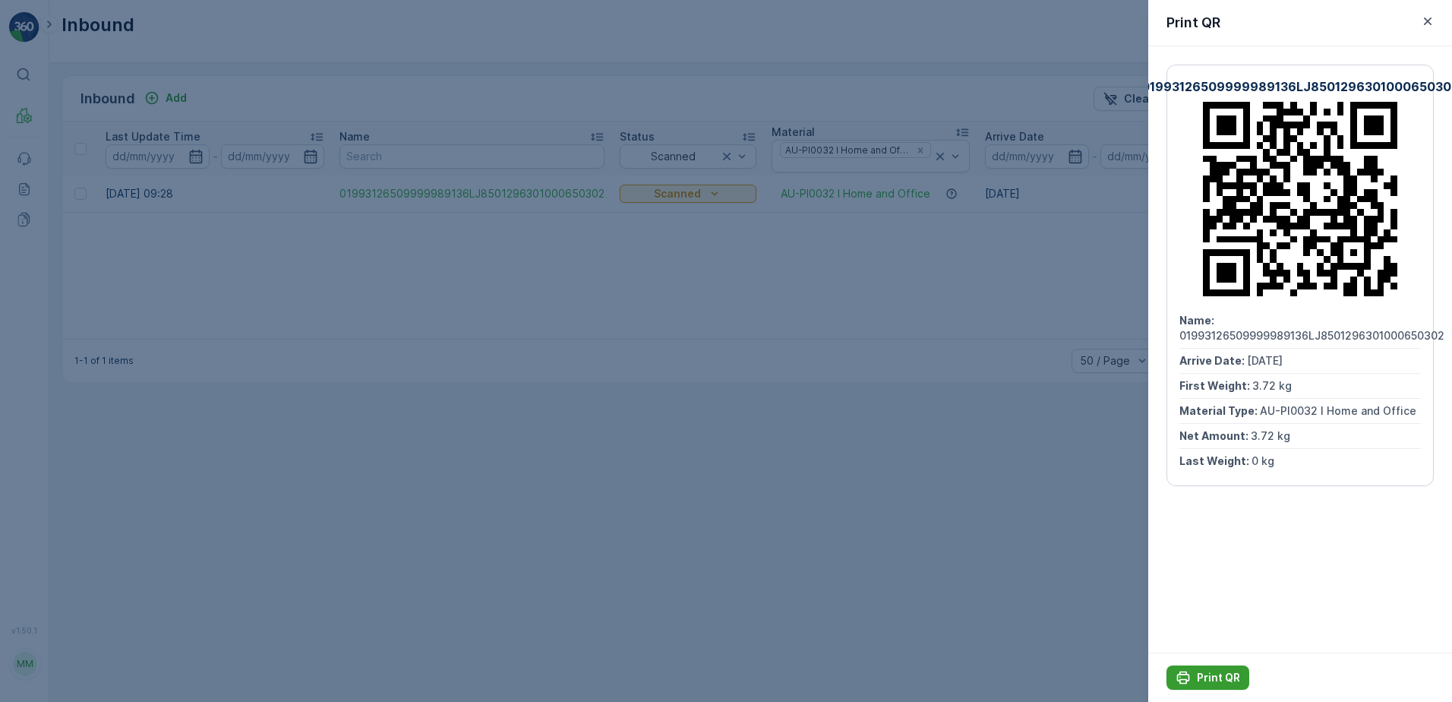
click at [1208, 674] on p "Print QR" at bounding box center [1218, 677] width 43 height 15
click at [1428, 27] on icon "button" at bounding box center [1427, 21] width 15 height 15
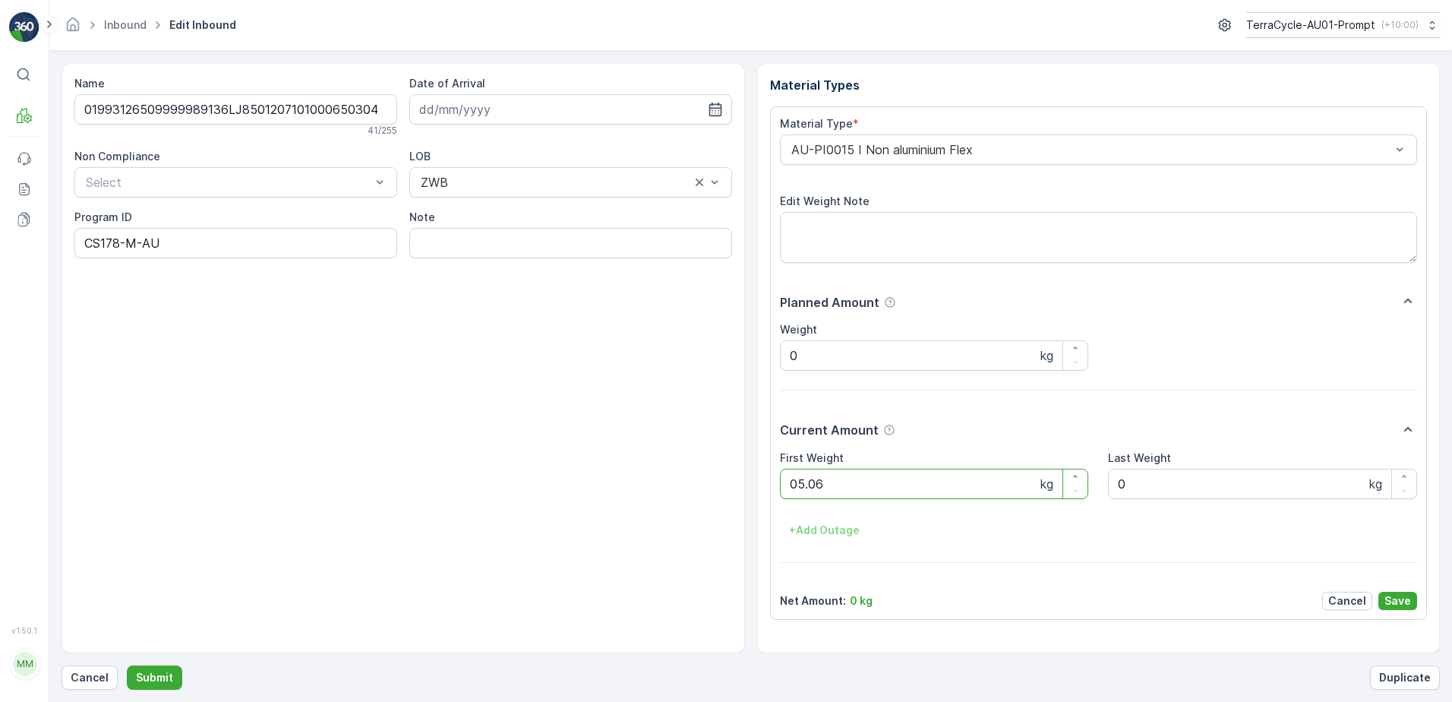
click button "Submit" at bounding box center [154, 677] width 55 height 24
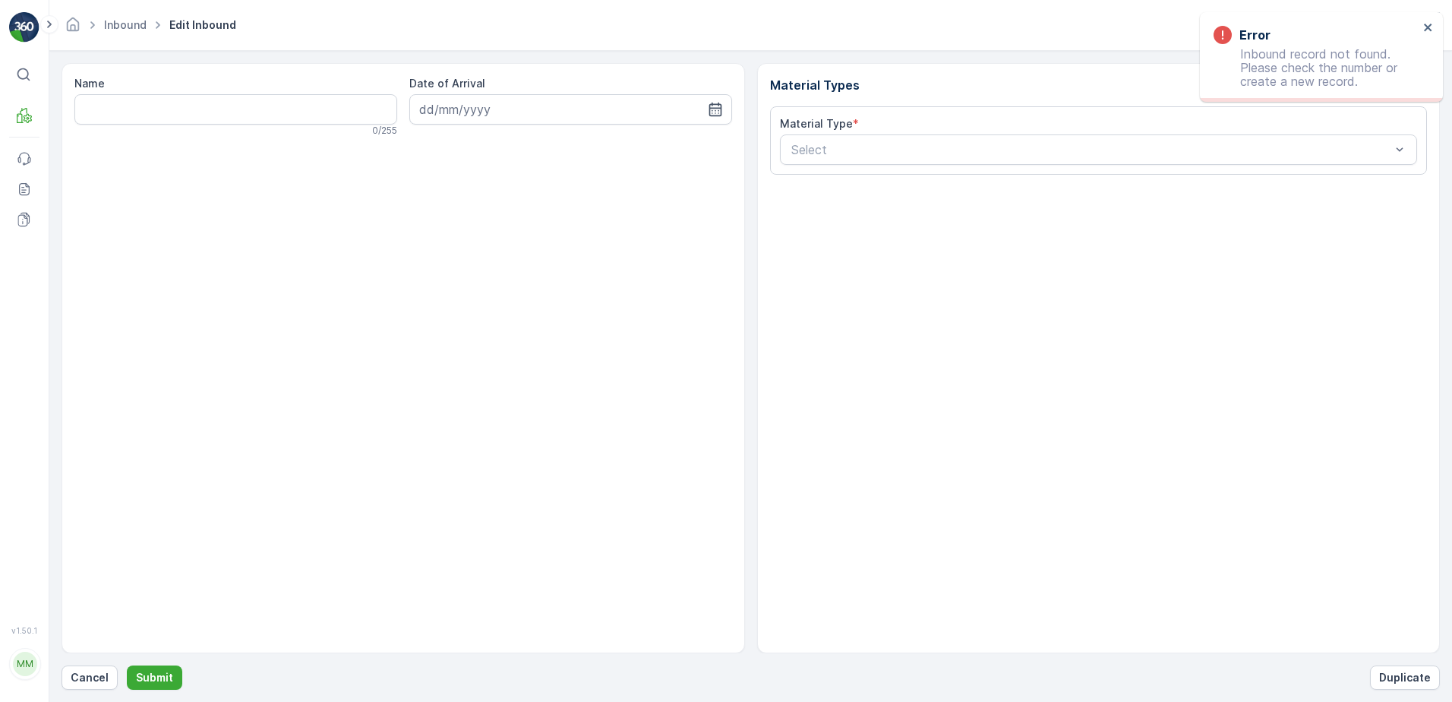
drag, startPoint x: 107, startPoint y: 683, endPoint x: 0, endPoint y: 97, distance: 595.2
click at [107, 679] on button "Cancel" at bounding box center [90, 677] width 56 height 24
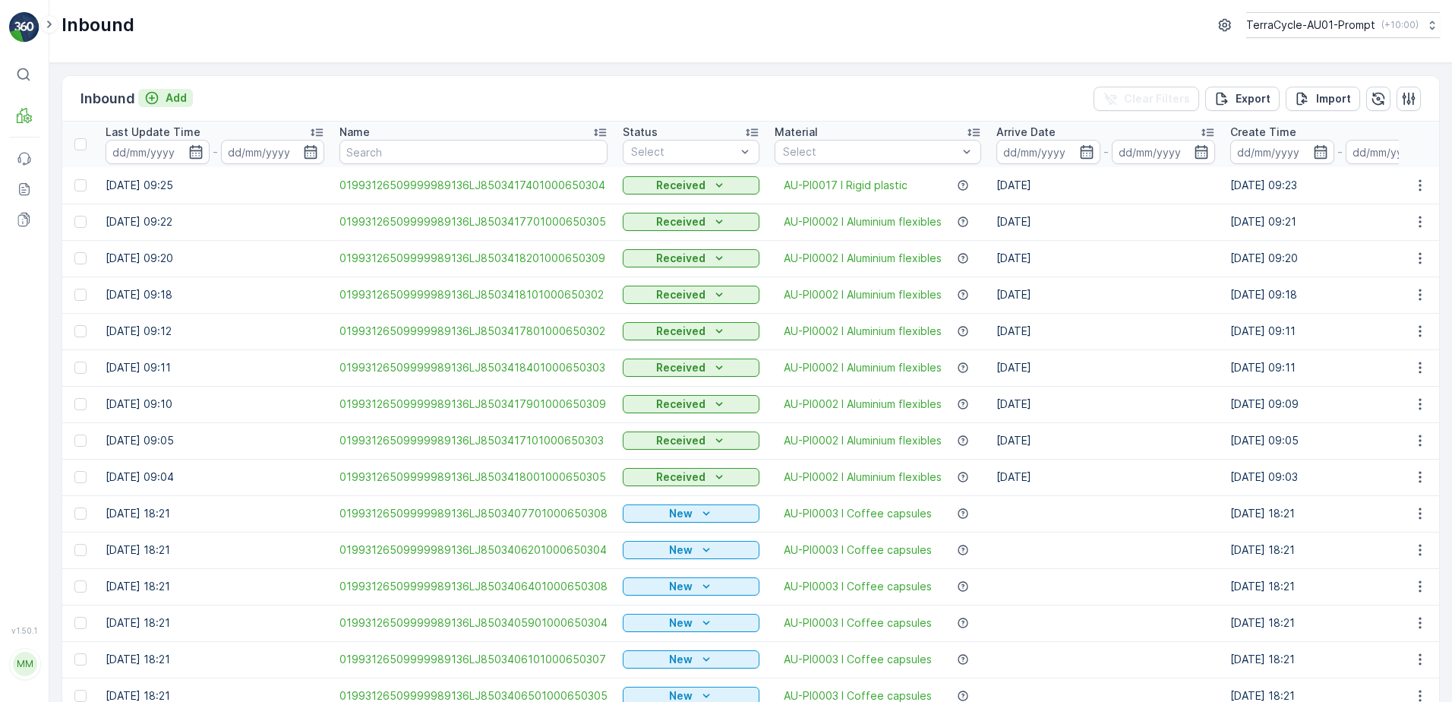
click at [186, 93] on p "Add" at bounding box center [176, 97] width 21 height 15
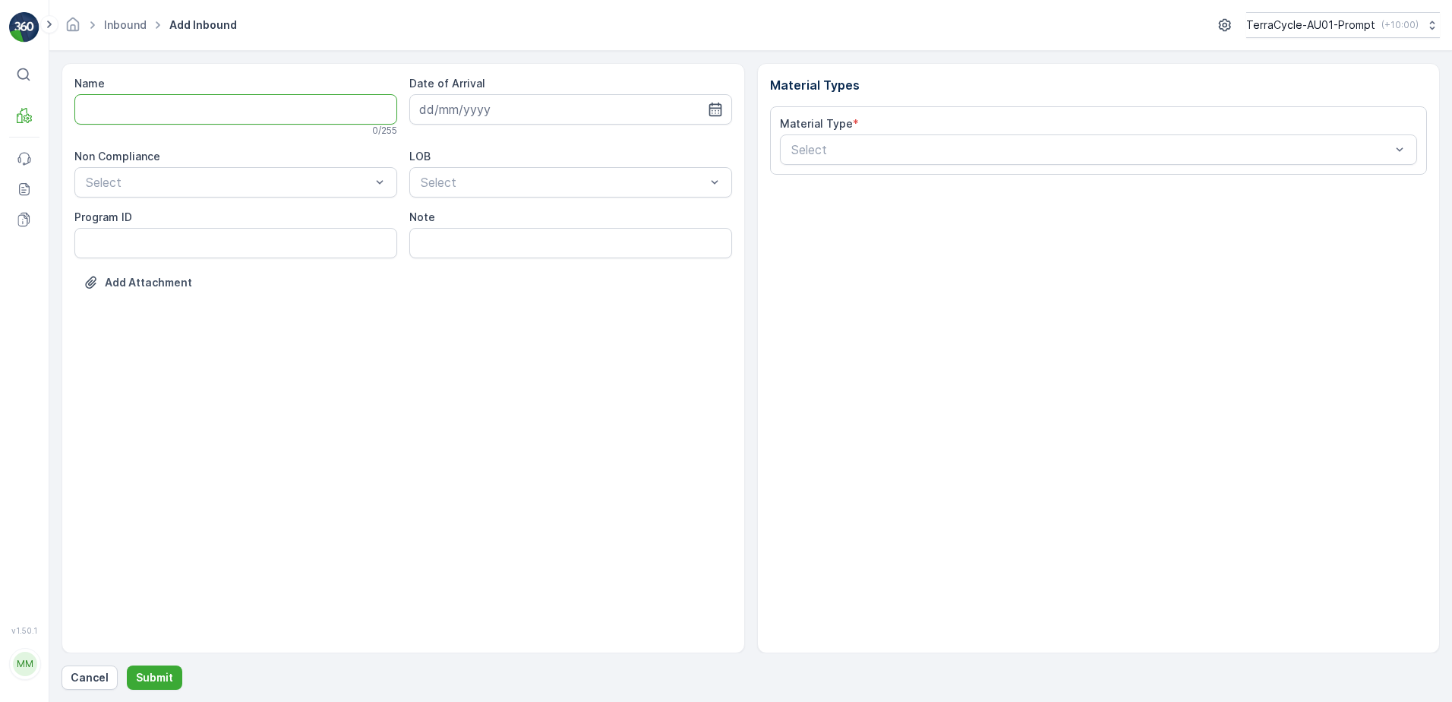
click at [170, 117] on input "Name" at bounding box center [235, 109] width 323 height 30
type input "01993126509999989136LJ8503418301000650306"
click at [127, 665] on button "Submit" at bounding box center [154, 677] width 55 height 24
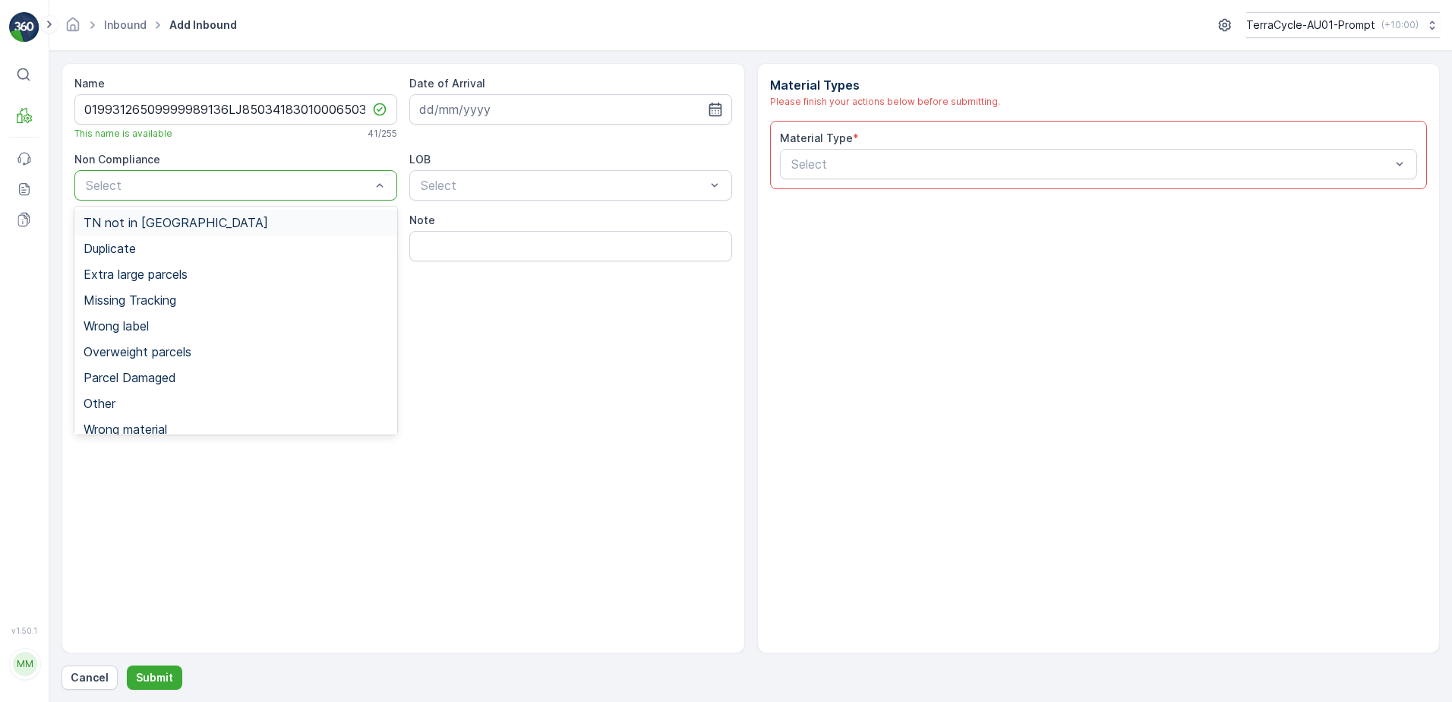
click at [193, 223] on div "TN not in [GEOGRAPHIC_DATA]" at bounding box center [236, 223] width 305 height 14
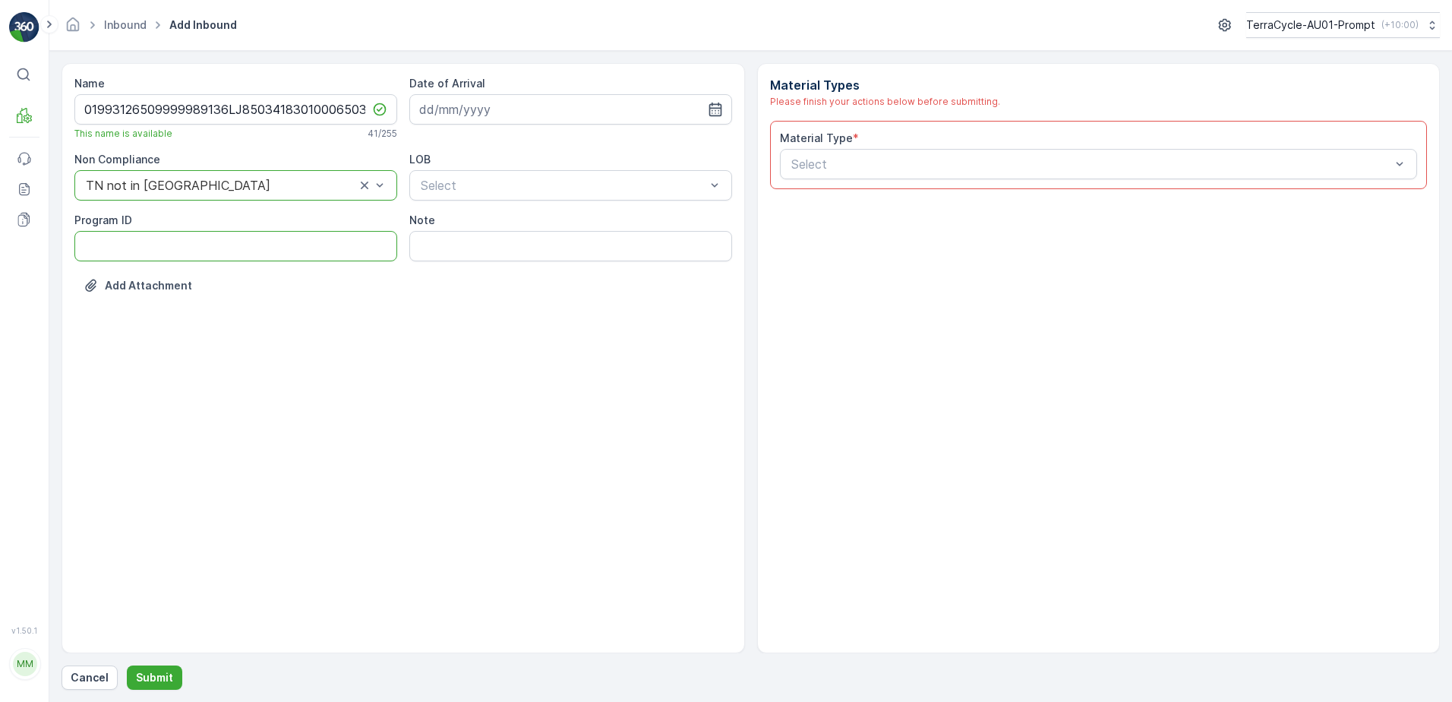
click at [144, 245] on ID "Program ID" at bounding box center [235, 246] width 323 height 30
type ID "2269"
click at [442, 117] on input at bounding box center [570, 109] width 323 height 30
click at [547, 235] on div "11" at bounding box center [544, 236] width 24 height 24
type input "[DATE]"
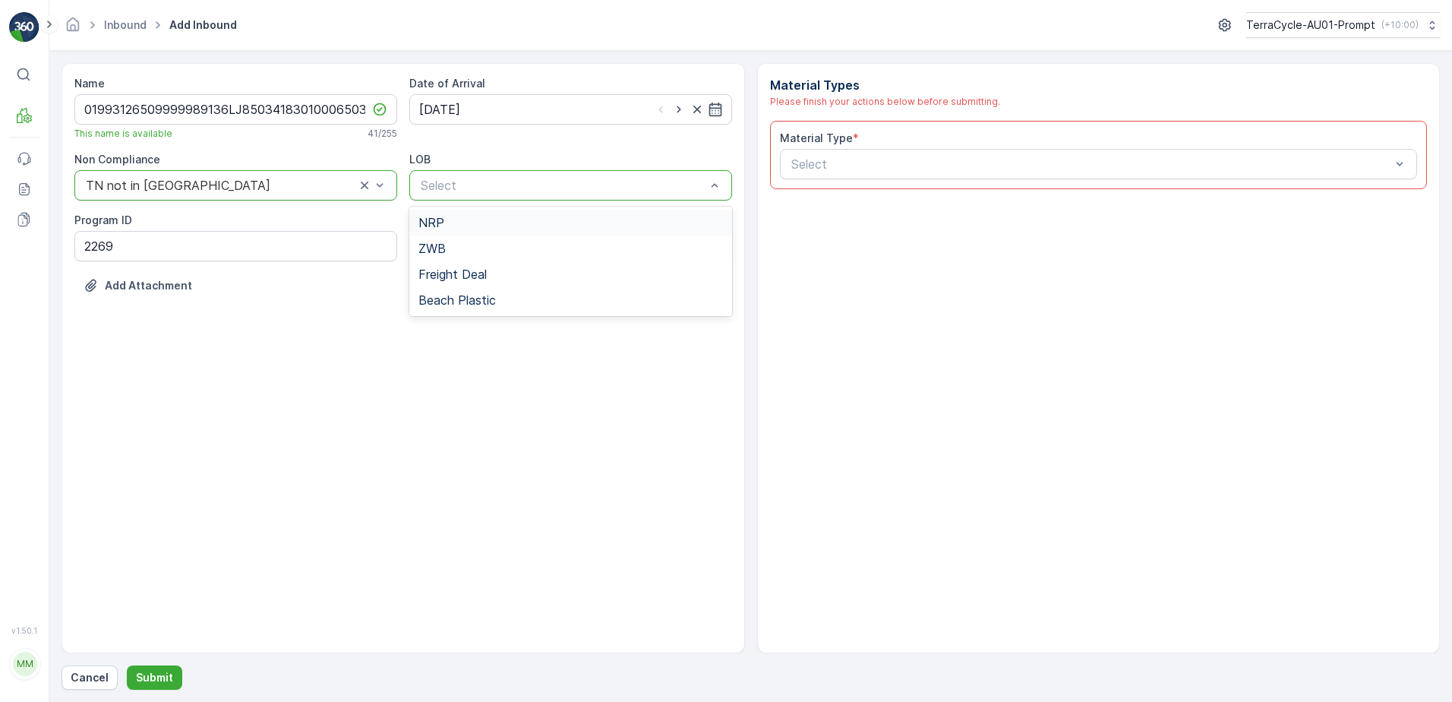
click at [473, 218] on div "NRP" at bounding box center [570, 223] width 305 height 14
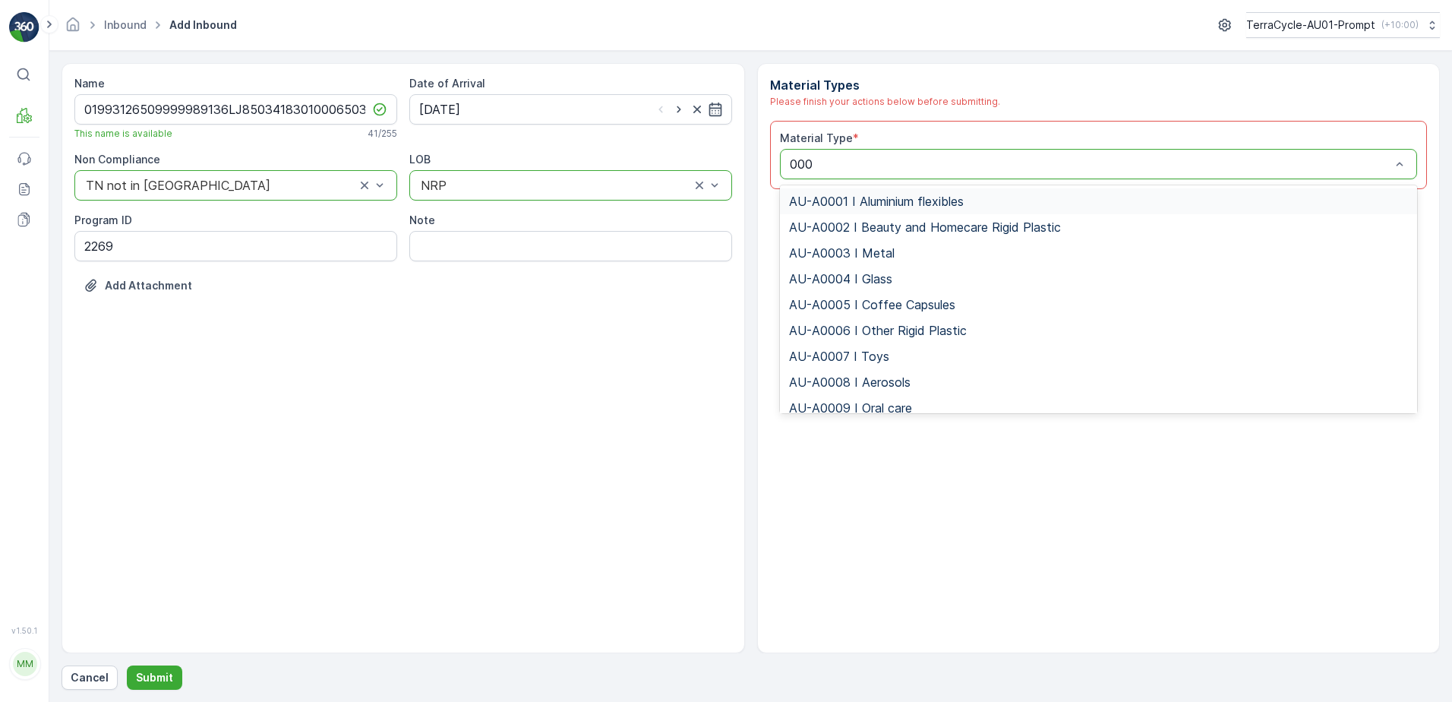
type input "0002"
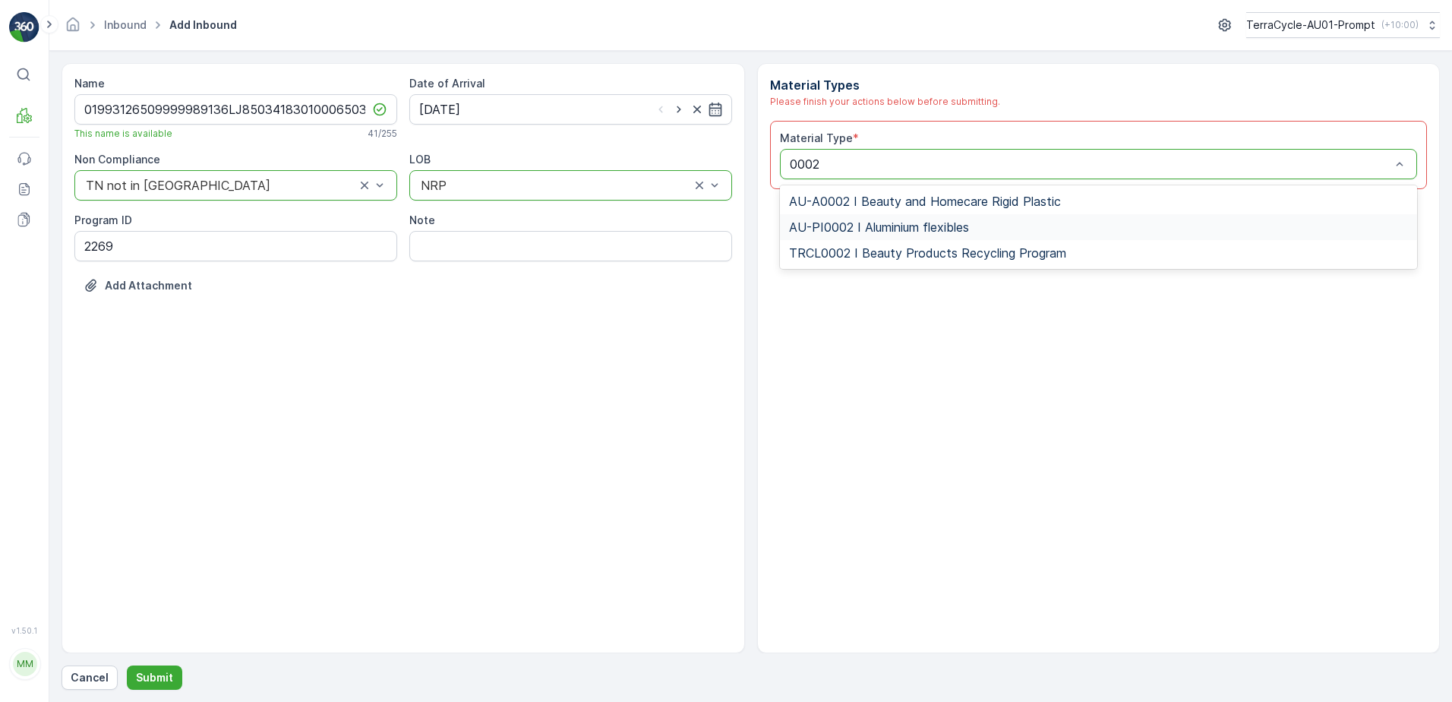
click at [932, 224] on span "AU-PI0002 I Aluminium flexibles" at bounding box center [879, 227] width 180 height 14
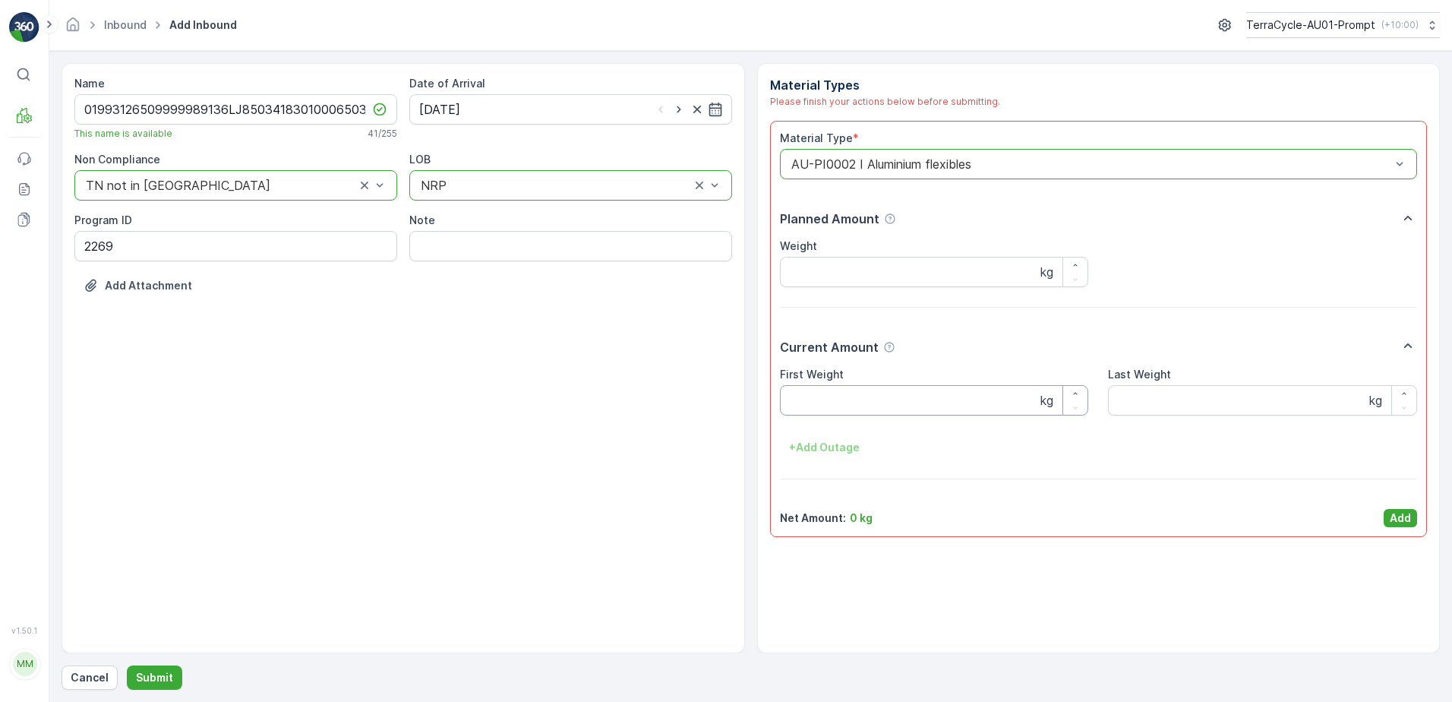
click at [919, 400] on Weight "First Weight" at bounding box center [934, 400] width 309 height 30
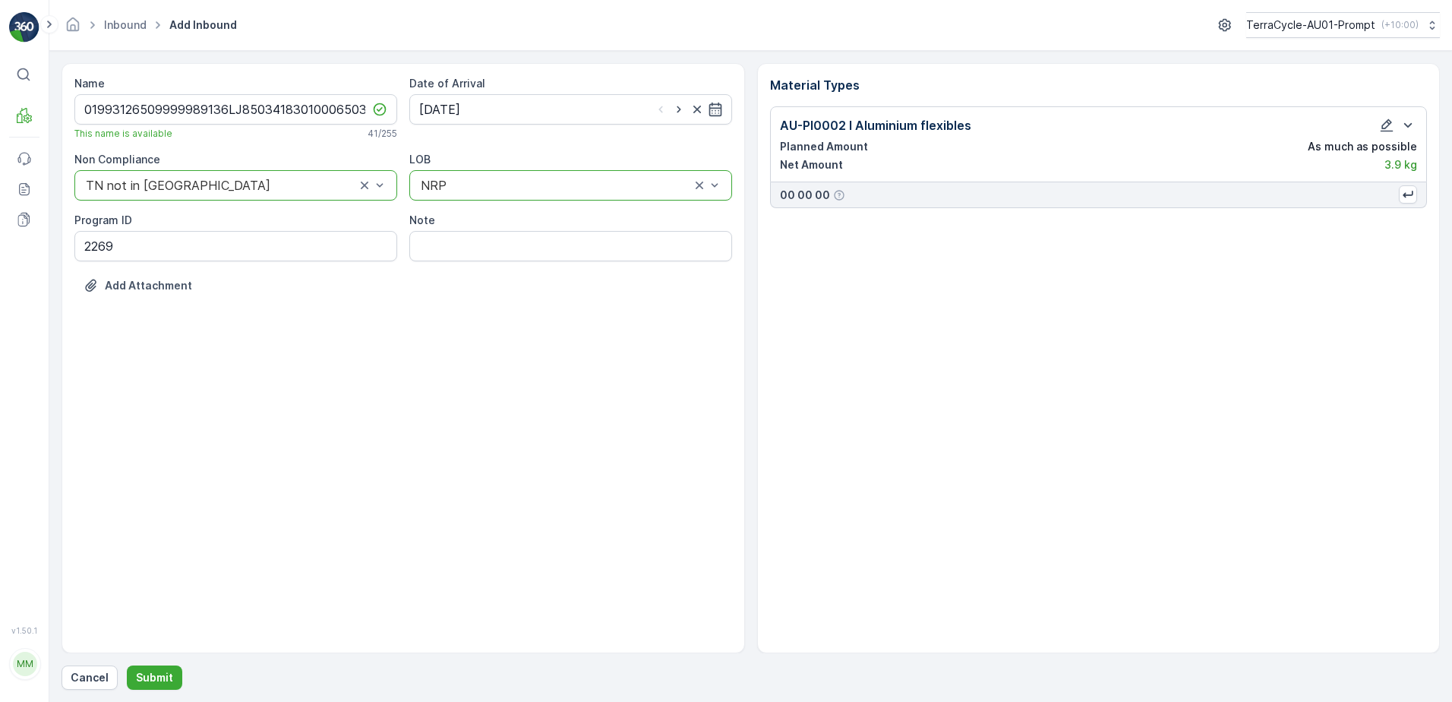
click at [196, 660] on div "Name 01993126509999989136LJ8503418301000650306 This name is available 41 / 255 …" at bounding box center [751, 376] width 1378 height 627
drag, startPoint x: 134, startPoint y: 678, endPoint x: 145, endPoint y: 674, distance: 12.0
click at [145, 674] on p "Submit" at bounding box center [154, 677] width 37 height 15
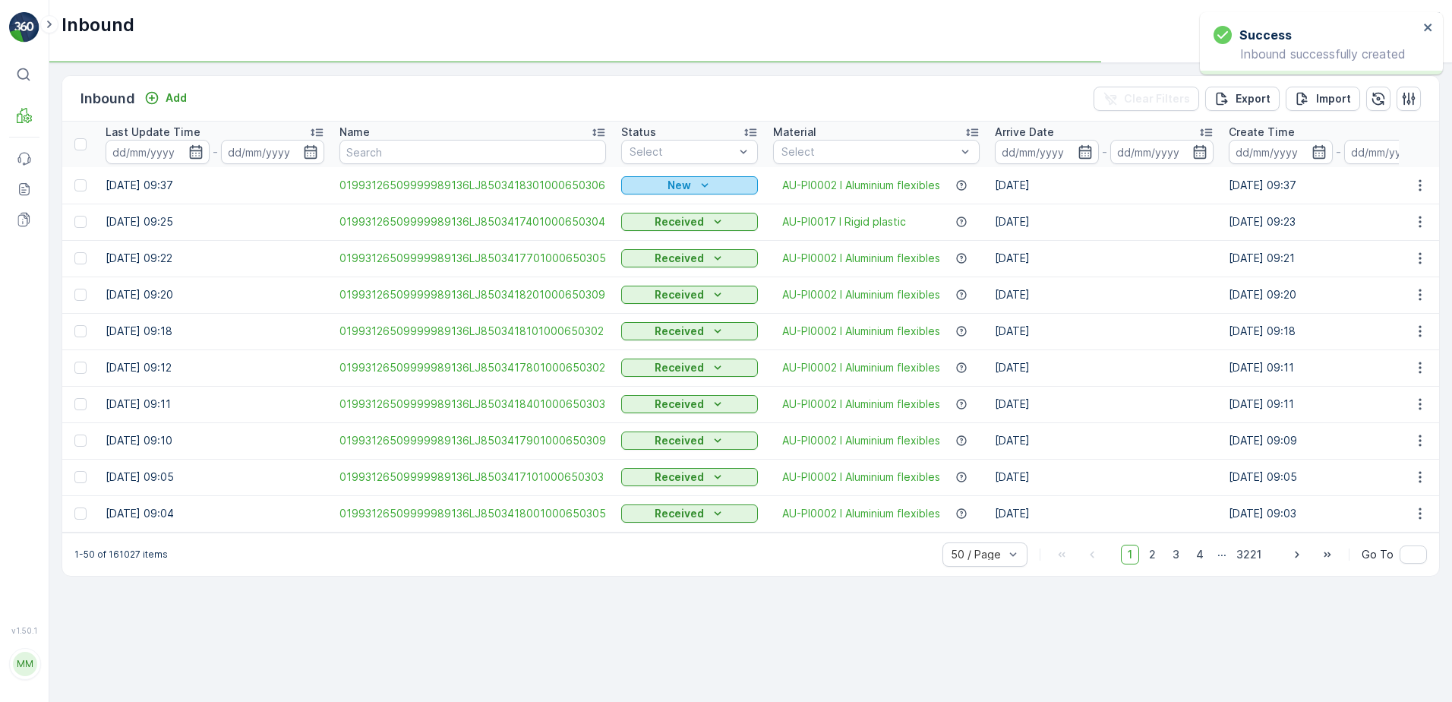
click at [655, 191] on div "New" at bounding box center [689, 185] width 125 height 15
click at [646, 231] on span "Scanned" at bounding box center [648, 229] width 45 height 15
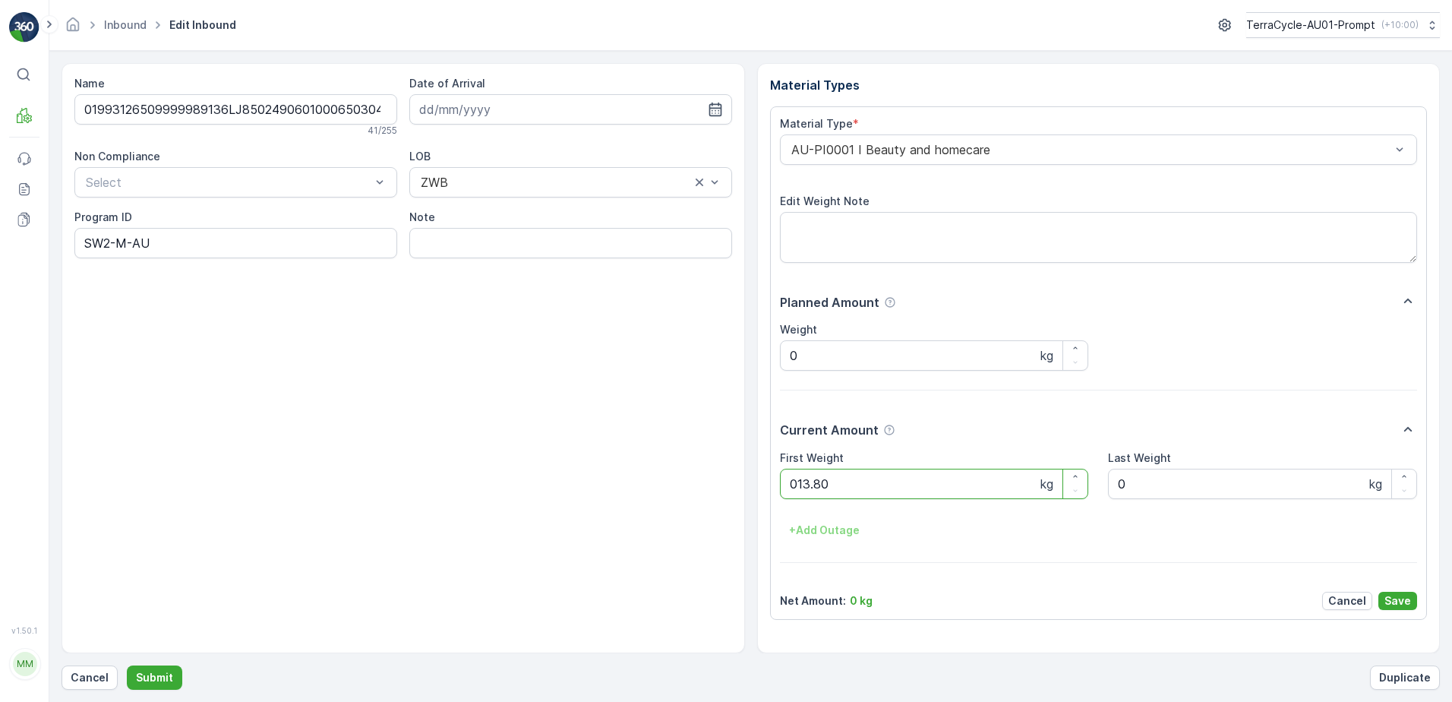
click button "Submit" at bounding box center [154, 677] width 55 height 24
click at [127, 665] on button "Submit" at bounding box center [154, 677] width 55 height 24
click button "Submit" at bounding box center [154, 677] width 55 height 24
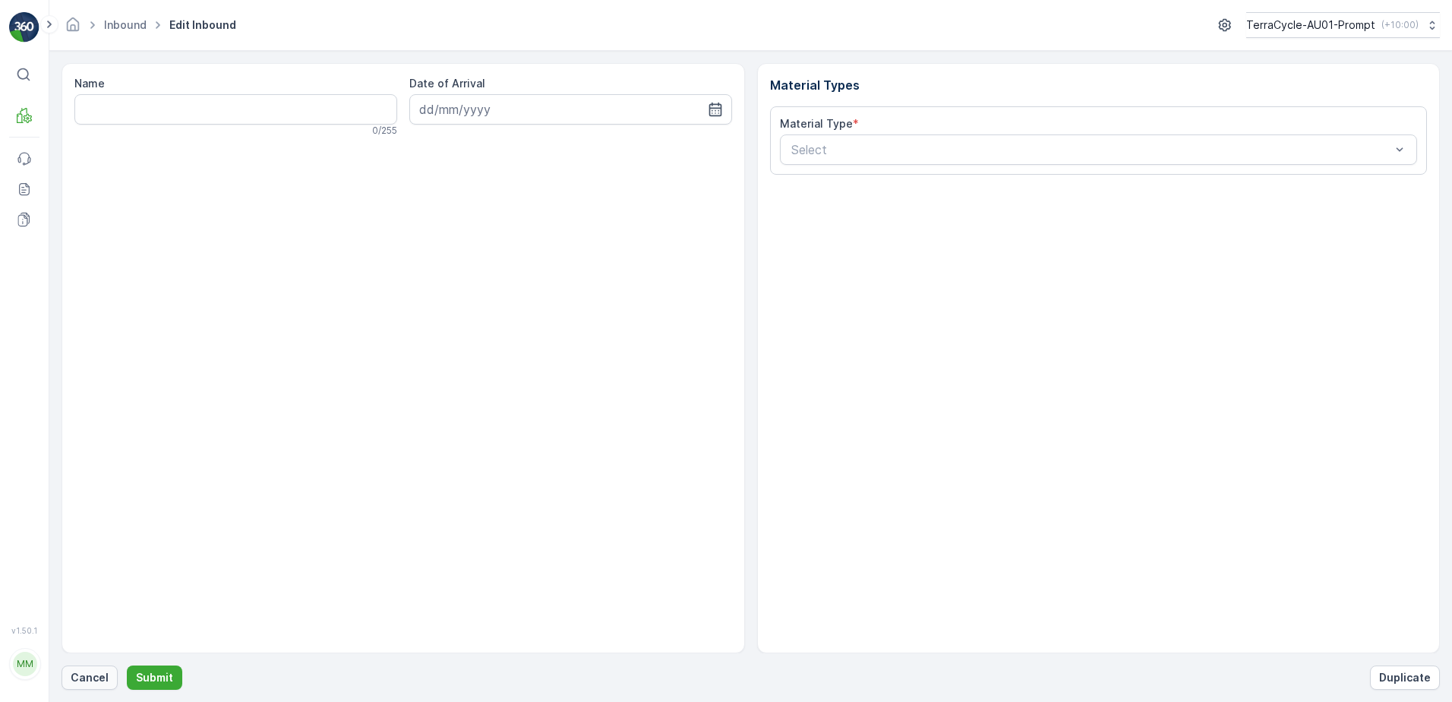
click at [91, 677] on p "Cancel" at bounding box center [90, 677] width 38 height 15
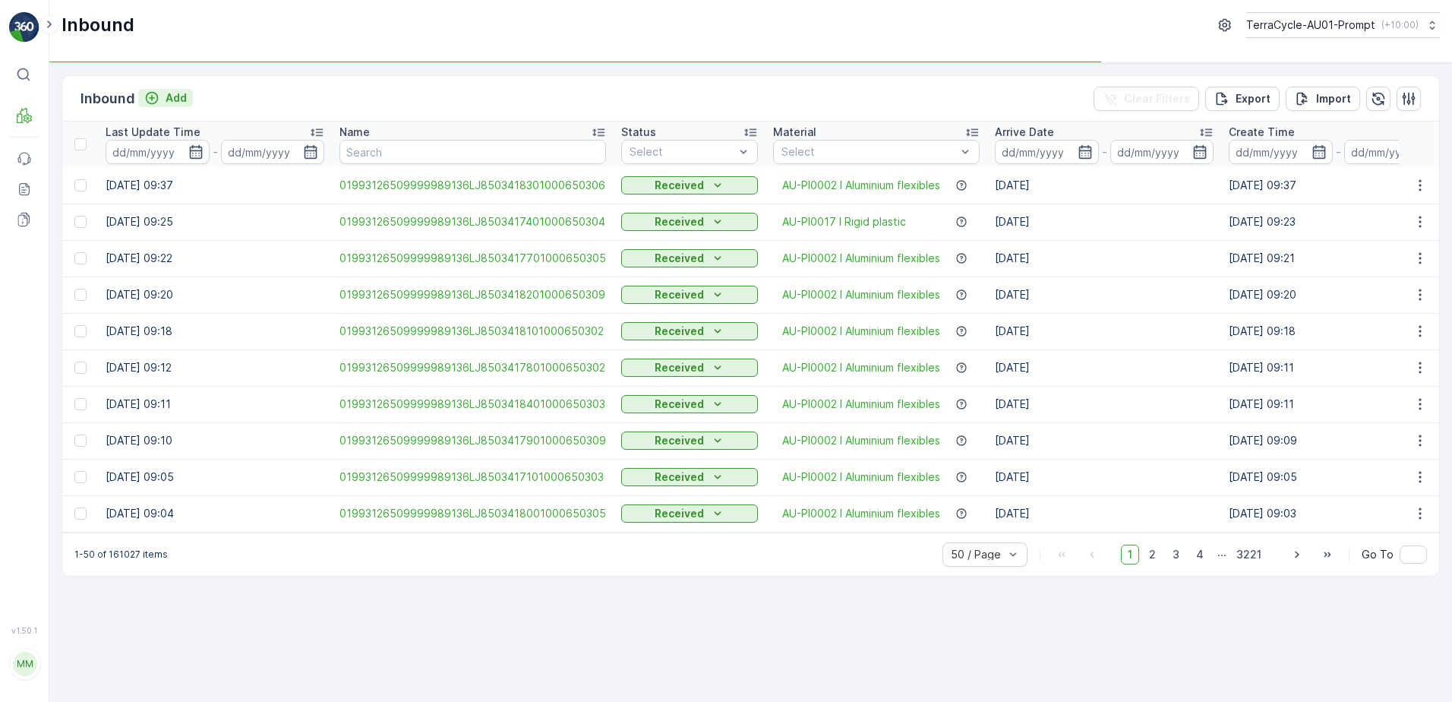
click at [179, 102] on p "Add" at bounding box center [176, 97] width 21 height 15
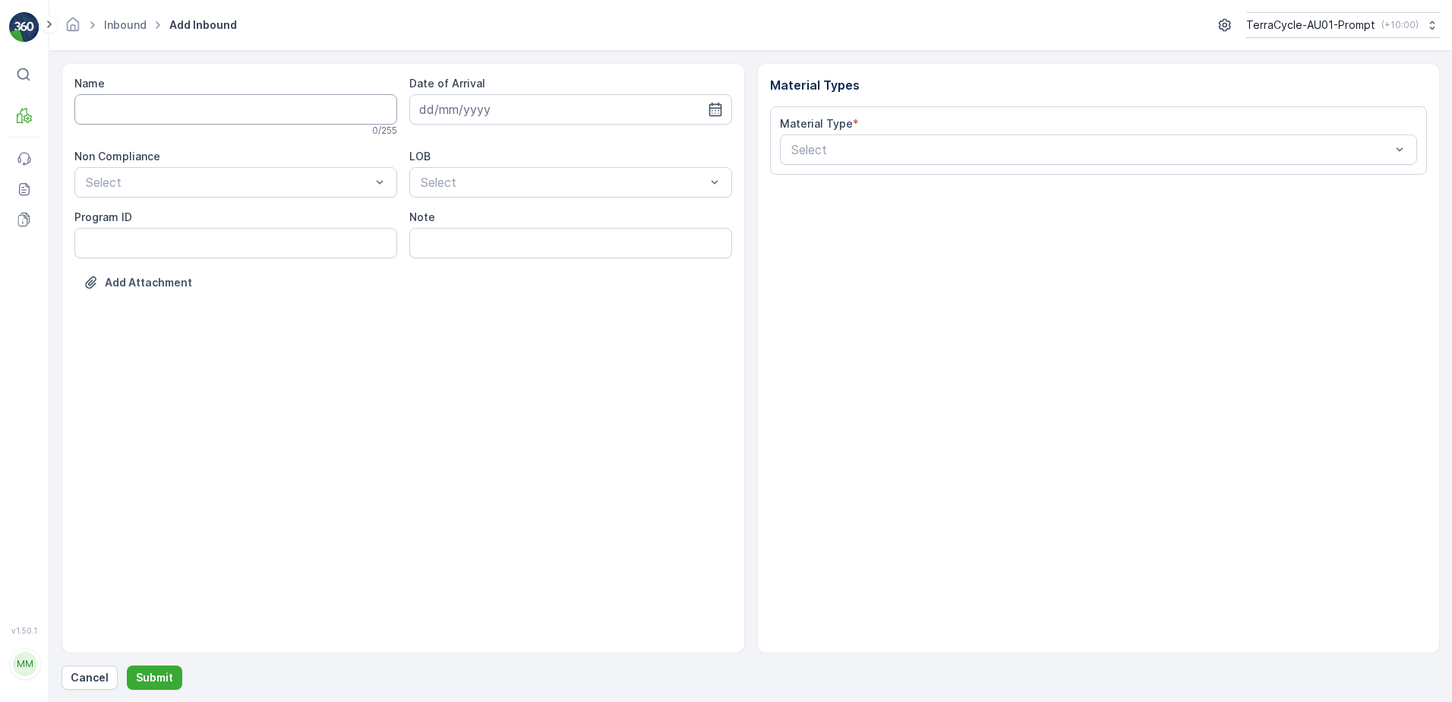
click at [178, 102] on input "Name" at bounding box center [235, 109] width 323 height 30
type input "01993126509999989136LJ8502717201000650300"
click at [127, 665] on button "Submit" at bounding box center [154, 677] width 55 height 24
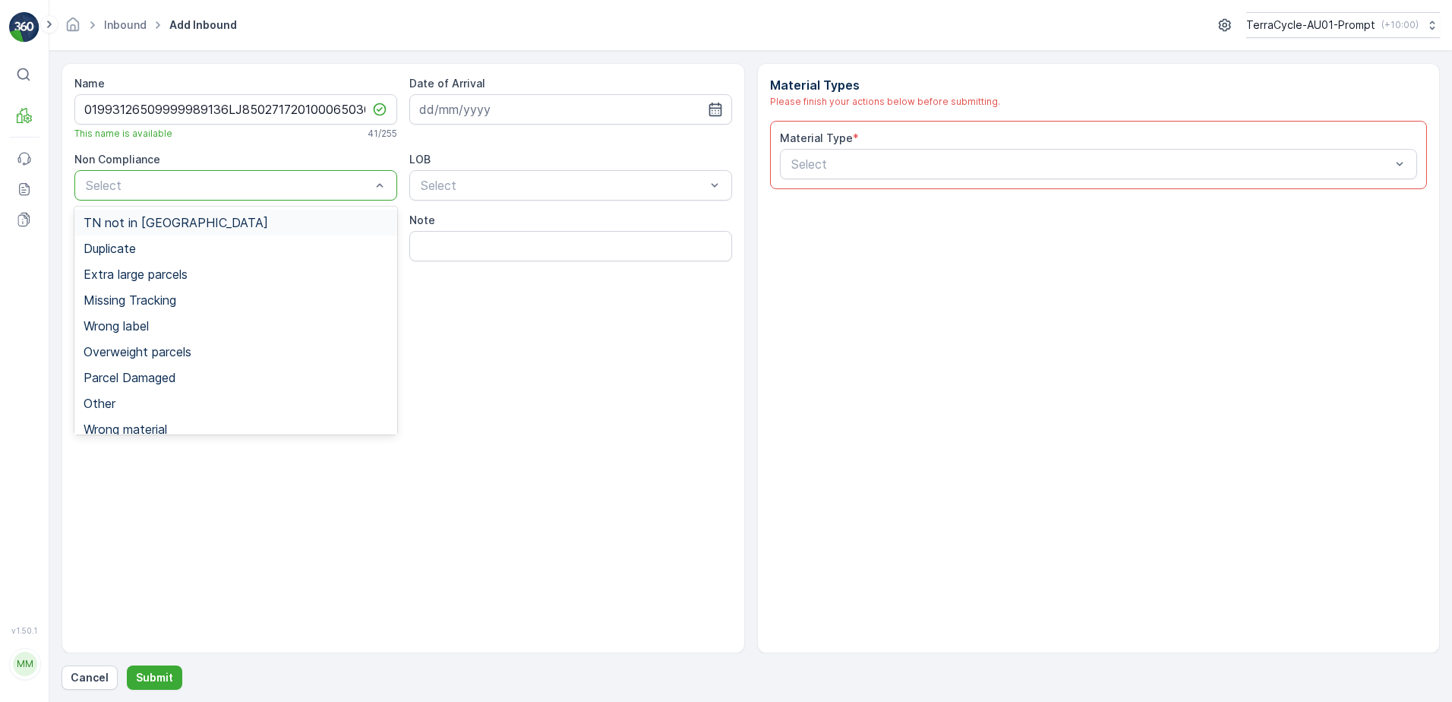
click at [170, 172] on div "Select" at bounding box center [235, 185] width 323 height 30
click at [176, 227] on span "TN not in [GEOGRAPHIC_DATA]" at bounding box center [176, 223] width 185 height 14
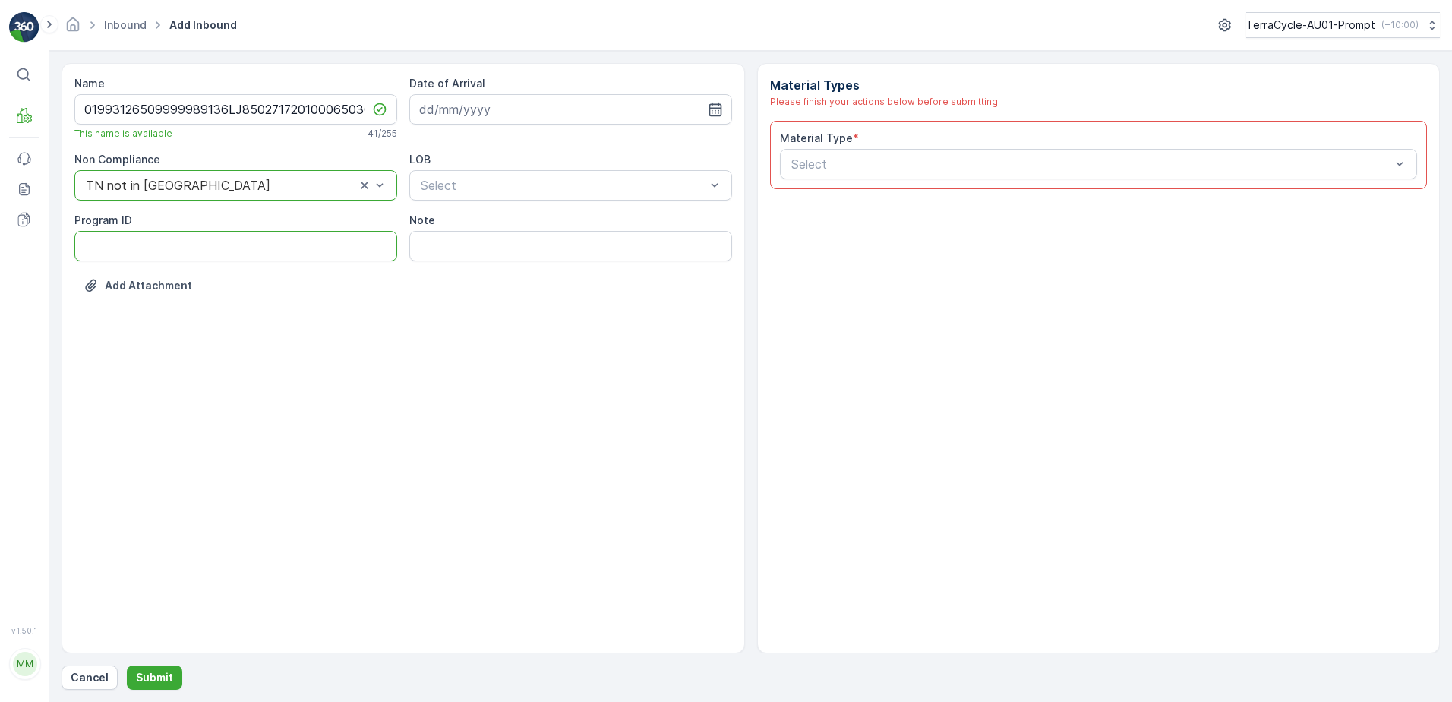
click at [115, 248] on ID "Program ID" at bounding box center [235, 246] width 323 height 30
type ID "CS182-M"
drag, startPoint x: 501, startPoint y: 106, endPoint x: 516, endPoint y: 108, distance: 14.5
click at [502, 106] on input at bounding box center [570, 109] width 323 height 30
click at [541, 232] on div "11" at bounding box center [544, 236] width 24 height 24
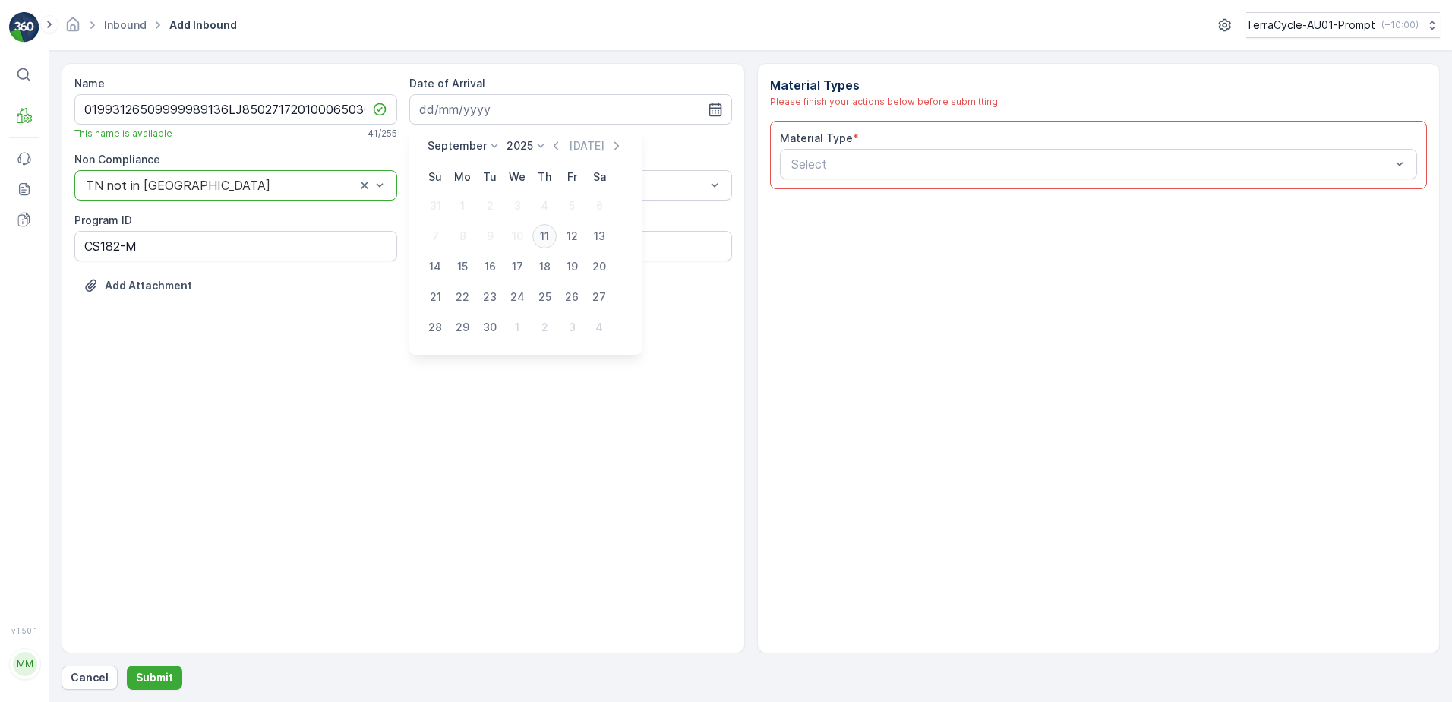
type input "[DATE]"
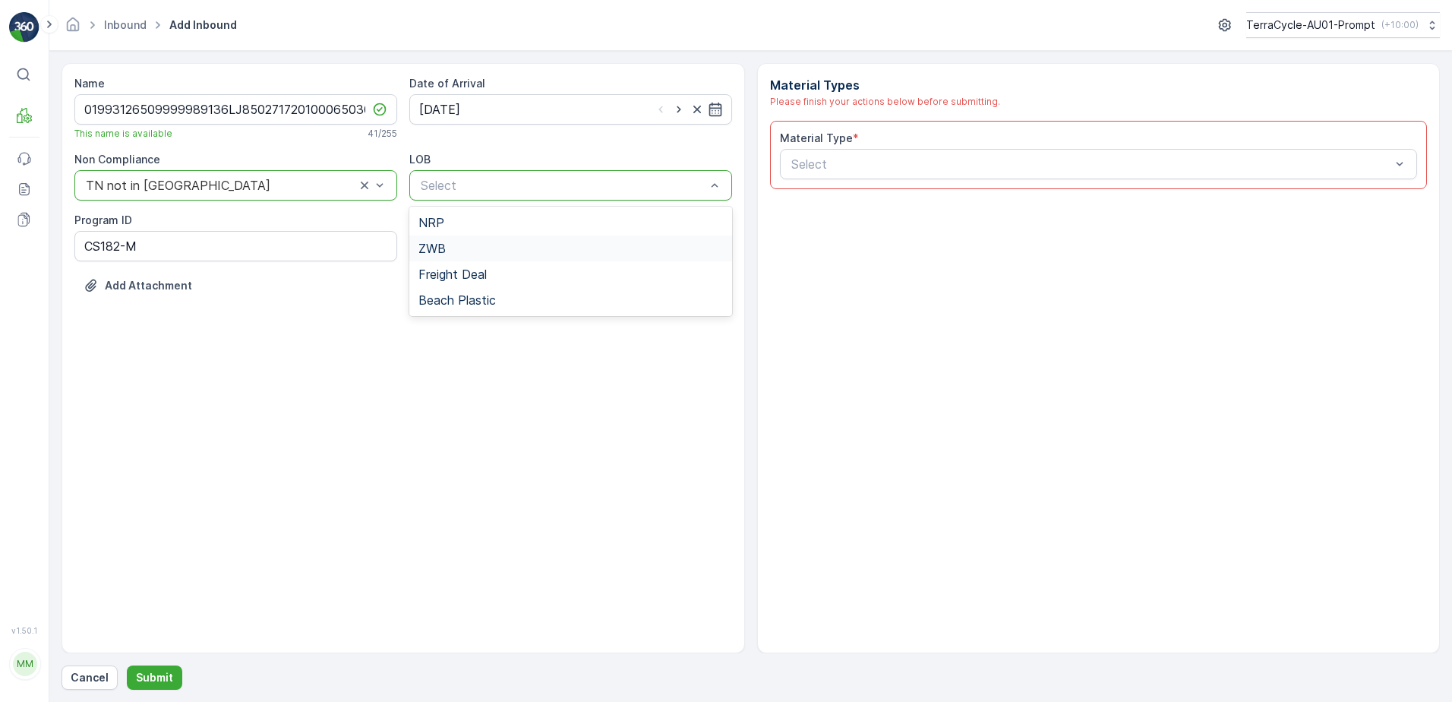
click at [501, 248] on div "ZWB" at bounding box center [570, 248] width 305 height 14
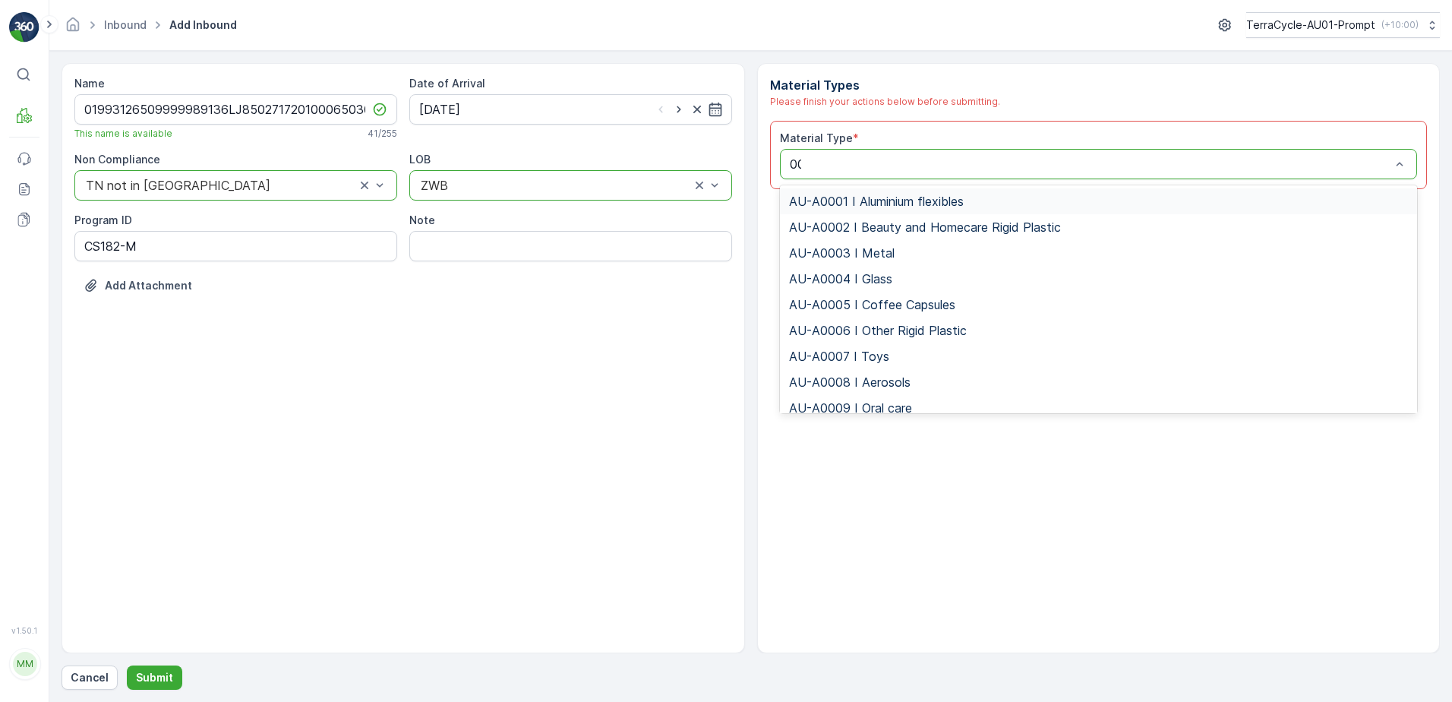
type input "000"
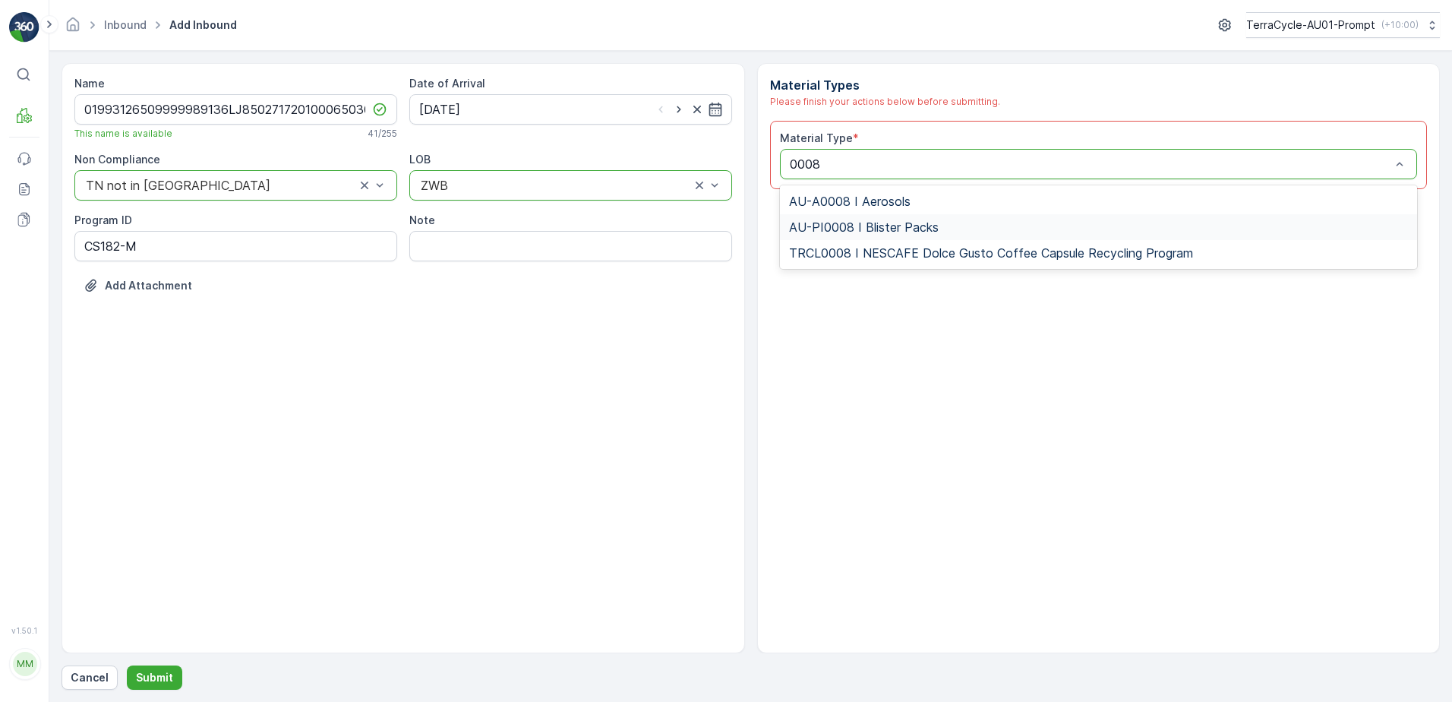
click at [882, 222] on span "AU-PI0008 I Blister Packs" at bounding box center [864, 227] width 150 height 14
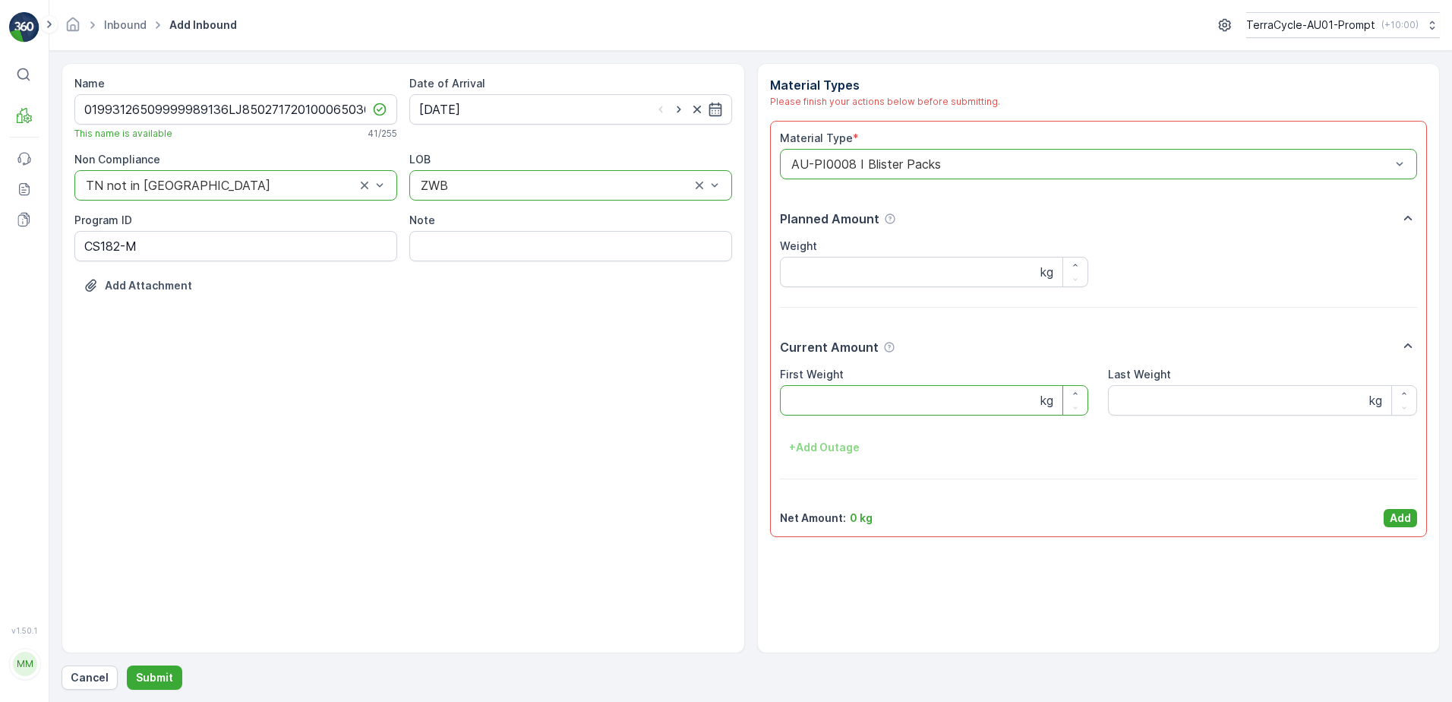
click at [883, 404] on Weight "First Weight" at bounding box center [934, 400] width 309 height 30
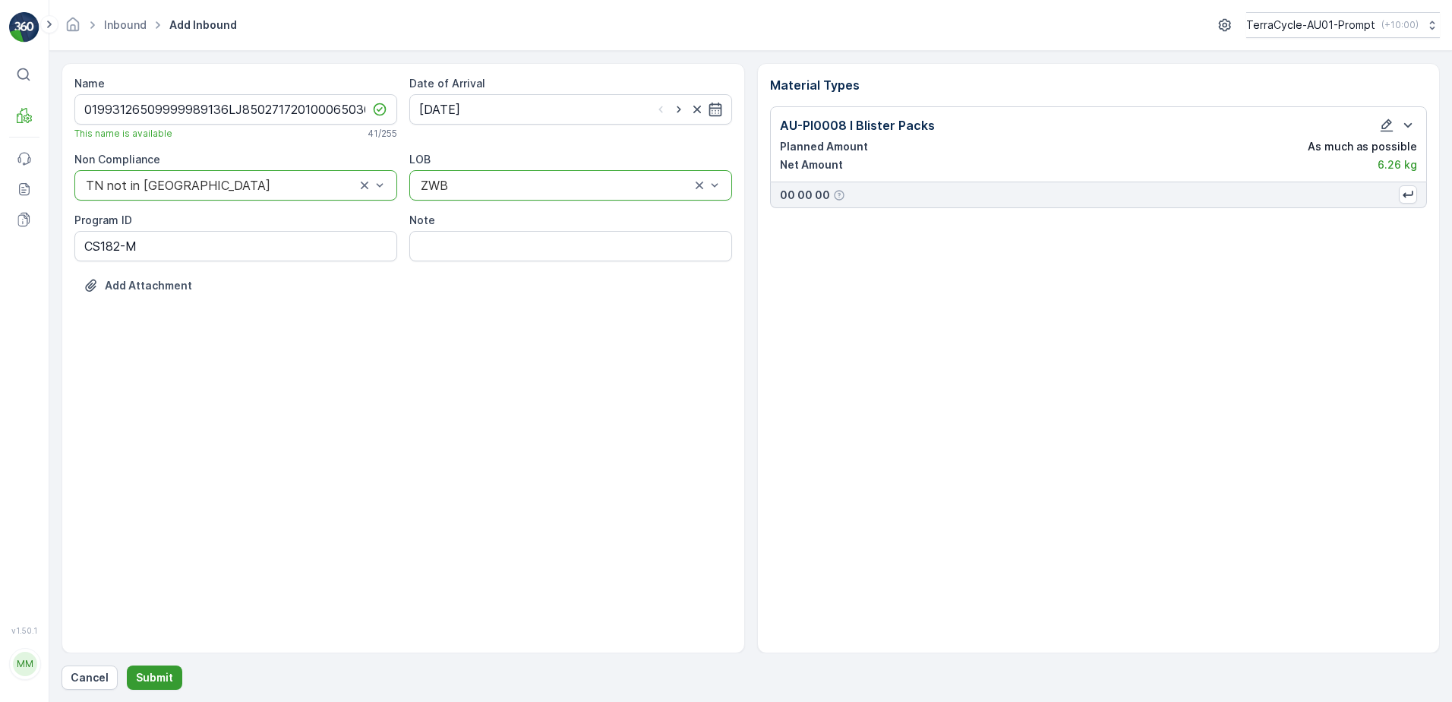
click at [144, 677] on p "Submit" at bounding box center [154, 677] width 37 height 15
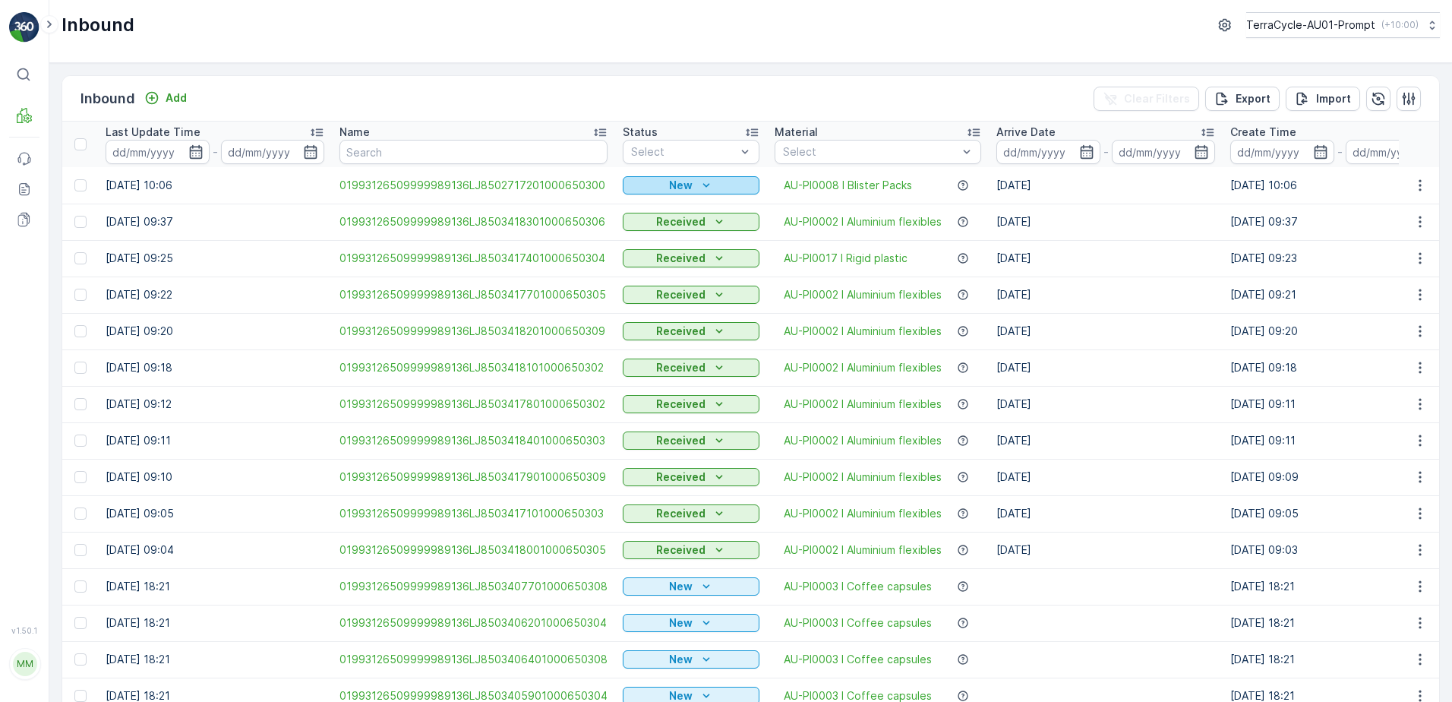
click at [687, 181] on p "New" at bounding box center [681, 185] width 24 height 15
click at [661, 229] on span "Scanned" at bounding box center [649, 229] width 45 height 15
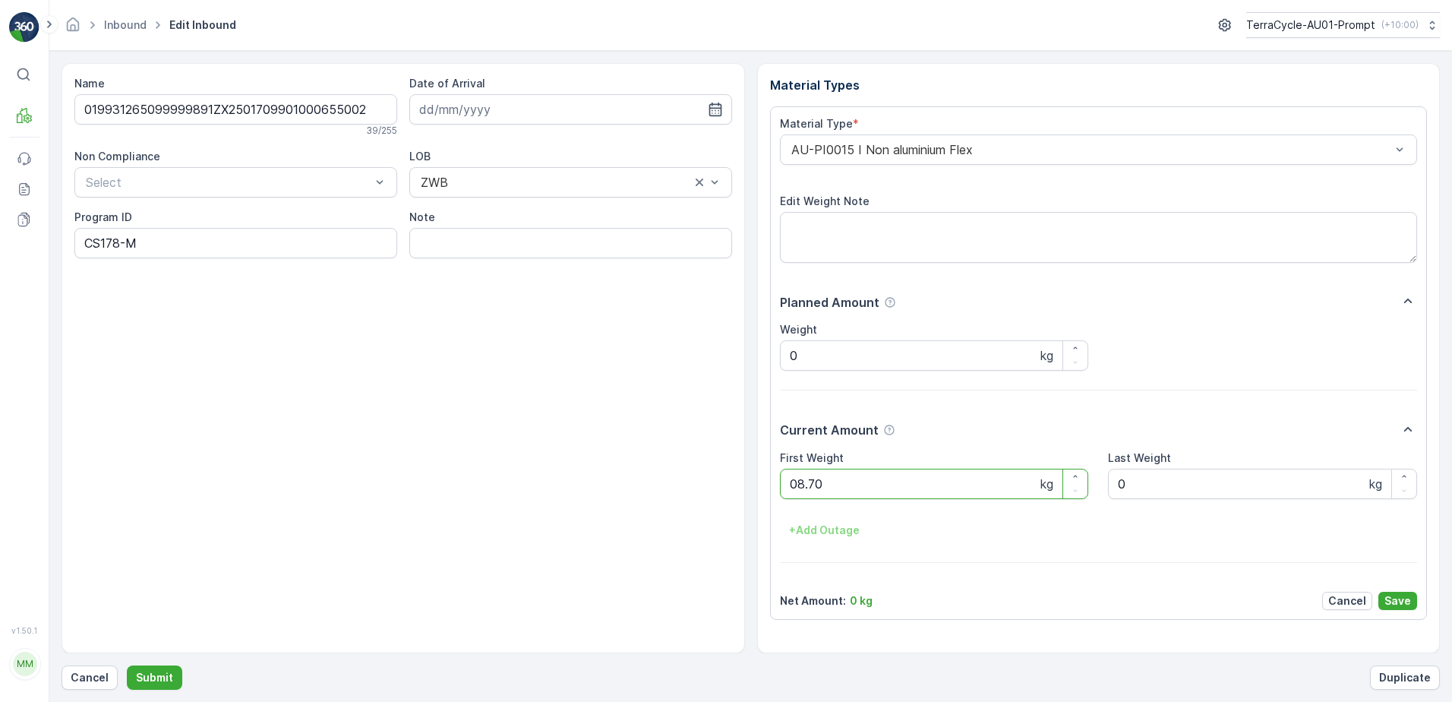
click button "Submit" at bounding box center [154, 677] width 55 height 24
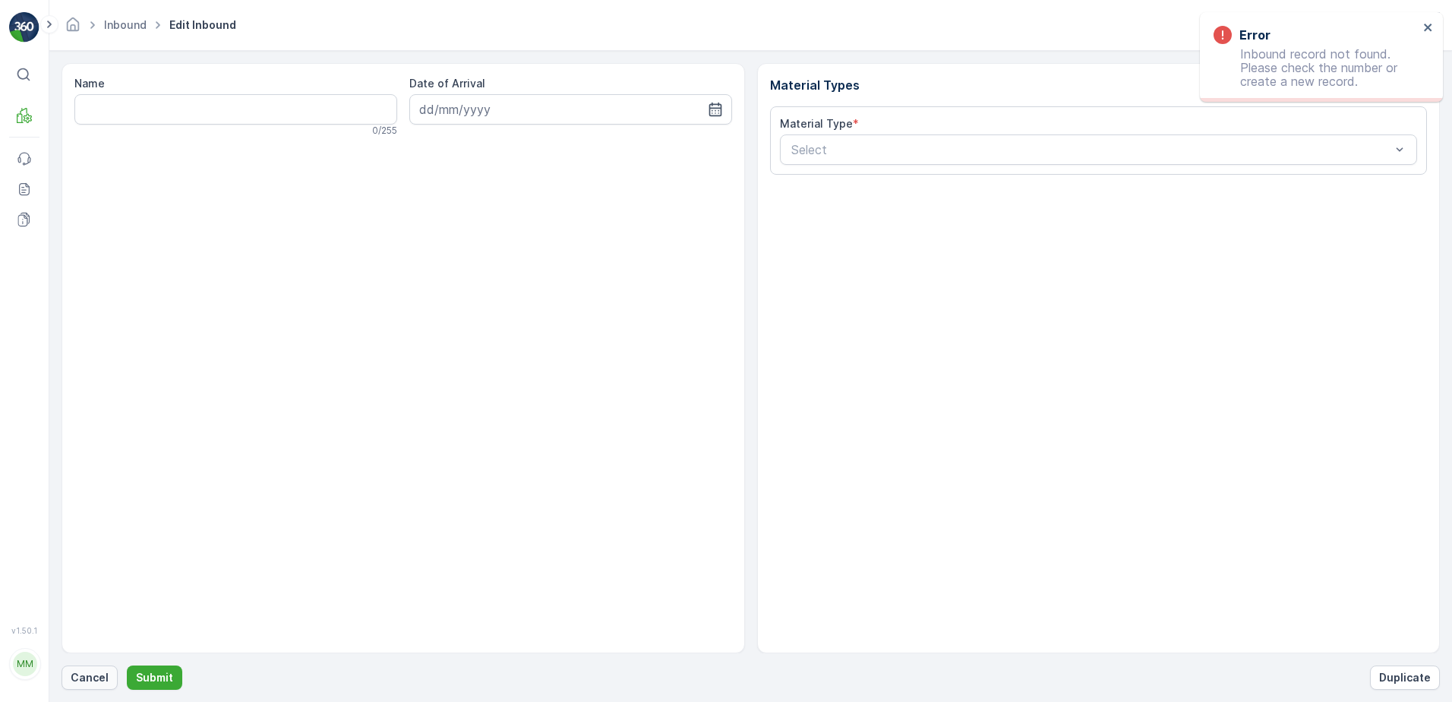
click at [93, 673] on p "Cancel" at bounding box center [90, 677] width 38 height 15
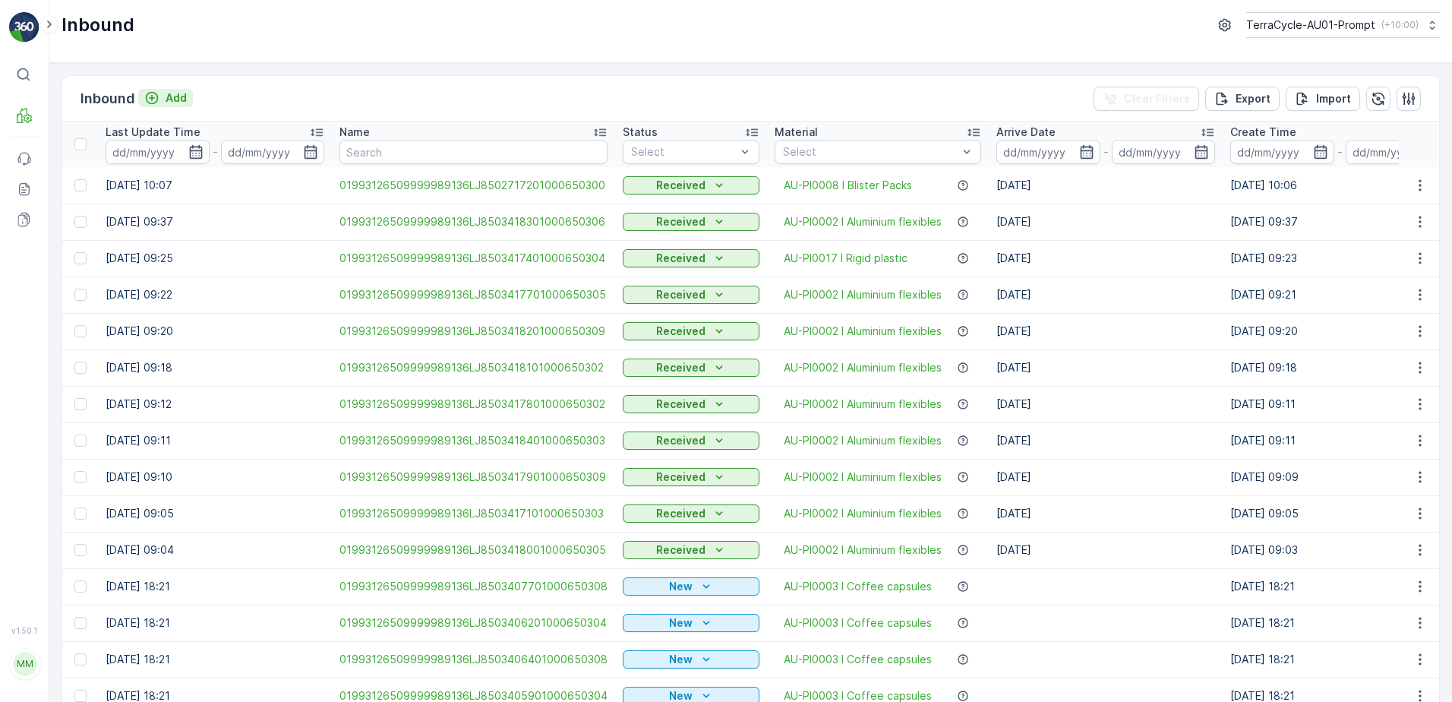
click at [177, 99] on p "Add" at bounding box center [176, 97] width 21 height 15
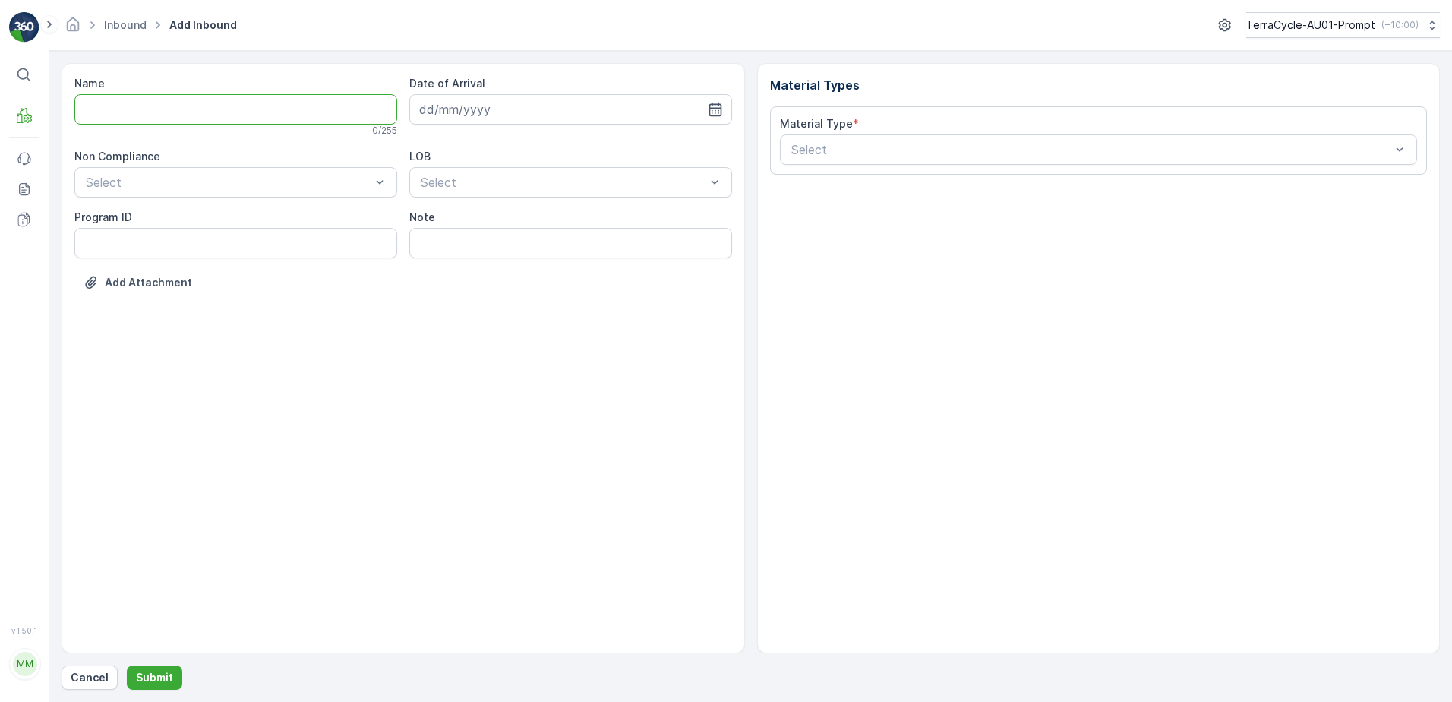
click at [175, 111] on input "Name" at bounding box center [235, 109] width 323 height 30
type input "019931265099999891ZX2501604001000655005"
click at [127, 665] on button "Submit" at bounding box center [154, 677] width 55 height 24
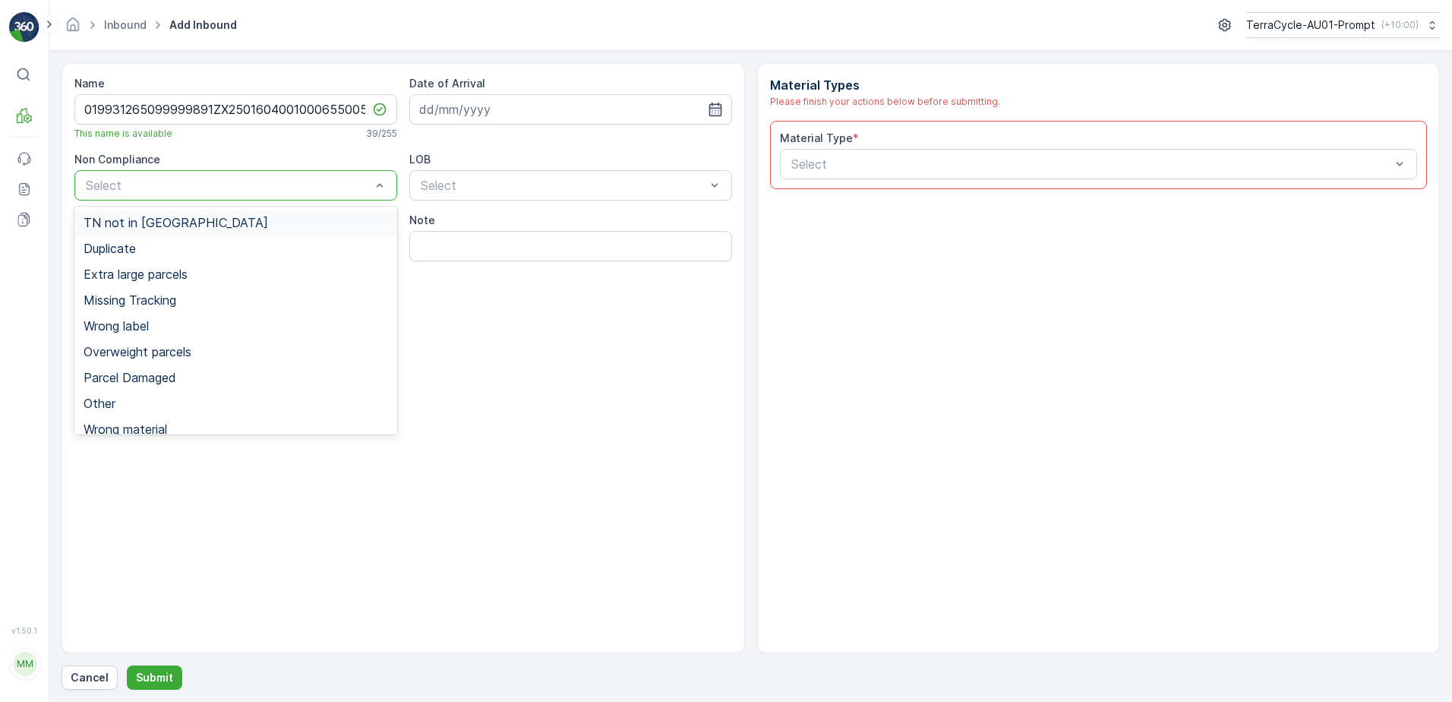
click at [166, 224] on span "TN not in [GEOGRAPHIC_DATA]" at bounding box center [176, 223] width 185 height 14
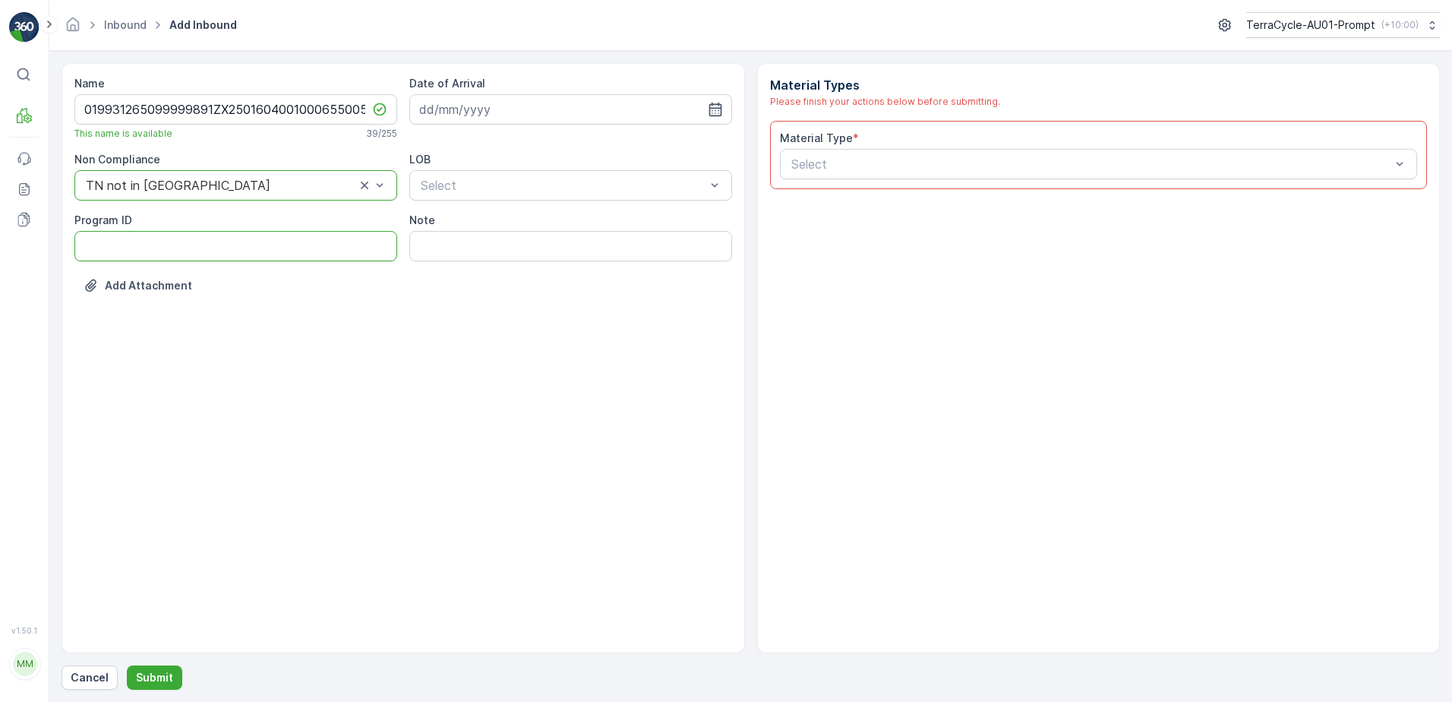
click at [131, 241] on ID "Program ID" at bounding box center [235, 246] width 323 height 30
type ID "CS178-M"
click at [546, 109] on input at bounding box center [570, 109] width 323 height 30
click at [546, 236] on div "11" at bounding box center [544, 236] width 24 height 24
type input "[DATE]"
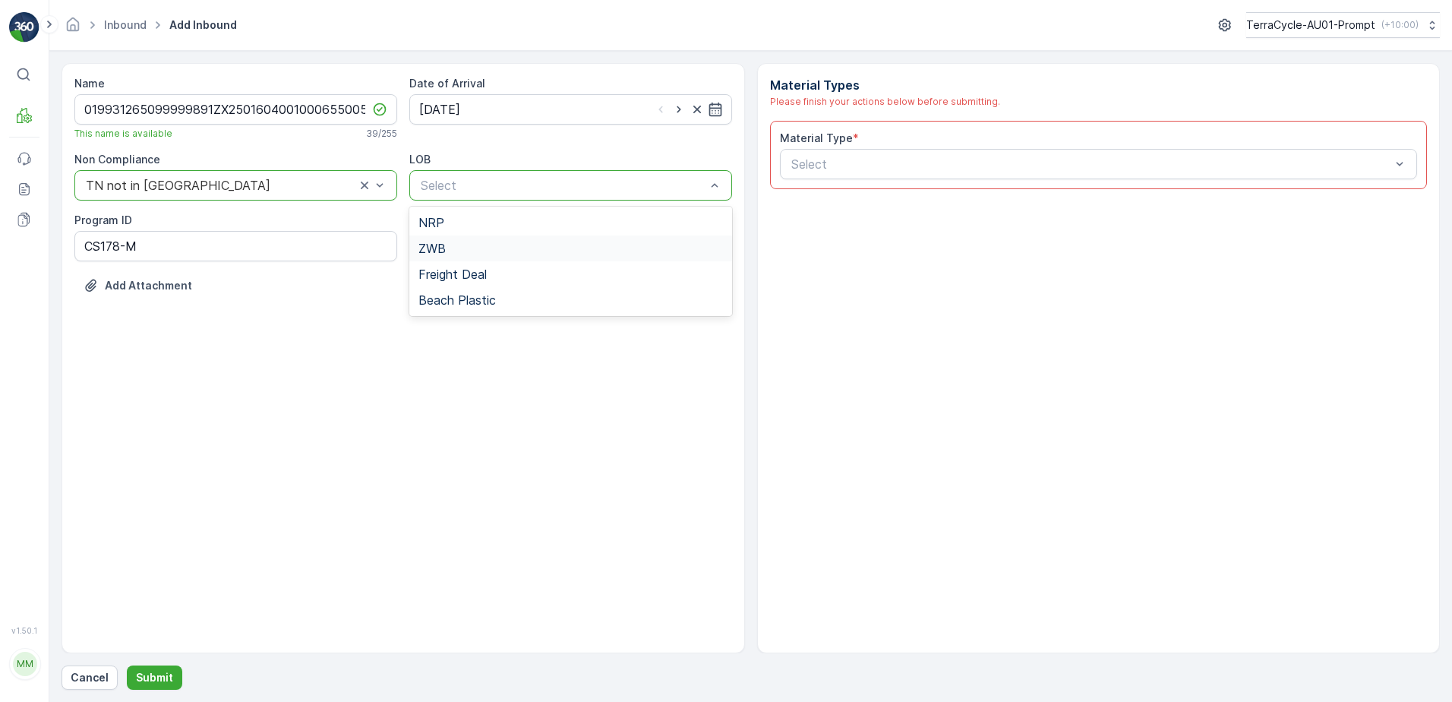
click at [512, 243] on div "ZWB" at bounding box center [570, 248] width 305 height 14
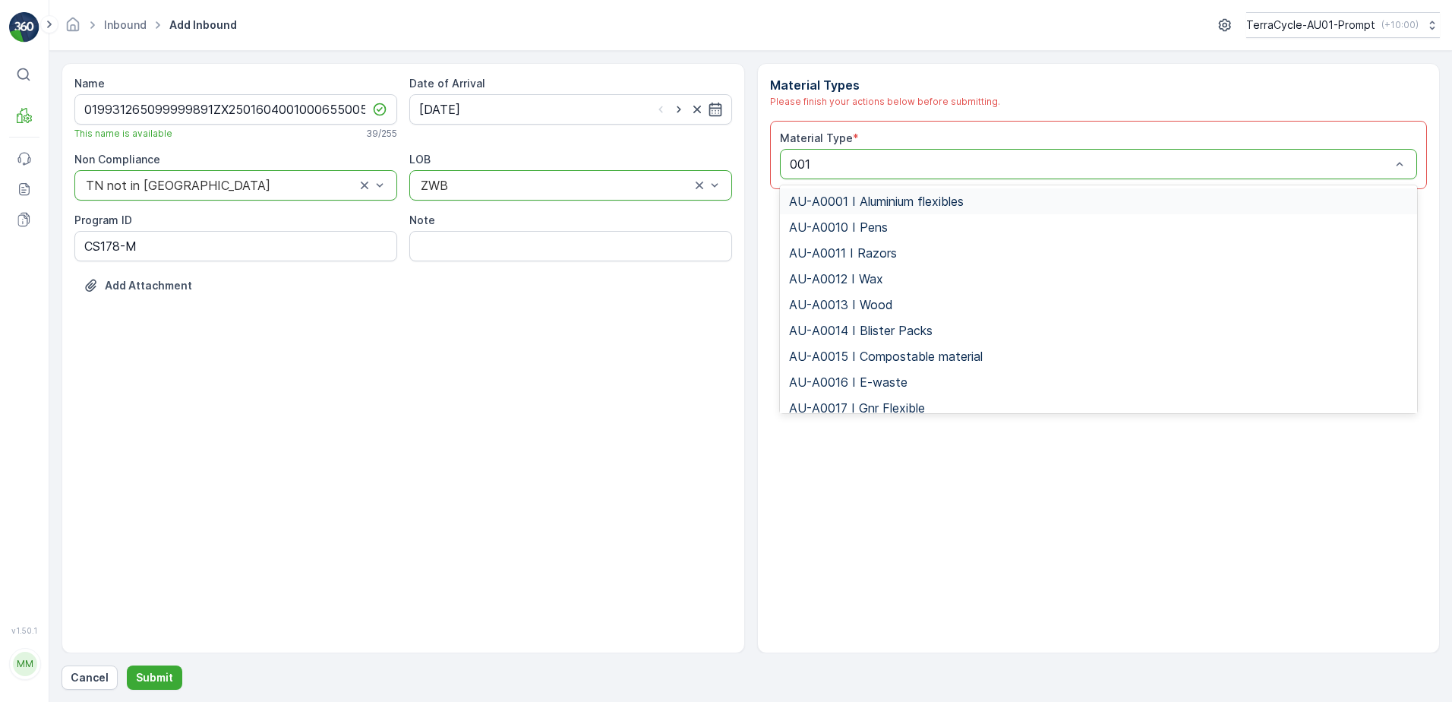
type input "0015"
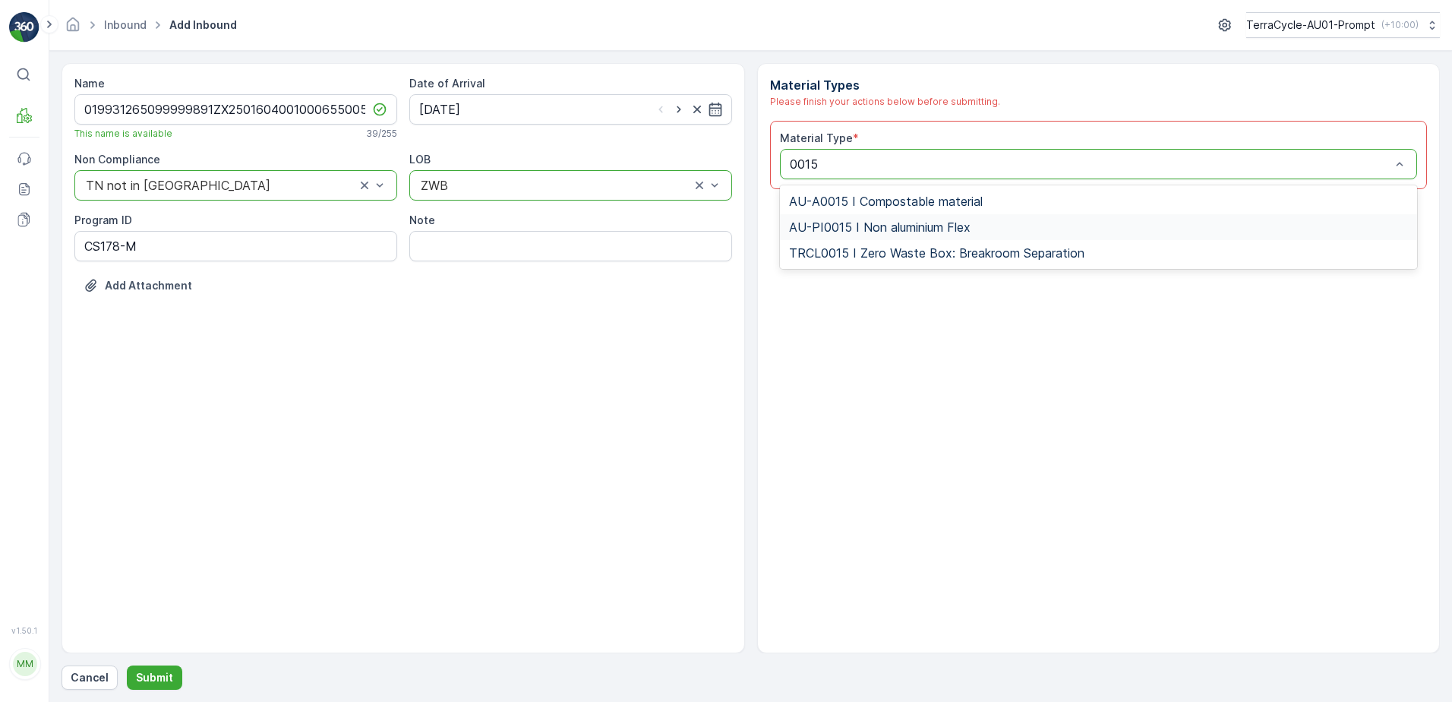
click at [894, 231] on span "AU-PI0015 I Non aluminium Flex" at bounding box center [880, 227] width 182 height 14
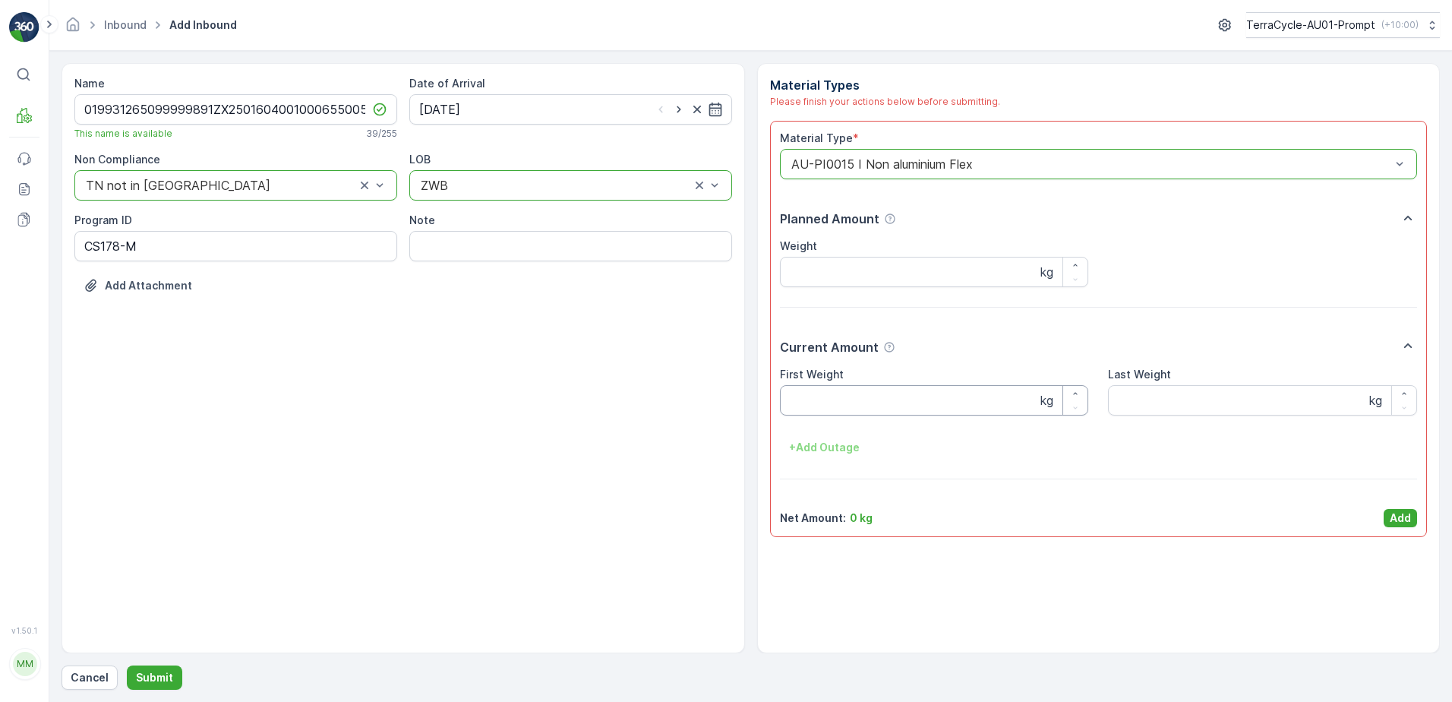
click at [904, 402] on Weight "First Weight" at bounding box center [934, 400] width 309 height 30
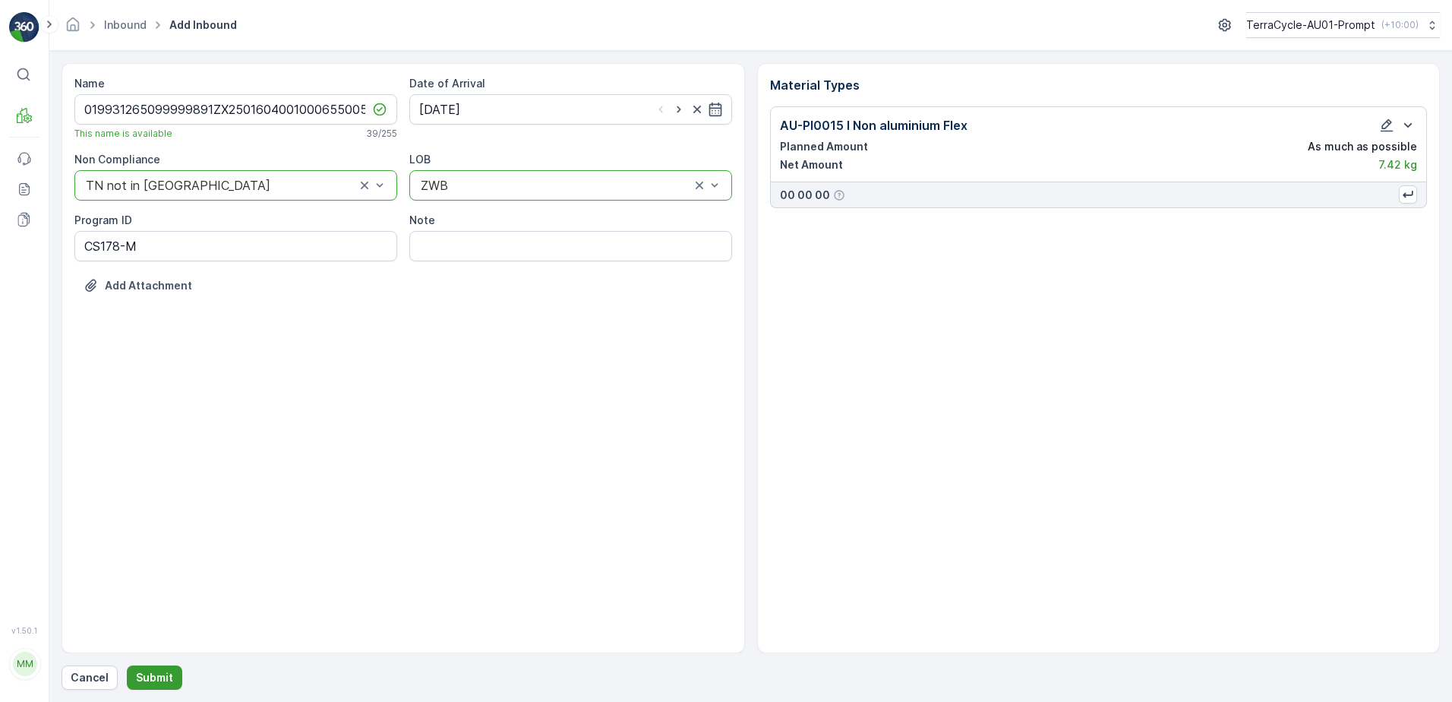
click at [150, 669] on button "Submit" at bounding box center [154, 677] width 55 height 24
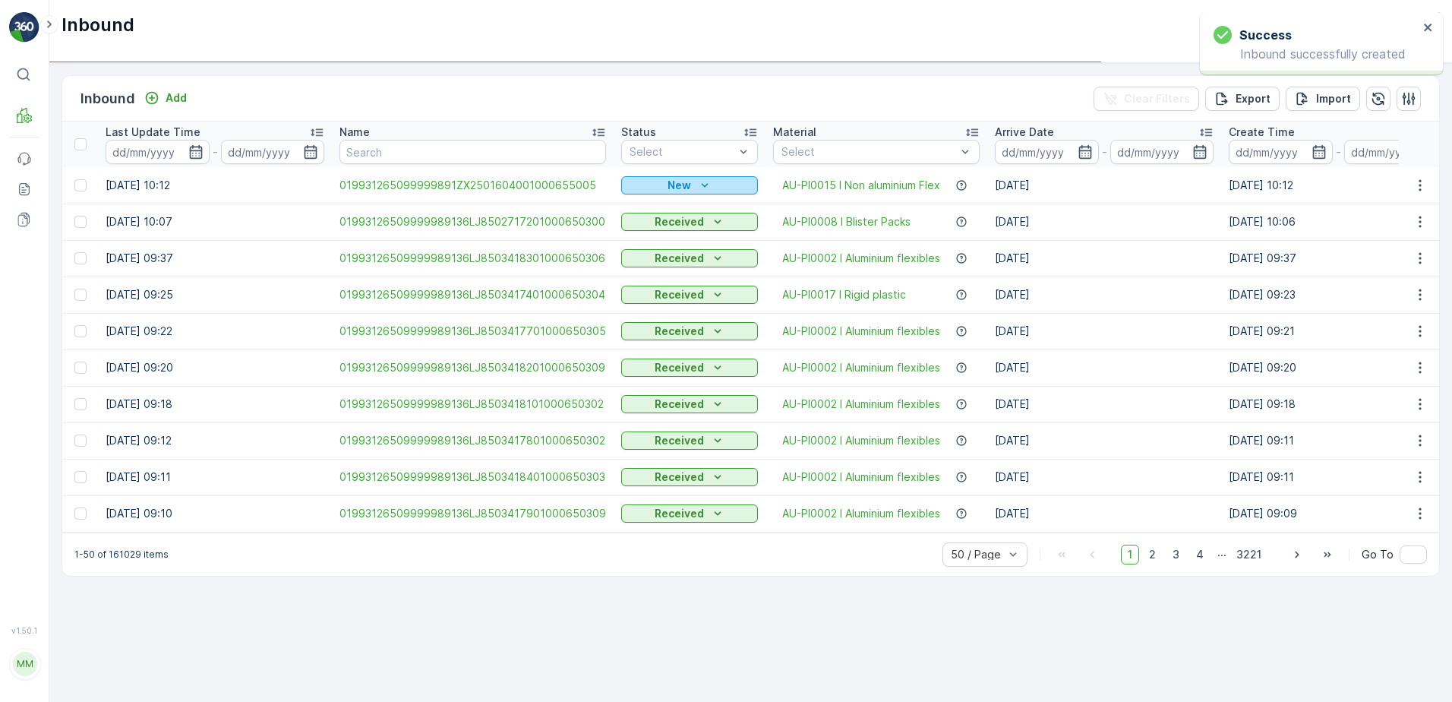
click at [679, 189] on p "New" at bounding box center [680, 185] width 24 height 15
click at [661, 227] on span "Scanned" at bounding box center [648, 229] width 45 height 15
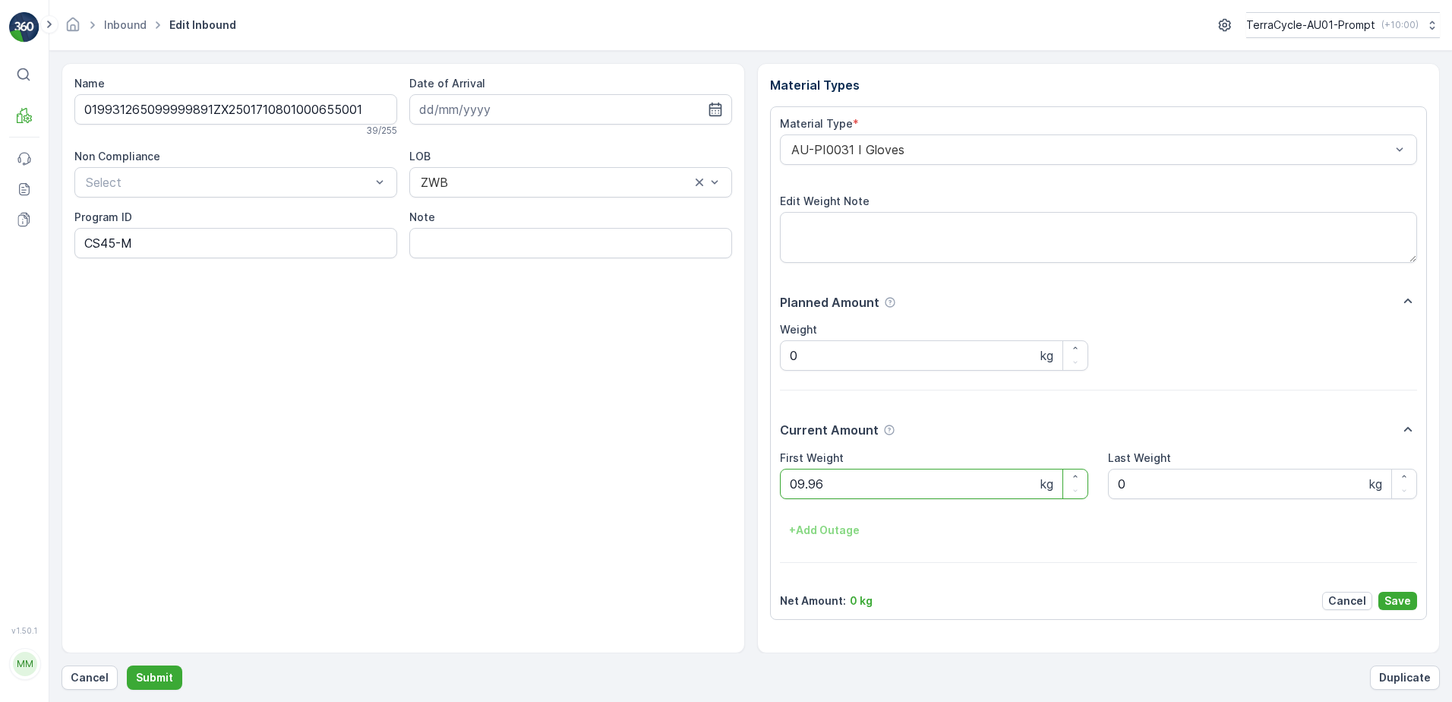
click button "Submit" at bounding box center [154, 677] width 55 height 24
